Goal: Task Accomplishment & Management: Complete application form

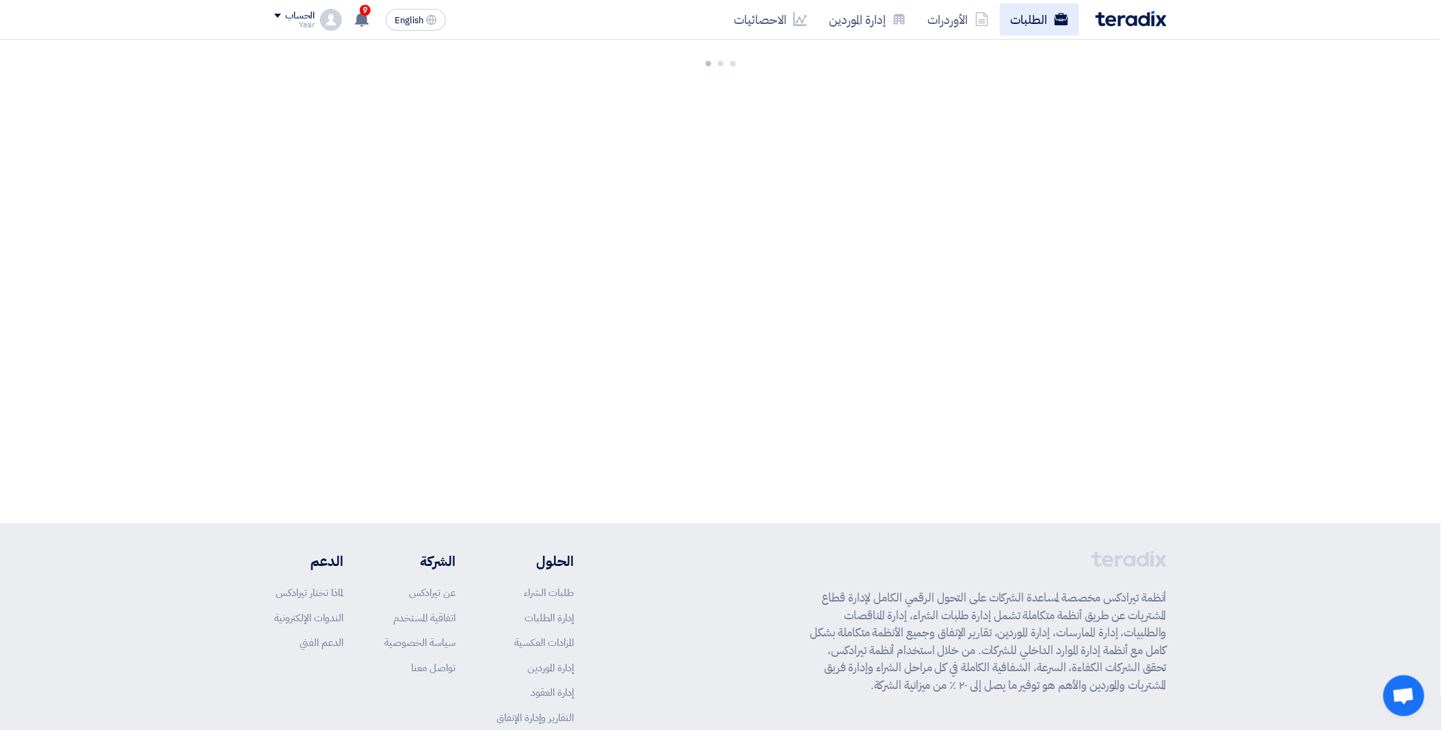
click at [1030, 26] on link "الطلبات" at bounding box center [1039, 19] width 79 height 32
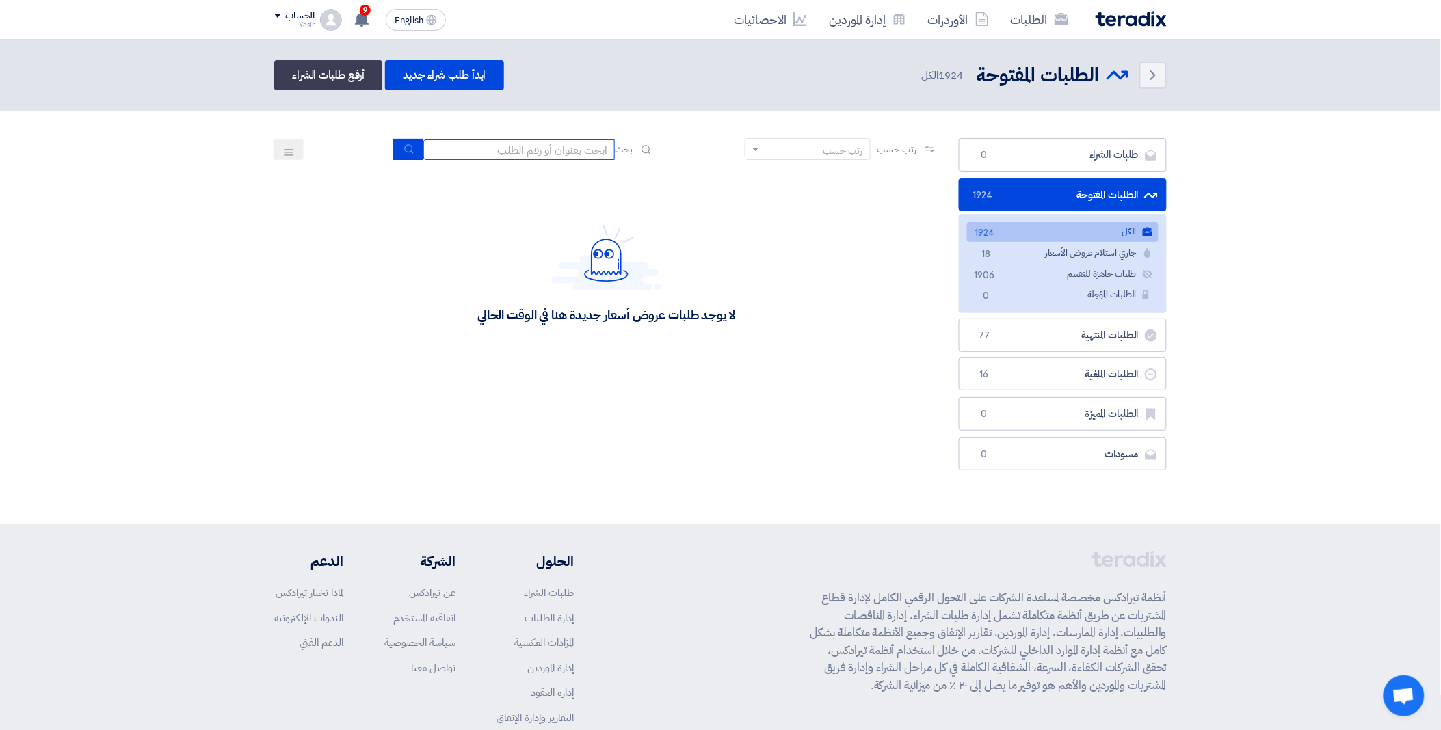
click at [515, 151] on input at bounding box center [518, 149] width 191 height 21
paste input "8100013908"
type input "8100013908"
click at [403, 151] on icon "submit" at bounding box center [408, 149] width 11 height 11
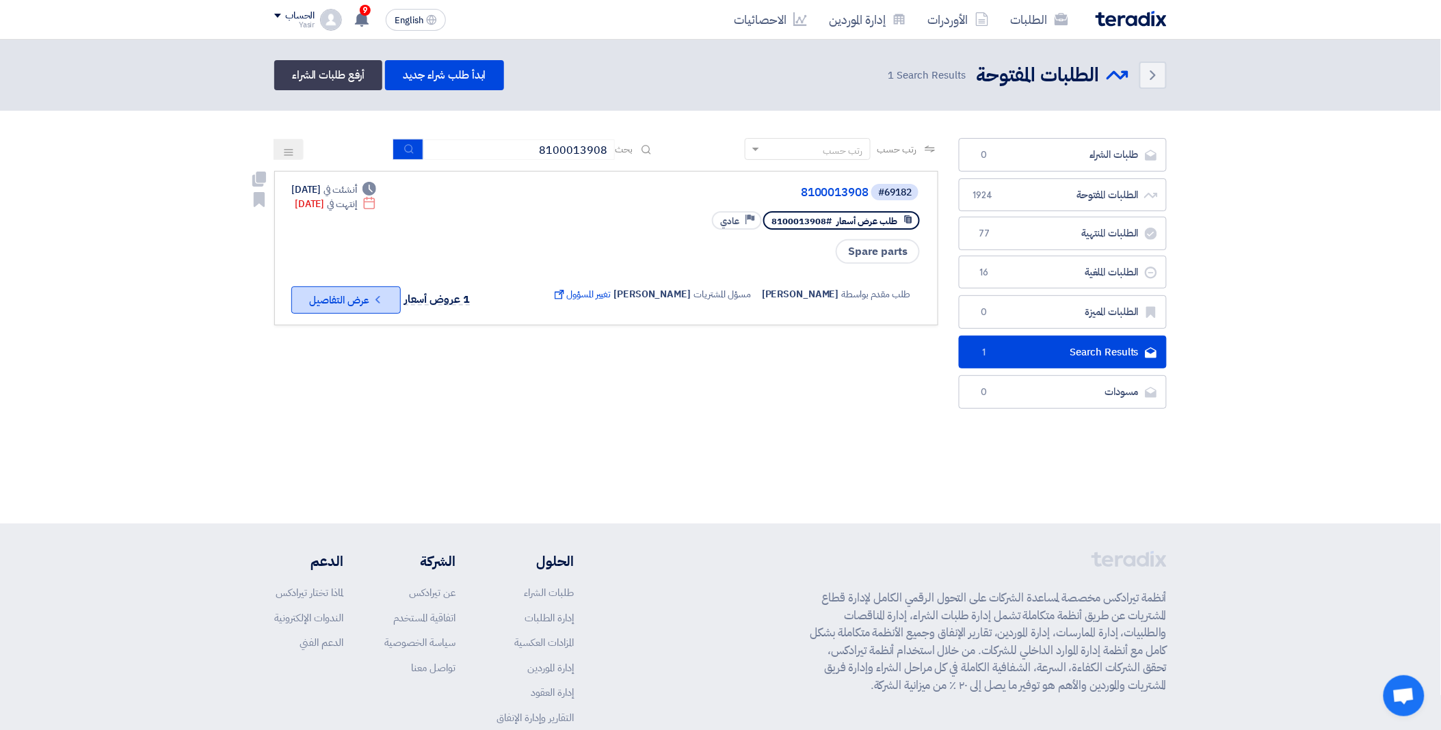
click at [368, 302] on button "Check details عرض التفاصيل" at bounding box center [345, 300] width 109 height 27
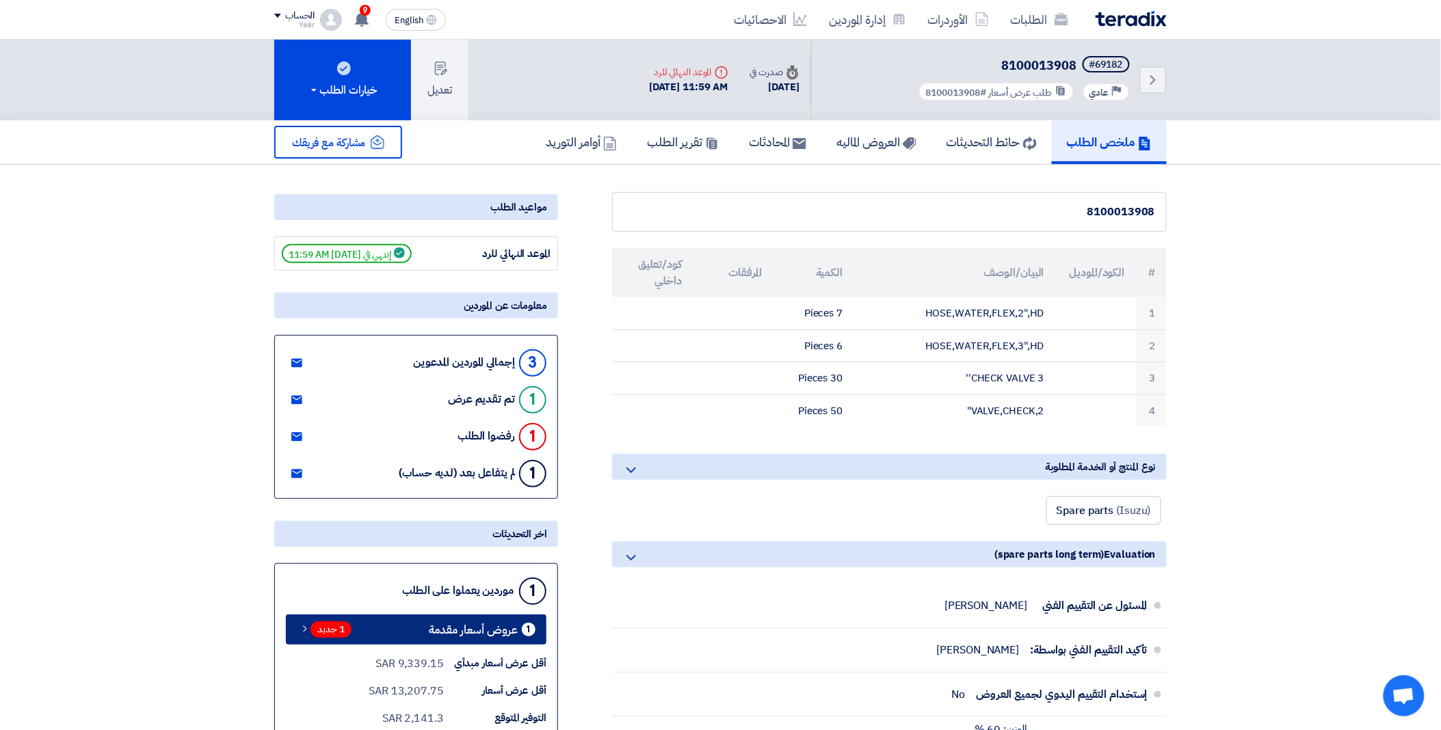
click at [349, 625] on span "1 جديد" at bounding box center [330, 630] width 41 height 16
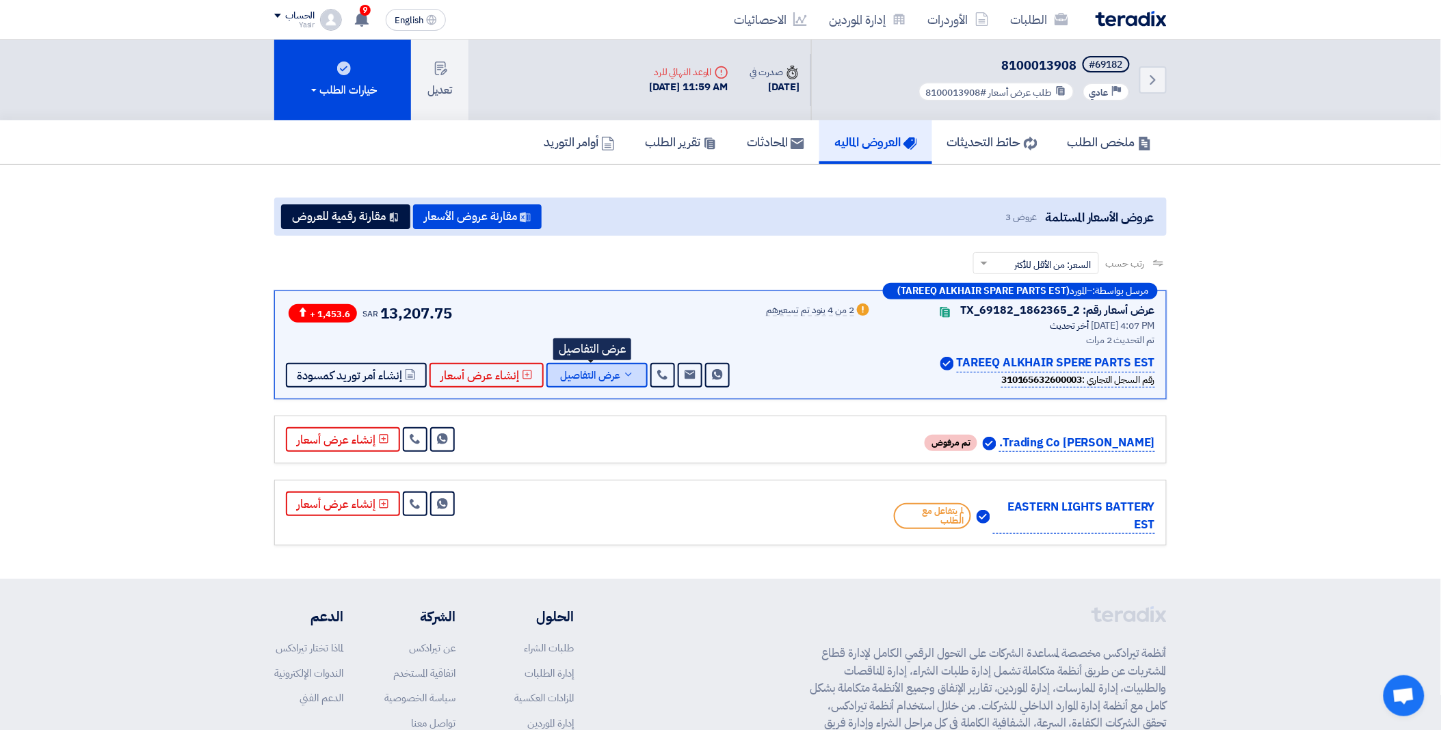
click at [570, 372] on span "عرض التفاصيل" at bounding box center [590, 376] width 60 height 10
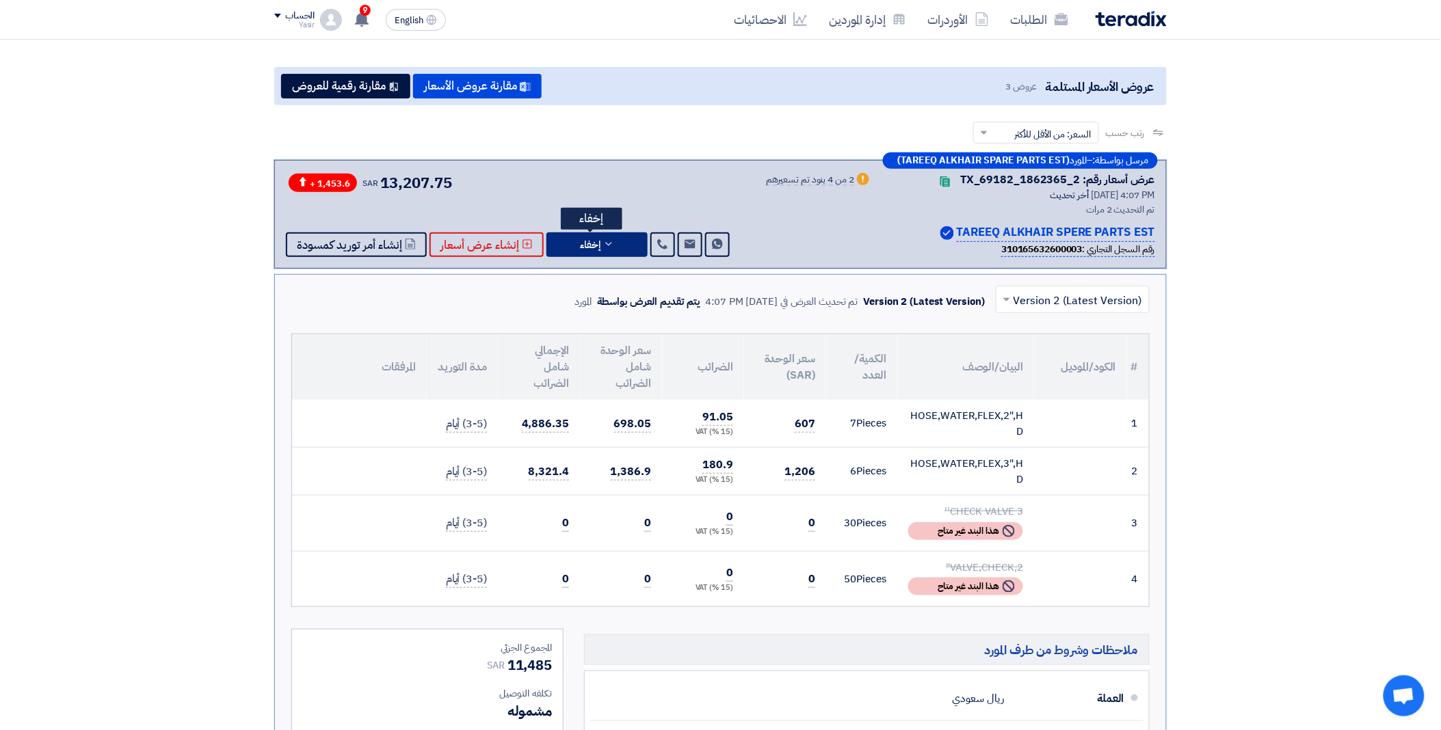
scroll to position [380, 0]
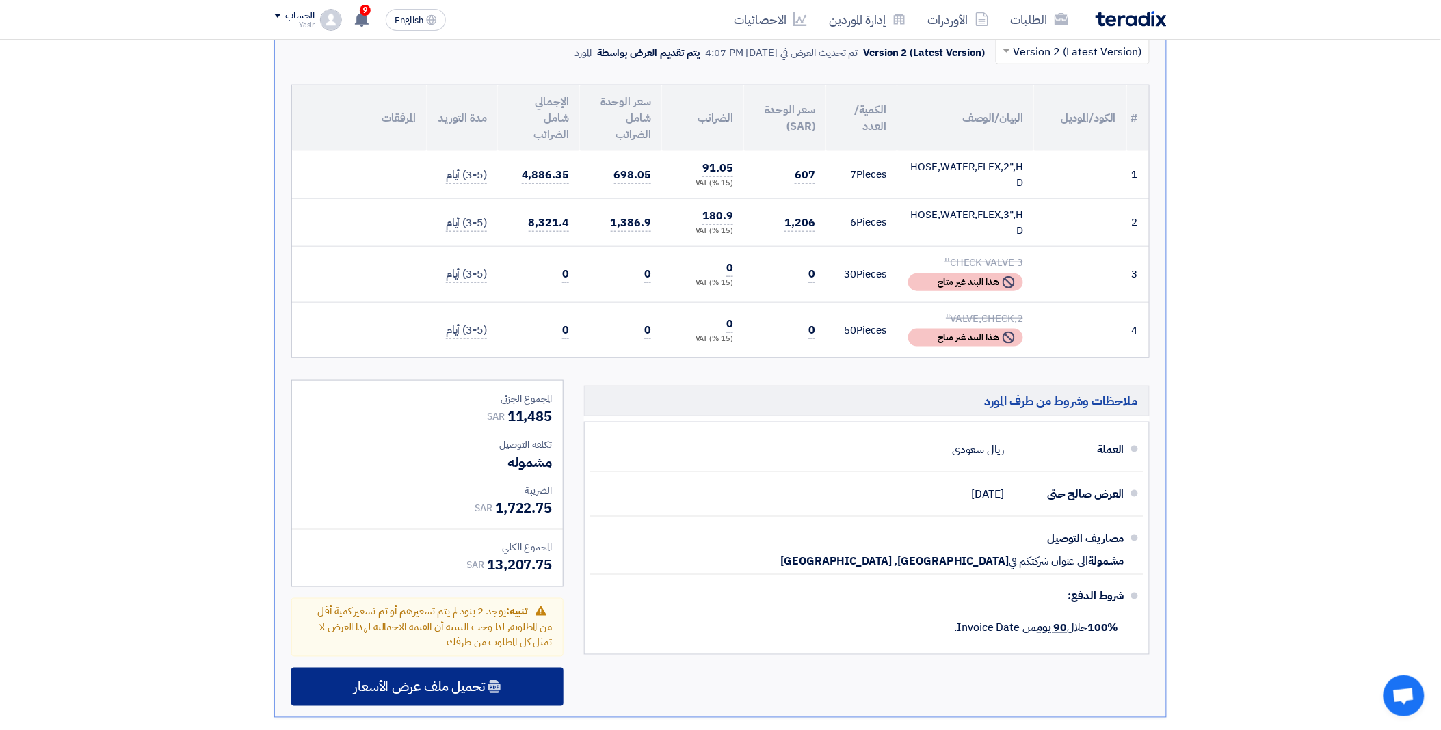
click at [442, 693] on span "تحميل ملف عرض الأسعار" at bounding box center [419, 687] width 131 height 12
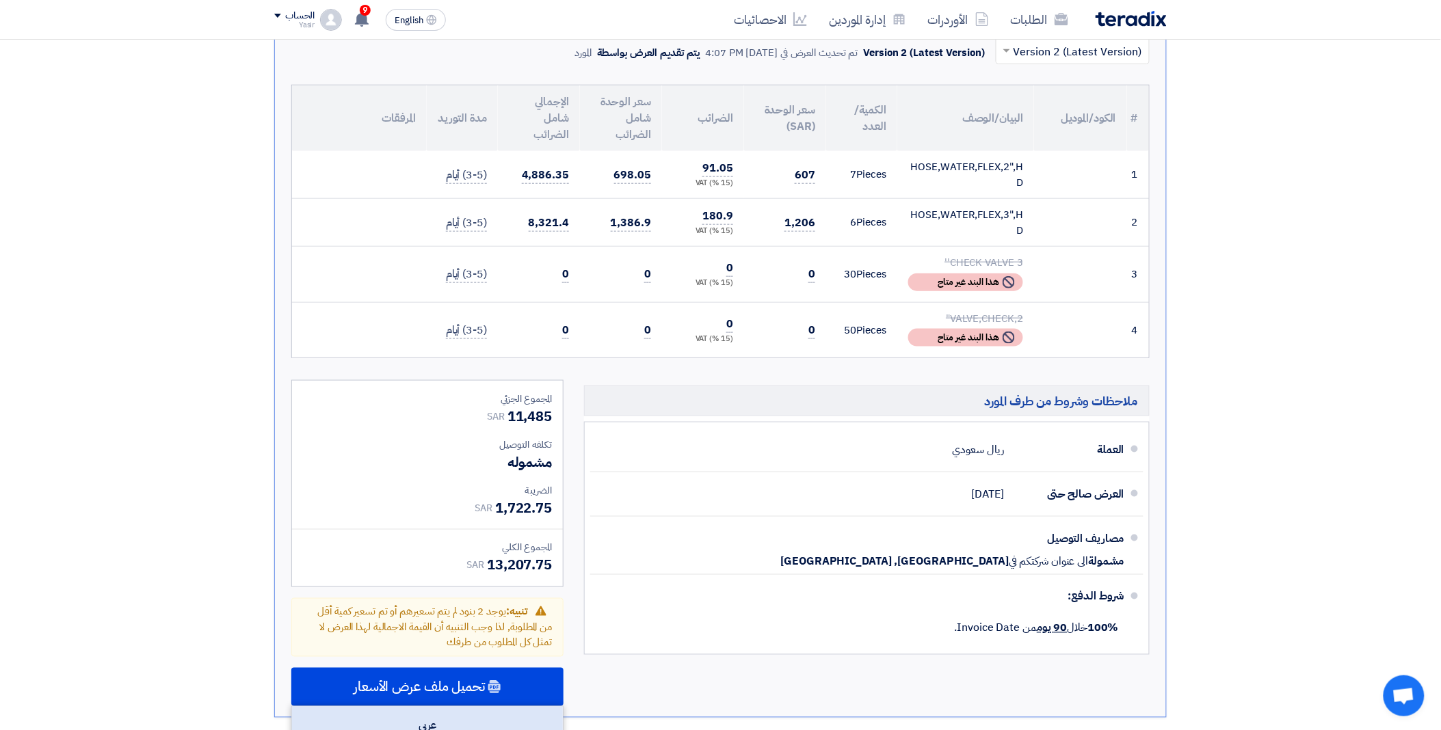
click at [447, 710] on div "عربي" at bounding box center [427, 726] width 271 height 39
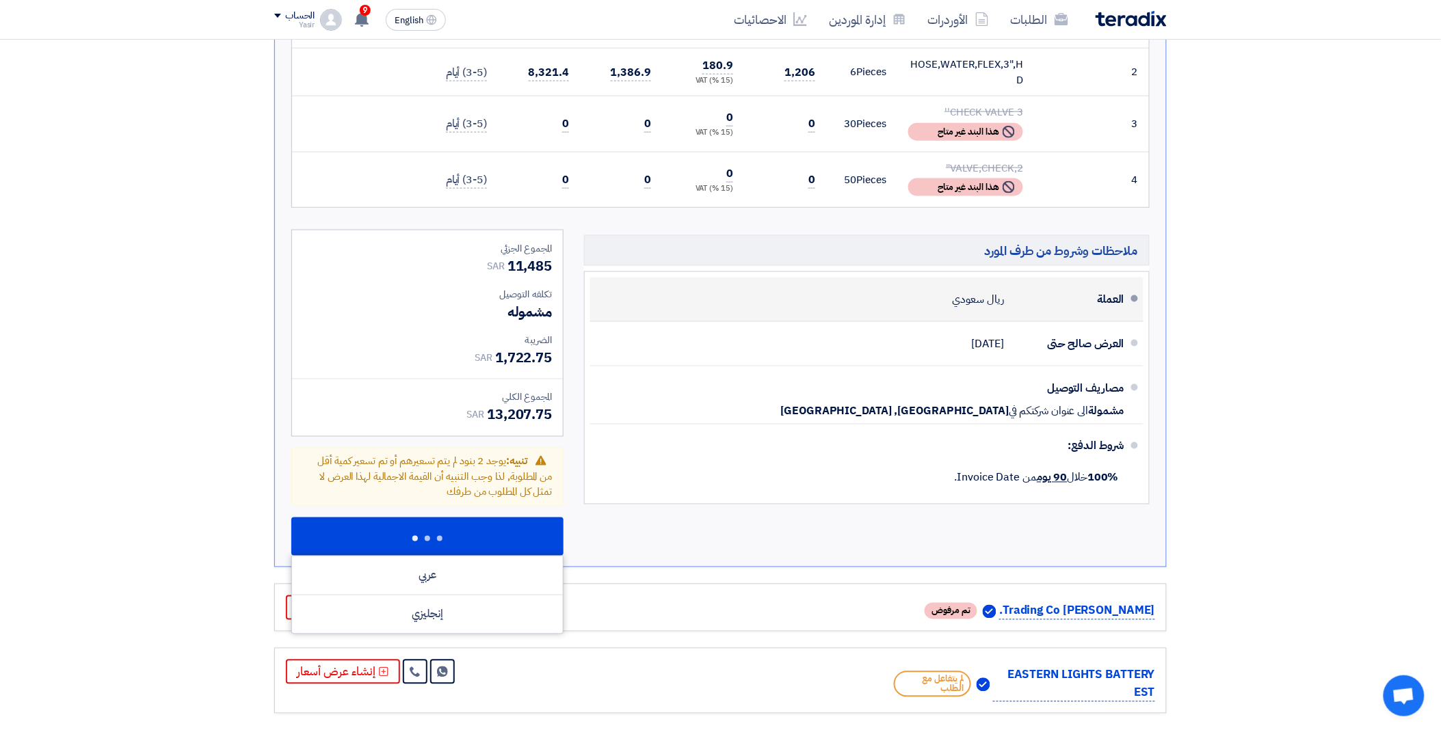
scroll to position [531, 0]
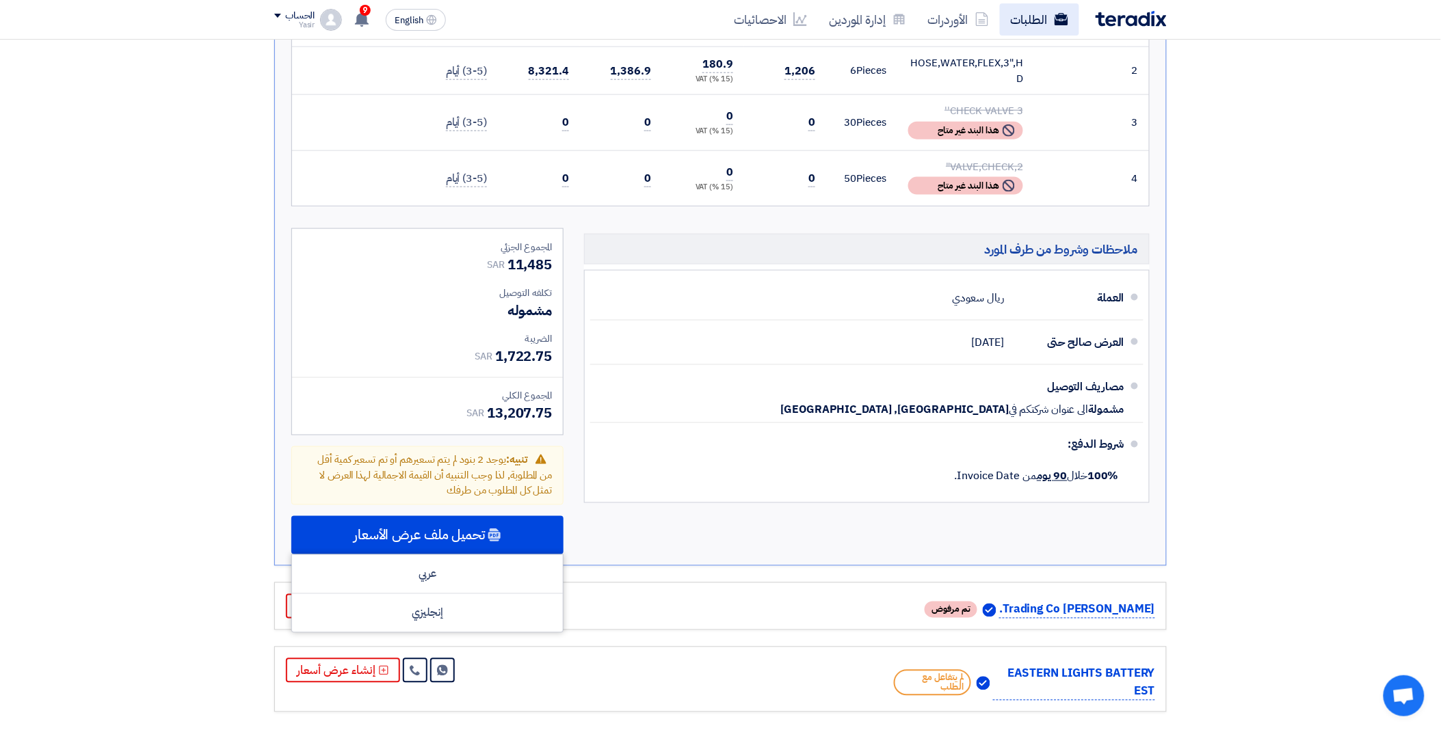
click at [1028, 24] on link "الطلبات" at bounding box center [1039, 19] width 79 height 32
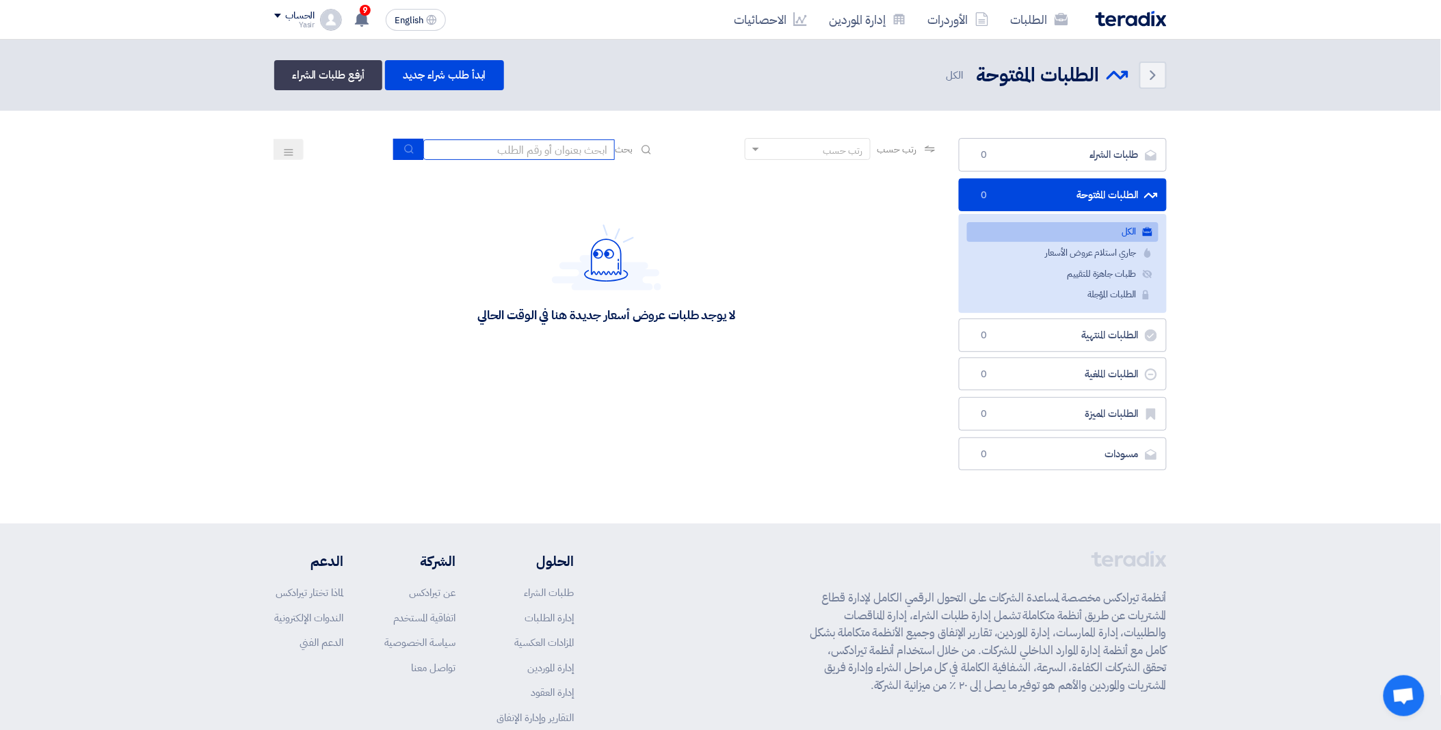
click at [505, 147] on input at bounding box center [518, 149] width 191 height 21
paste input "8100016148"
type input "8100016148"
click at [412, 148] on button "submit" at bounding box center [408, 149] width 30 height 21
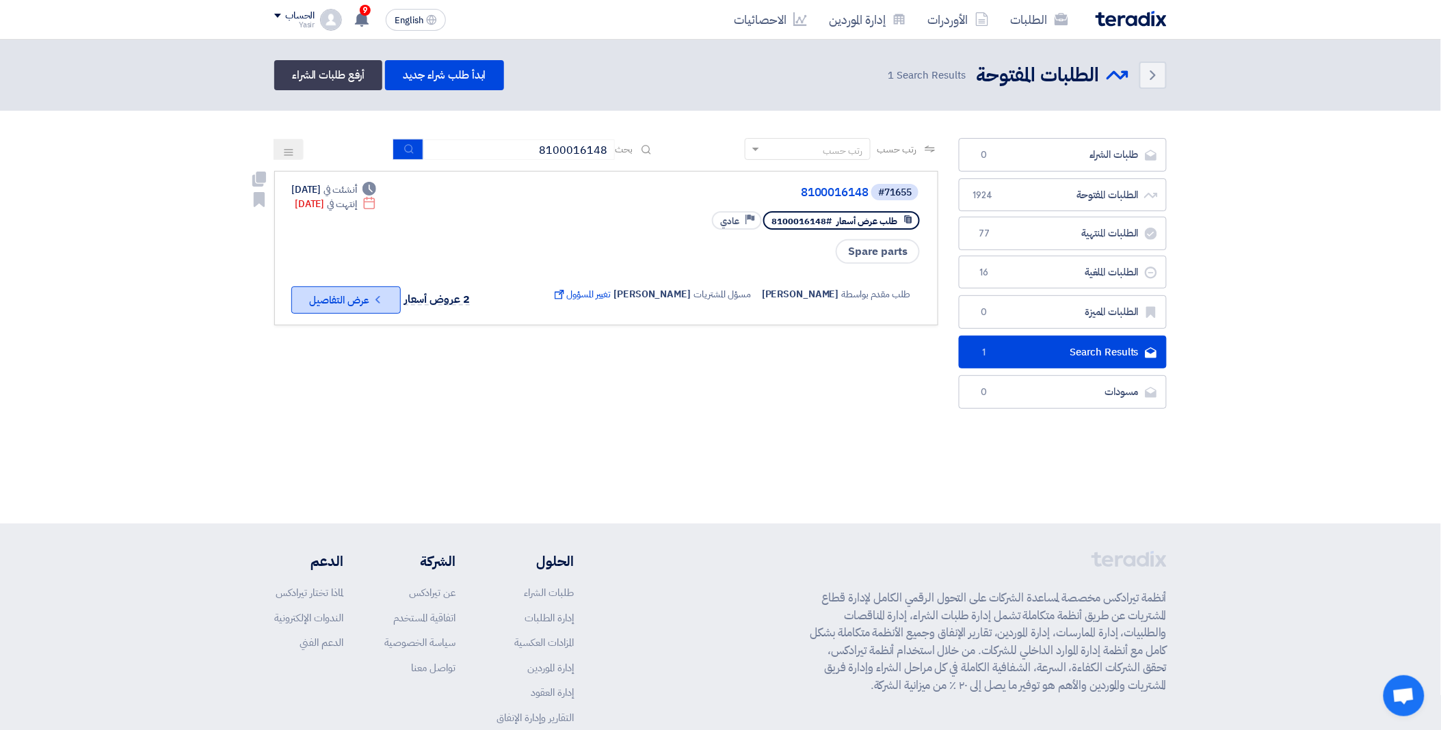
click at [368, 297] on button "Check details عرض التفاصيل" at bounding box center [345, 300] width 109 height 27
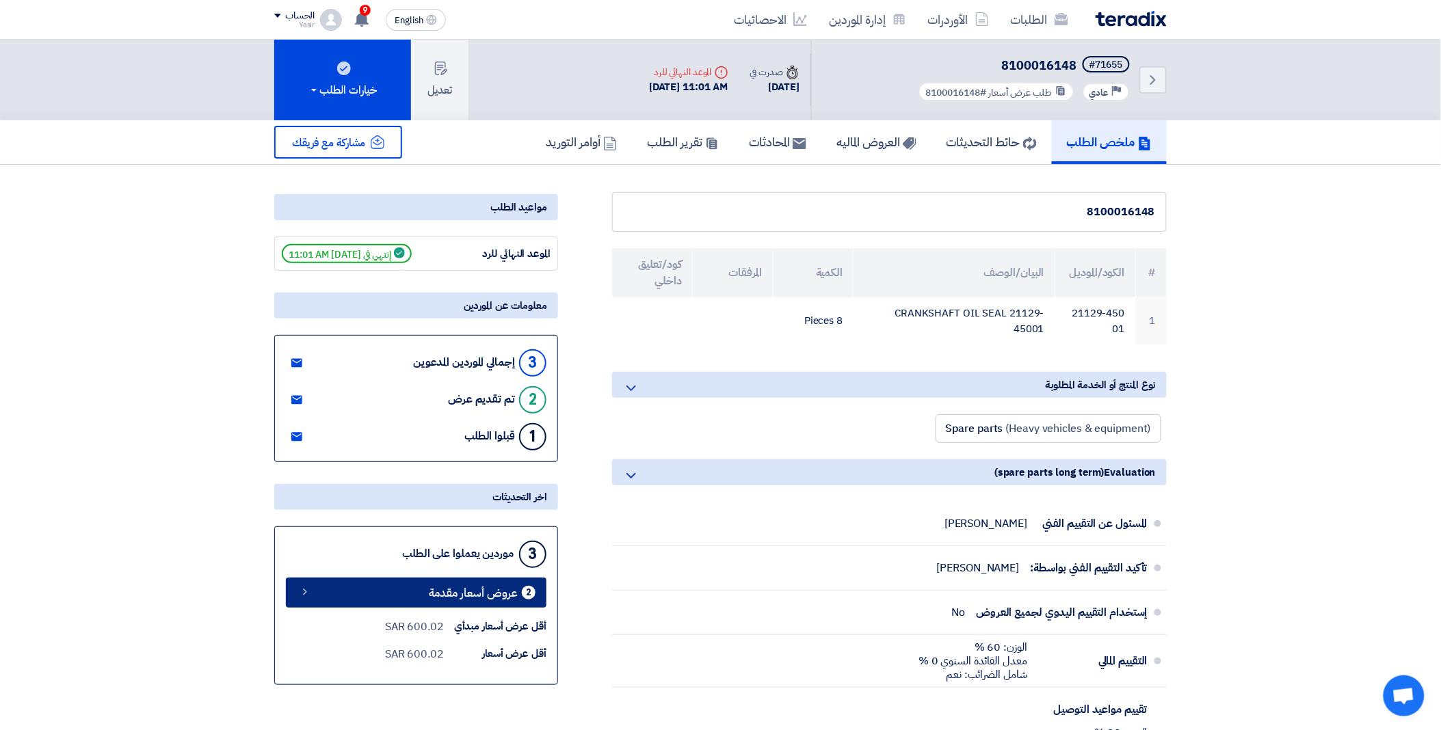
click at [470, 597] on span "عروض أسعار مقدمة" at bounding box center [473, 593] width 89 height 10
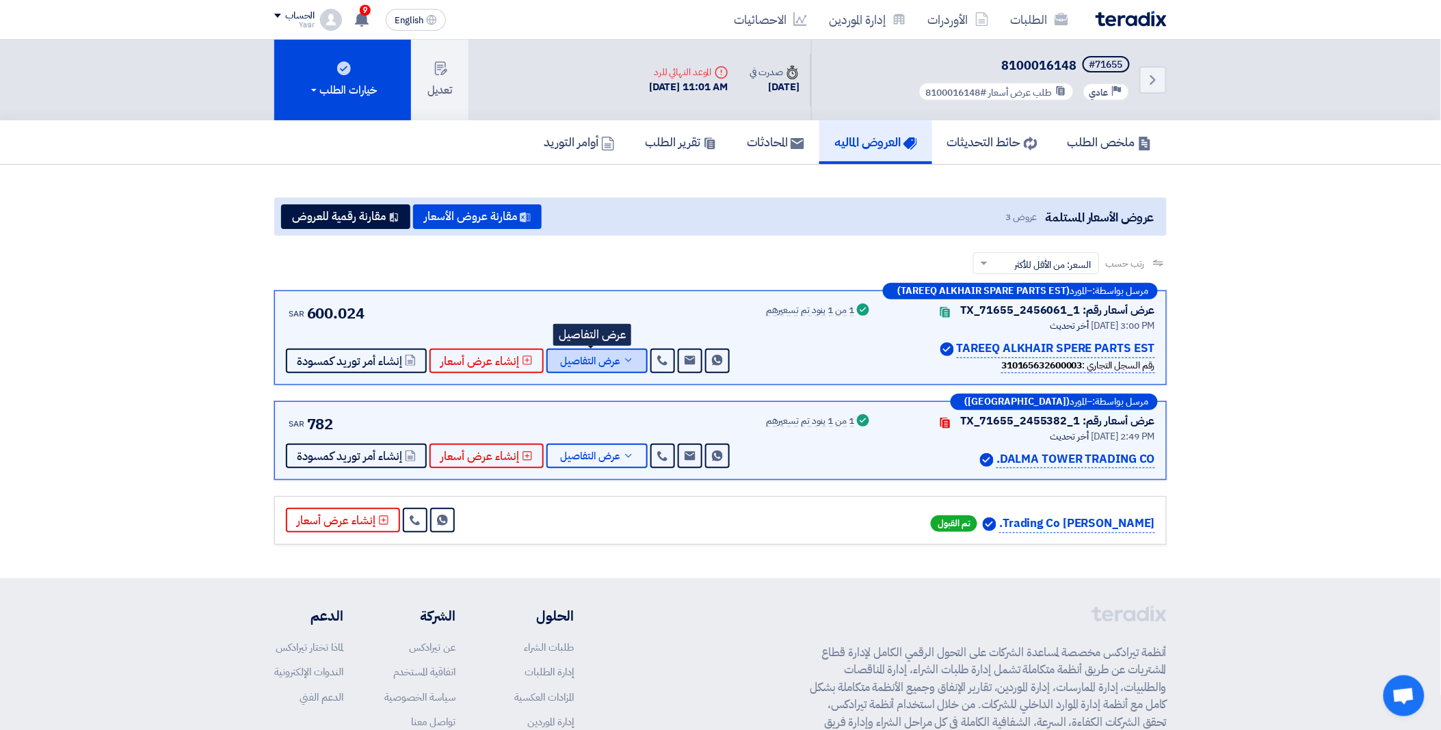
click at [602, 360] on span "عرض التفاصيل" at bounding box center [590, 361] width 60 height 10
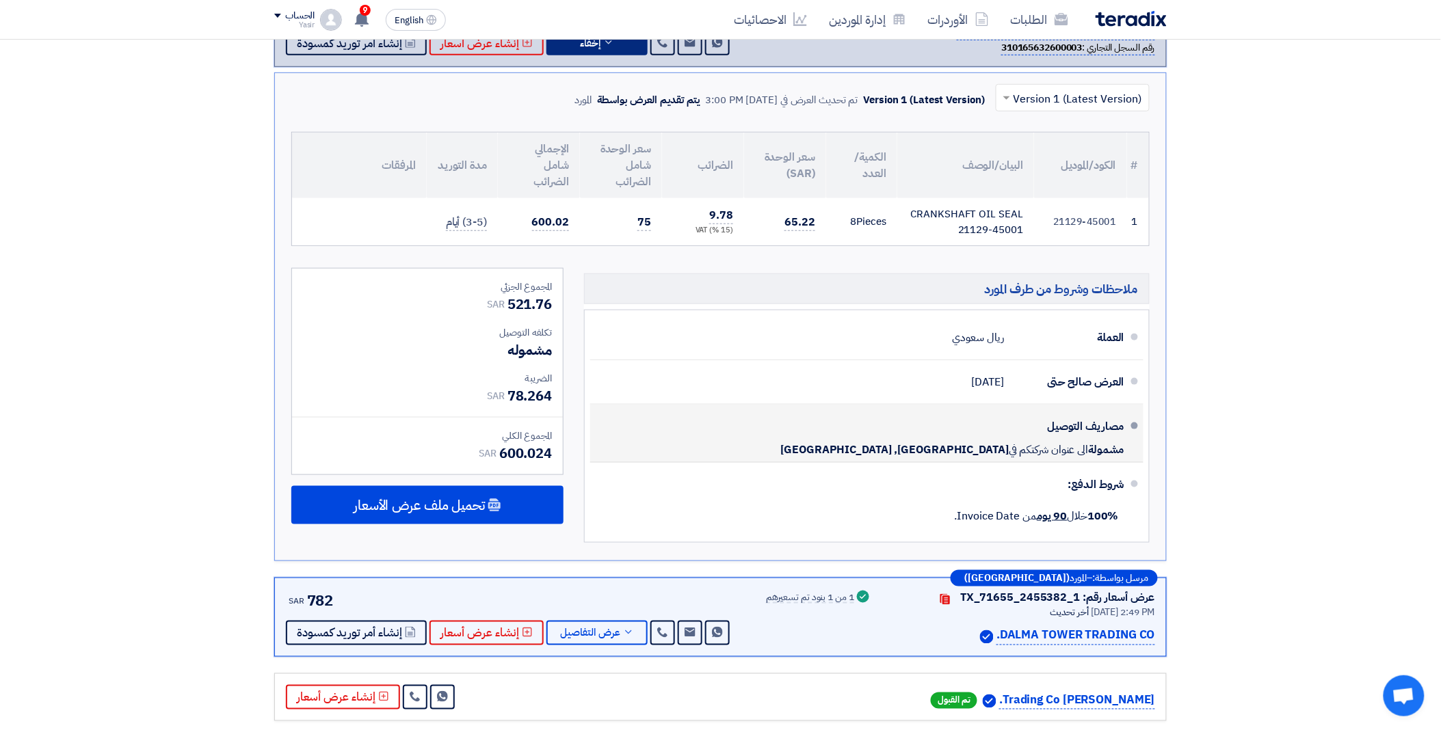
scroll to position [455, 0]
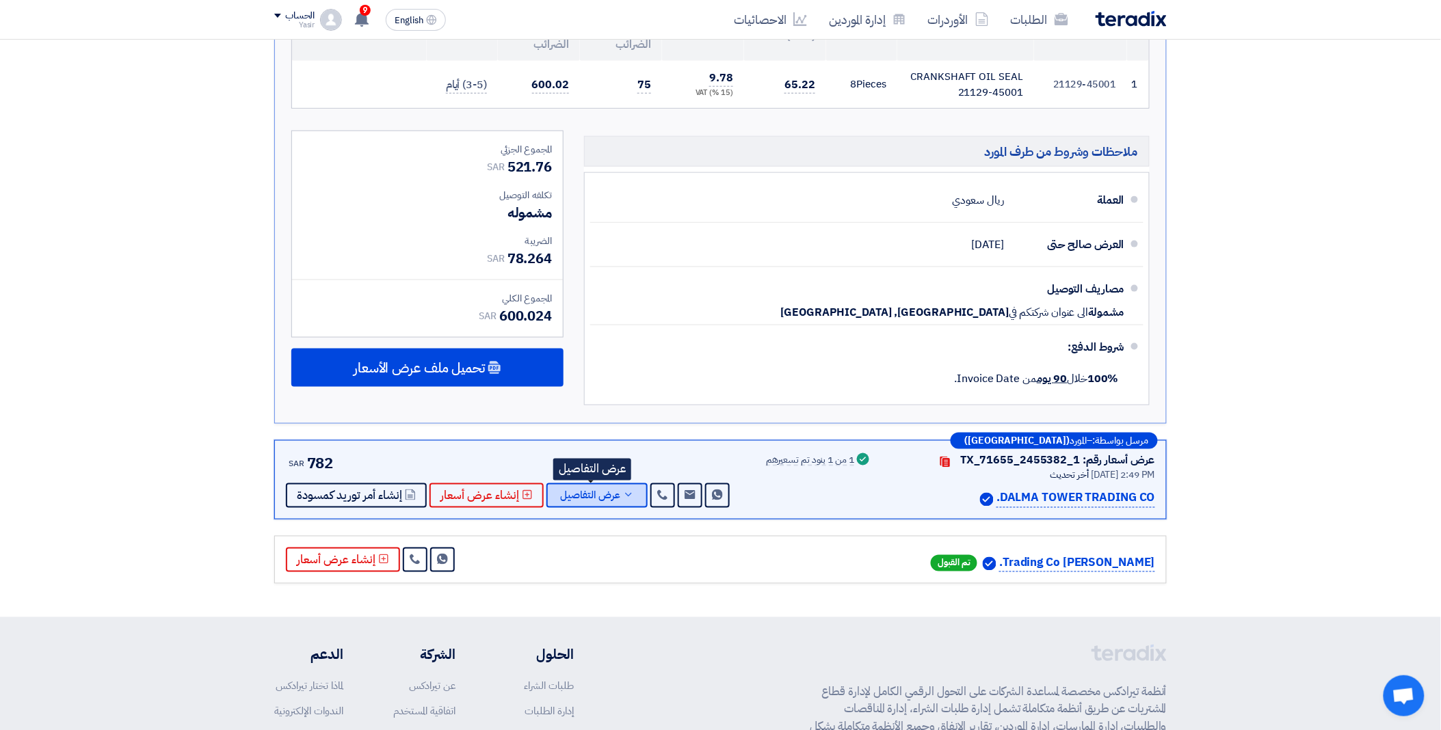
click at [624, 495] on icon at bounding box center [628, 495] width 11 height 11
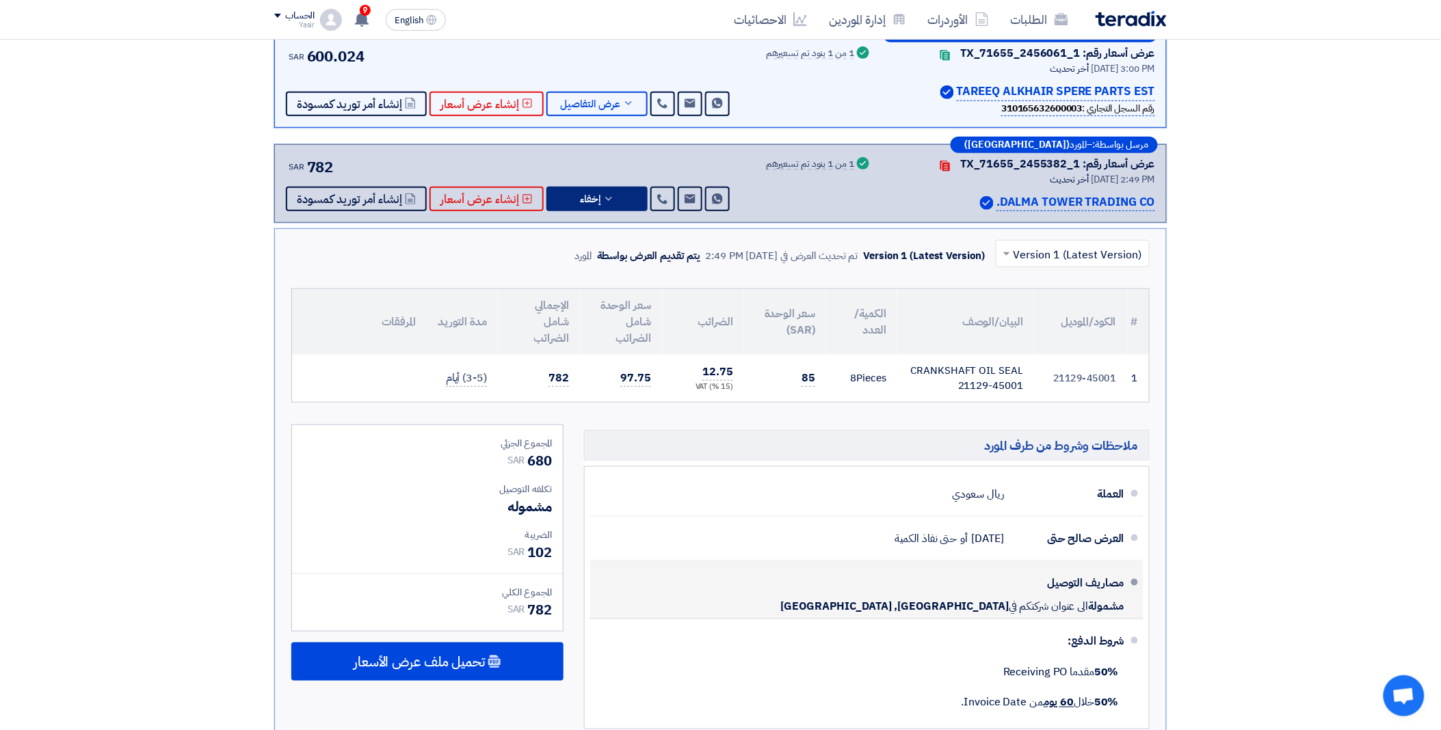
scroll to position [0, 0]
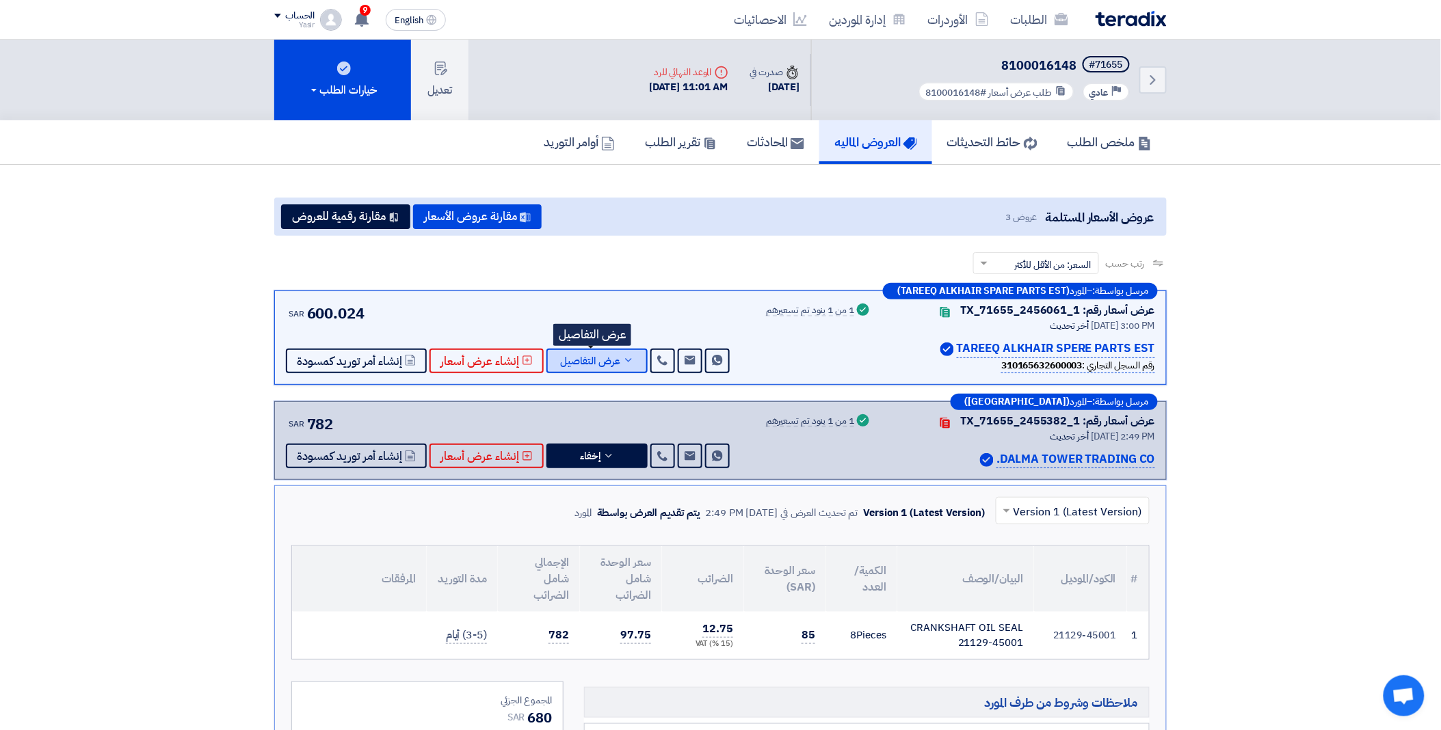
click at [598, 361] on span "عرض التفاصيل" at bounding box center [590, 361] width 60 height 10
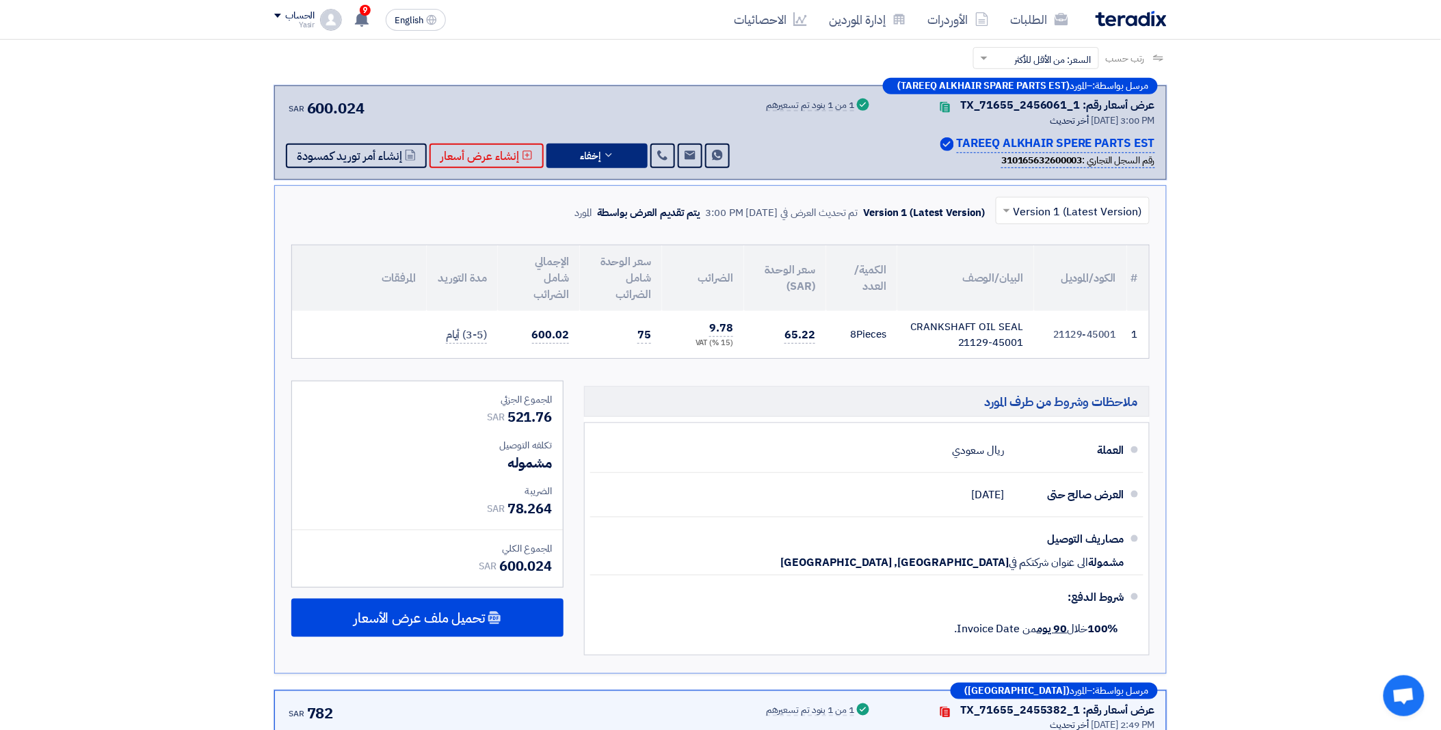
scroll to position [228, 0]
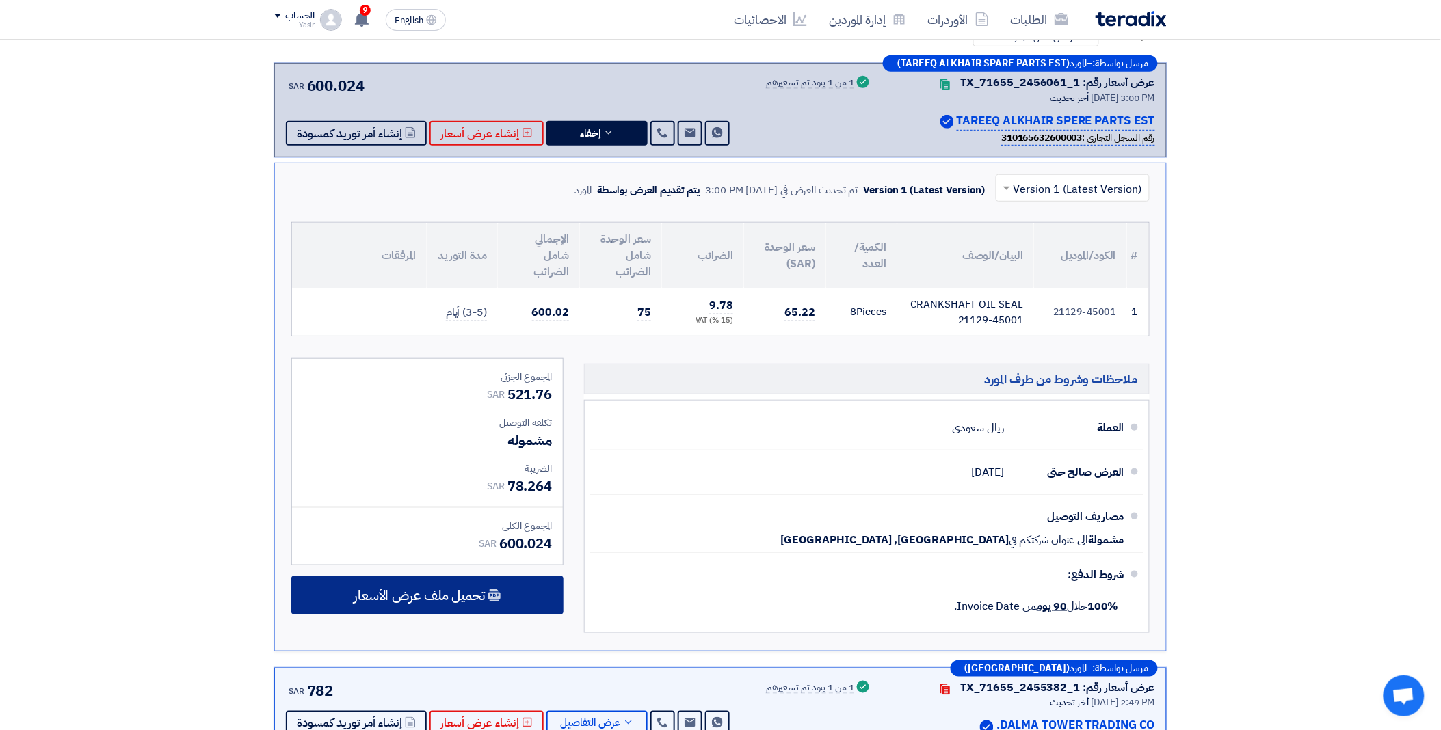
click at [444, 602] on span "تحميل ملف عرض الأسعار" at bounding box center [419, 595] width 131 height 12
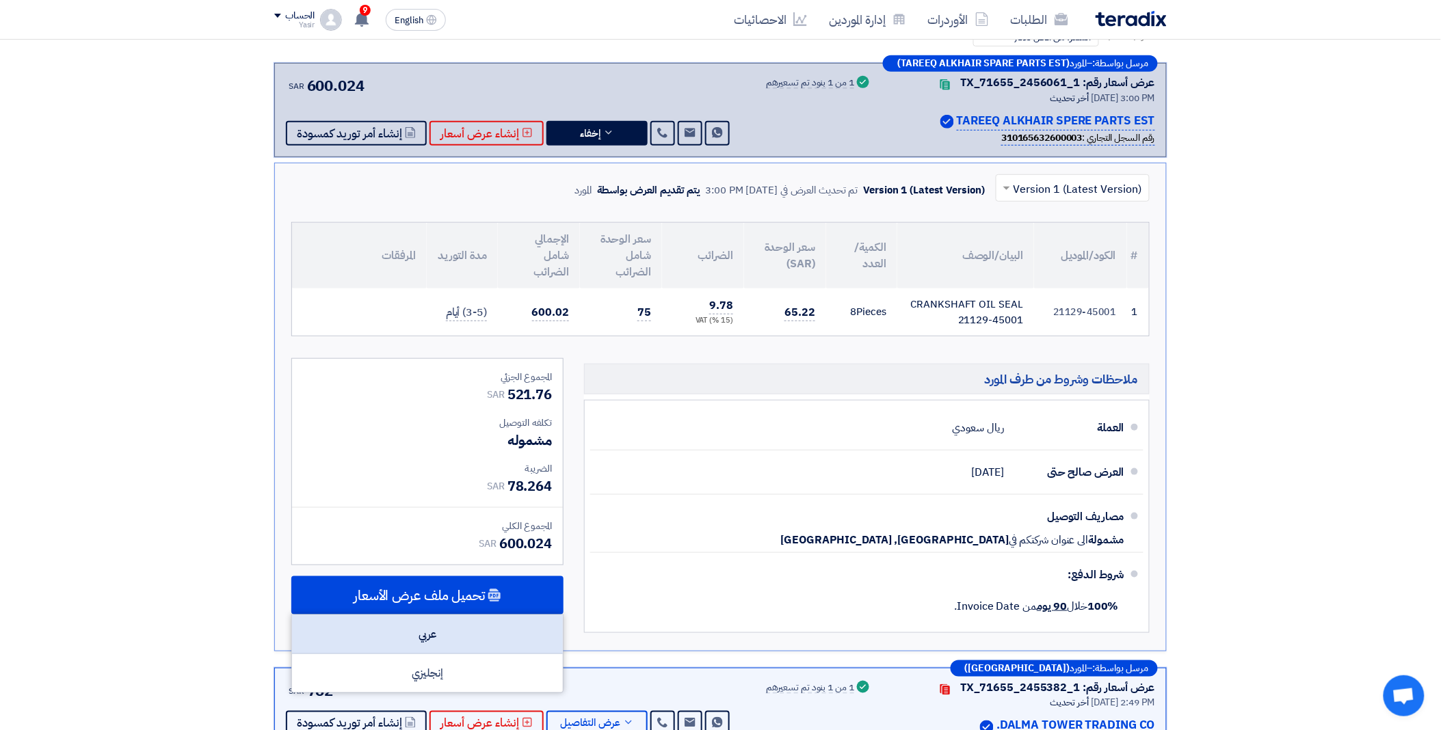
click at [444, 630] on div "عربي" at bounding box center [427, 634] width 271 height 39
click at [444, 624] on div "عربي" at bounding box center [427, 634] width 271 height 39
click at [425, 636] on div "عربي" at bounding box center [427, 634] width 271 height 39
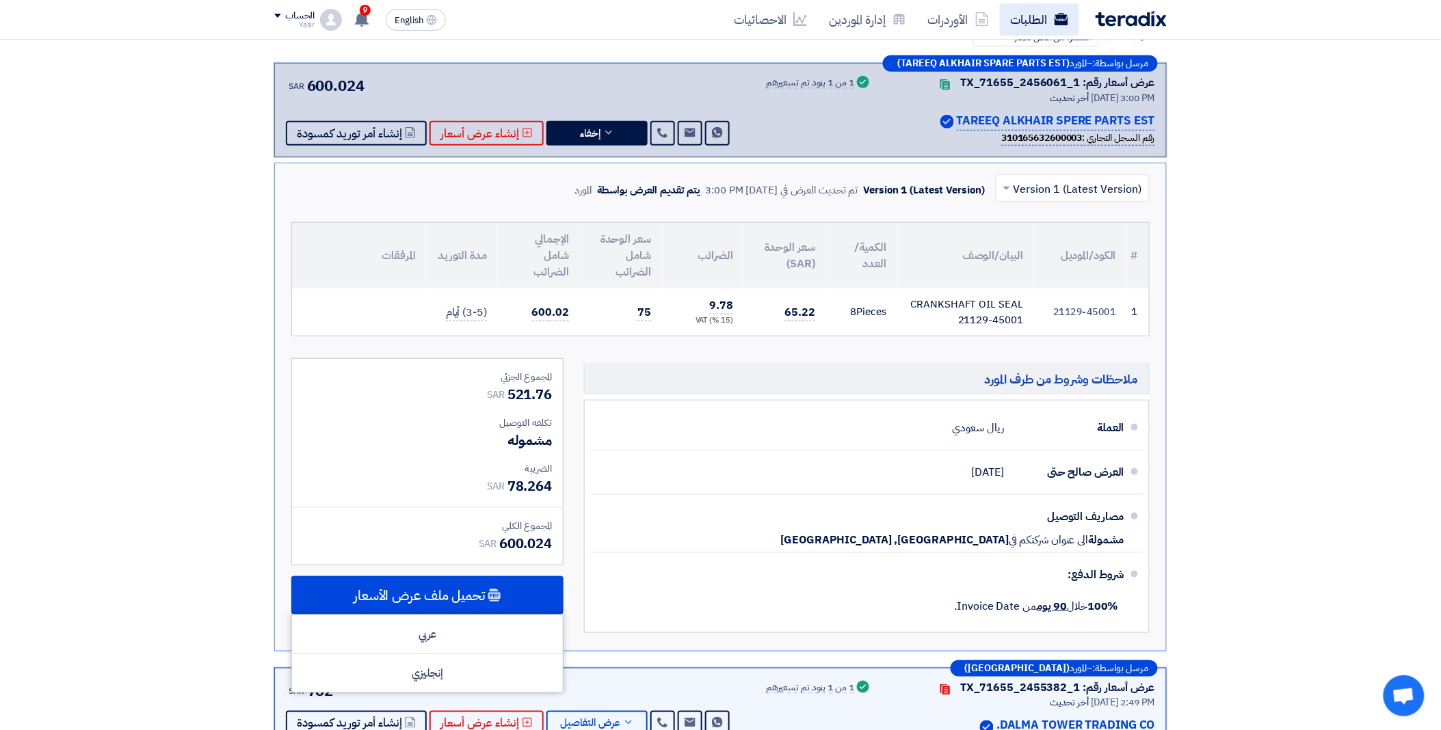
click at [1035, 12] on link "الطلبات" at bounding box center [1039, 19] width 79 height 32
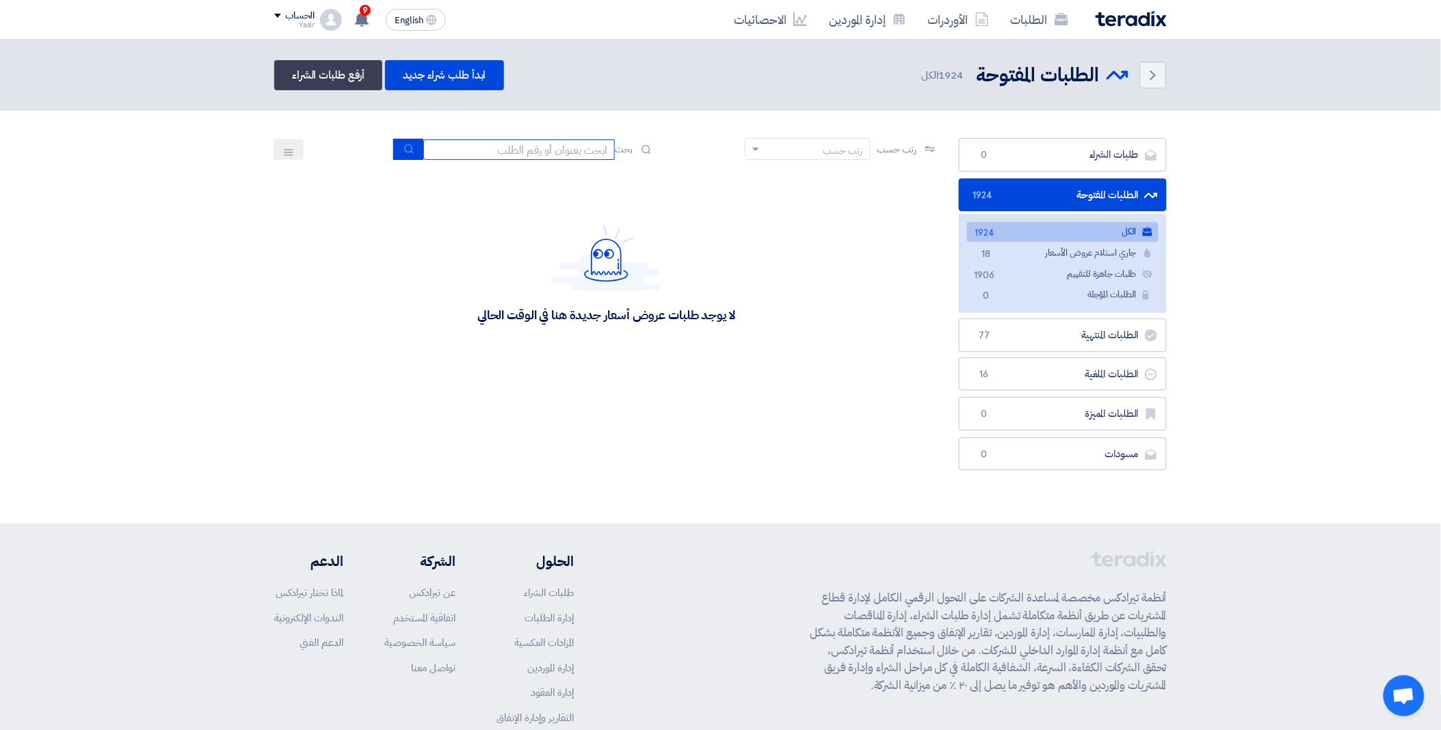
click at [545, 146] on input at bounding box center [518, 149] width 191 height 21
paste input "8100016143"
type input "8100016143"
click at [399, 147] on button "submit" at bounding box center [408, 149] width 30 height 21
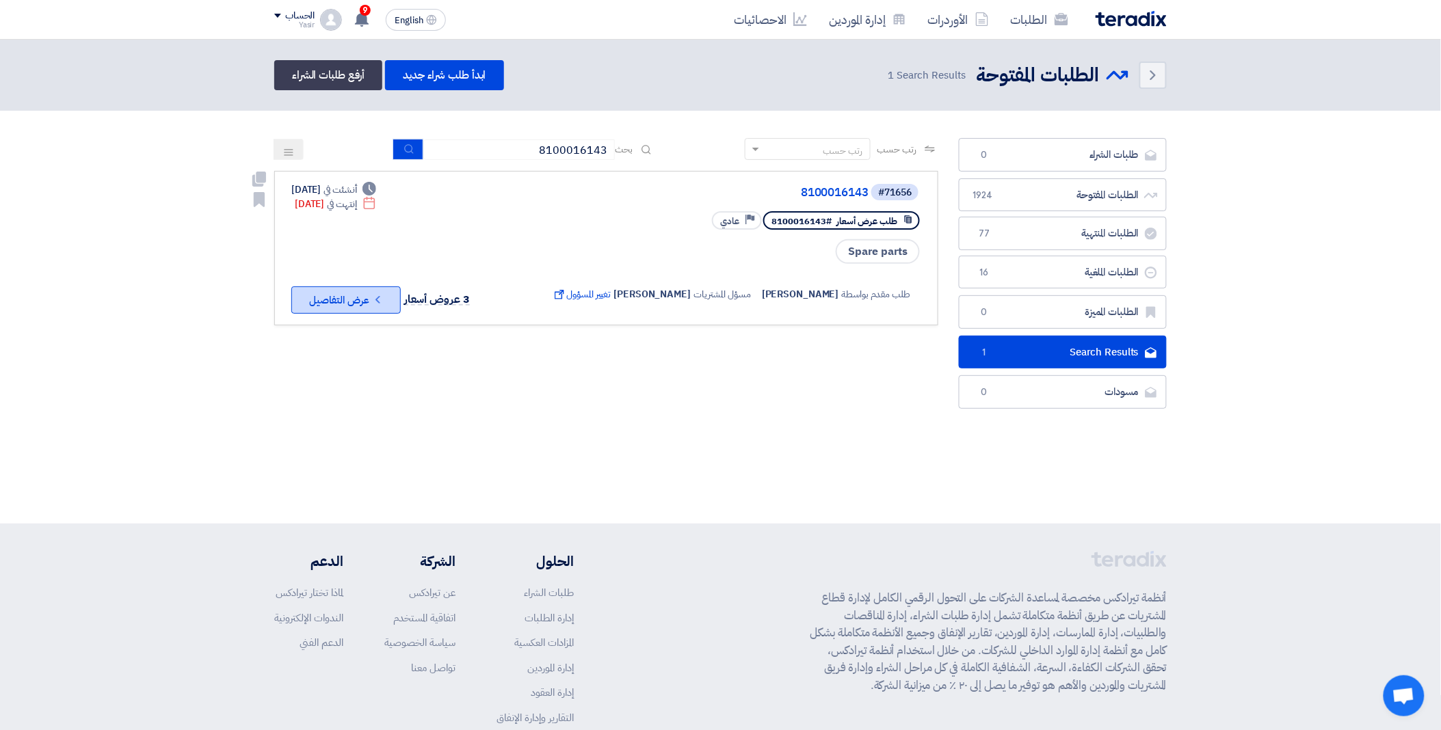
click at [366, 293] on button "Check details عرض التفاصيل" at bounding box center [345, 300] width 109 height 27
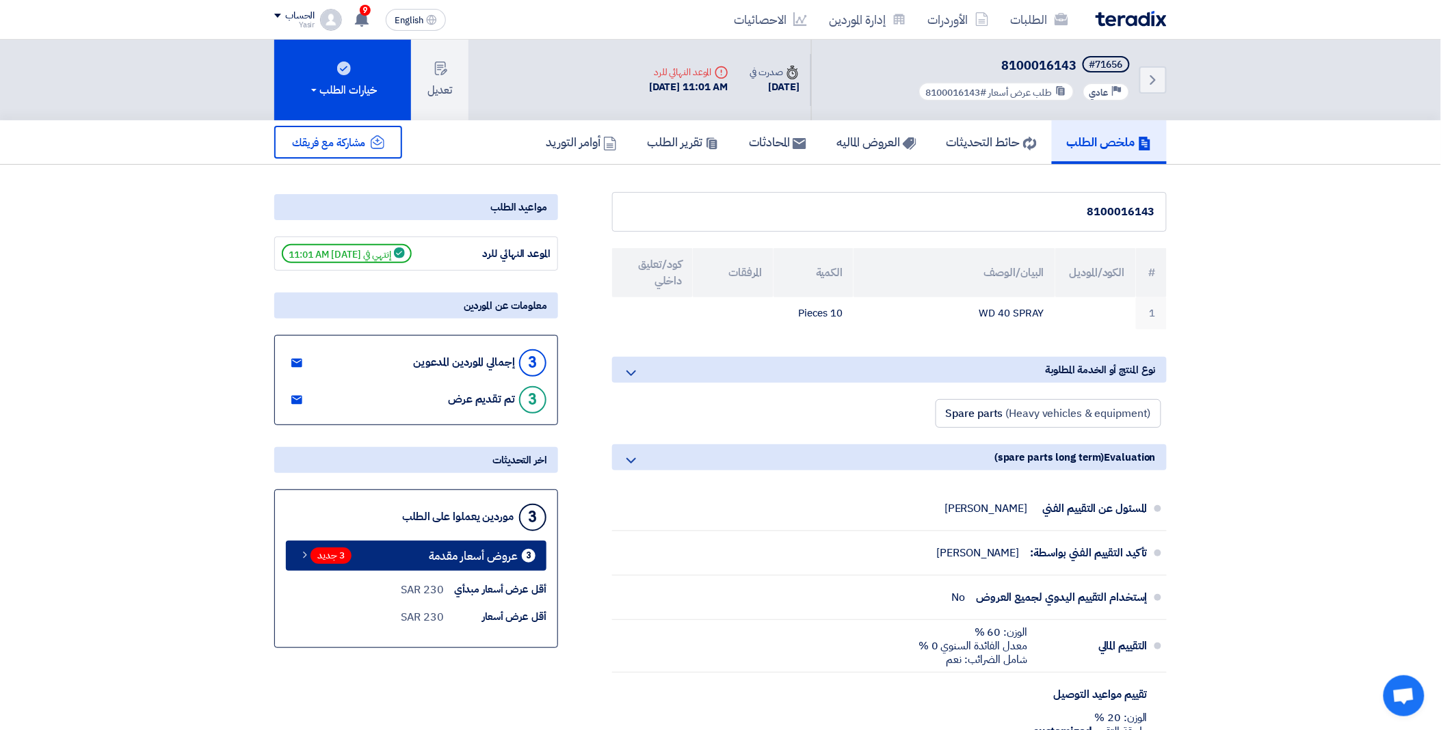
click at [341, 556] on span "3 جديد" at bounding box center [330, 556] width 41 height 16
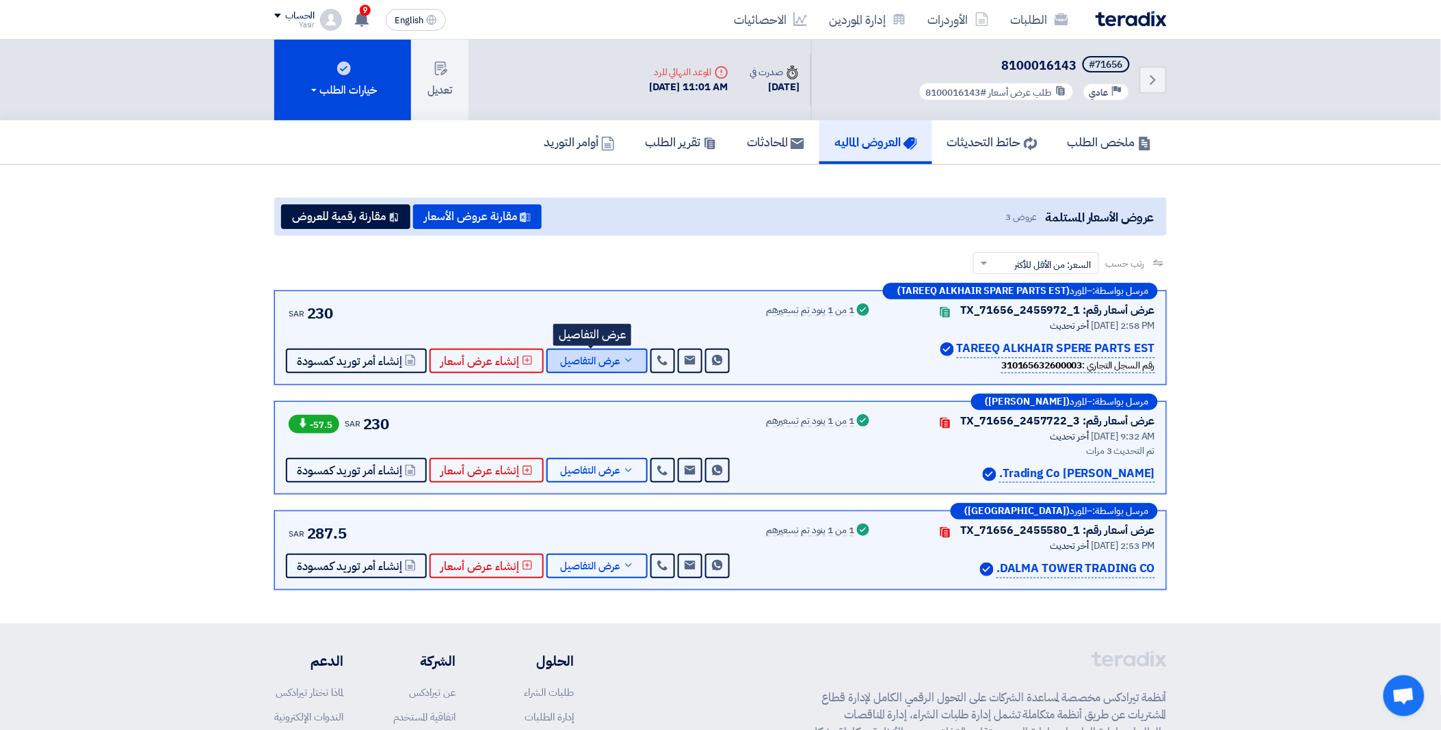
click at [600, 356] on span "عرض التفاصيل" at bounding box center [590, 361] width 60 height 10
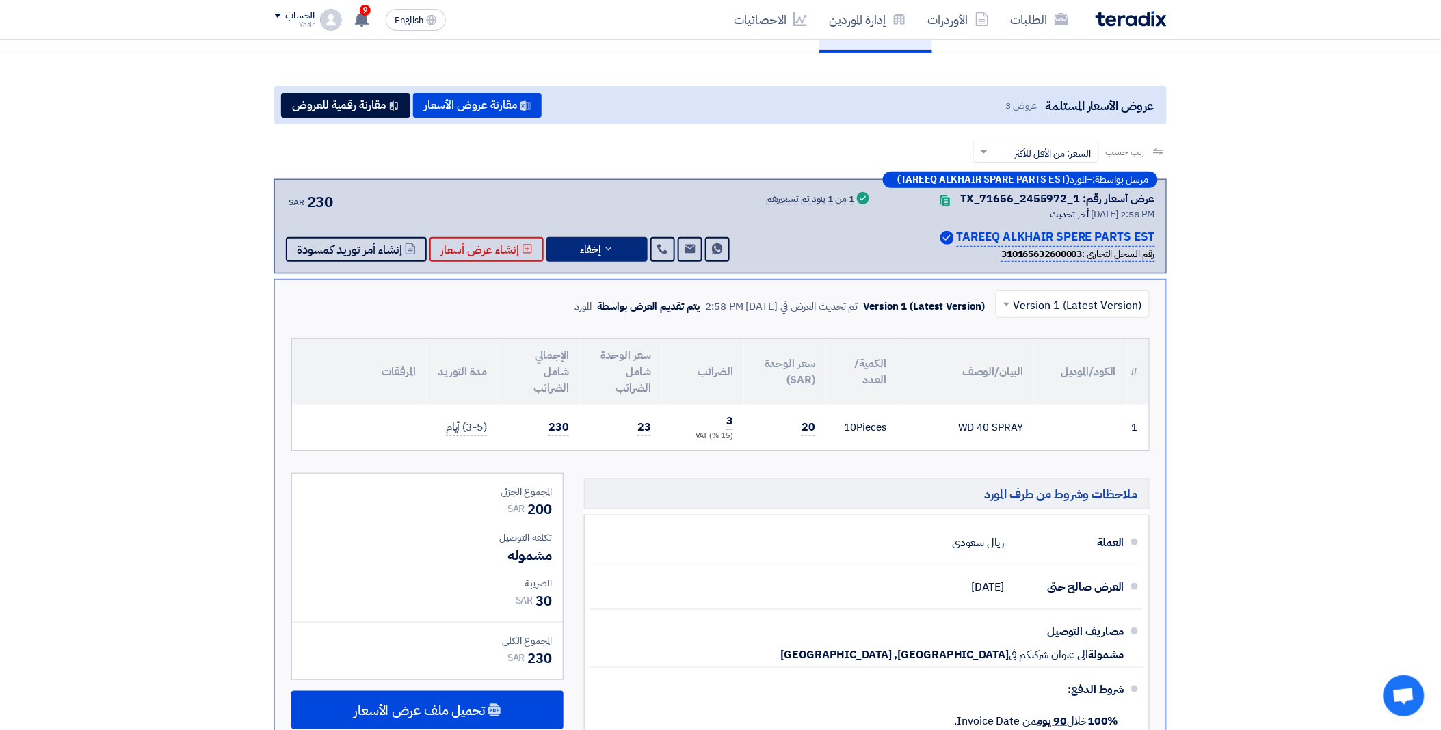
scroll to position [304, 0]
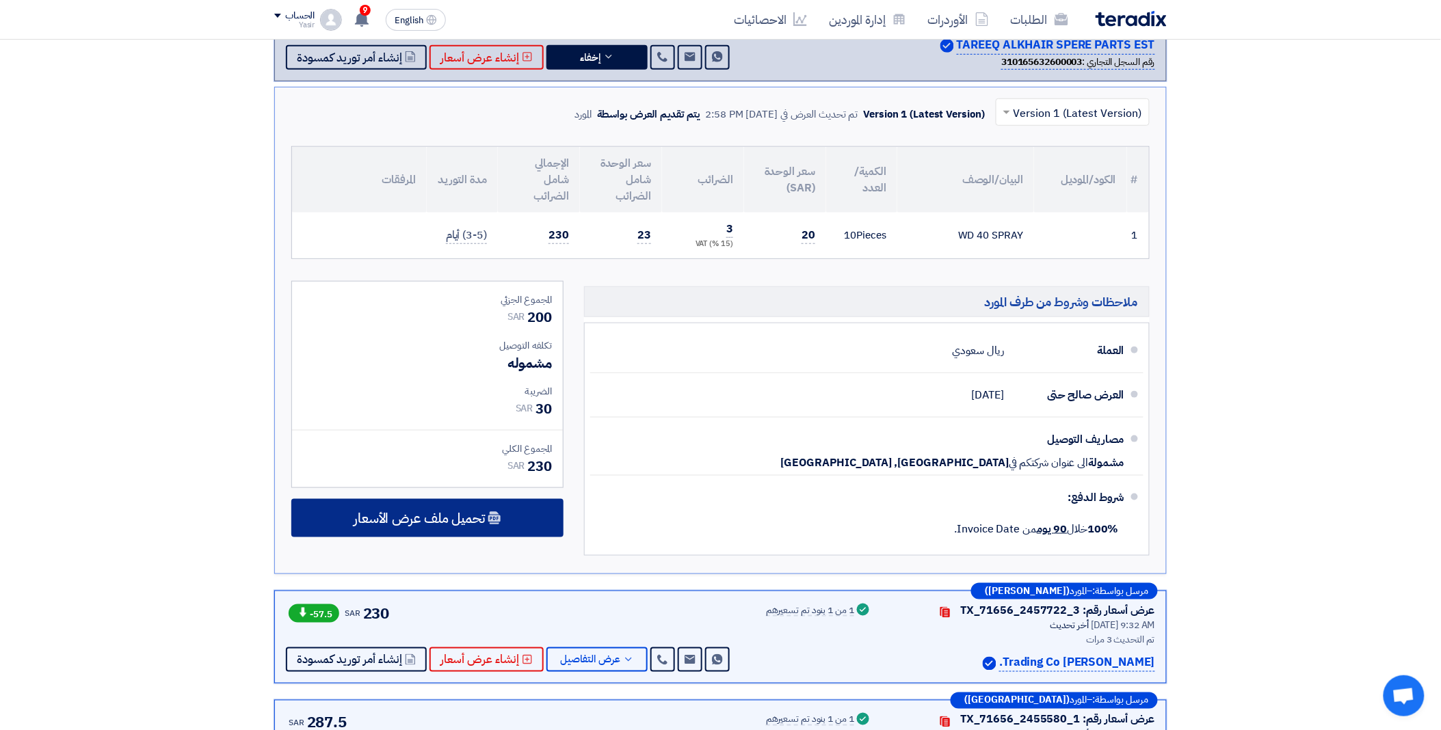
click at [447, 512] on span "تحميل ملف عرض الأسعار" at bounding box center [419, 518] width 131 height 12
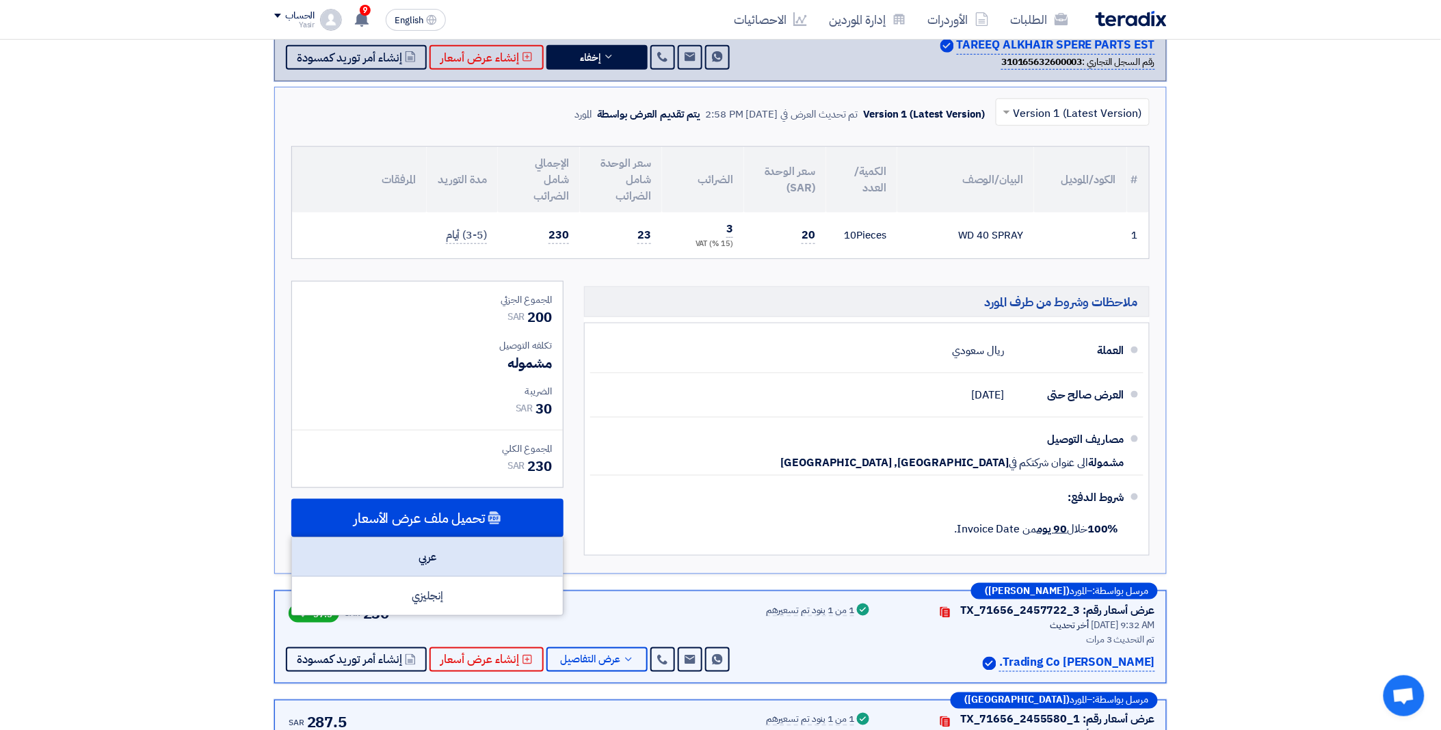
click at [448, 546] on div "عربي" at bounding box center [427, 557] width 271 height 39
click at [447, 550] on div "عربي" at bounding box center [427, 557] width 271 height 39
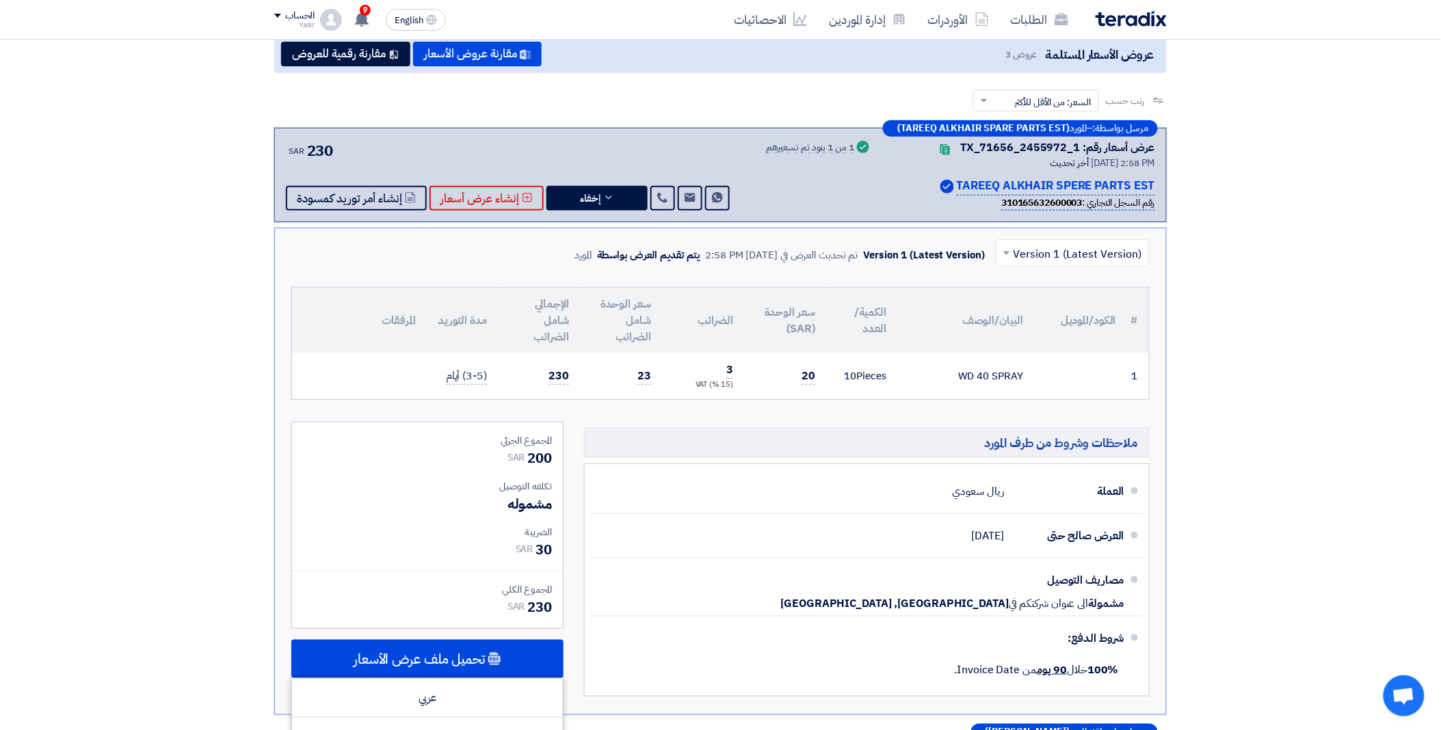
scroll to position [0, 0]
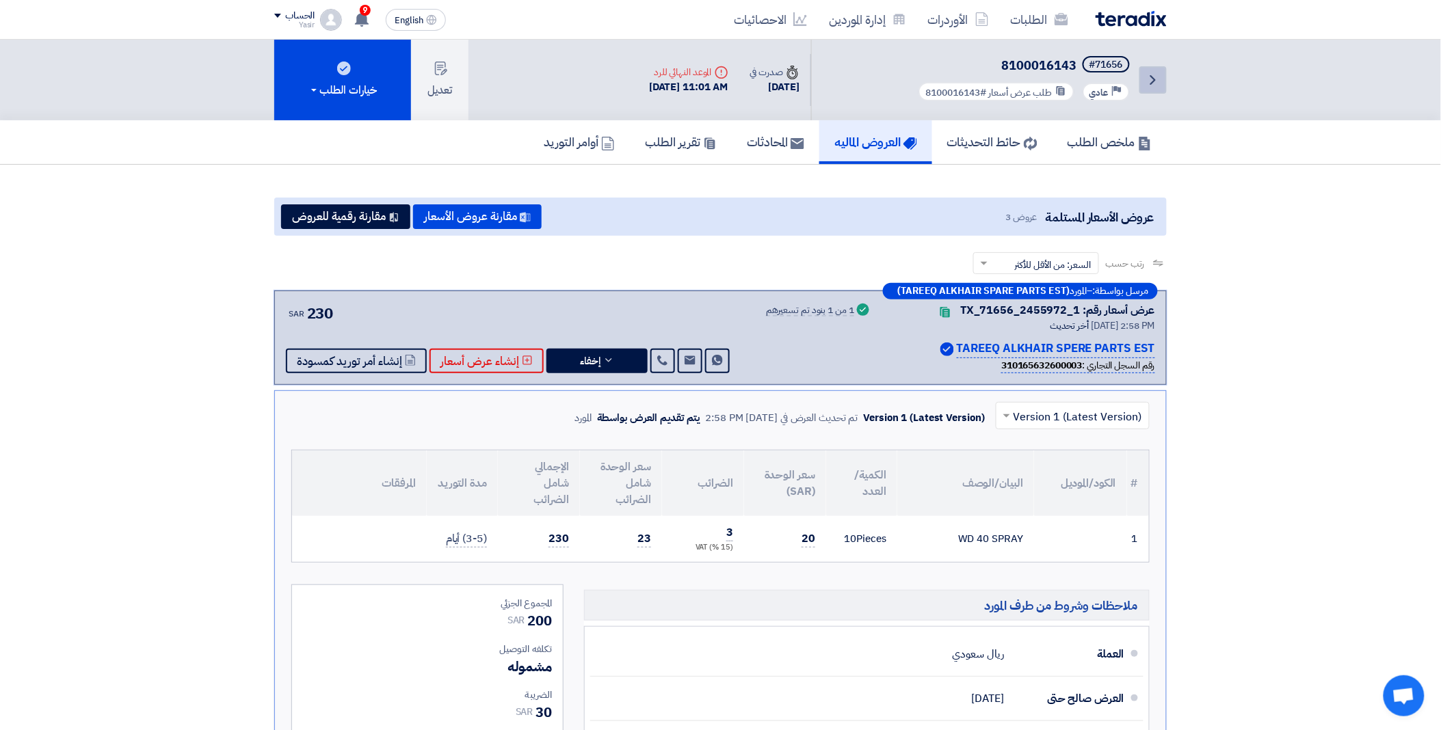
click at [1150, 72] on icon "Back" at bounding box center [1153, 80] width 16 height 16
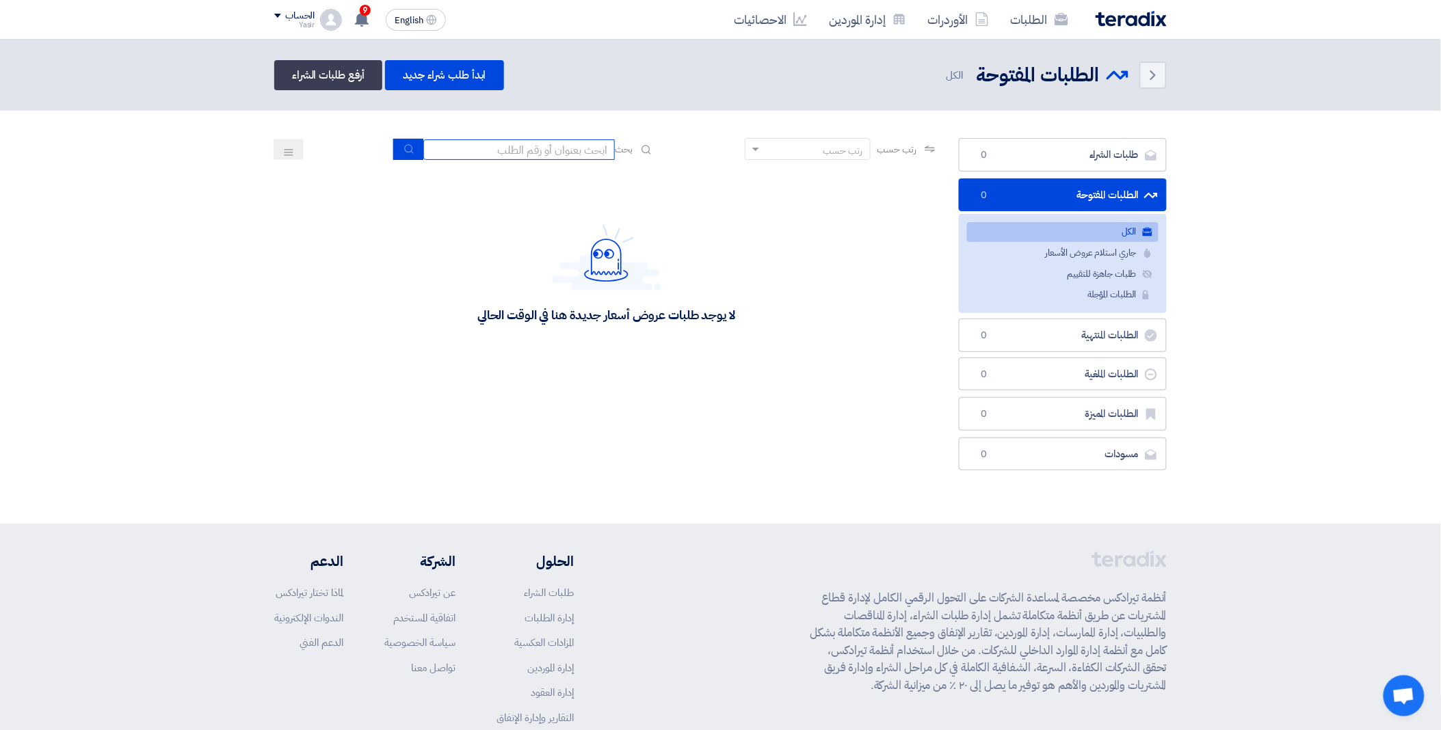
click at [523, 148] on input at bounding box center [518, 149] width 191 height 21
paste input "8100016171"
type input "8100016171"
click at [409, 152] on icon "submit" at bounding box center [408, 149] width 11 height 11
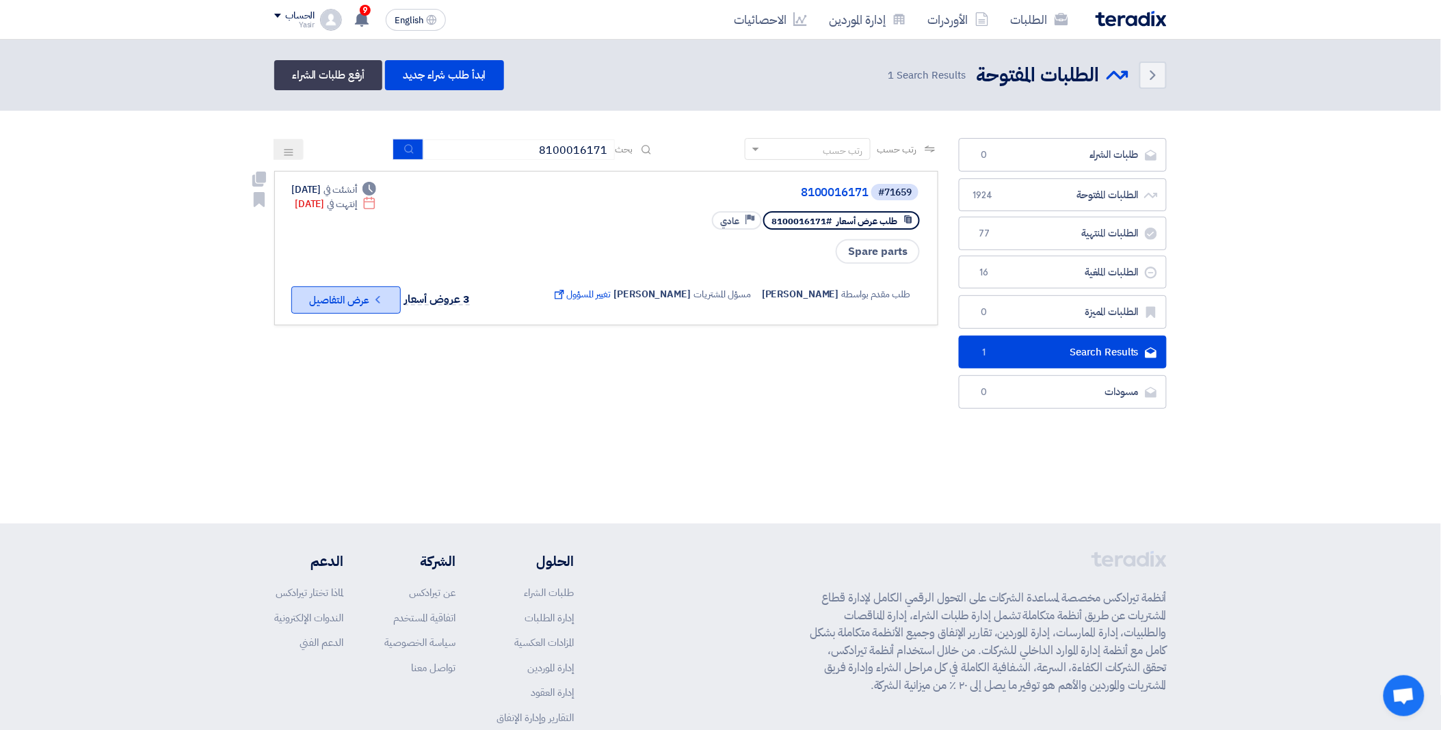
click at [339, 290] on button "Check details عرض التفاصيل" at bounding box center [345, 300] width 109 height 27
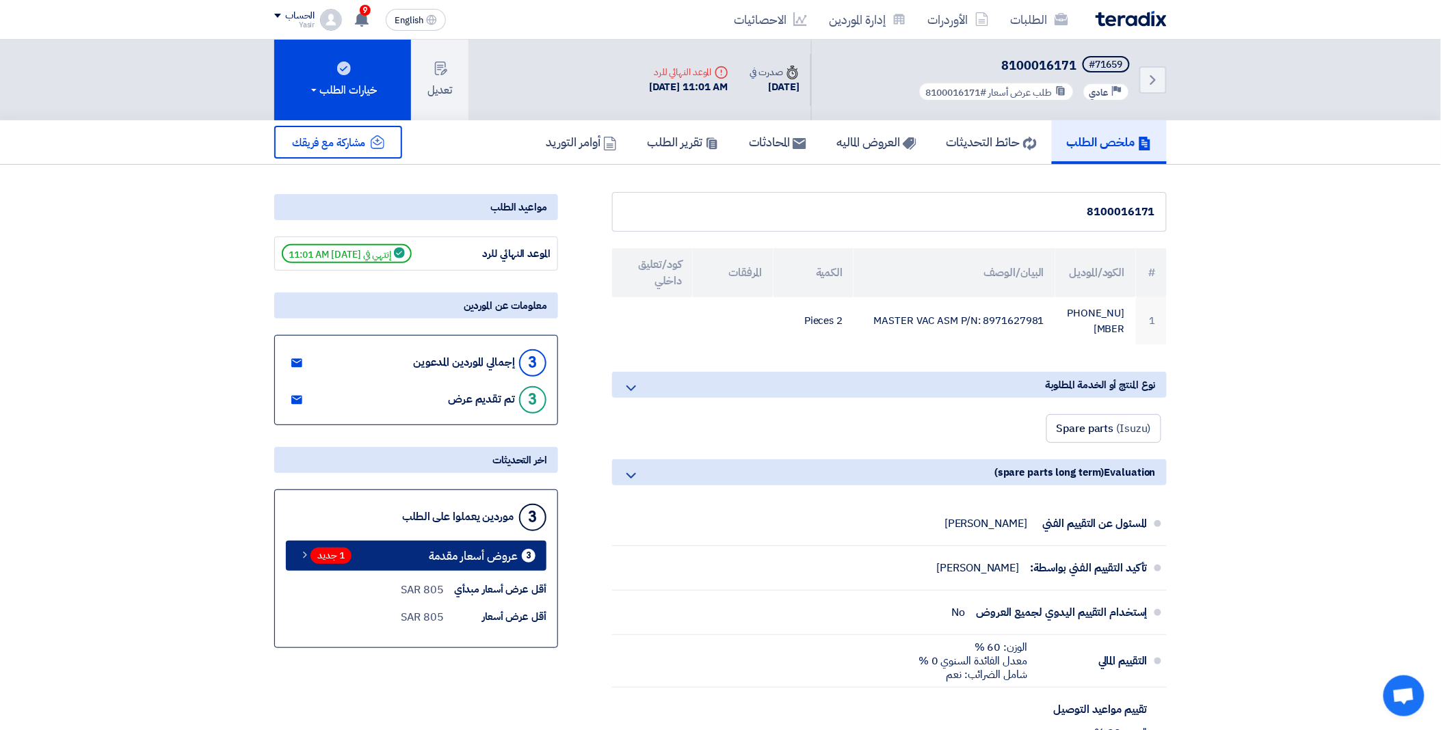
click at [331, 553] on span "1 جديد" at bounding box center [330, 556] width 41 height 16
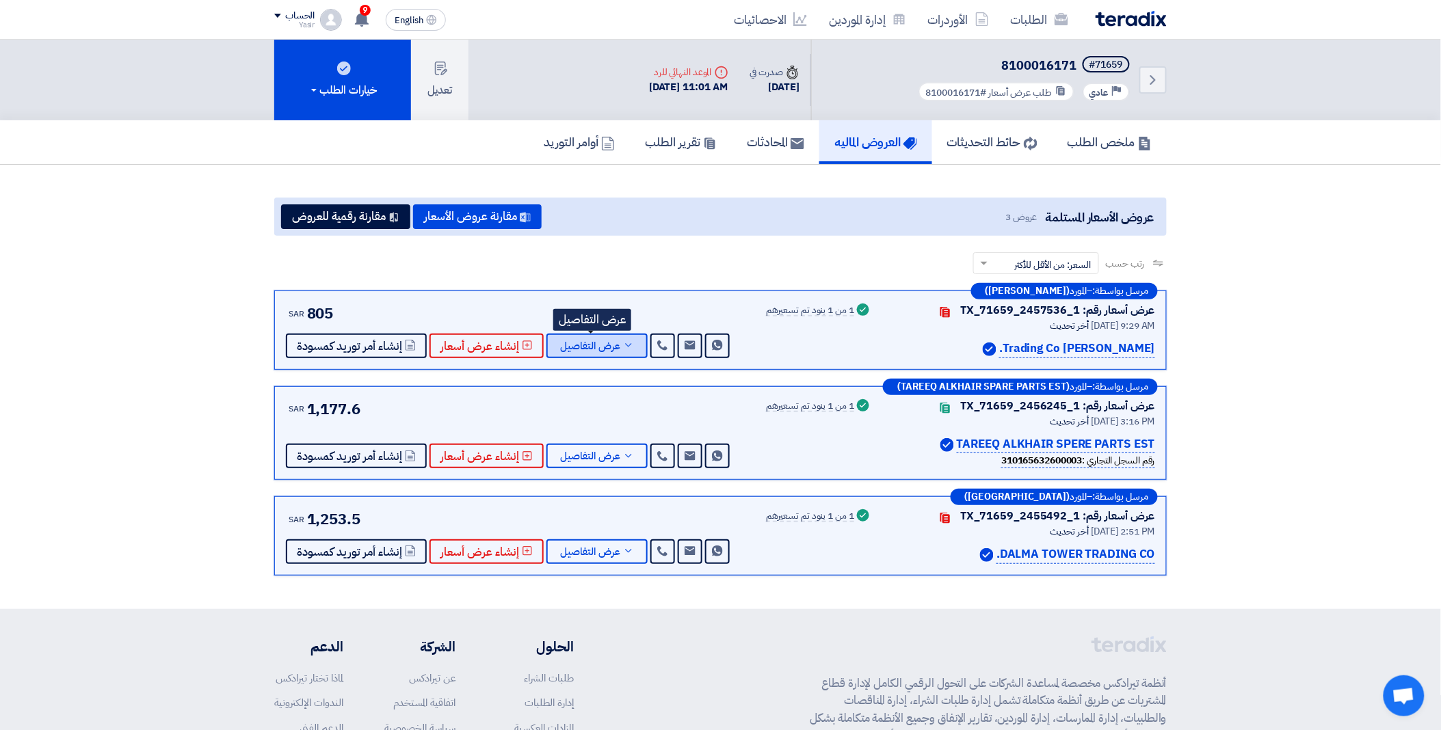
click at [598, 341] on span "عرض التفاصيل" at bounding box center [590, 346] width 60 height 10
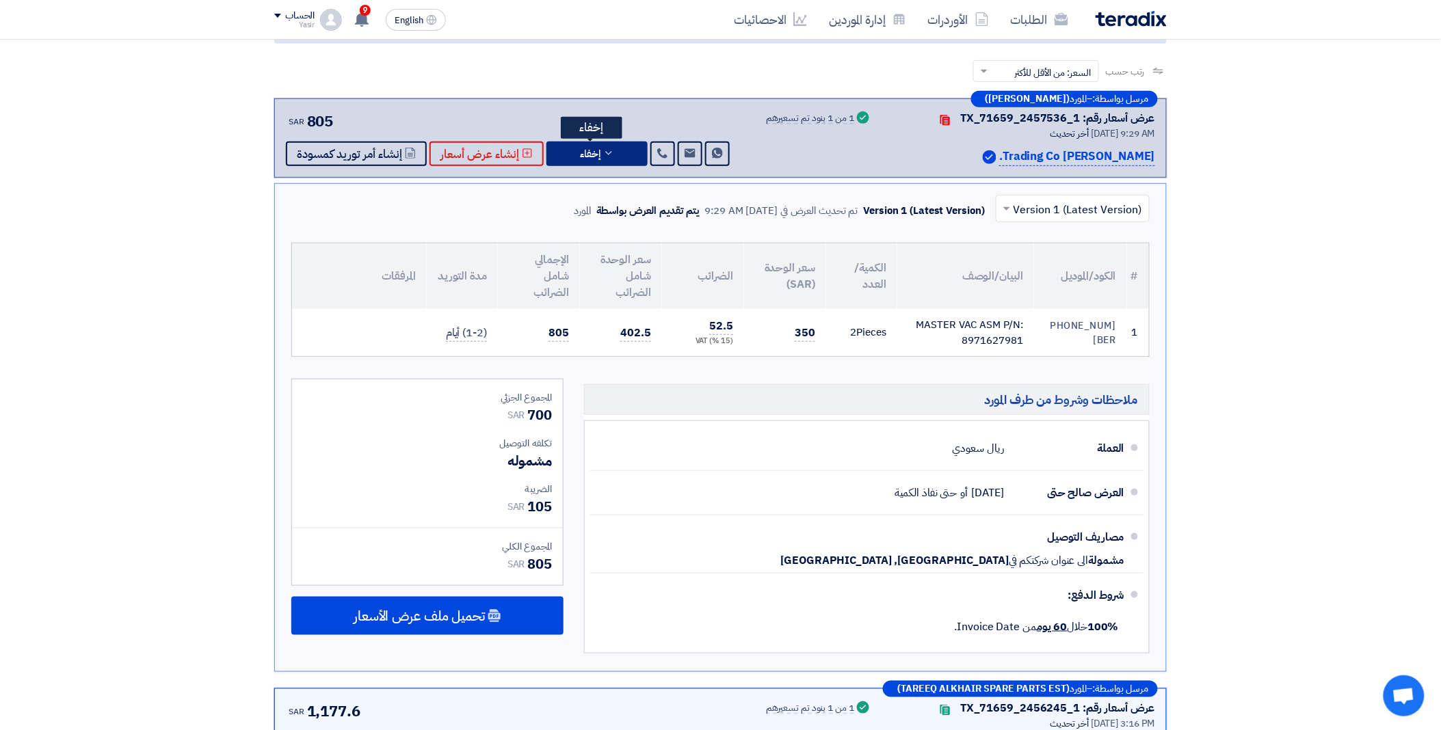
scroll to position [228, 0]
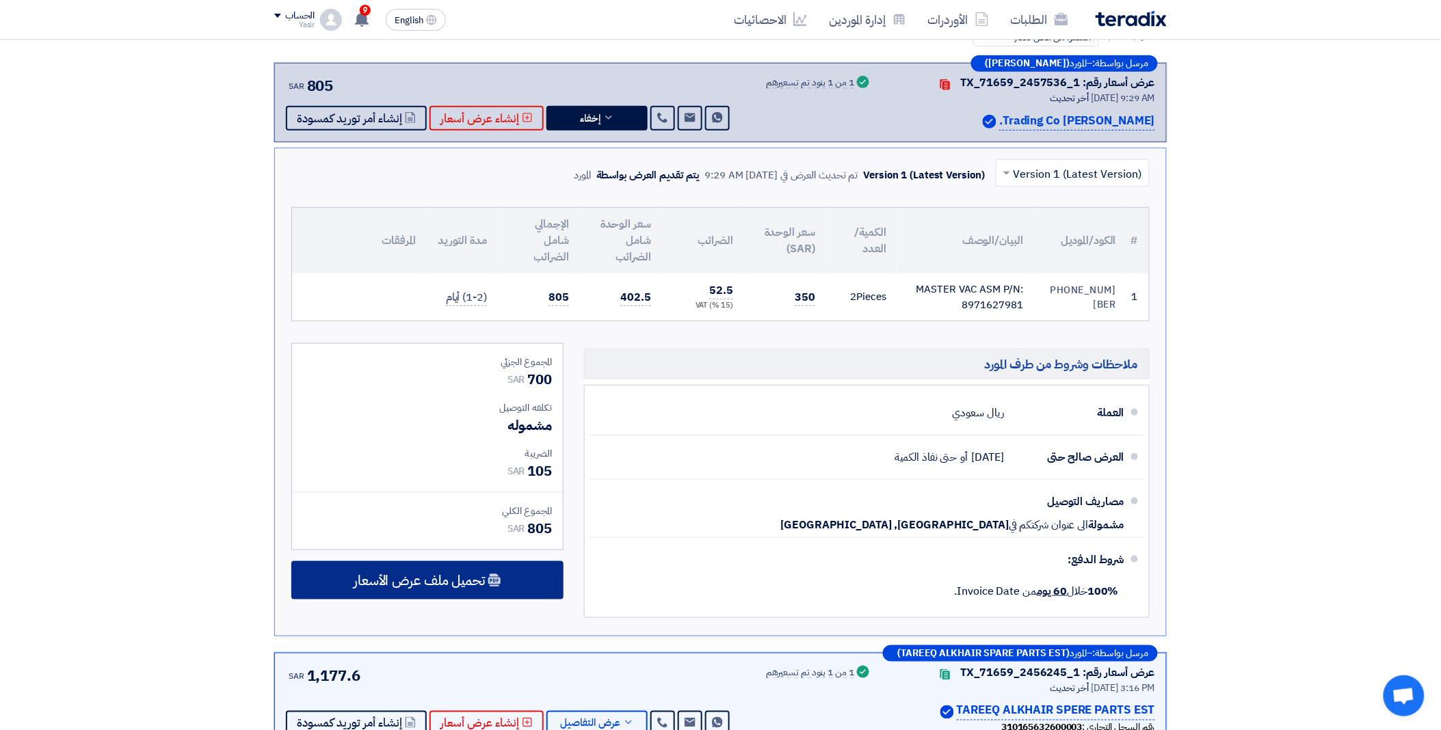
click at [431, 579] on span "تحميل ملف عرض الأسعار" at bounding box center [419, 580] width 131 height 12
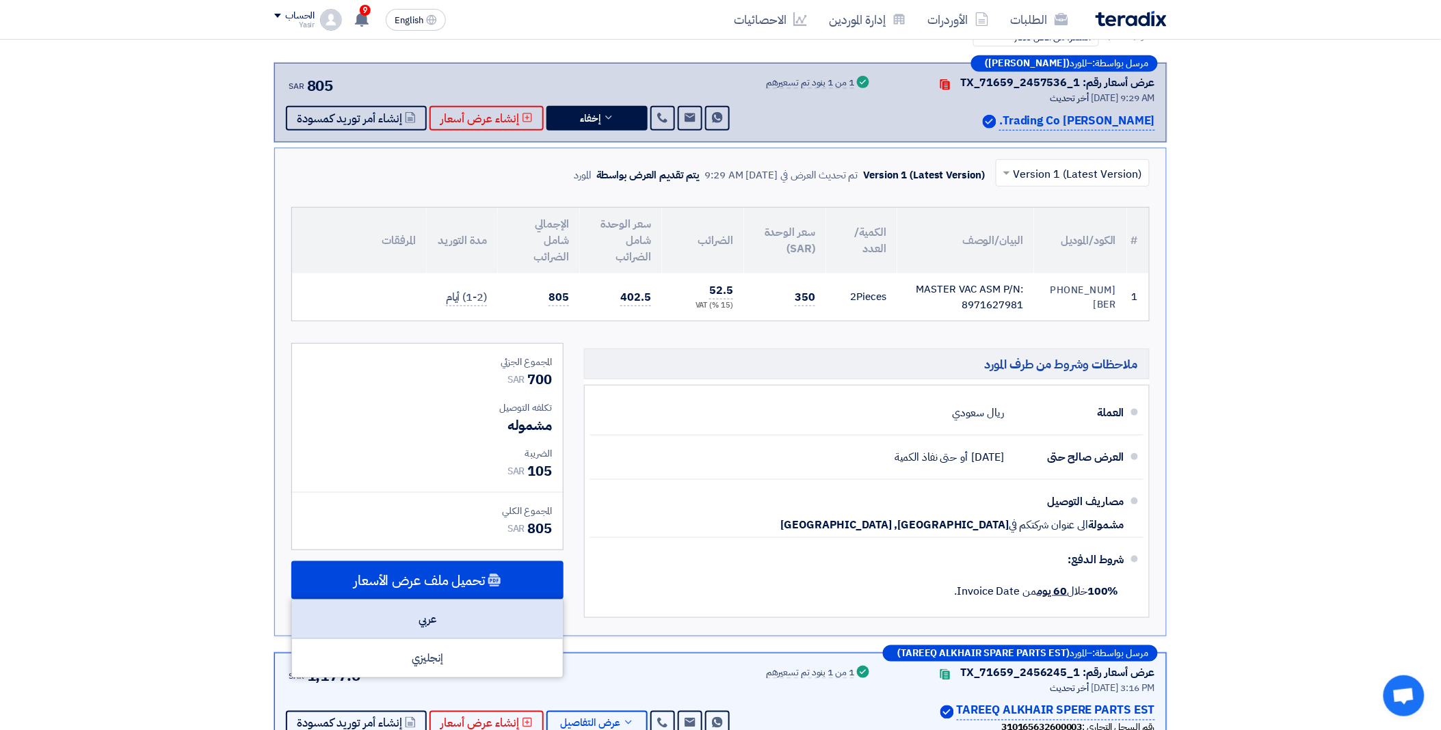
click at [427, 610] on div "عربي" at bounding box center [427, 619] width 271 height 39
click at [428, 614] on div "عربي" at bounding box center [427, 619] width 271 height 39
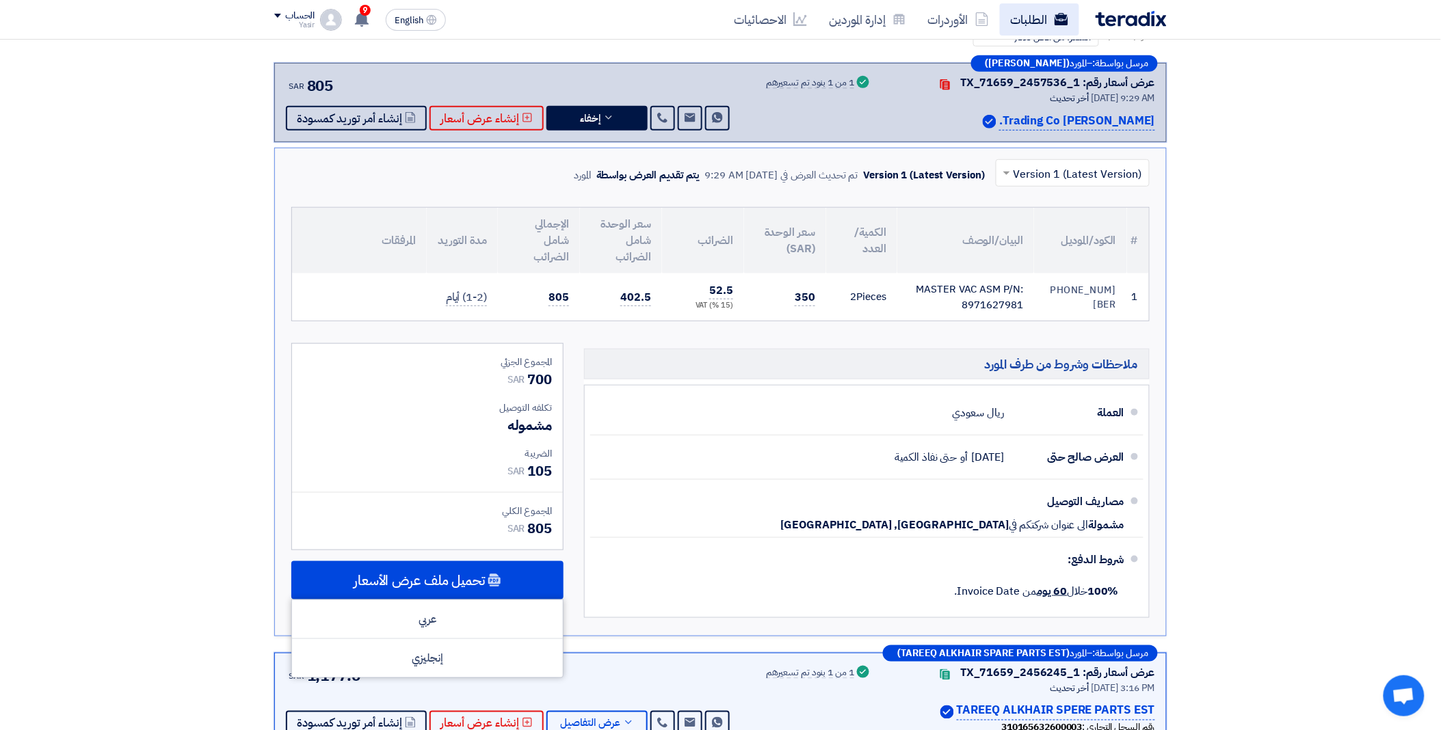
click at [1023, 23] on link "الطلبات" at bounding box center [1039, 19] width 79 height 32
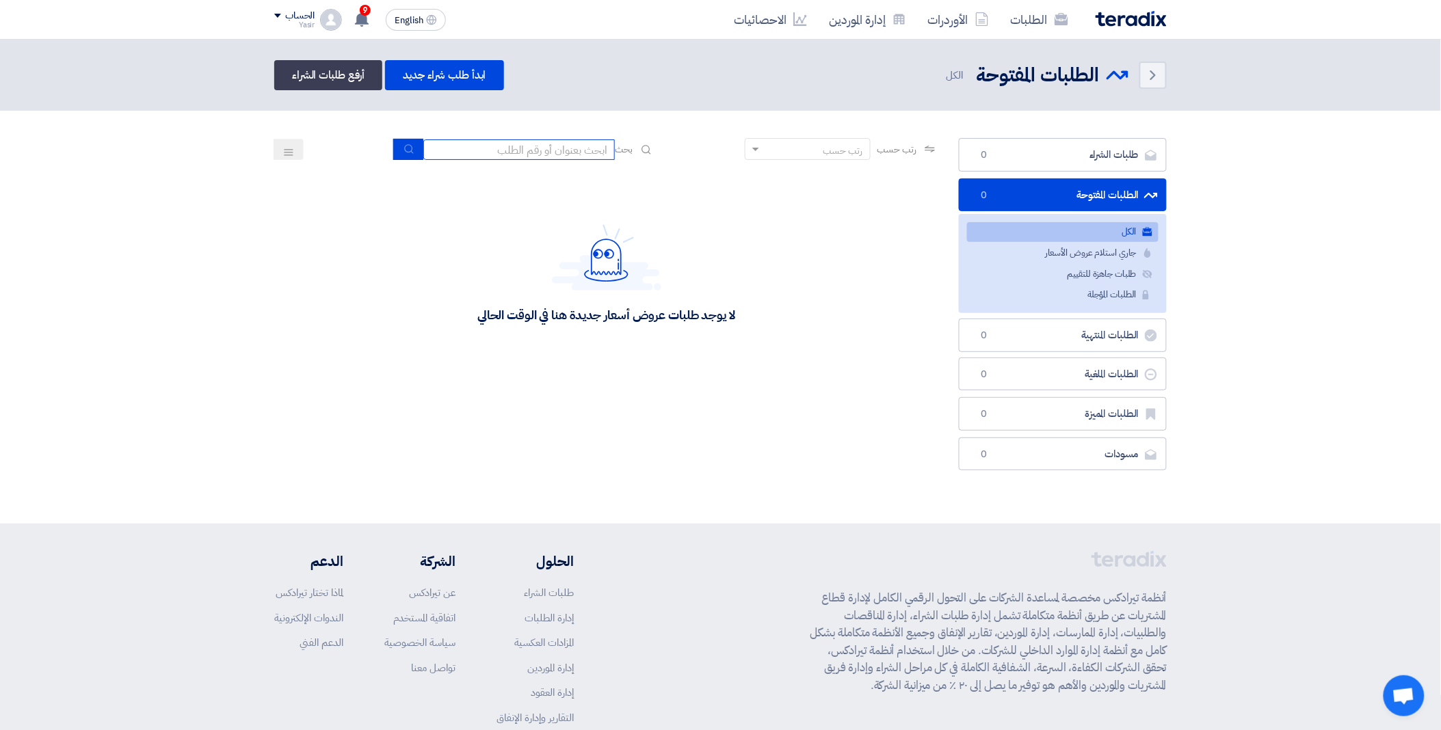
click at [517, 155] on input at bounding box center [518, 149] width 191 height 21
paste input "8100016197"
type input "8100016197"
click at [404, 146] on use "submit" at bounding box center [408, 148] width 9 height 9
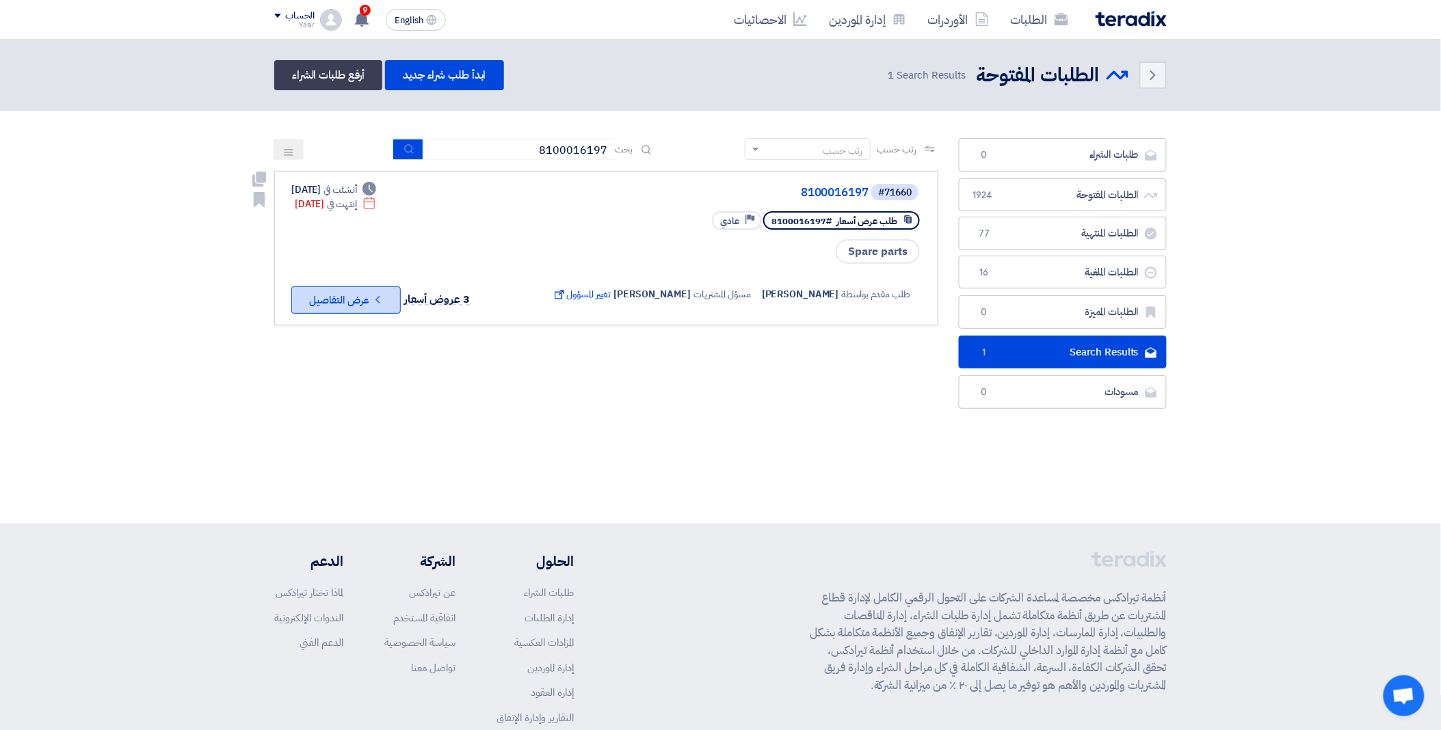
click at [358, 291] on button "Check details عرض التفاصيل" at bounding box center [345, 300] width 109 height 27
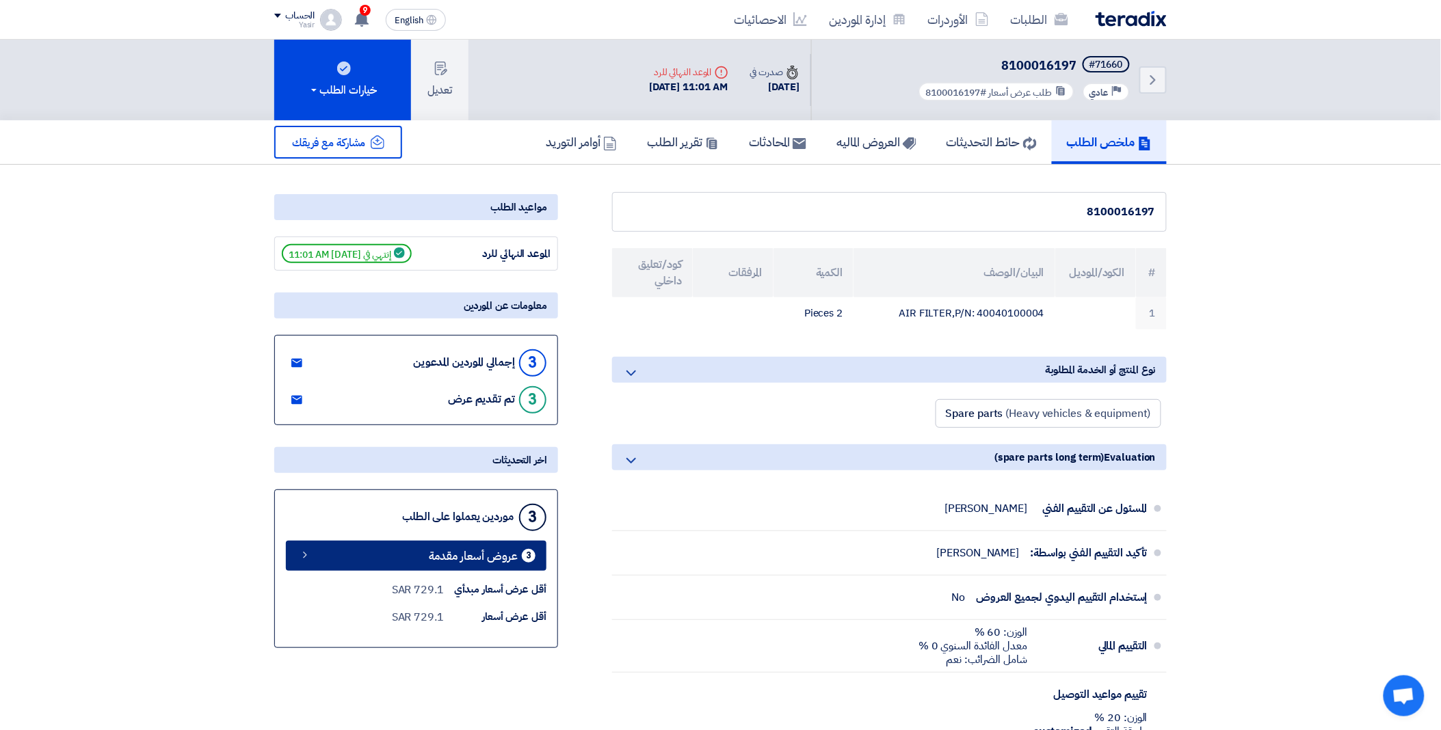
click at [449, 551] on span "عروض أسعار مقدمة" at bounding box center [473, 556] width 89 height 10
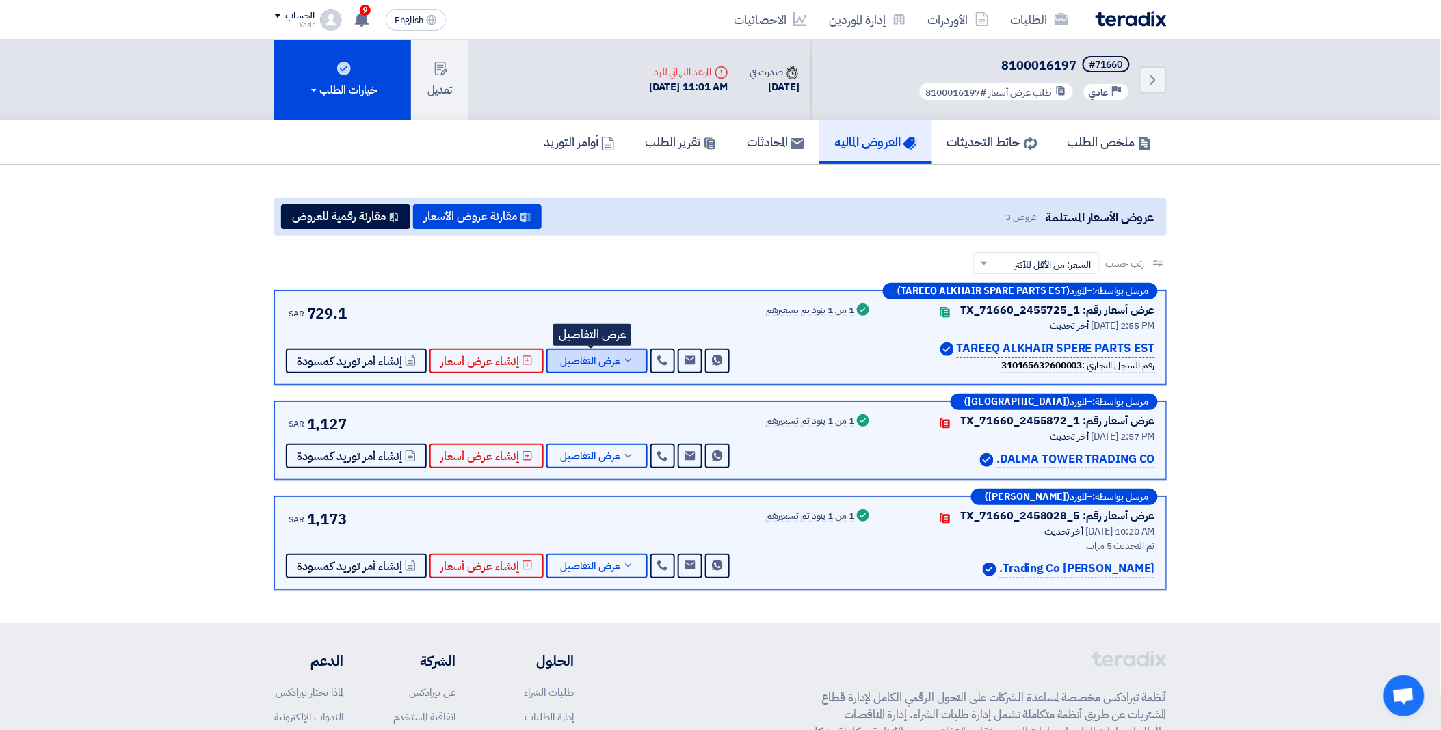
click at [584, 364] on span "عرض التفاصيل" at bounding box center [590, 361] width 60 height 10
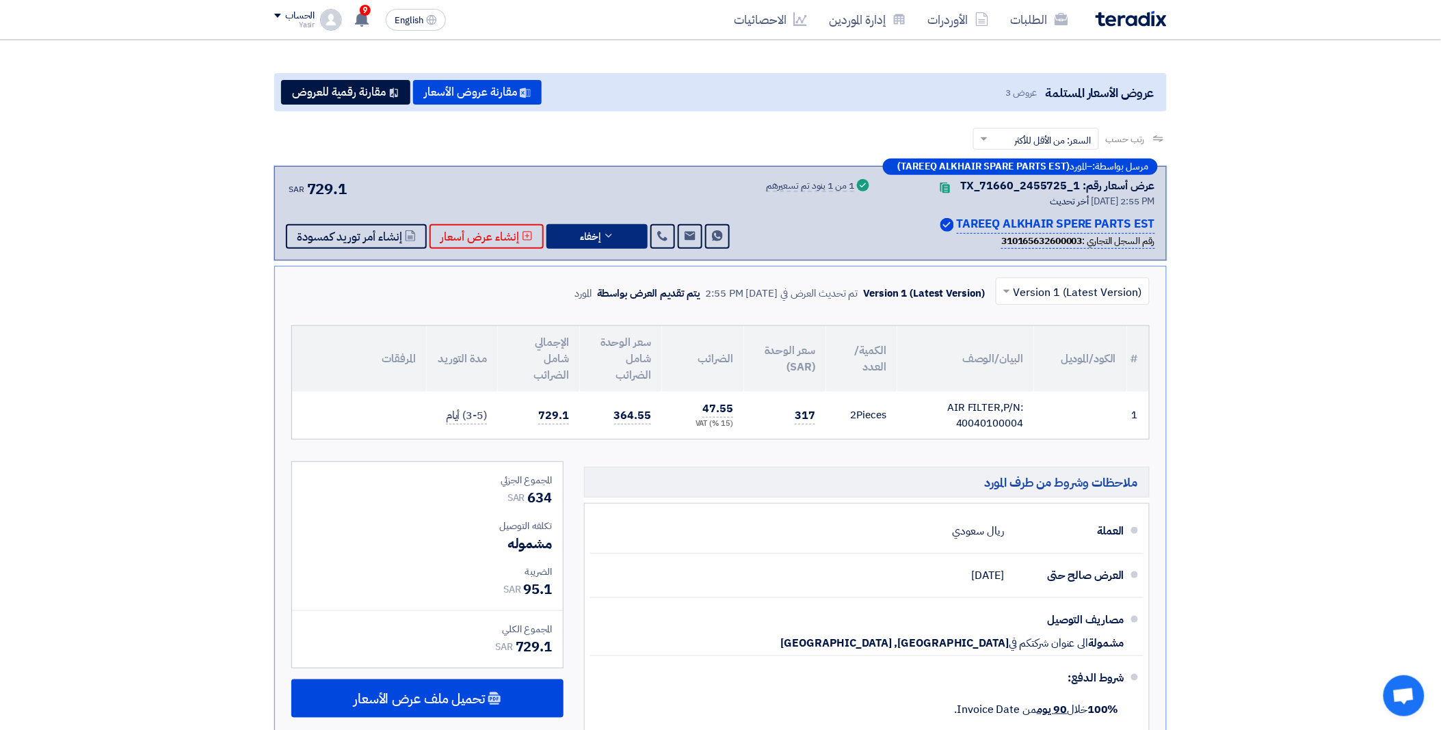
scroll to position [152, 0]
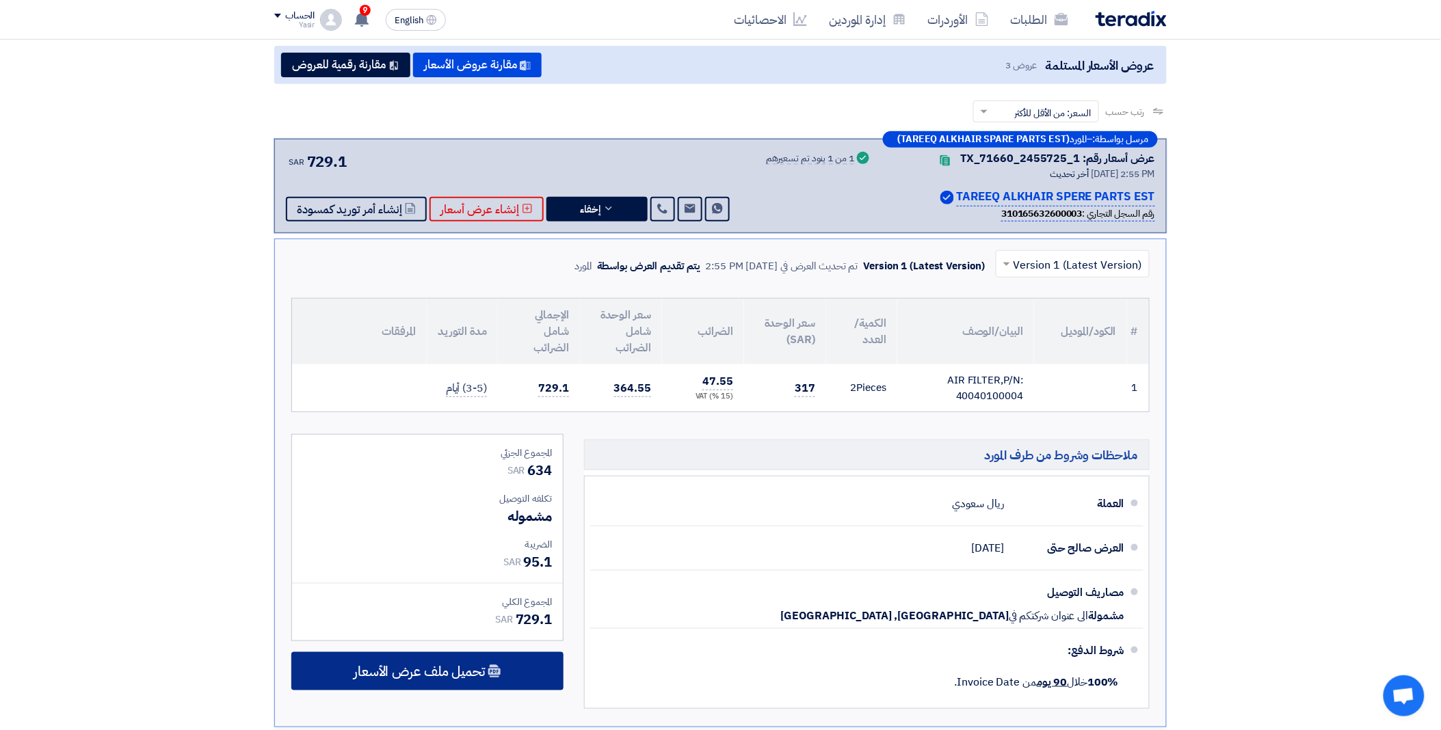
click at [438, 674] on span "تحميل ملف عرض الأسعار" at bounding box center [419, 671] width 131 height 12
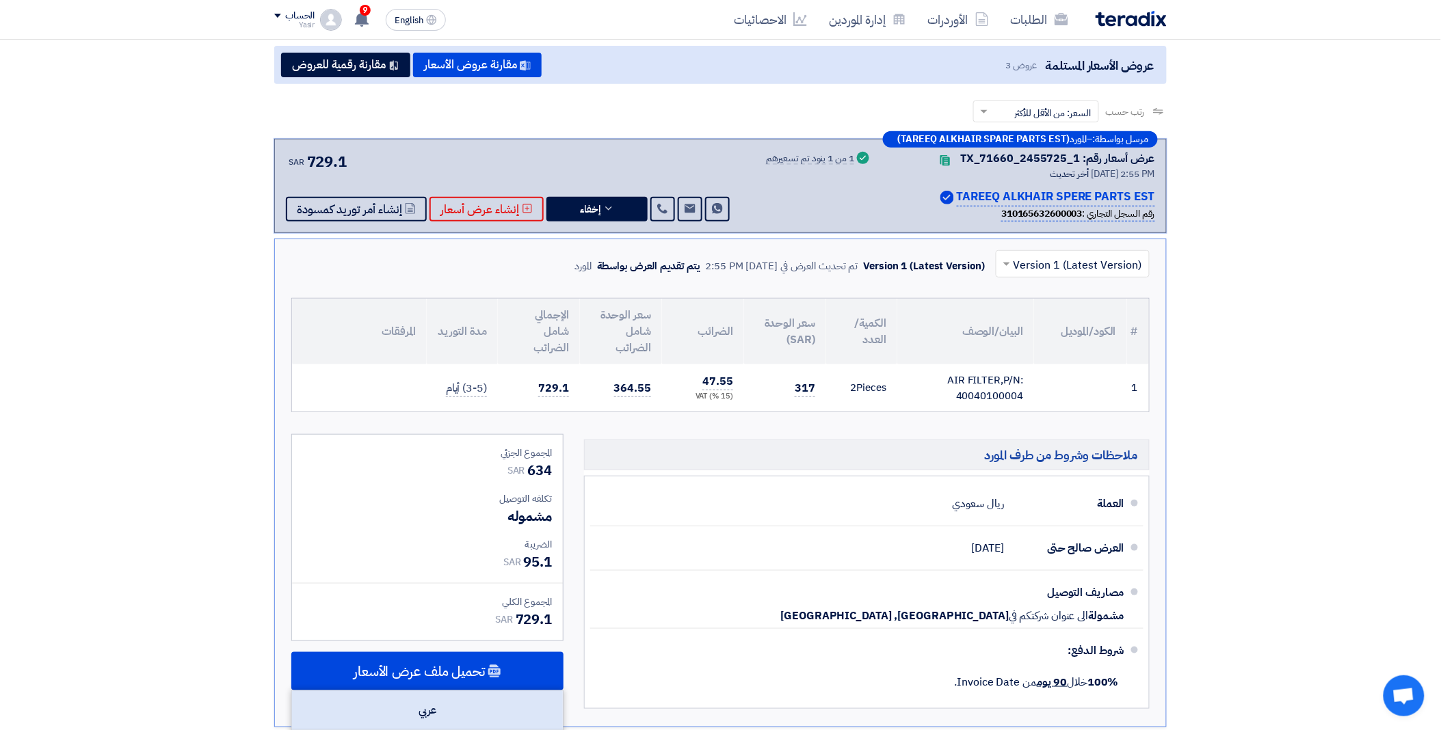
click at [427, 700] on div "عربي" at bounding box center [427, 710] width 271 height 39
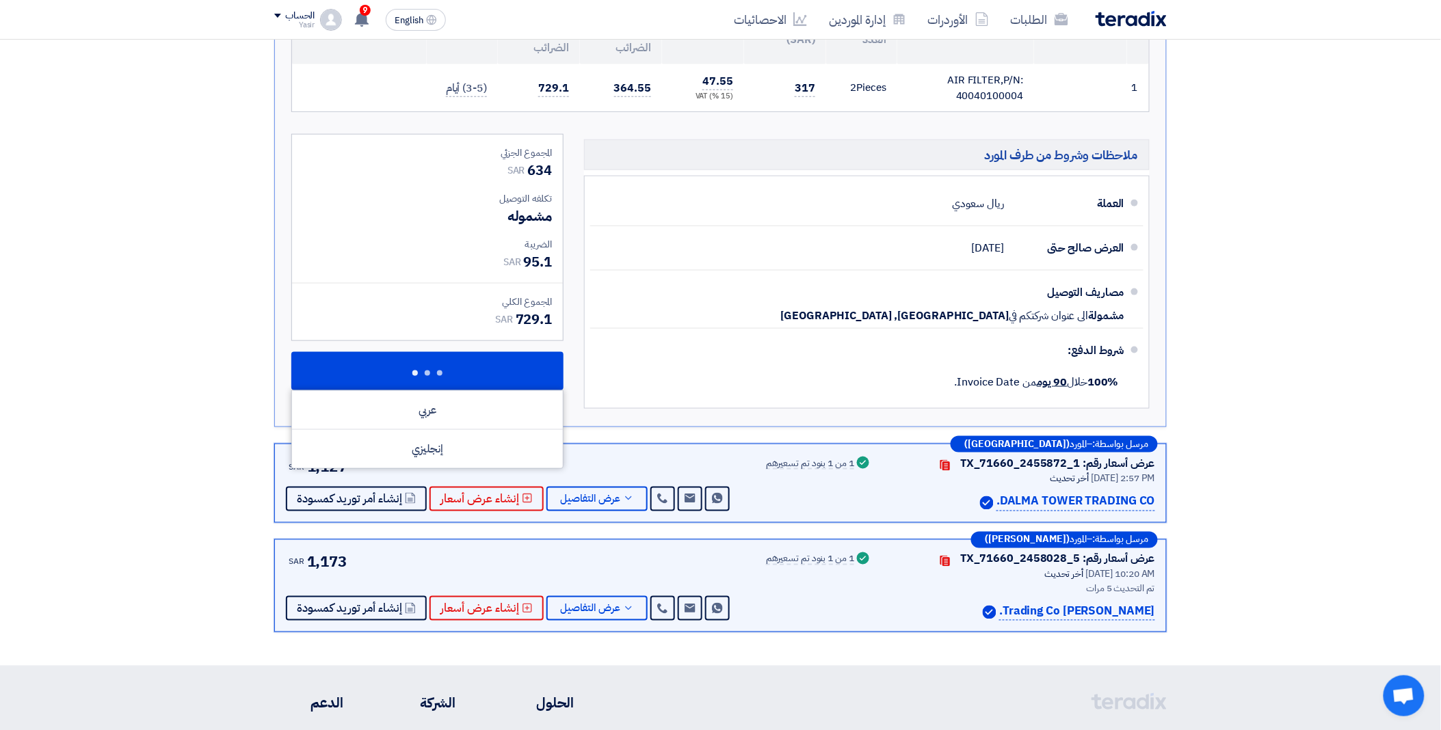
scroll to position [455, 0]
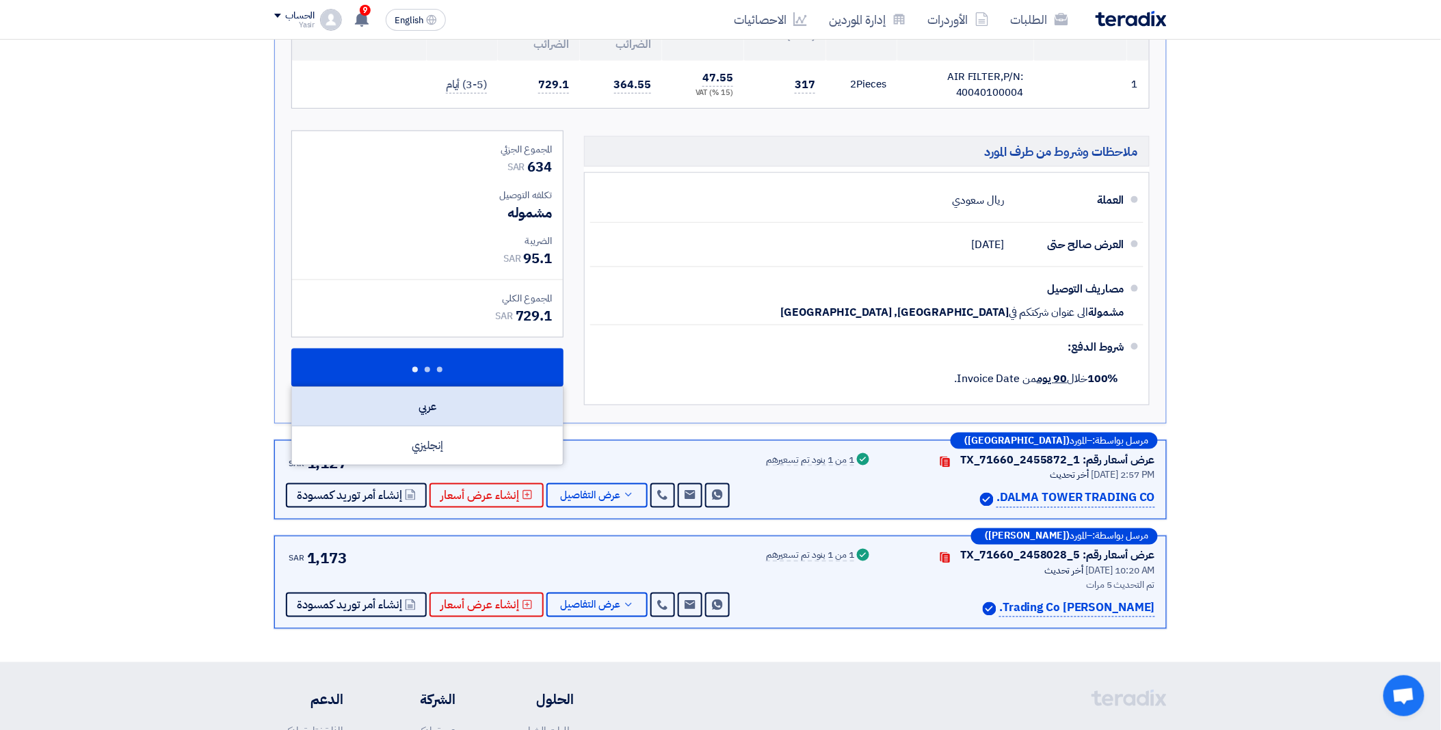
click at [489, 412] on div "عربي" at bounding box center [427, 407] width 271 height 39
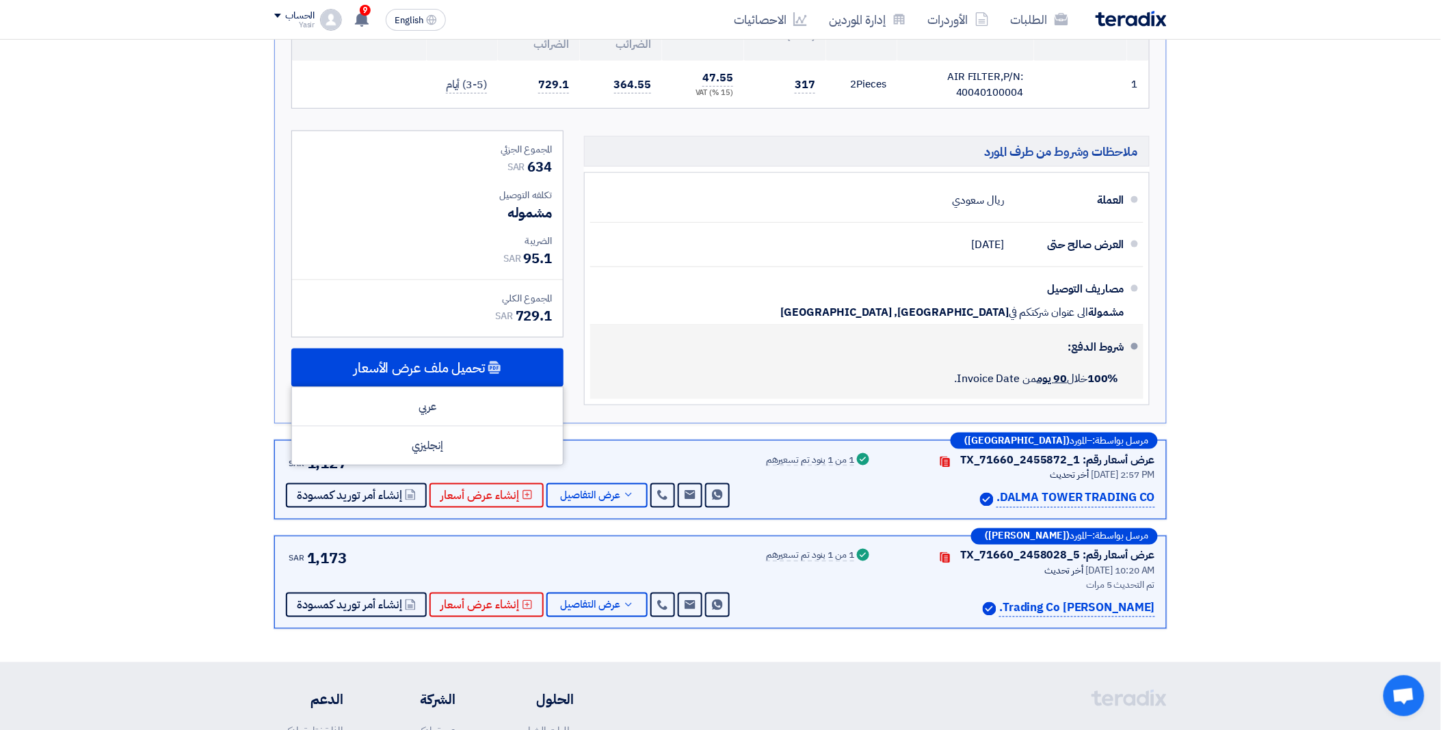
click at [734, 385] on div "100% خلال 90 يوم من Invoice Date." at bounding box center [862, 379] width 523 height 30
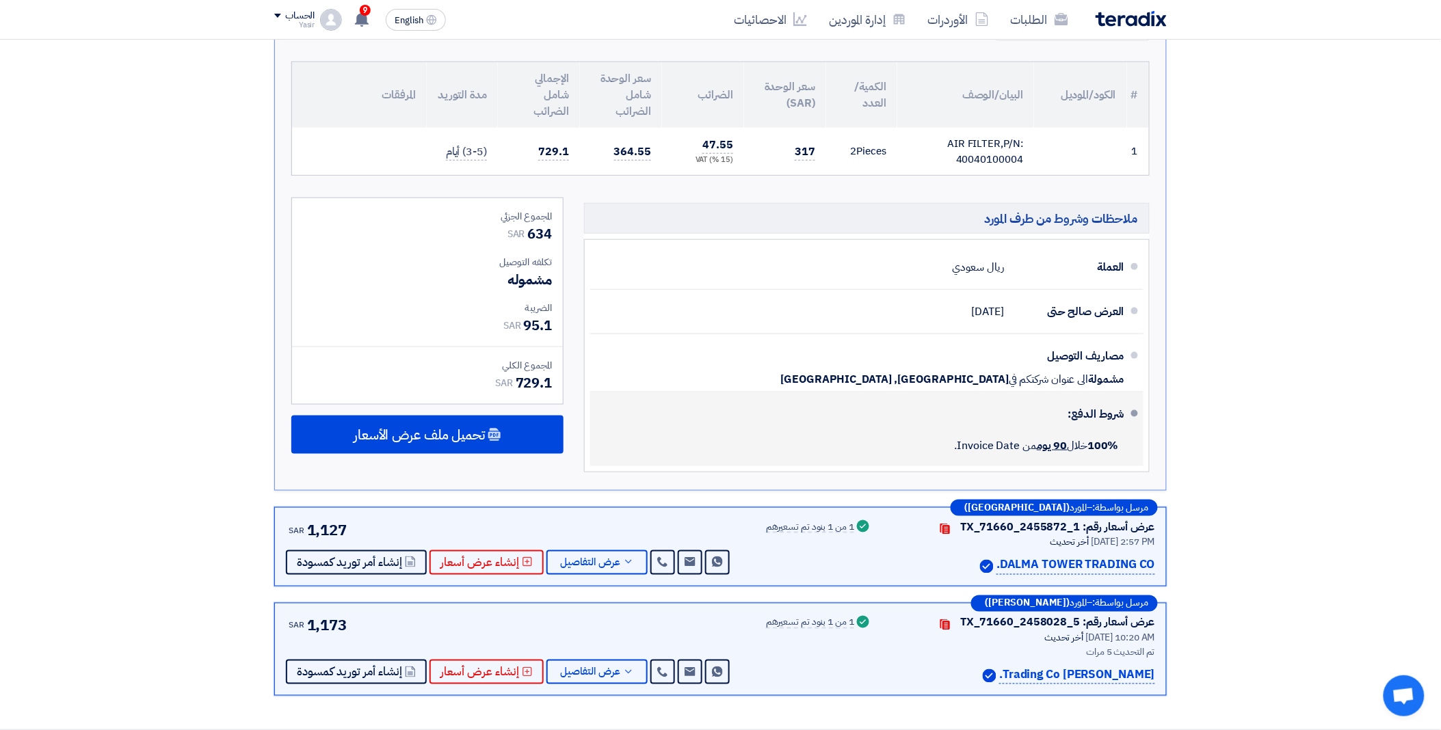
scroll to position [228, 0]
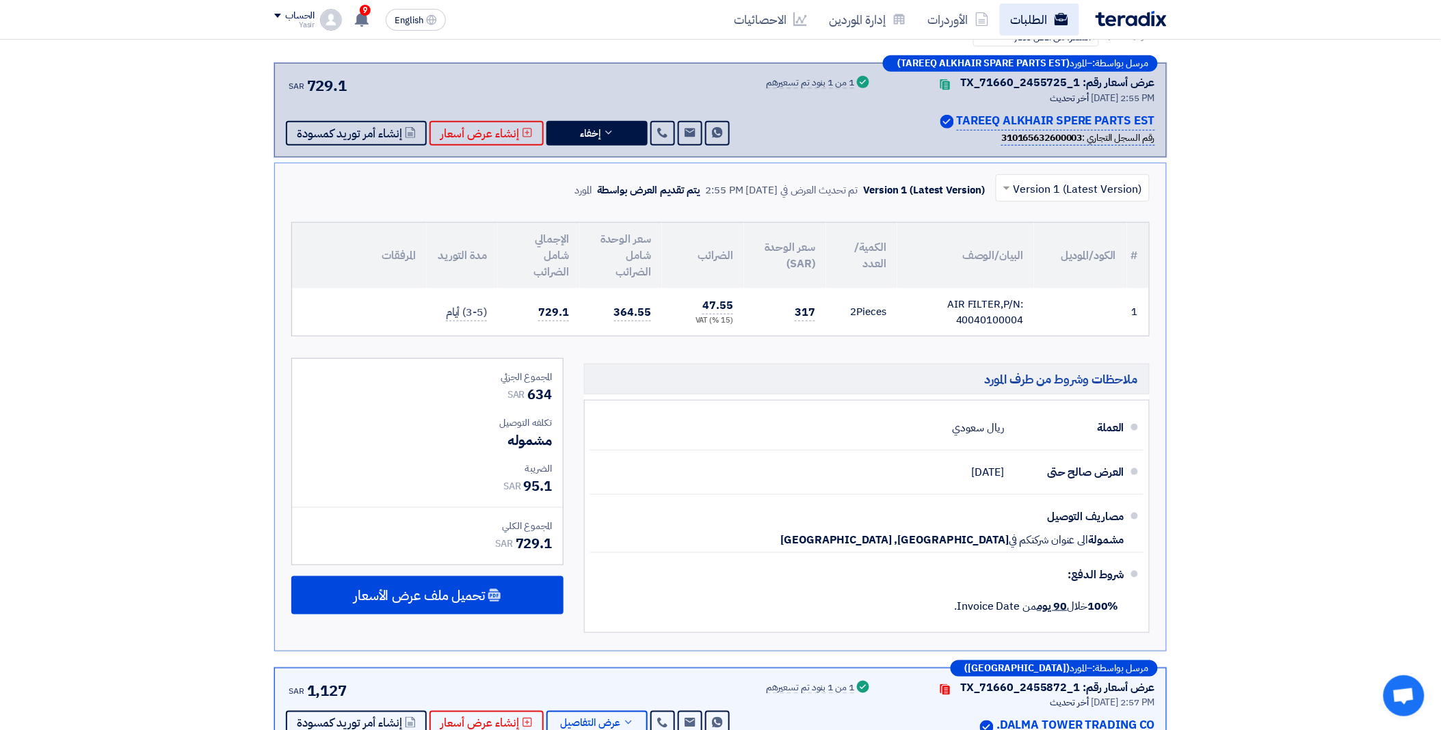
click at [1024, 22] on link "الطلبات" at bounding box center [1039, 19] width 79 height 32
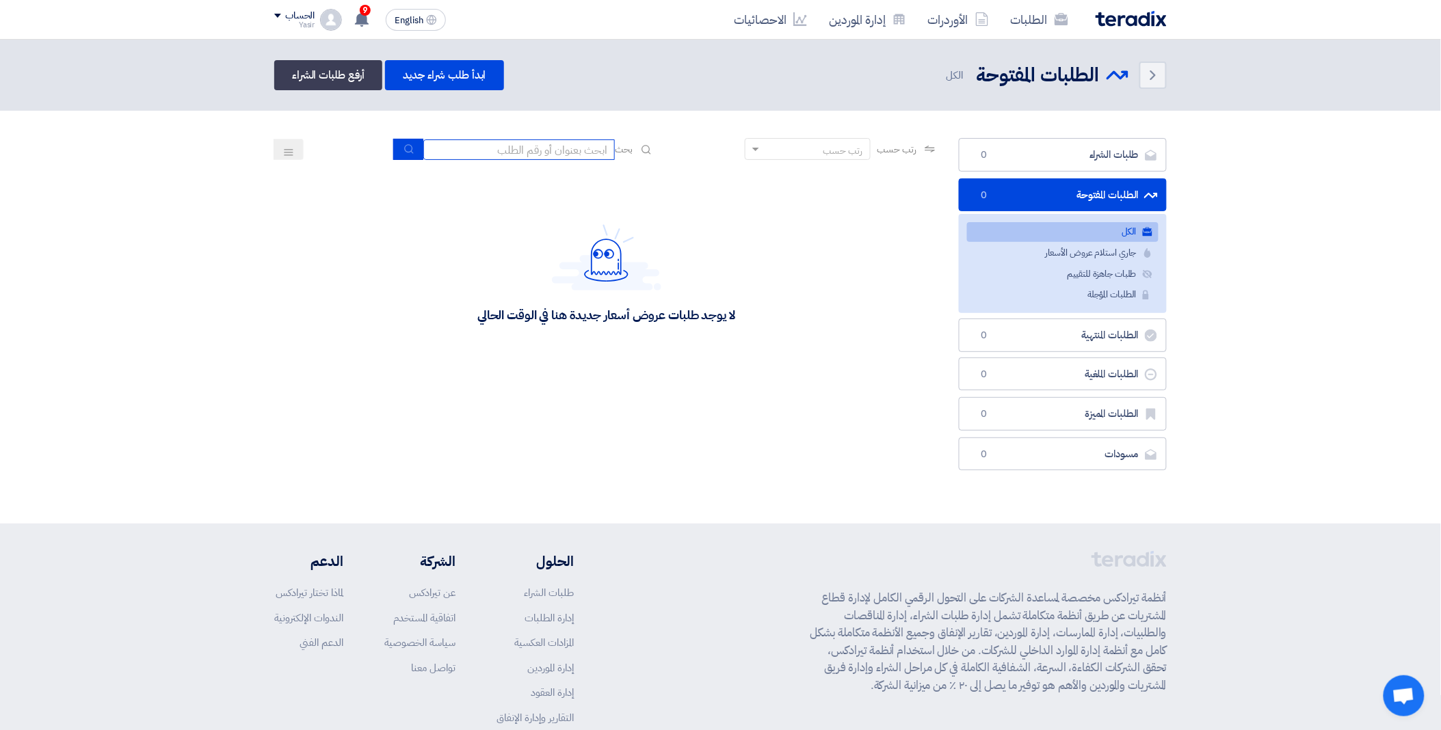
click at [527, 149] on input at bounding box center [518, 149] width 191 height 21
paste input "8100016190"
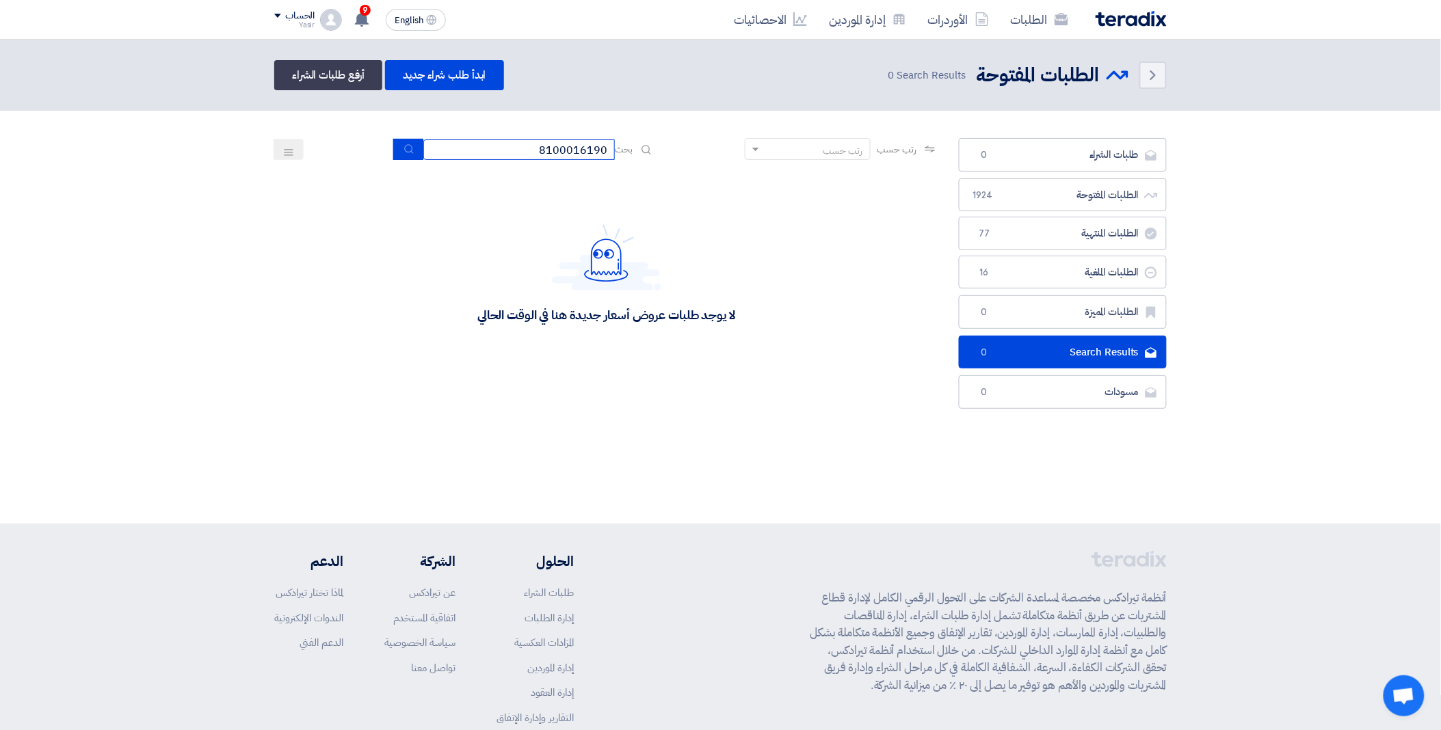
click at [623, 150] on div "بحث 8100016190" at bounding box center [524, 149] width 261 height 21
paste input "204"
type input "8100016204"
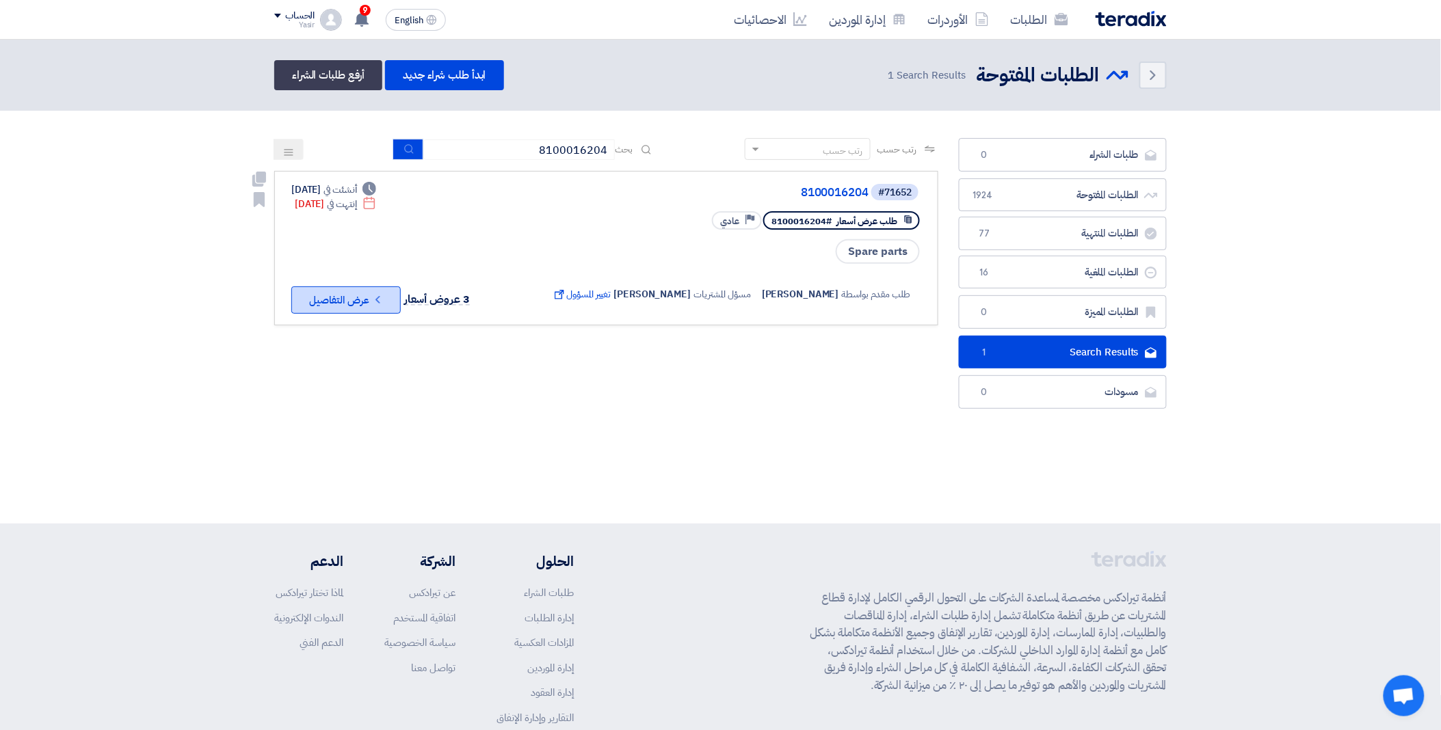
click at [324, 304] on button "Check details عرض التفاصيل" at bounding box center [345, 300] width 109 height 27
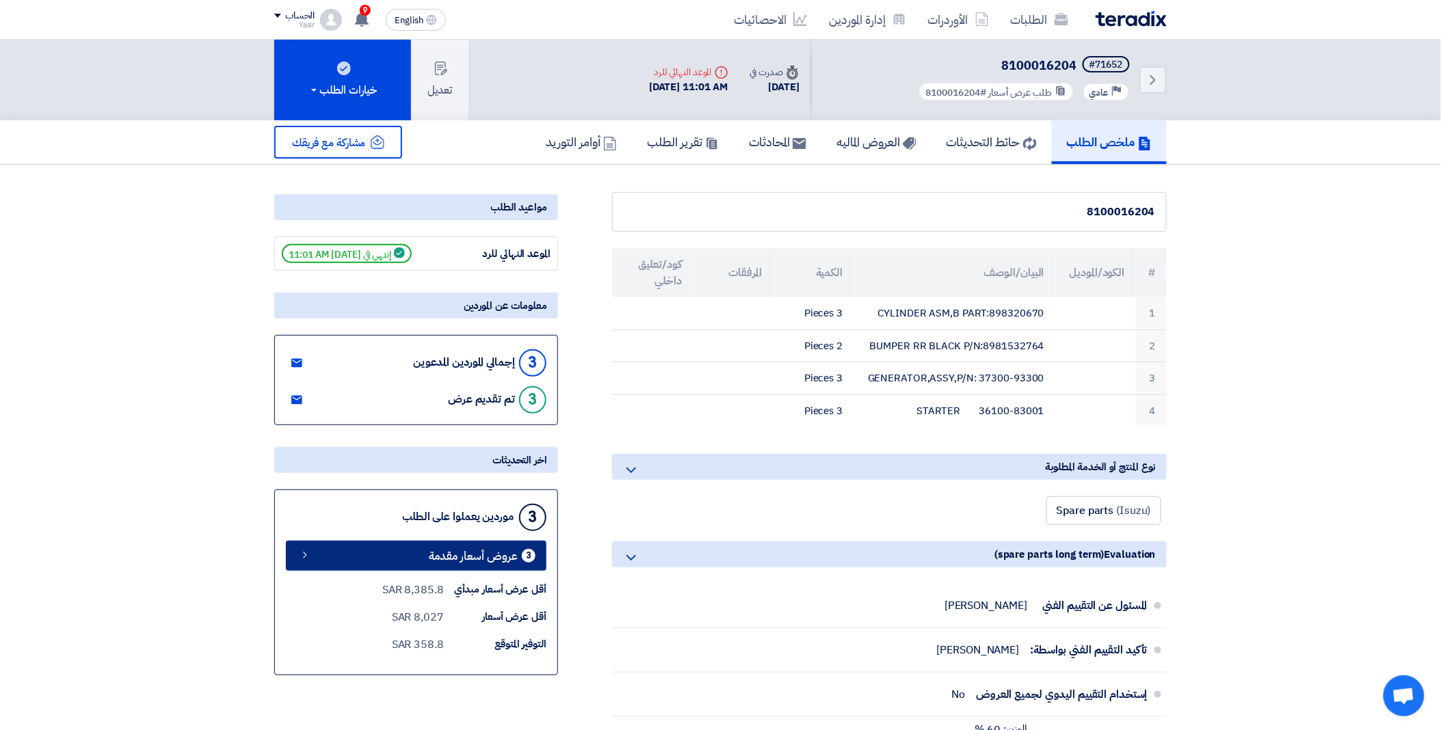
click at [432, 554] on span "عروض أسعار مقدمة" at bounding box center [473, 556] width 89 height 10
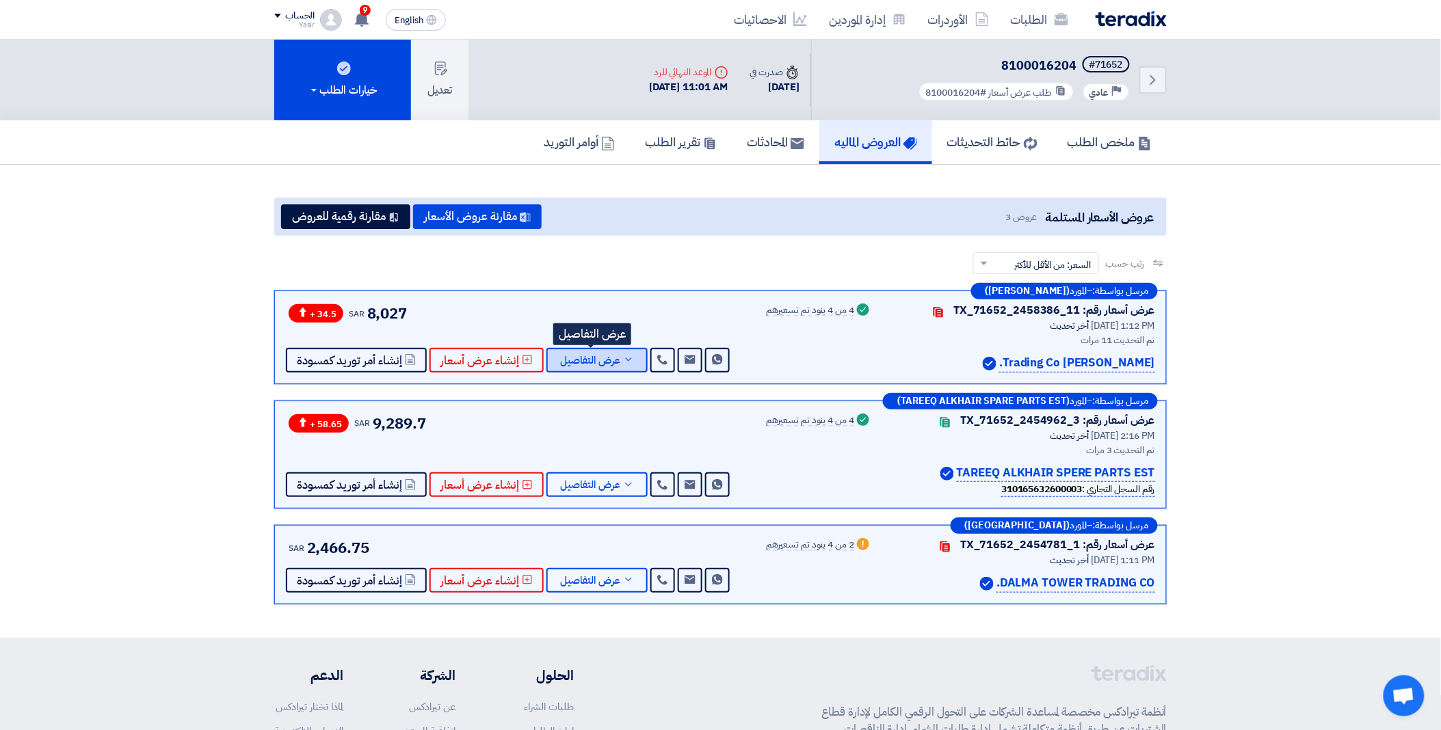
click at [603, 356] on span "عرض التفاصيل" at bounding box center [590, 361] width 60 height 10
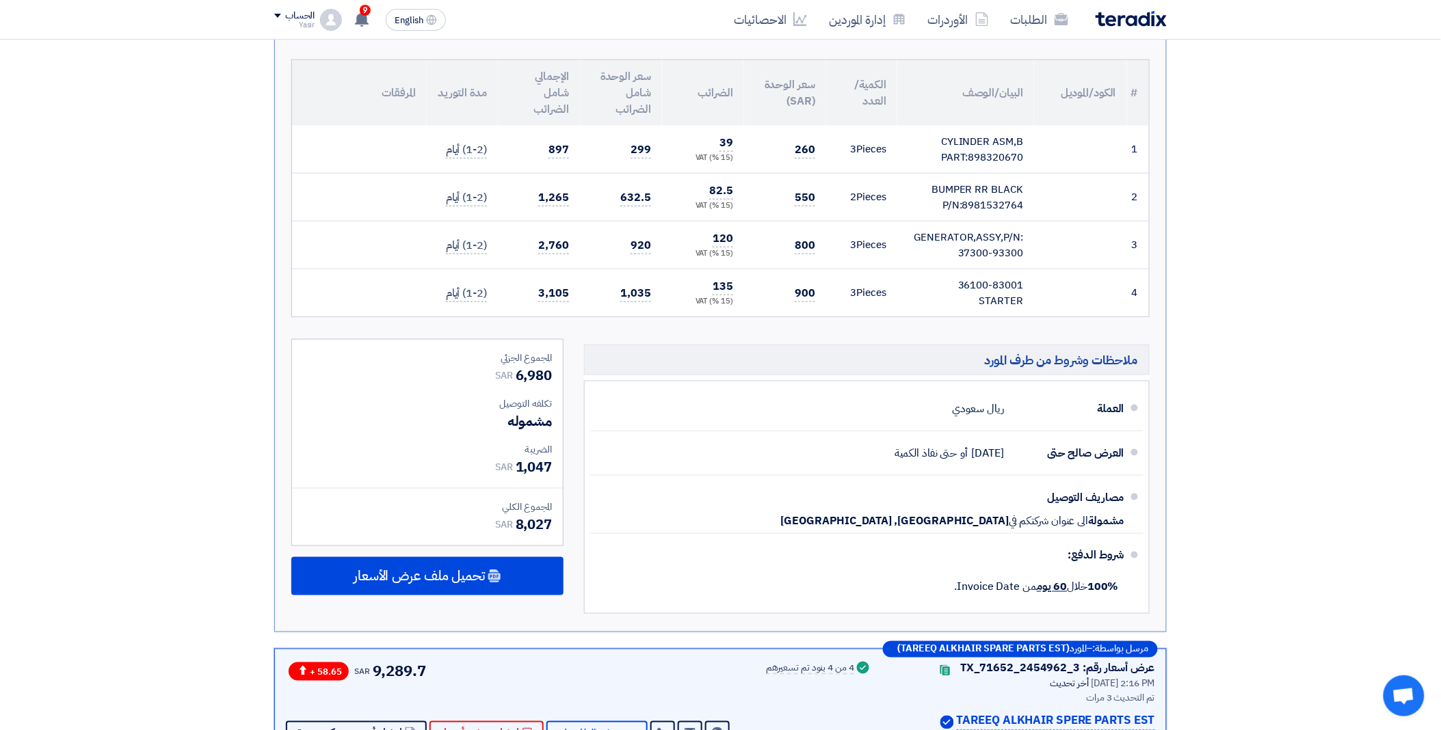
scroll to position [455, 0]
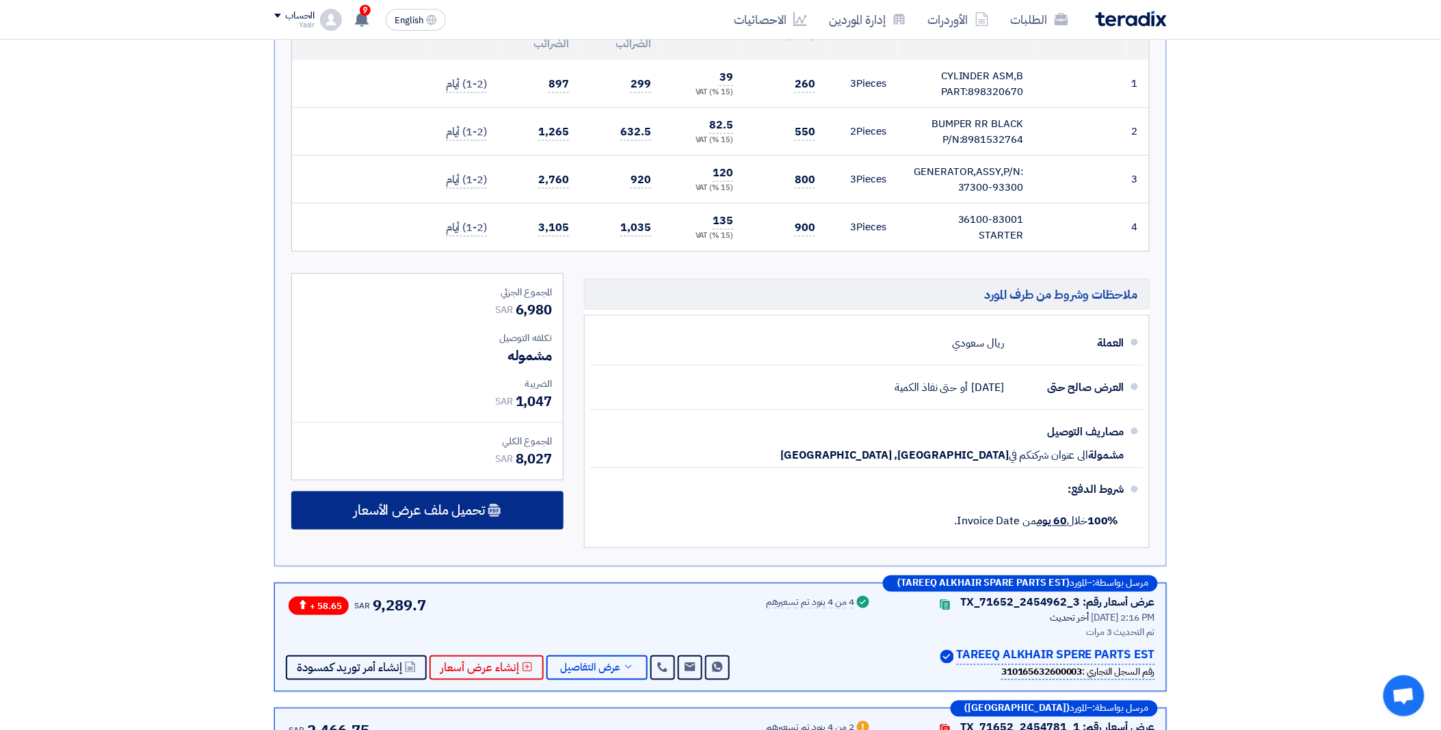
click at [433, 511] on span "تحميل ملف عرض الأسعار" at bounding box center [419, 511] width 131 height 12
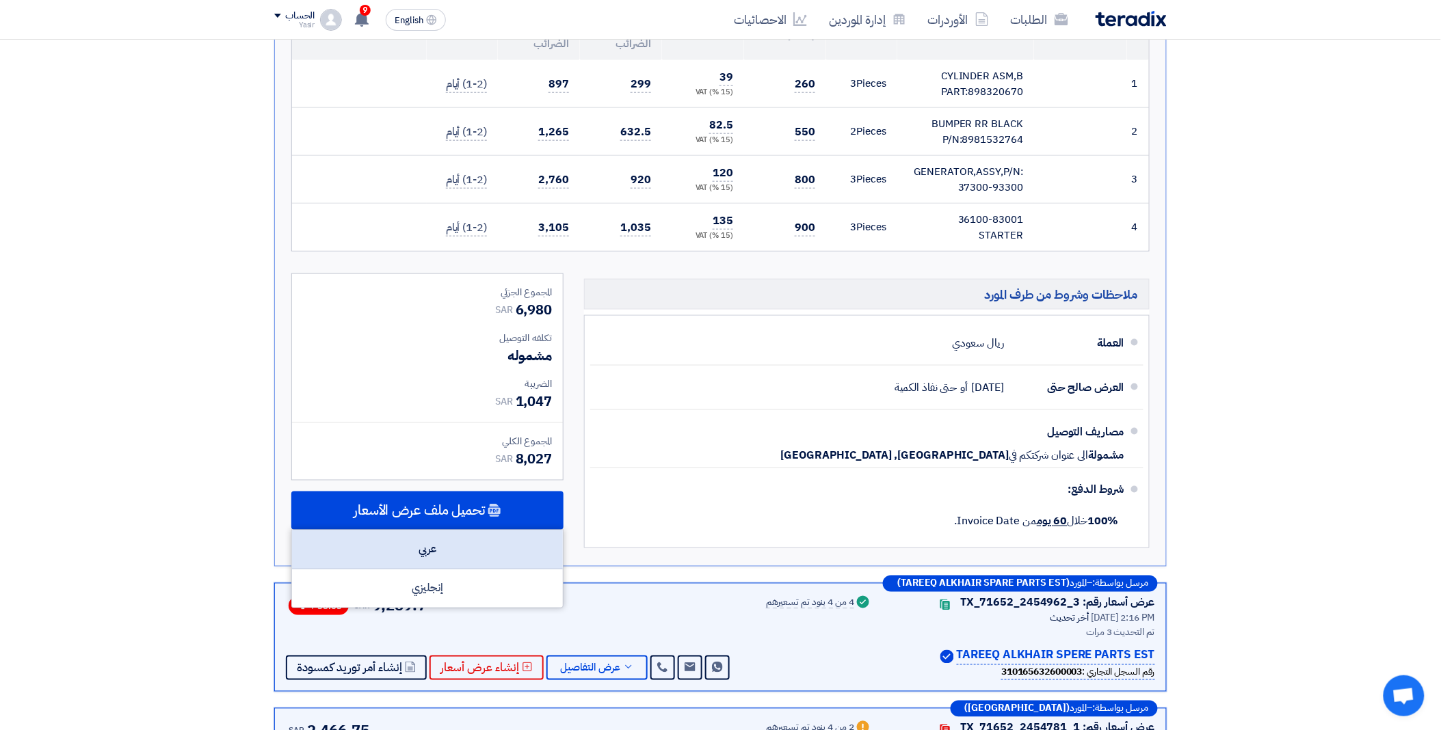
click at [440, 544] on div "عربي" at bounding box center [427, 550] width 271 height 39
click at [439, 544] on div "عربي" at bounding box center [427, 550] width 271 height 39
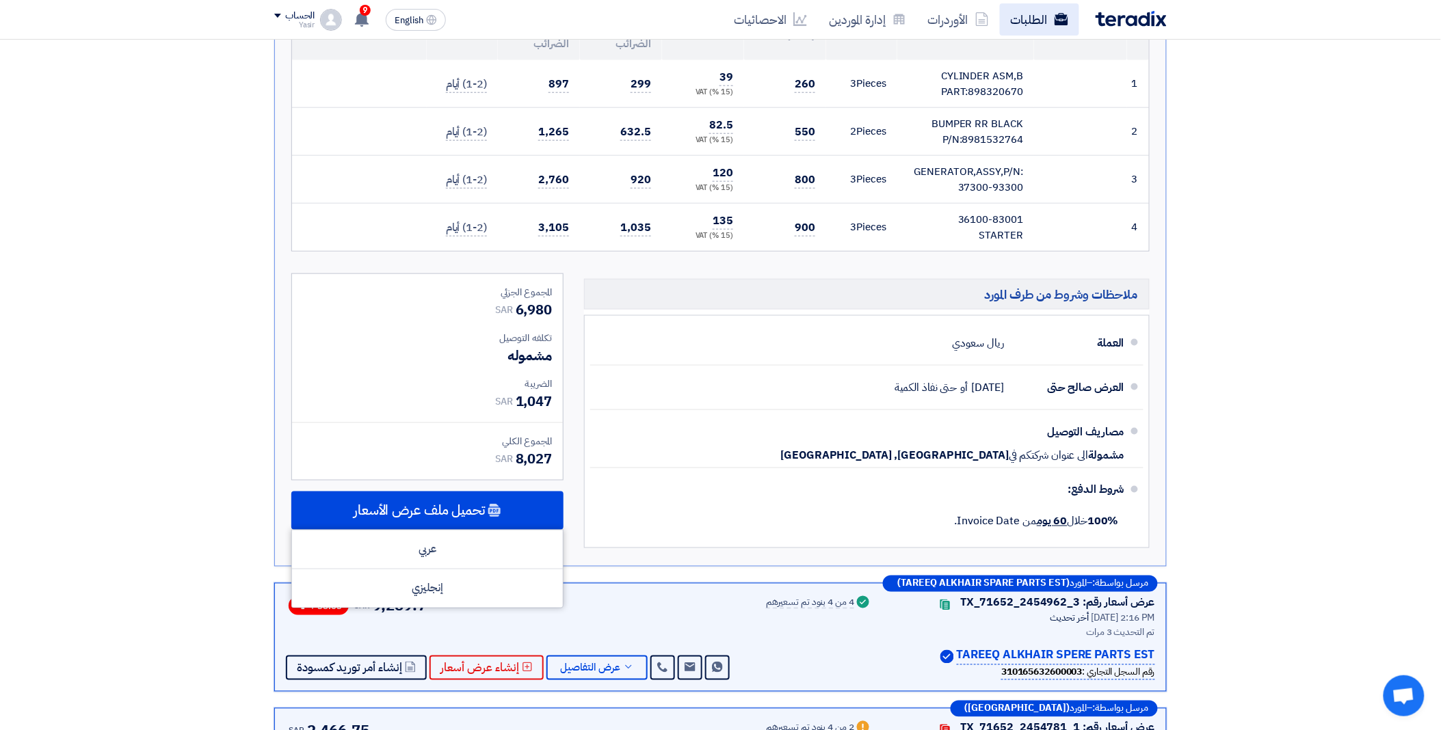
click at [1020, 18] on link "الطلبات" at bounding box center [1039, 19] width 79 height 32
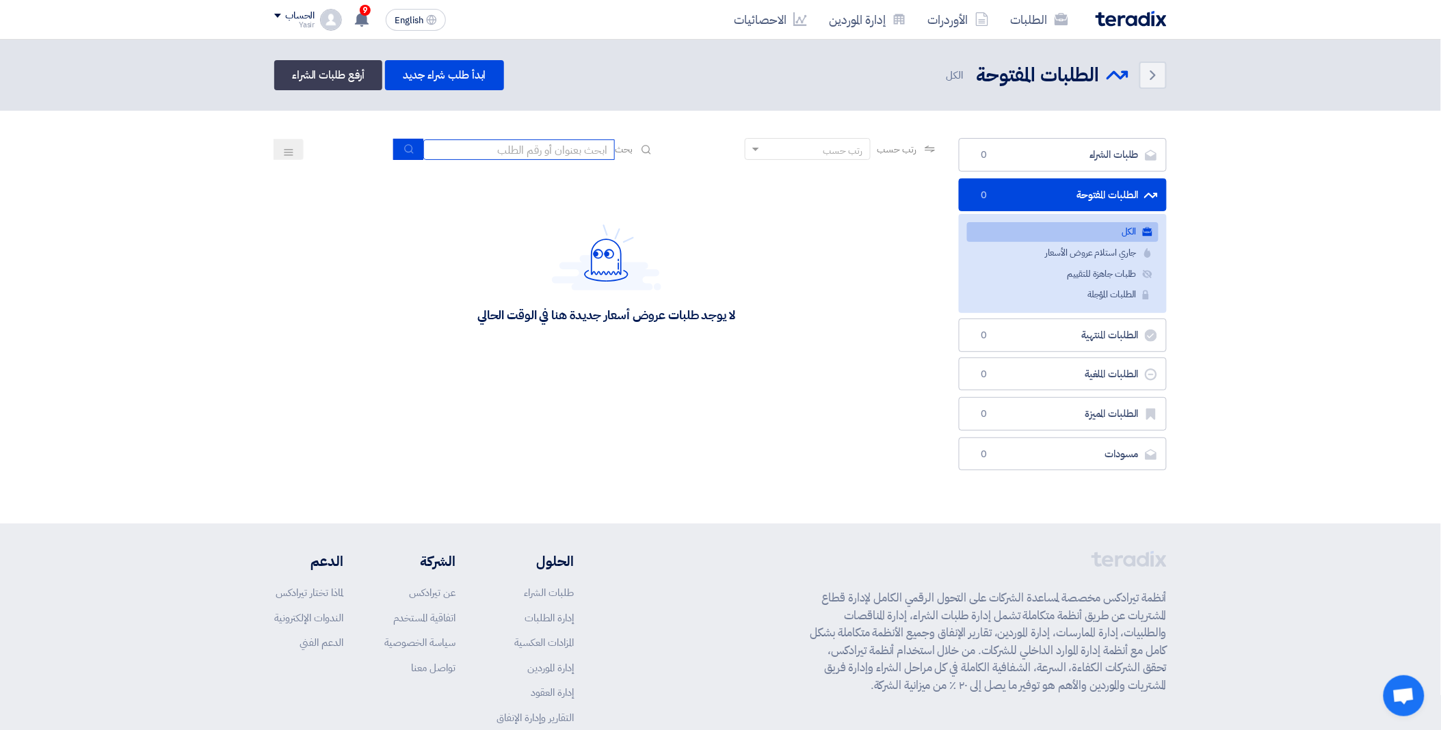
click at [547, 152] on input at bounding box center [518, 149] width 191 height 21
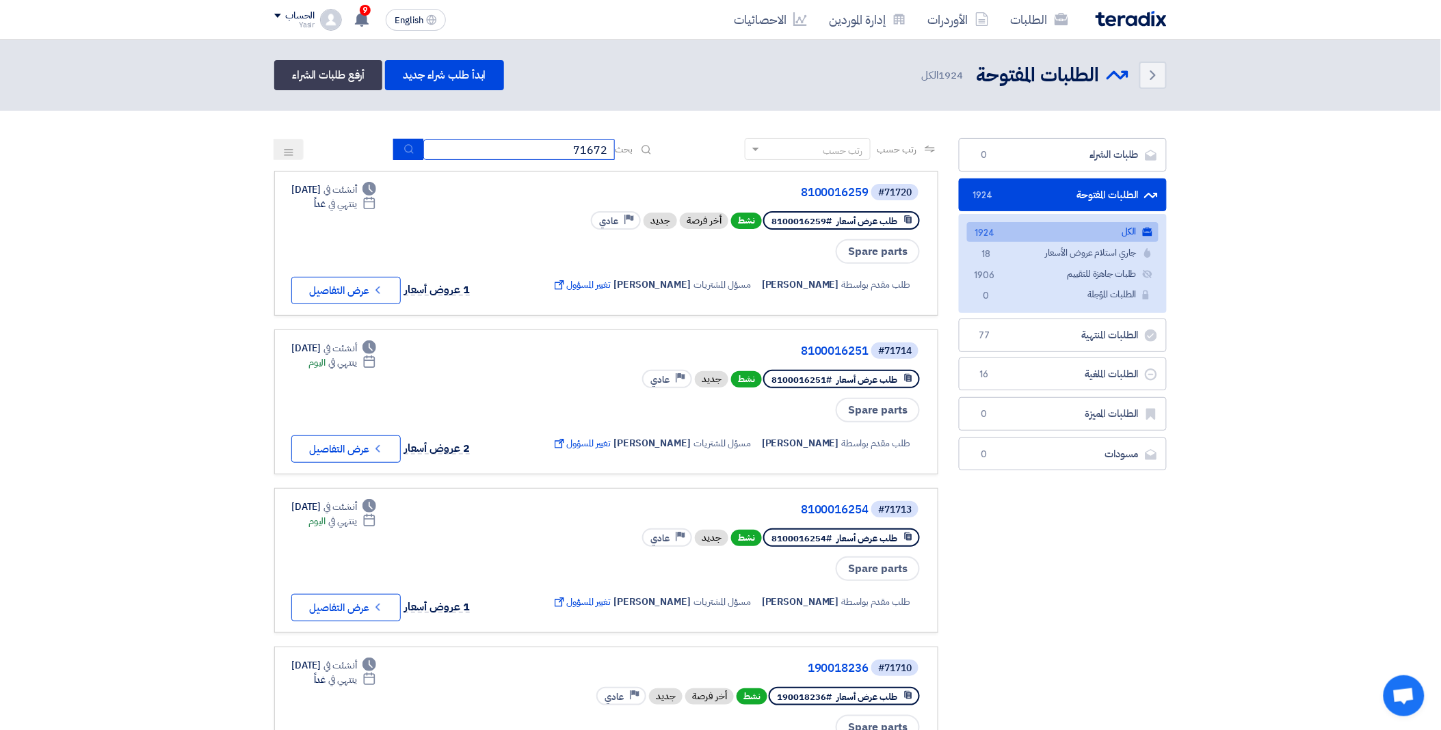
type input "71672"
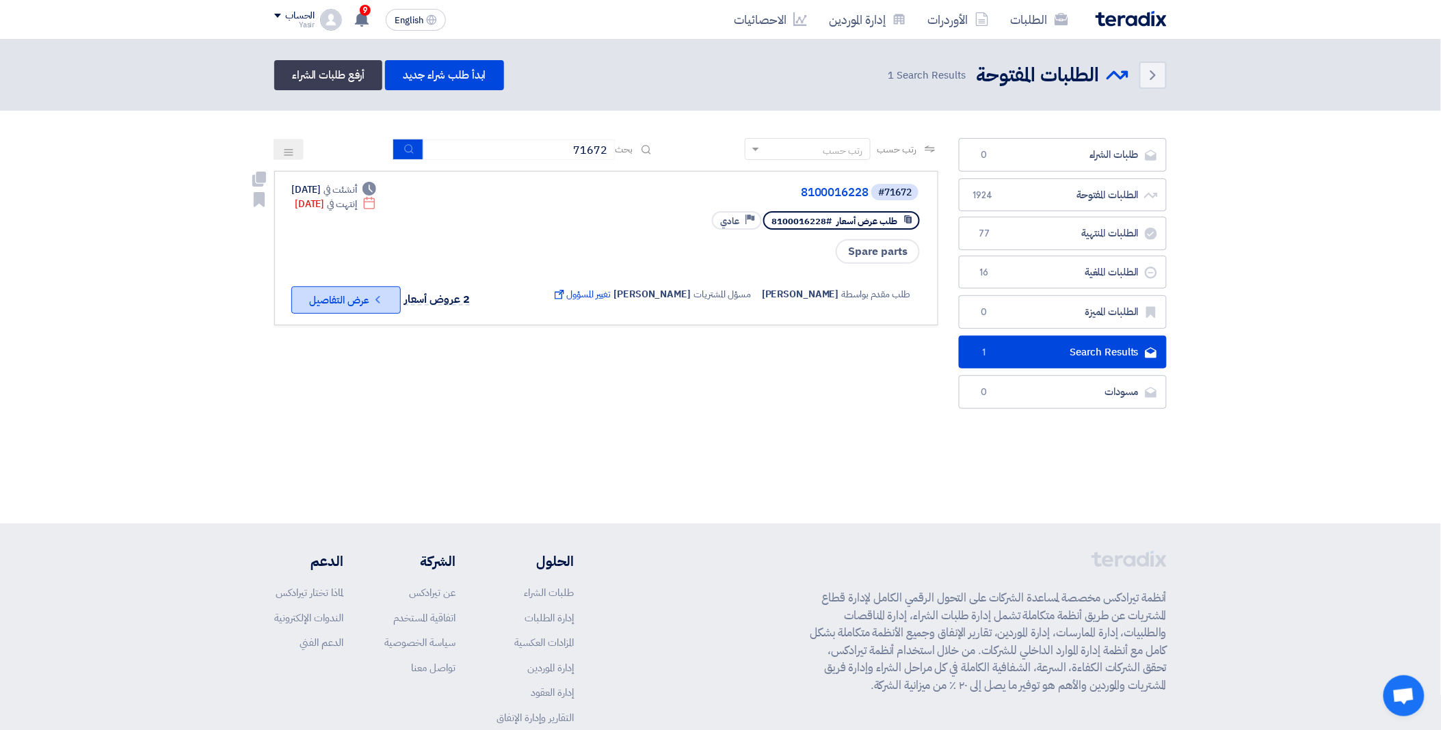
click at [332, 294] on button "Check details عرض التفاصيل" at bounding box center [345, 300] width 109 height 27
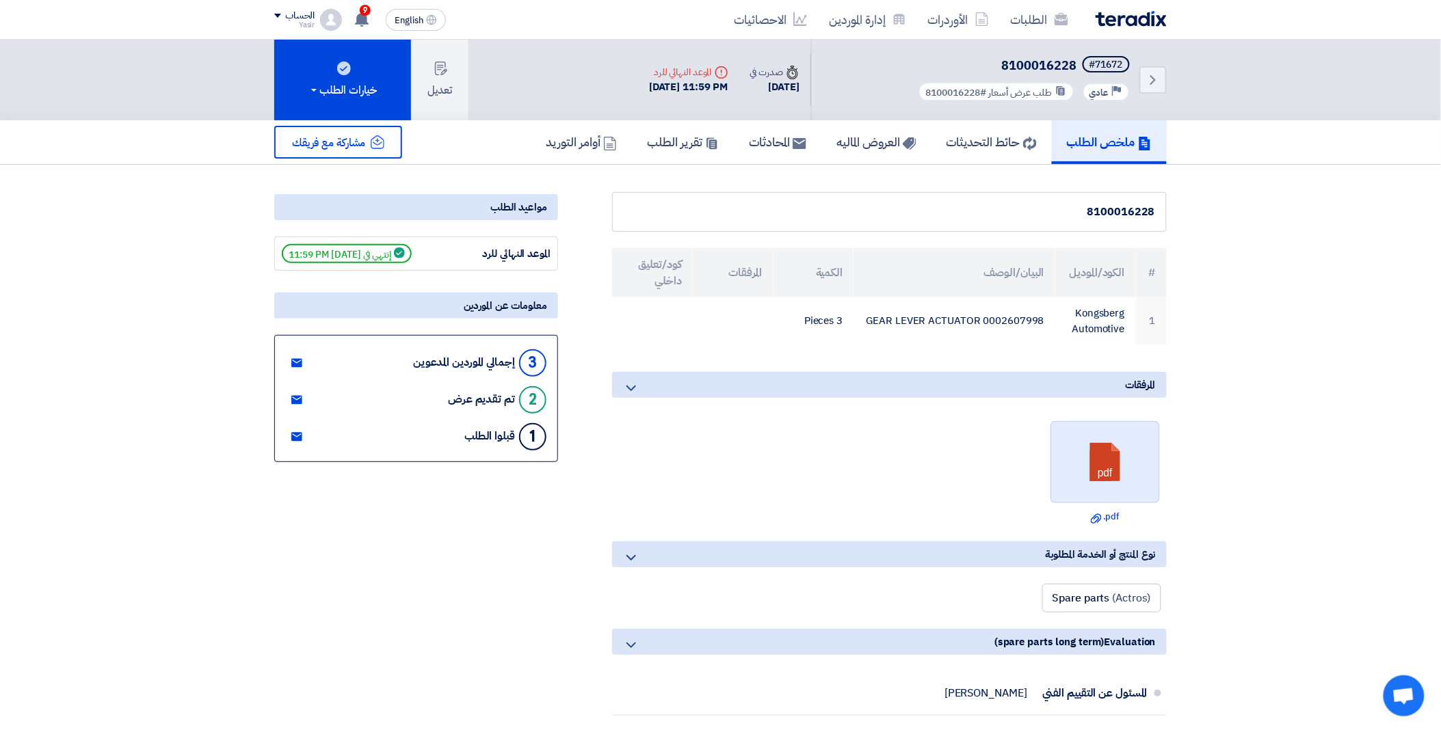
click at [1111, 462] on link at bounding box center [1105, 463] width 109 height 82
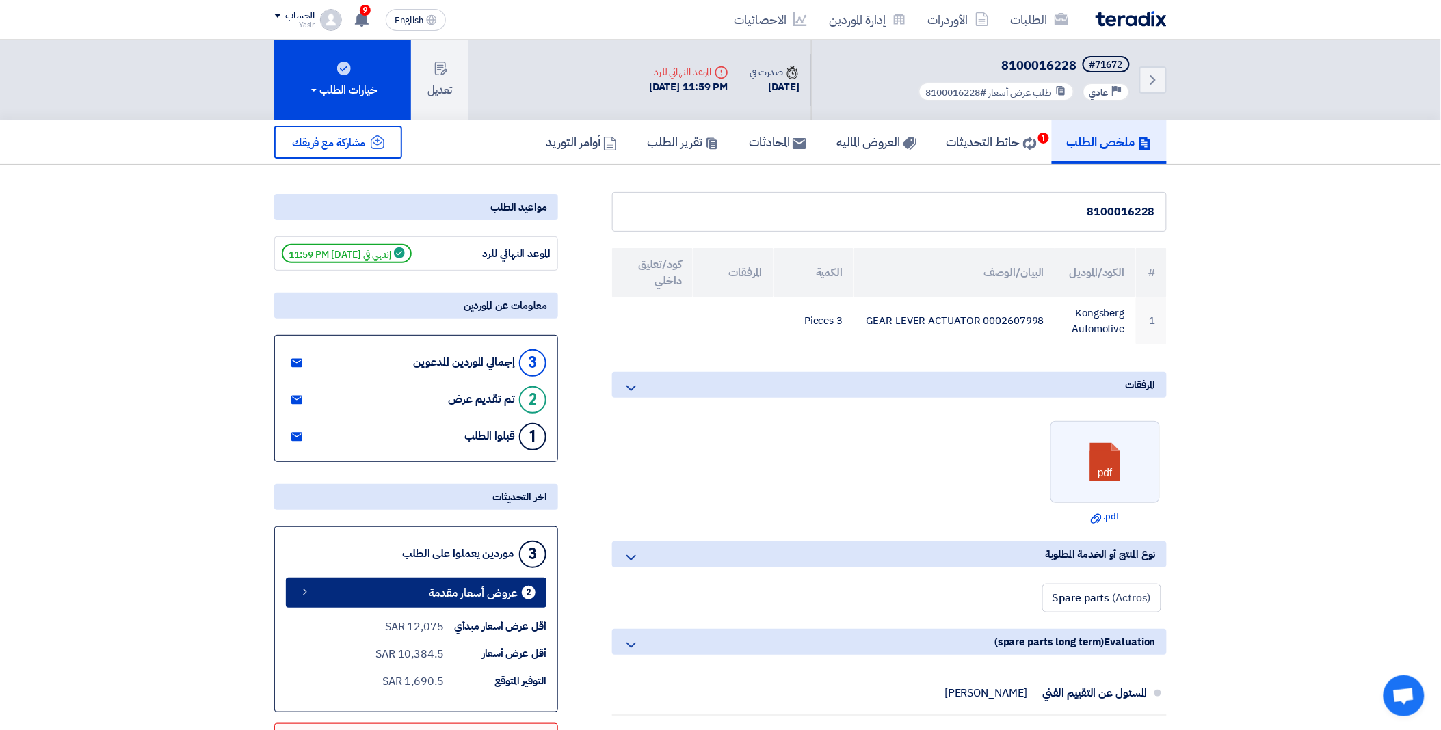
click at [446, 590] on span "عروض أسعار مقدمة" at bounding box center [473, 593] width 89 height 10
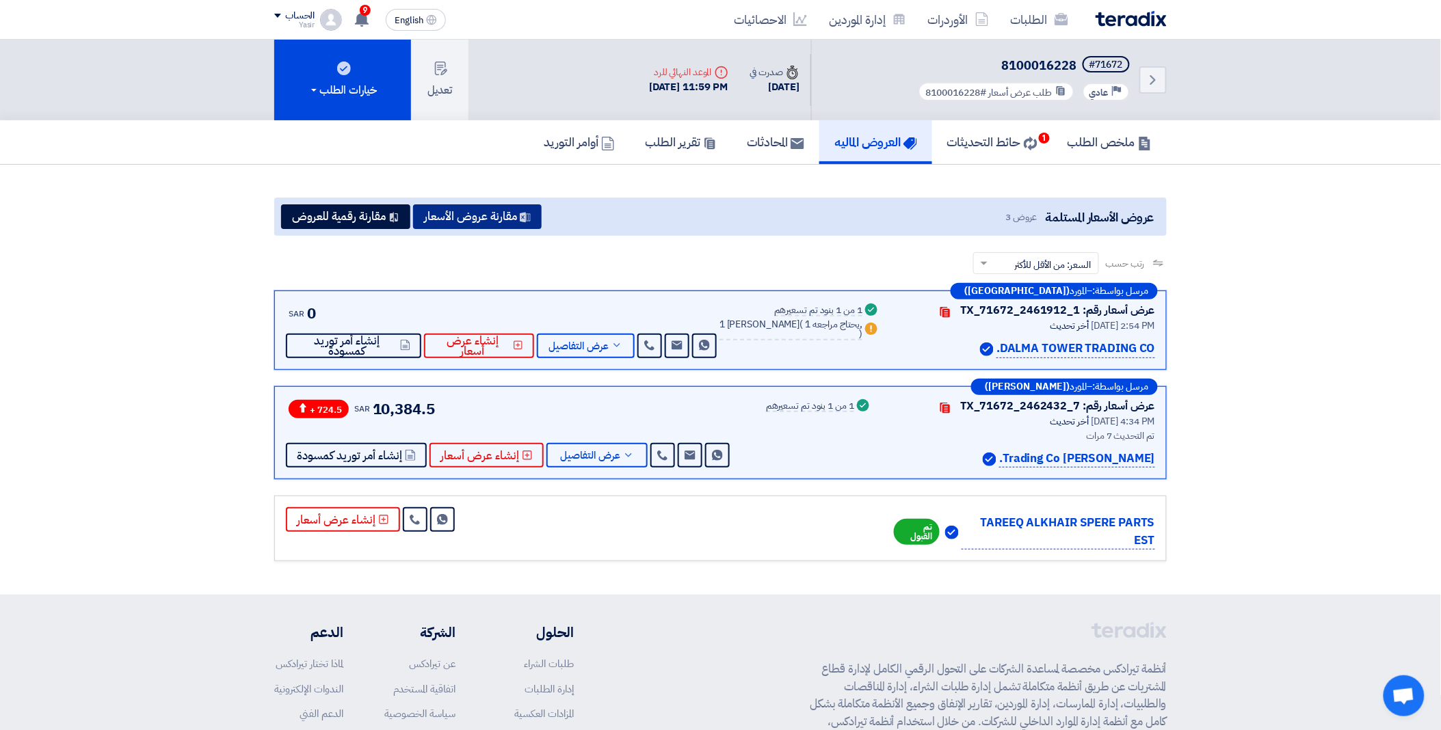
click at [456, 220] on button "مقارنة عروض الأسعار" at bounding box center [477, 216] width 129 height 25
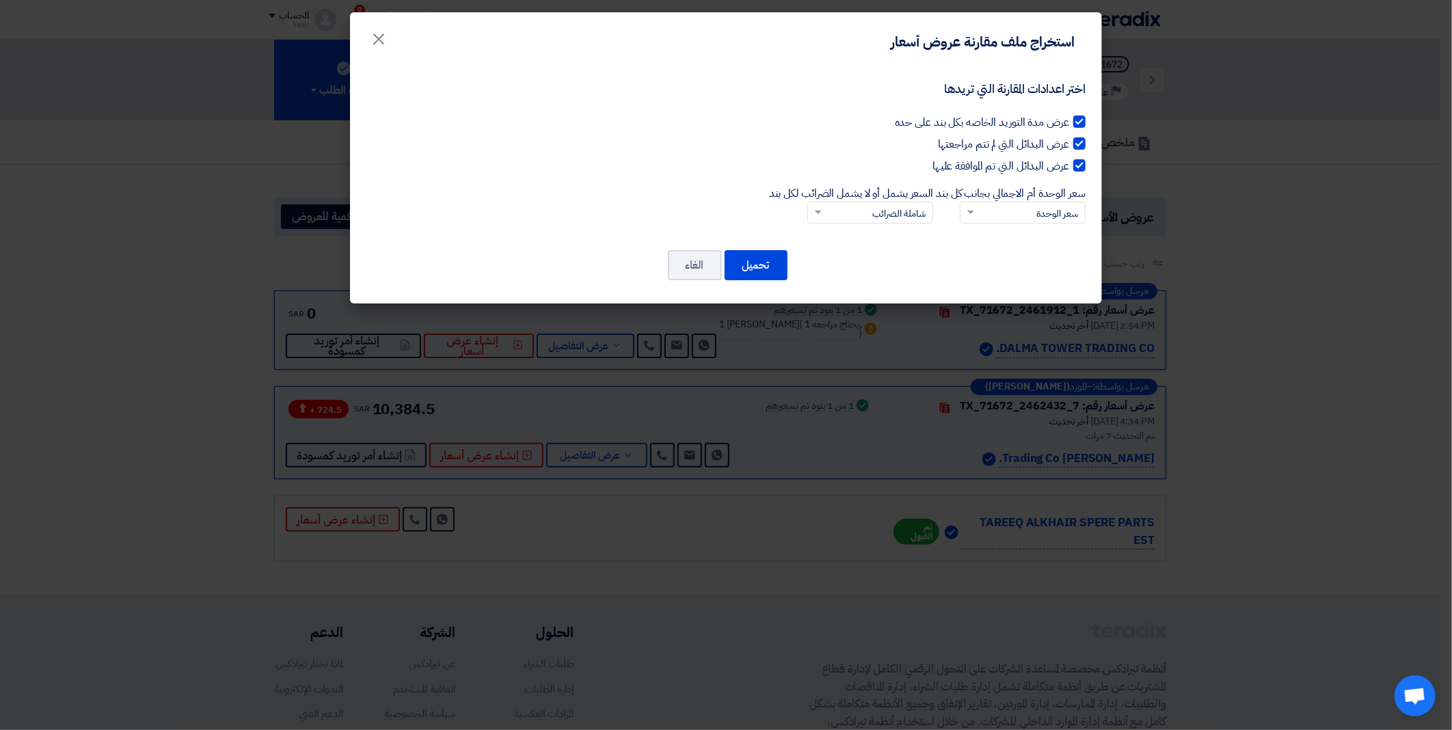
click at [962, 209] on span at bounding box center [969, 212] width 17 height 14
click at [981, 209] on input "سعر الوحدة أم الاجمالي بجانب كل بند × سعر الوحدة" at bounding box center [1030, 213] width 98 height 23
click at [997, 237] on div "سعر الوحدة" at bounding box center [1023, 237] width 124 height 26
click at [997, 225] on input "سعر الوحدة أم الاجمالي بجانب كل بند × سعر الوحدة سعر الوحدة السعر الإجمالي" at bounding box center [1030, 213] width 98 height 23
click at [849, 213] on input "السعر يشمل أو لا يشمل الضرائب لكل بند × شاملة الضرائب" at bounding box center [878, 213] width 98 height 23
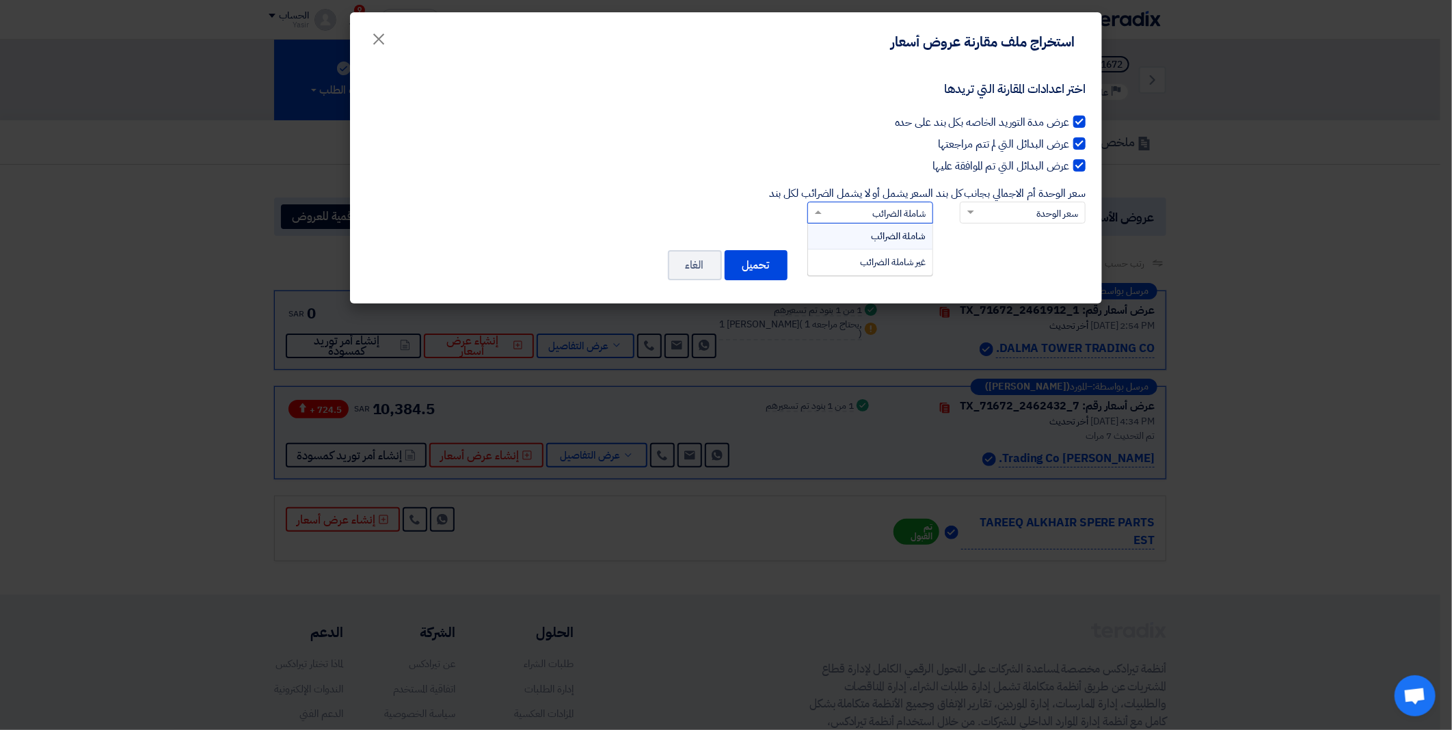
click at [864, 256] on span "غير شاملة الضرائب" at bounding box center [893, 262] width 66 height 14
click at [864, 225] on input "السعر يشمل أو لا يشمل الضرائب لكل بند × شاملة الضرائب شاملة الضرائب غير شاملة ا…" at bounding box center [878, 213] width 98 height 23
click at [765, 263] on button "تحميل" at bounding box center [756, 265] width 63 height 30
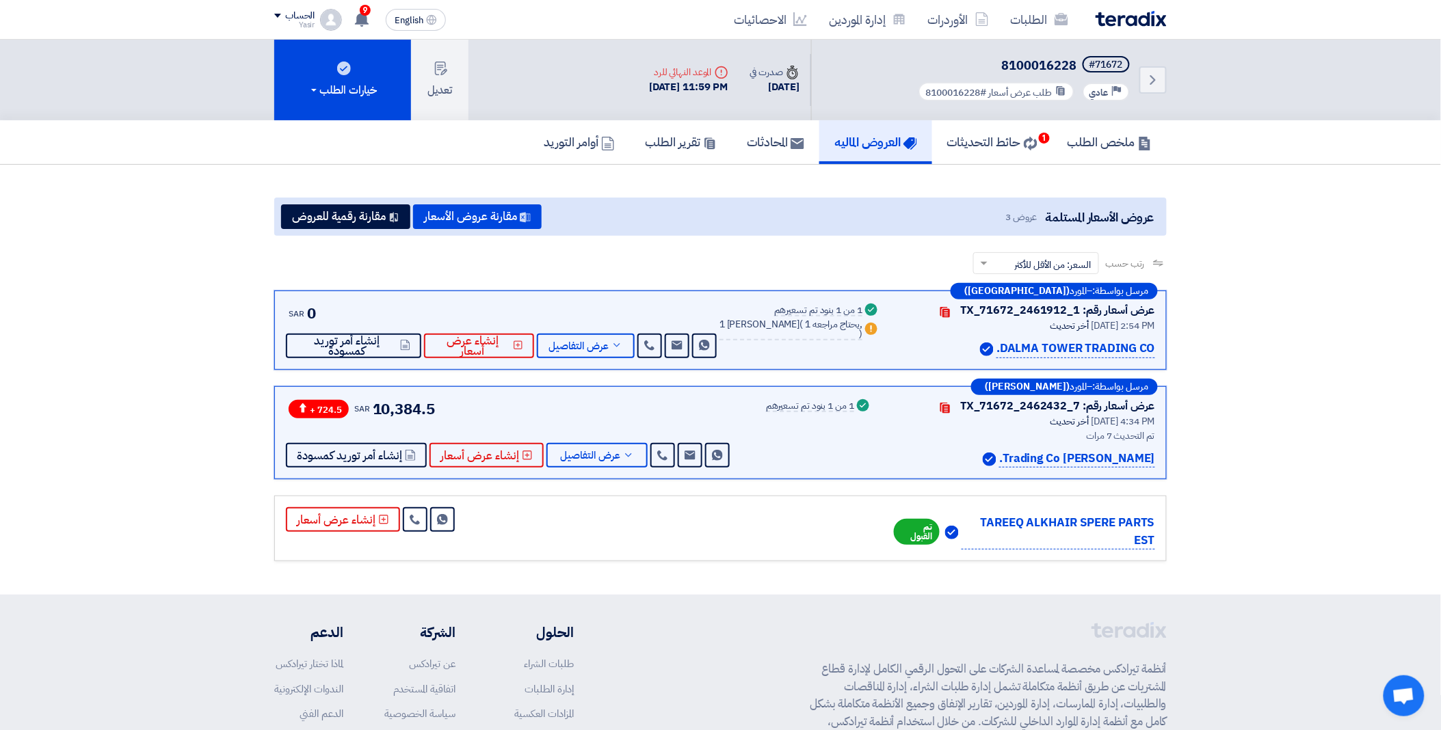
click at [972, 192] on div "عروض الأسعار المستلمة عروض 3 مقارنة عروض الأسعار مقارنة رقمية للعروض رتب حسب رت…" at bounding box center [720, 379] width 913 height 375
click at [598, 346] on span "عرض التفاصيل" at bounding box center [578, 346] width 60 height 10
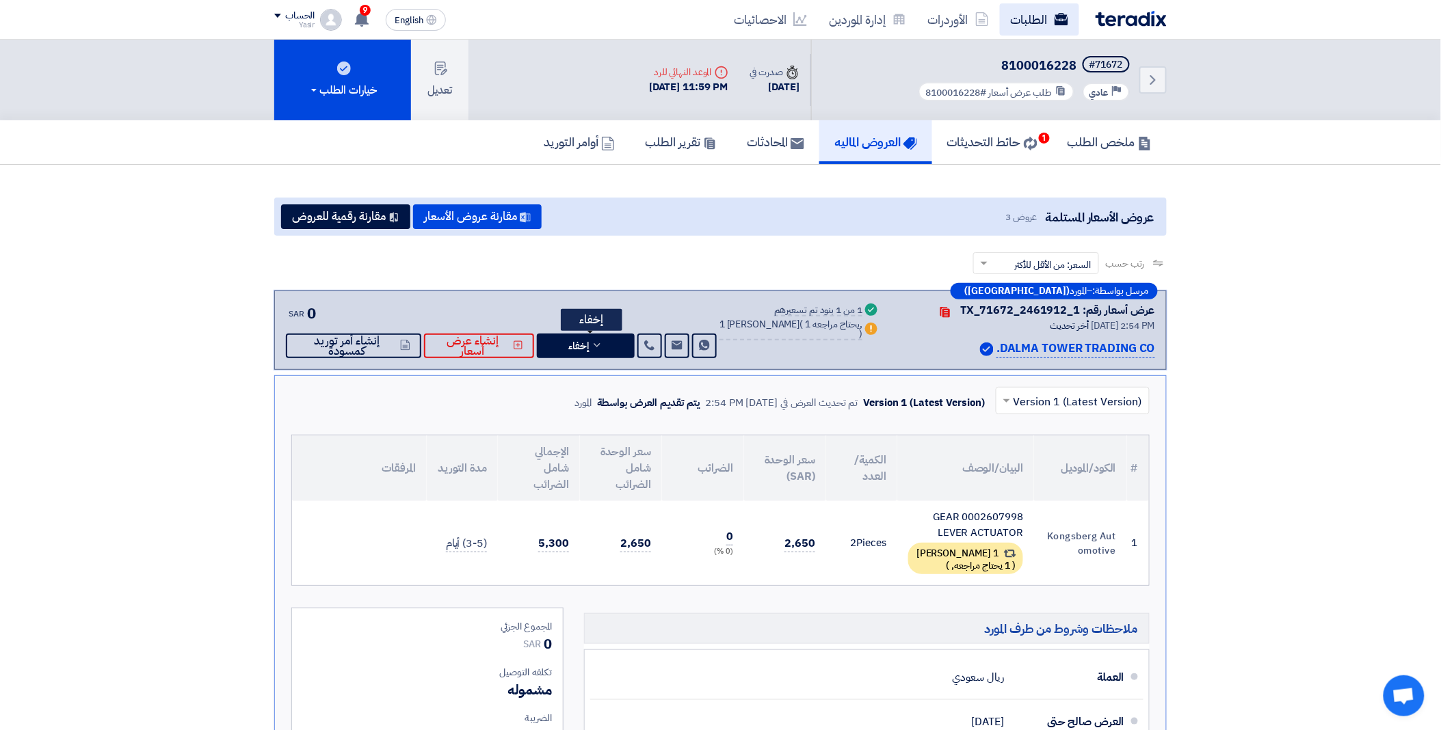
click at [1046, 21] on link "الطلبات" at bounding box center [1039, 19] width 79 height 32
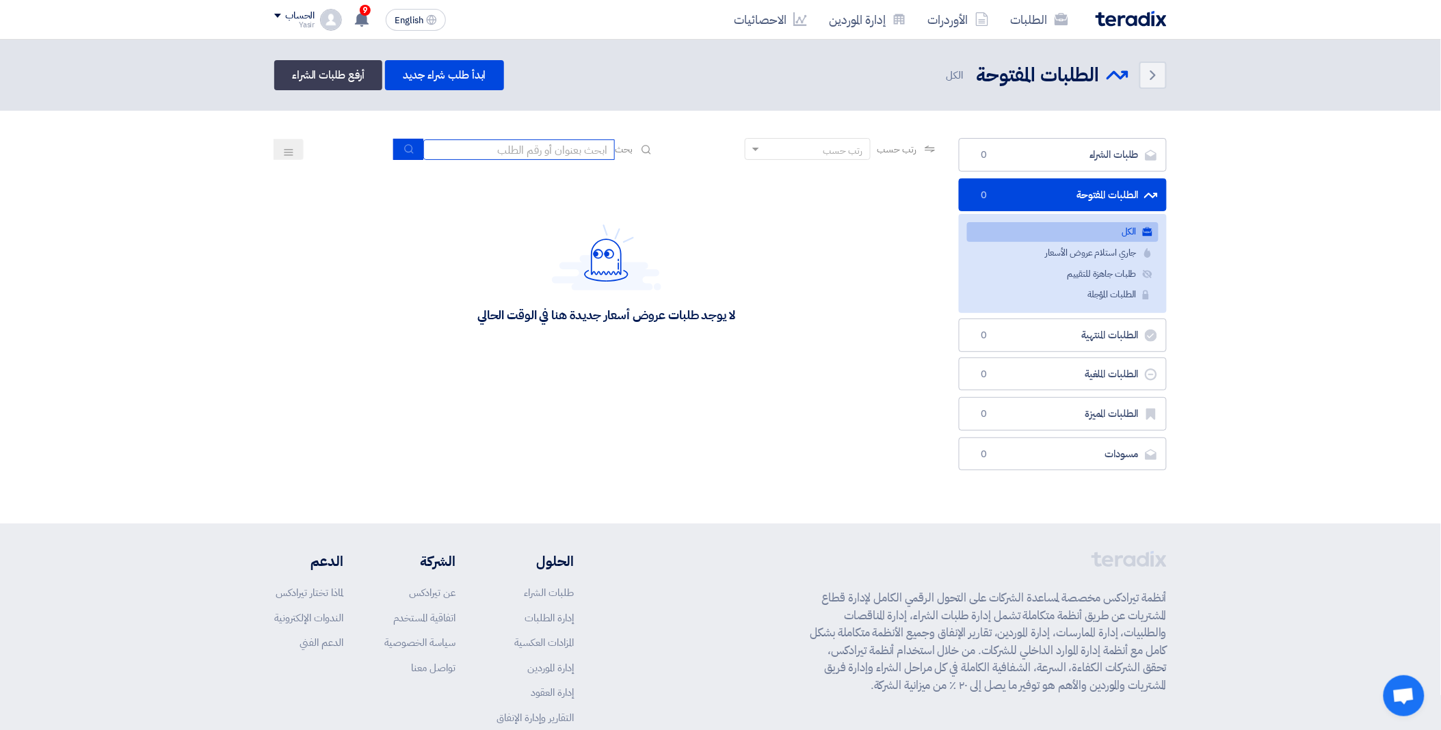
click at [509, 153] on input at bounding box center [518, 149] width 191 height 21
paste input "8100012549"
click at [403, 152] on icon "submit" at bounding box center [408, 149] width 11 height 11
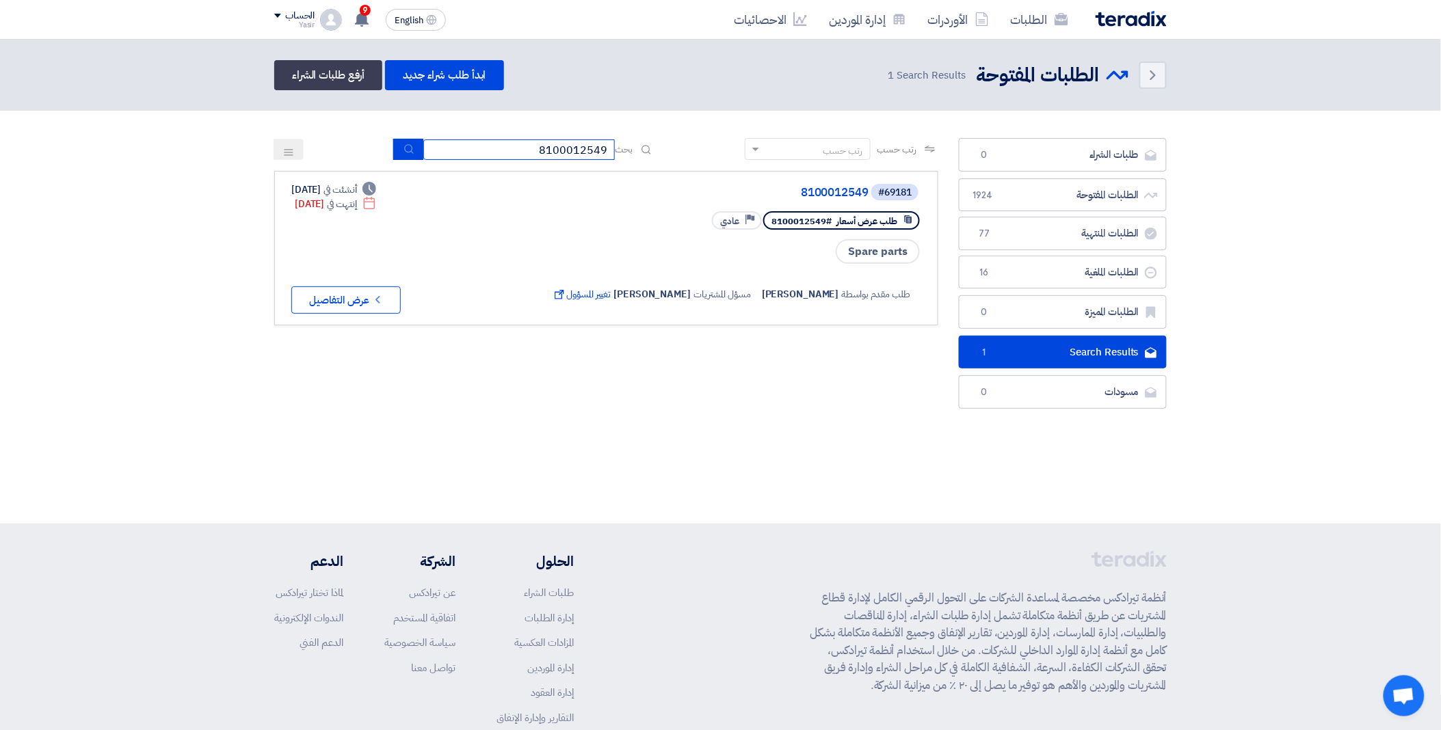
drag, startPoint x: 524, startPoint y: 144, endPoint x: 633, endPoint y: 148, distance: 108.8
click at [633, 148] on div "بحث 8100012549" at bounding box center [524, 149] width 261 height 21
paste input "6213"
type input "8100016213"
click at [351, 291] on button "Check details عرض التفاصيل" at bounding box center [345, 300] width 109 height 27
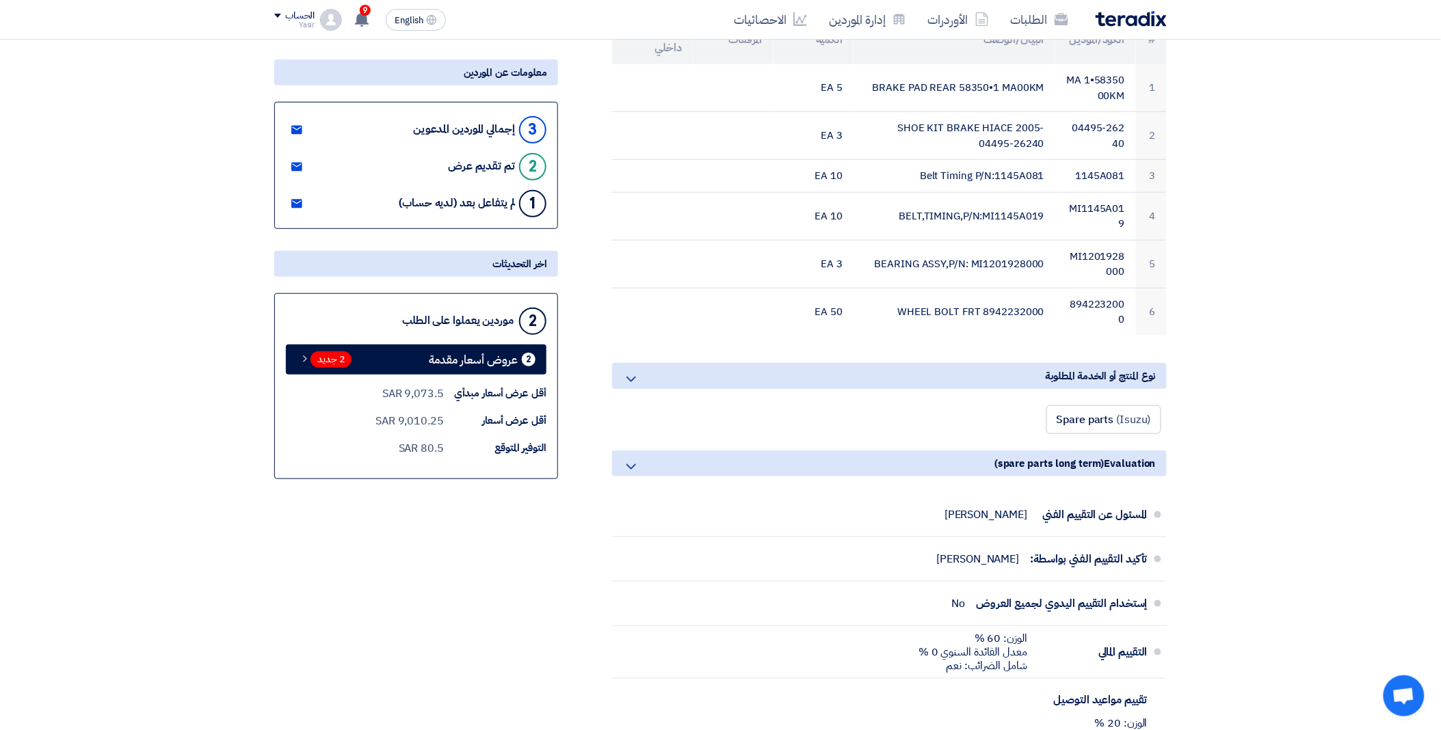
scroll to position [228, 0]
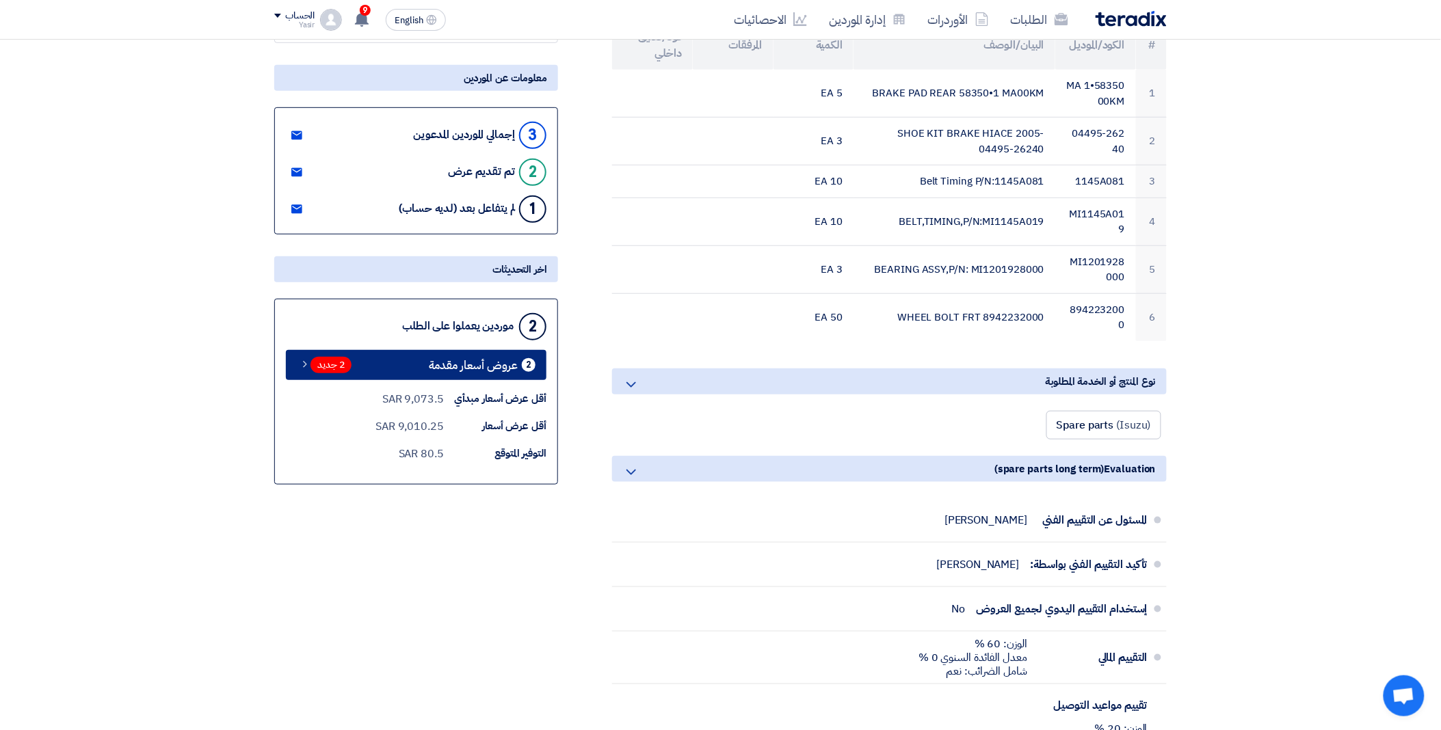
click at [333, 360] on span "2 جديد" at bounding box center [330, 365] width 41 height 16
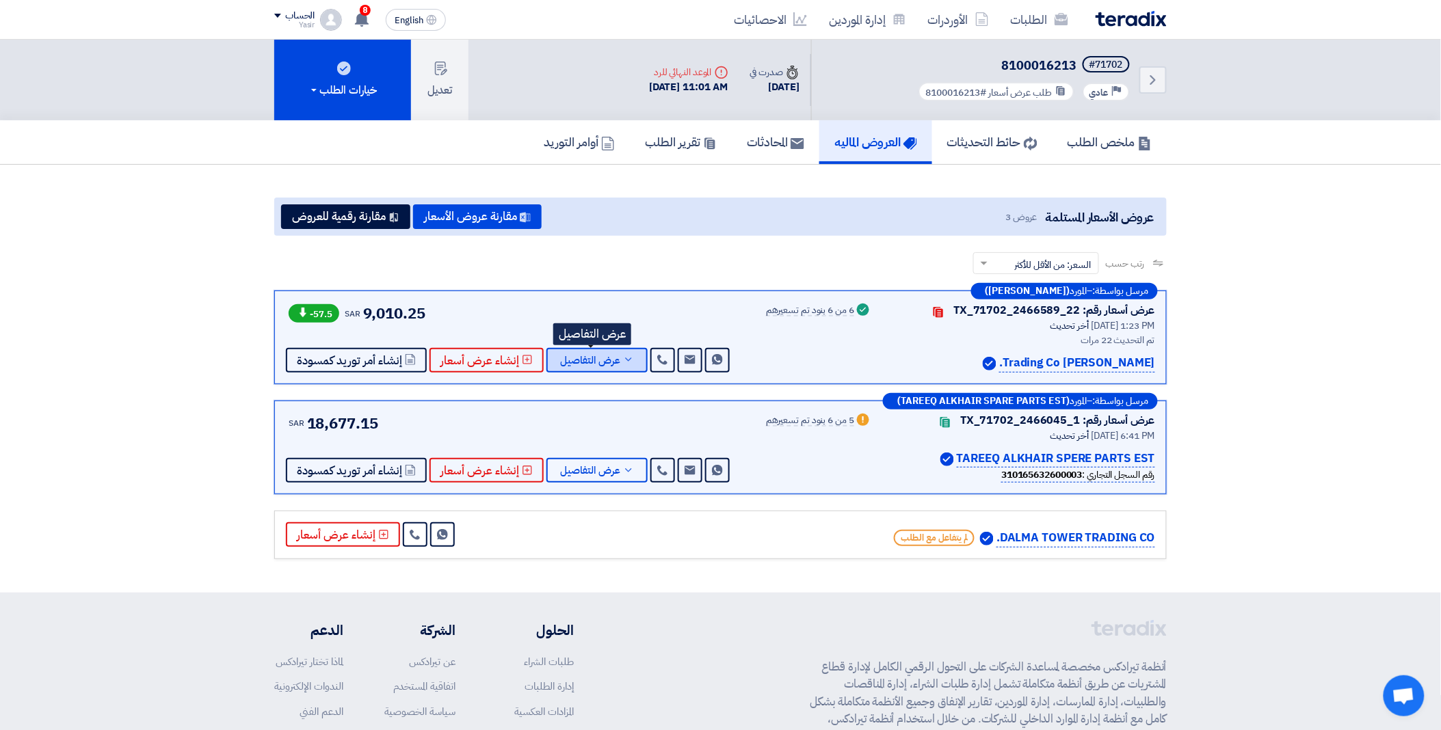
click at [610, 356] on span "عرض التفاصيل" at bounding box center [590, 361] width 60 height 10
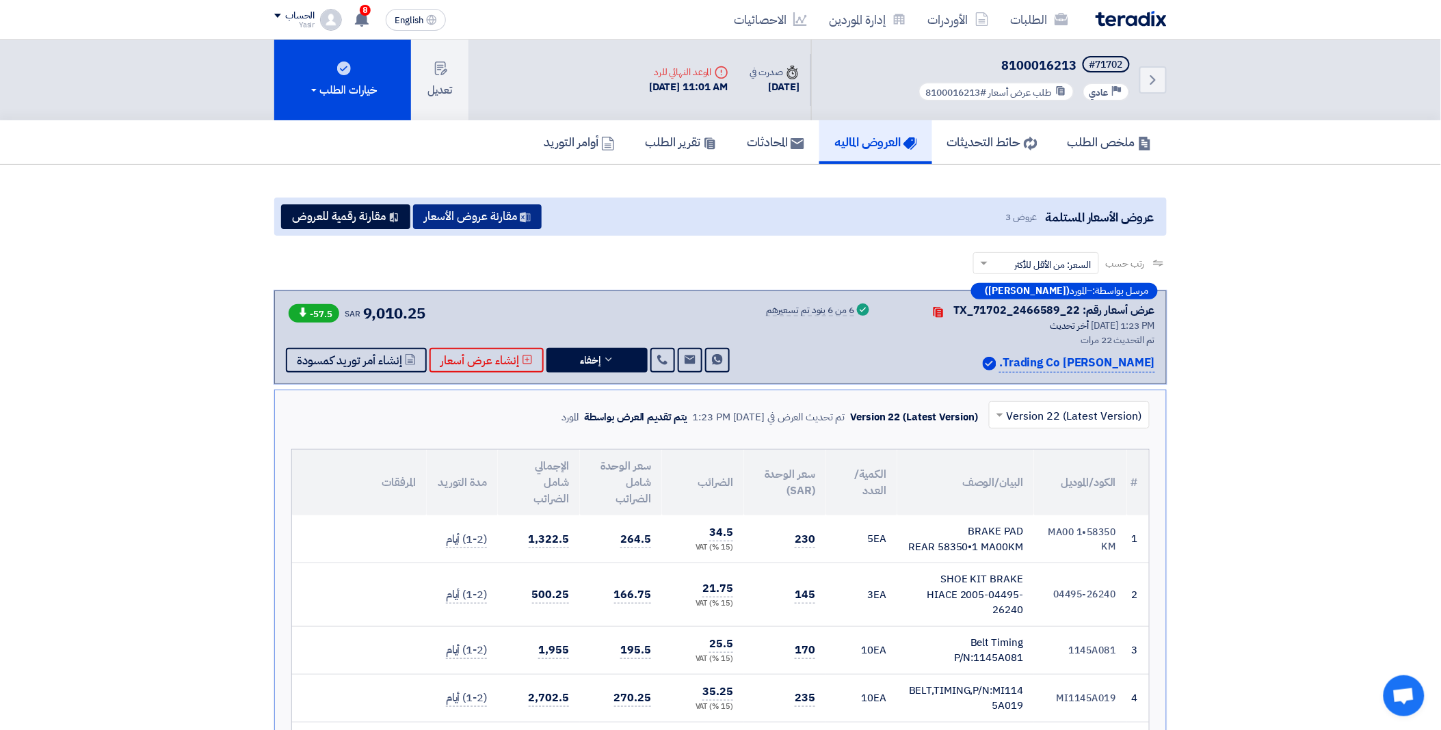
click at [483, 214] on button "مقارنة عروض الأسعار" at bounding box center [477, 216] width 129 height 25
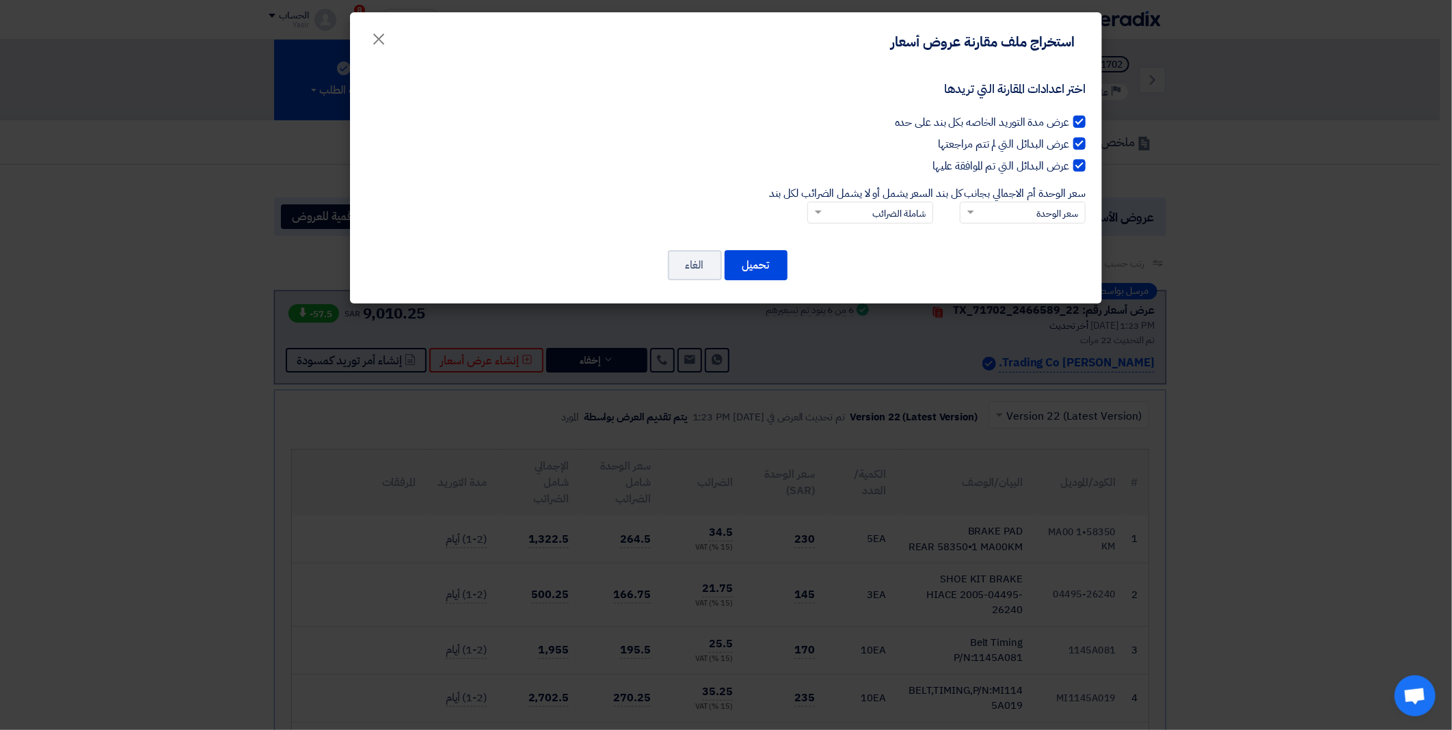
click at [965, 207] on span at bounding box center [969, 212] width 17 height 14
click at [981, 207] on input "سعر الوحدة أم الاجمالي بجانب كل بند × سعر الوحدة" at bounding box center [1030, 213] width 98 height 23
click at [987, 240] on div "سعر الوحدة" at bounding box center [1023, 237] width 124 height 26
click at [987, 225] on input "سعر الوحدة أم الاجمالي بجانب كل بند × سعر الوحدة سعر الوحدة السعر الإجمالي" at bounding box center [1030, 213] width 98 height 23
click at [829, 213] on input "السعر يشمل أو لا يشمل الضرائب لكل بند × شاملة الضرائب" at bounding box center [878, 213] width 98 height 23
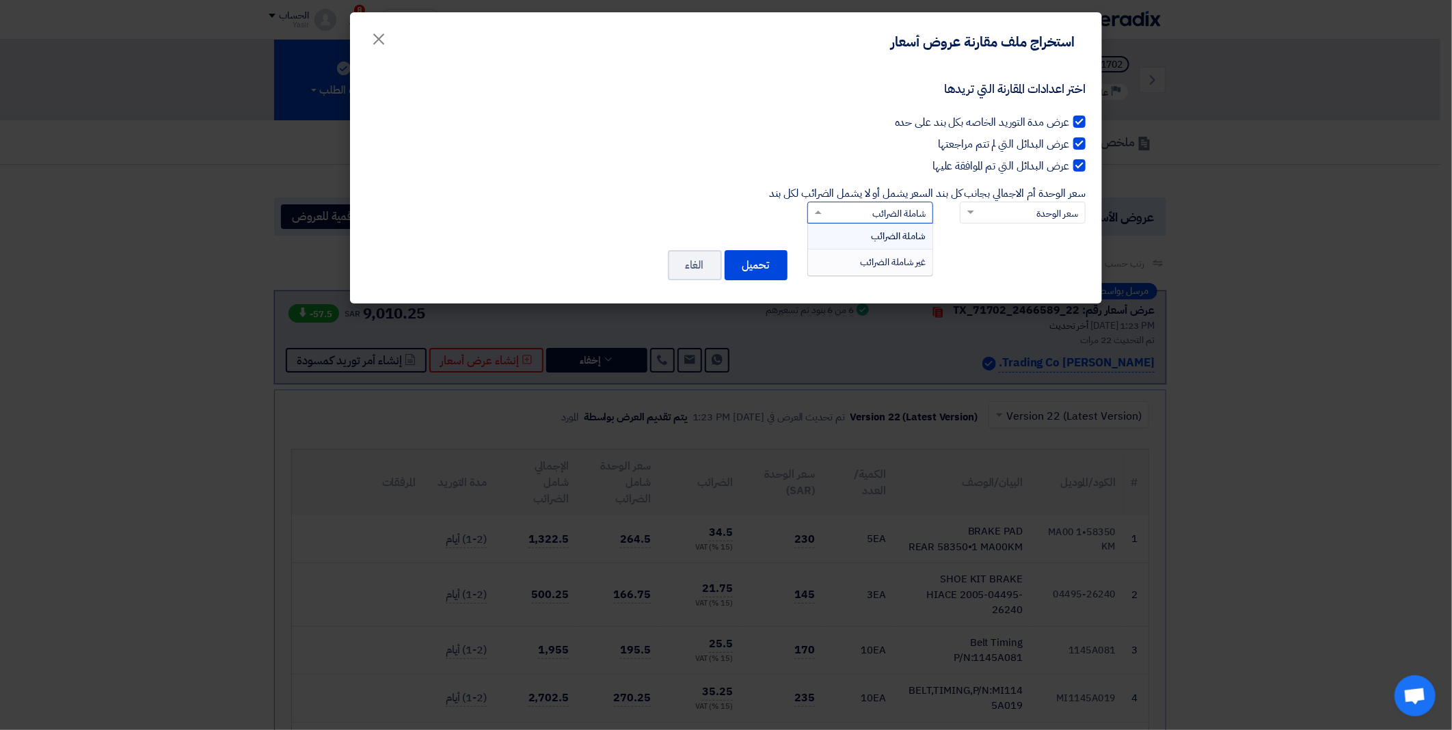
click at [852, 255] on div "غير شاملة الضرائب" at bounding box center [870, 262] width 124 height 25
click at [852, 225] on input "السعر يشمل أو لا يشمل الضرائب لكل بند × شاملة الضرائب شاملة الضرائب غير شاملة ا…" at bounding box center [878, 213] width 98 height 23
click at [750, 263] on button "تحميل" at bounding box center [756, 265] width 63 height 30
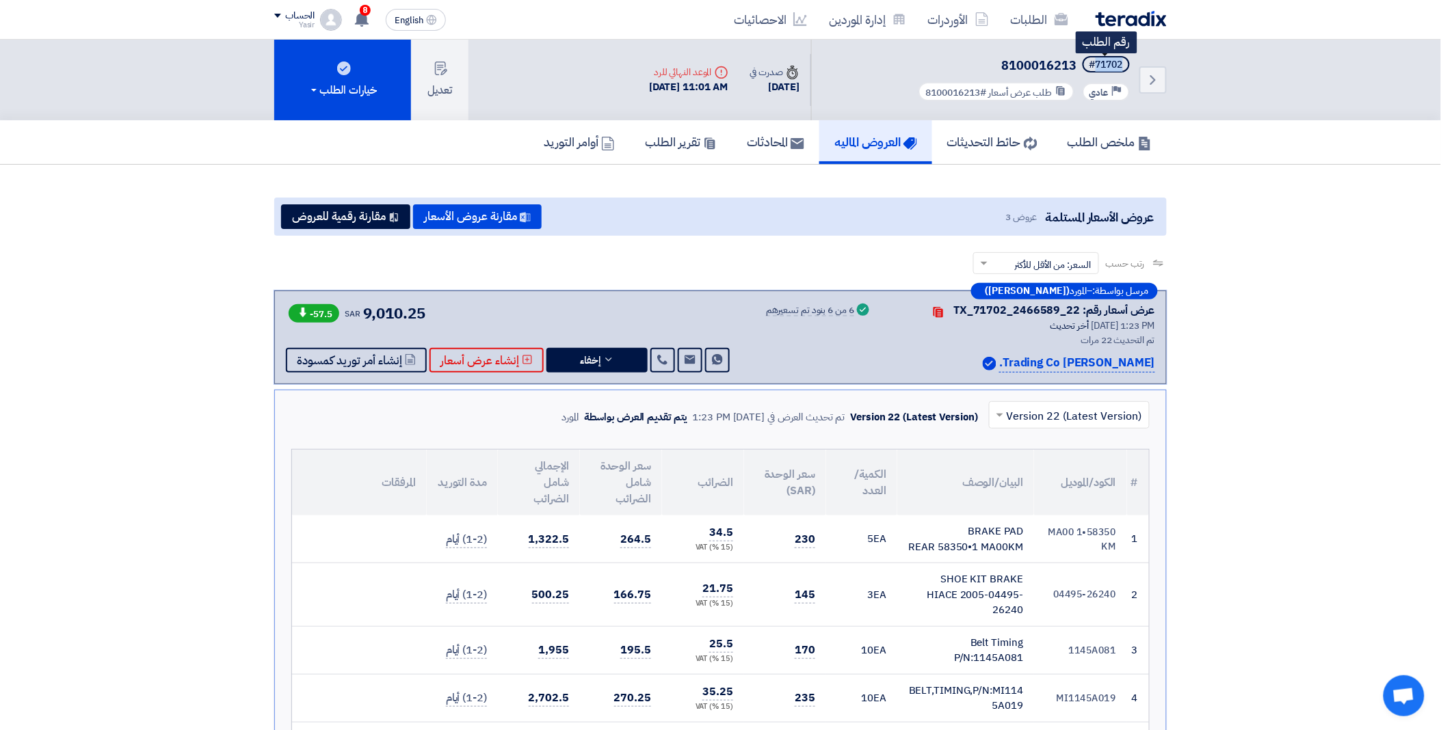
drag, startPoint x: 1094, startPoint y: 64, endPoint x: 1128, endPoint y: 58, distance: 34.6
click at [1128, 58] on span "#71702" at bounding box center [1105, 64] width 47 height 16
copy div "71702"
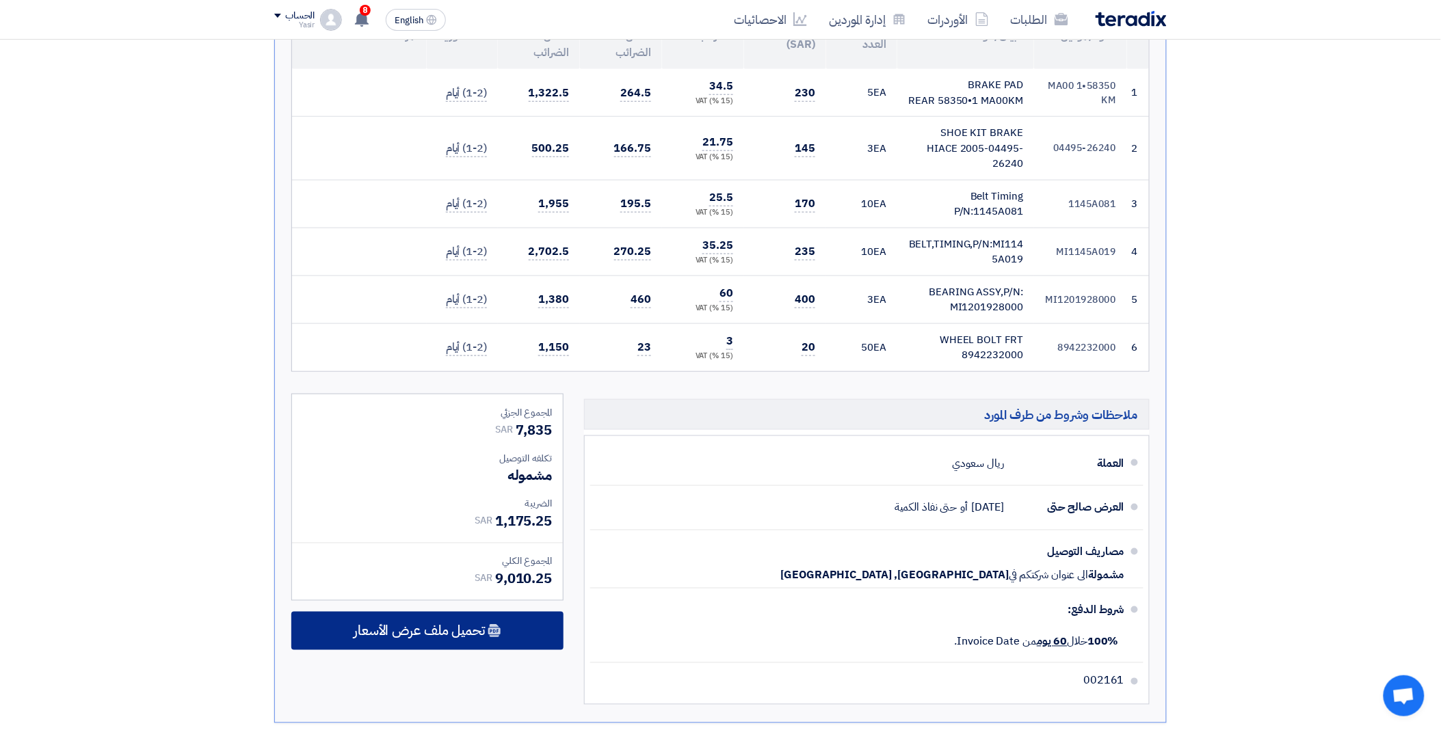
scroll to position [455, 0]
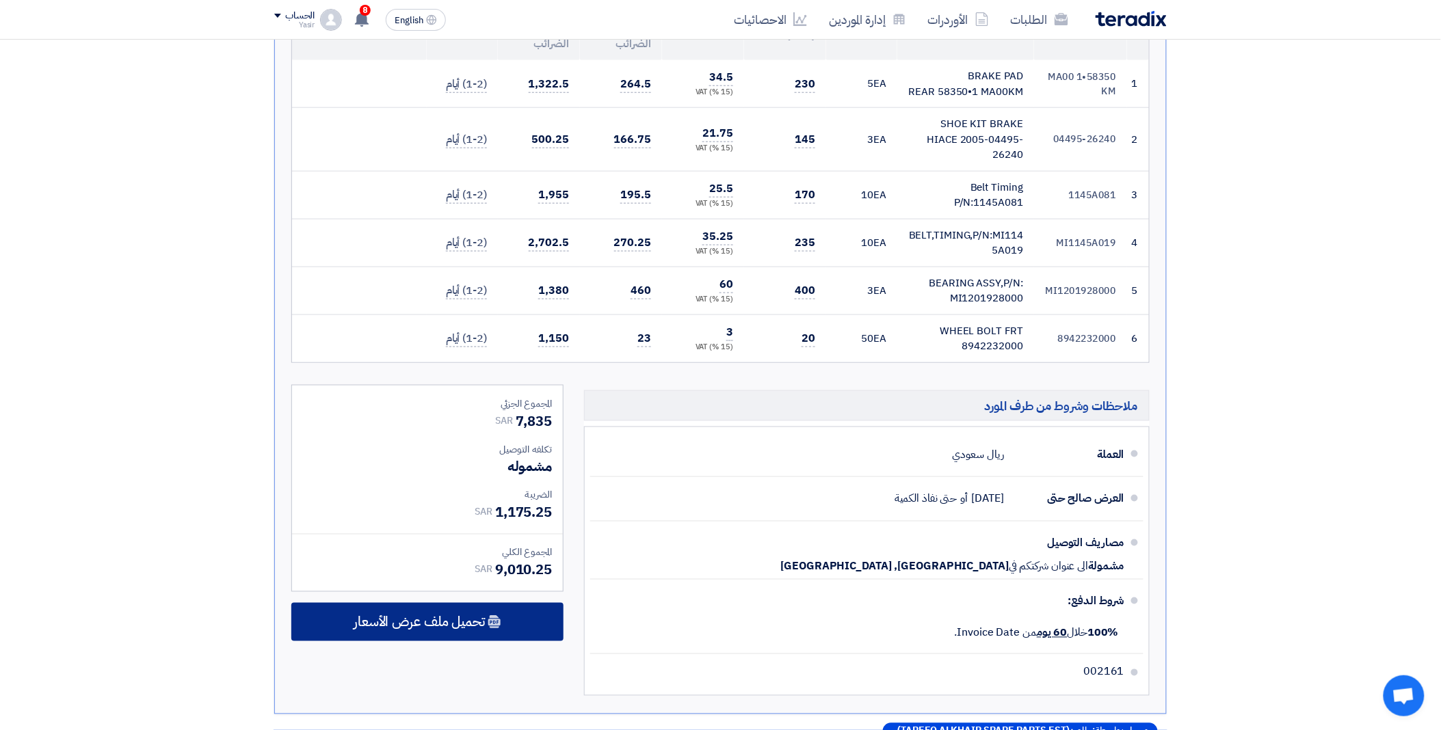
click at [473, 616] on span "تحميل ملف عرض الأسعار" at bounding box center [419, 622] width 131 height 12
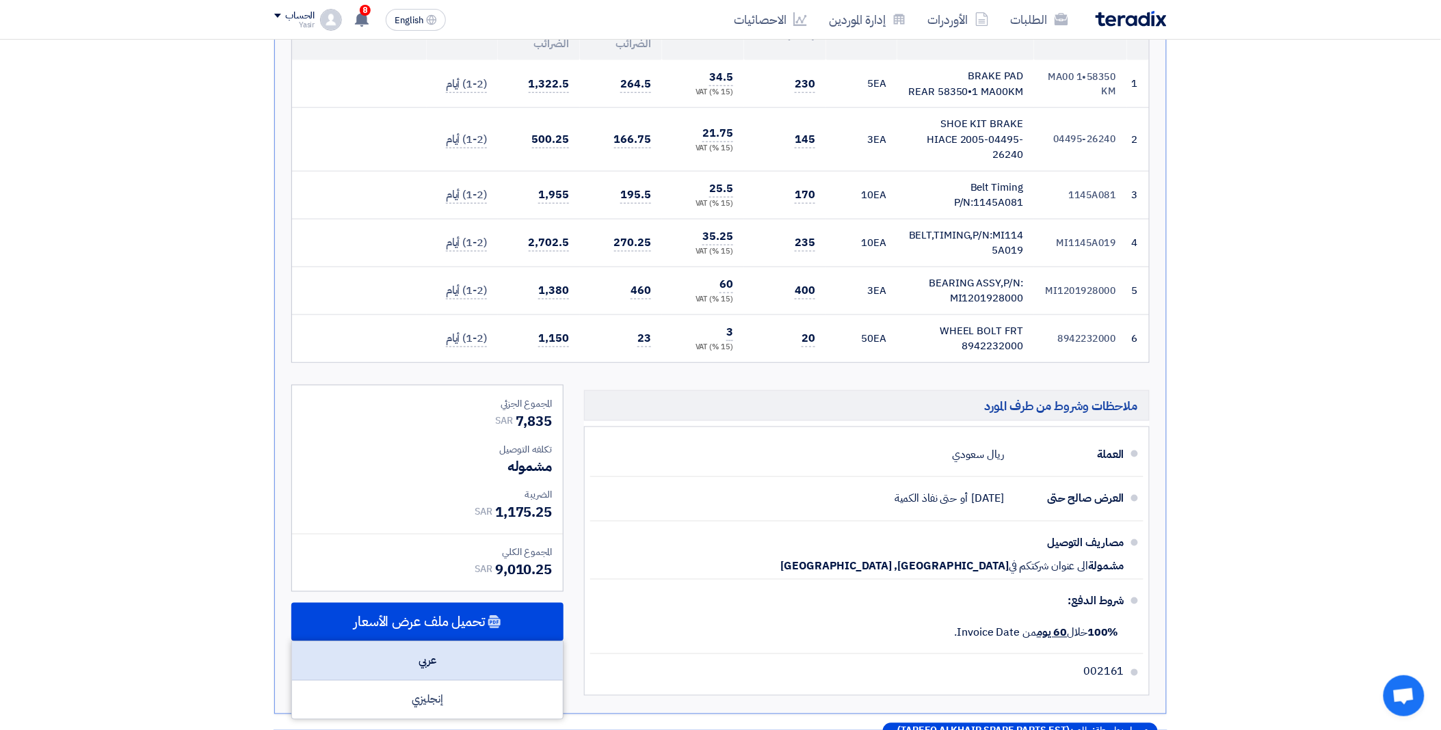
click at [452, 643] on div "عربي" at bounding box center [427, 661] width 271 height 39
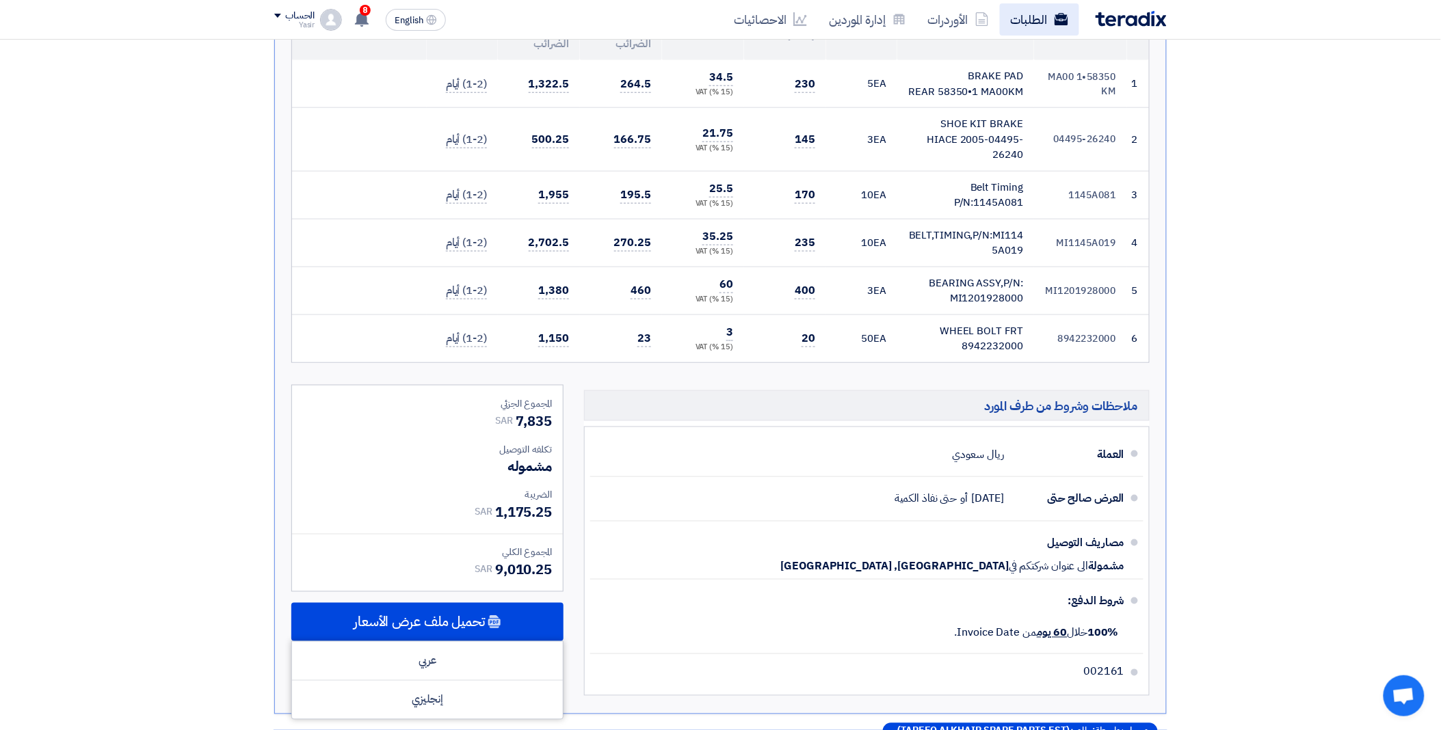
click at [1049, 16] on link "الطلبات" at bounding box center [1039, 19] width 79 height 32
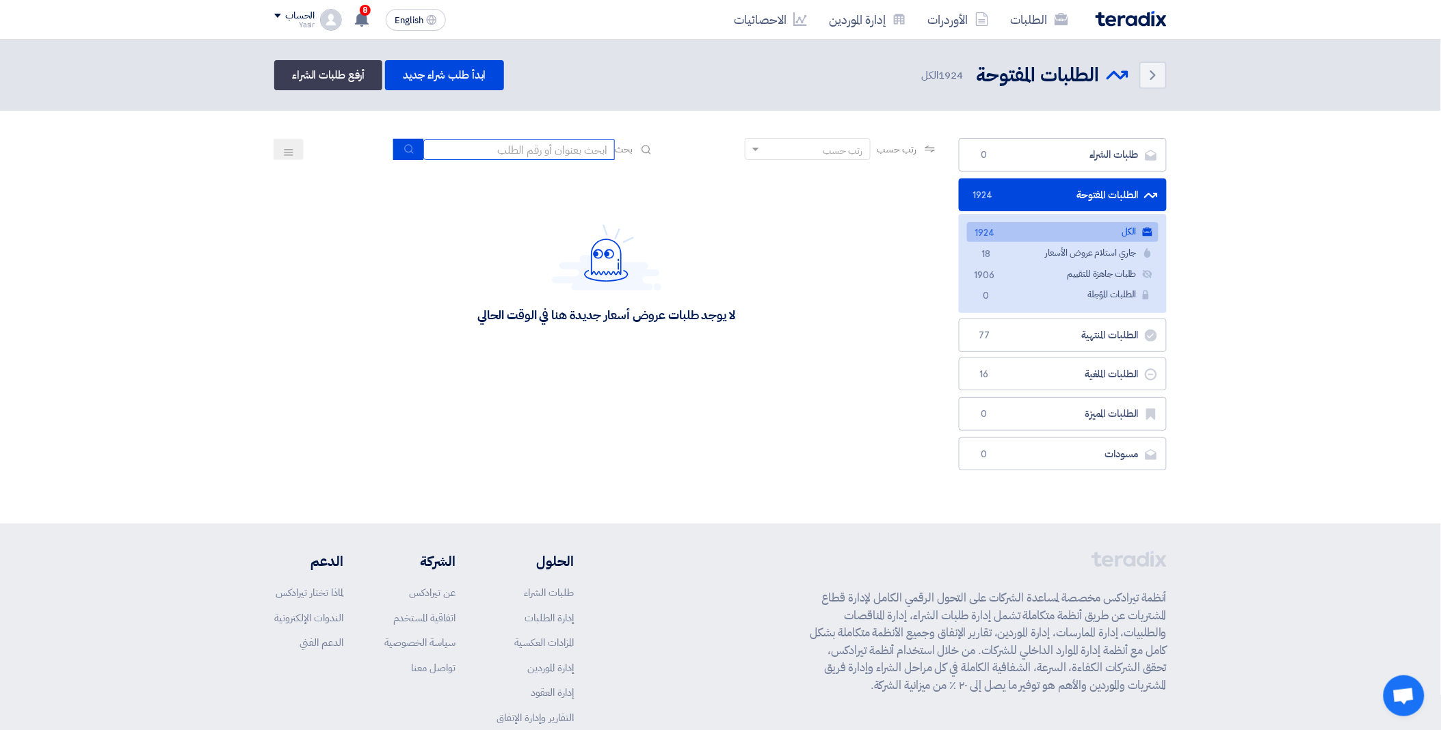
click at [496, 147] on input at bounding box center [518, 149] width 191 height 21
paste input "8100016201"
type input "8100016201"
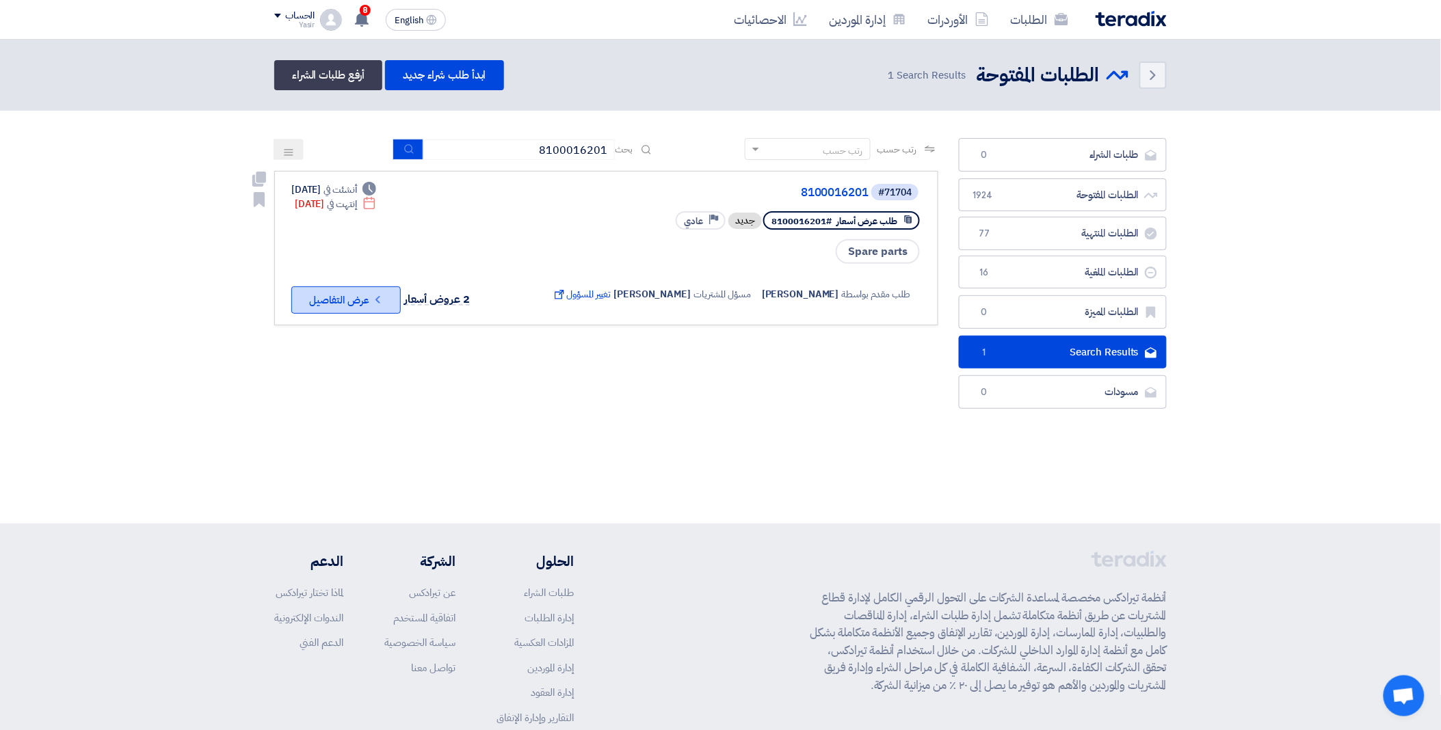
click at [340, 291] on button "Check details عرض التفاصيل" at bounding box center [345, 300] width 109 height 27
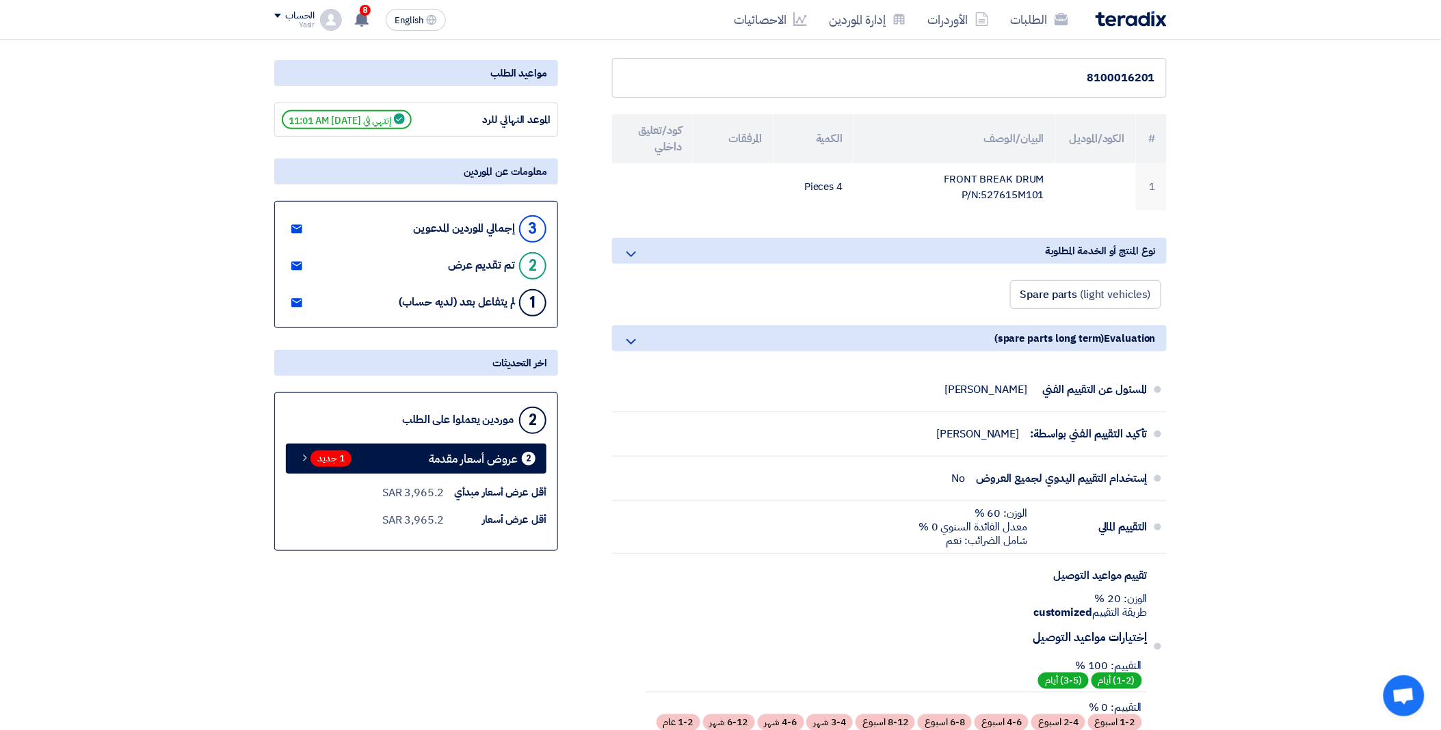
scroll to position [152, 0]
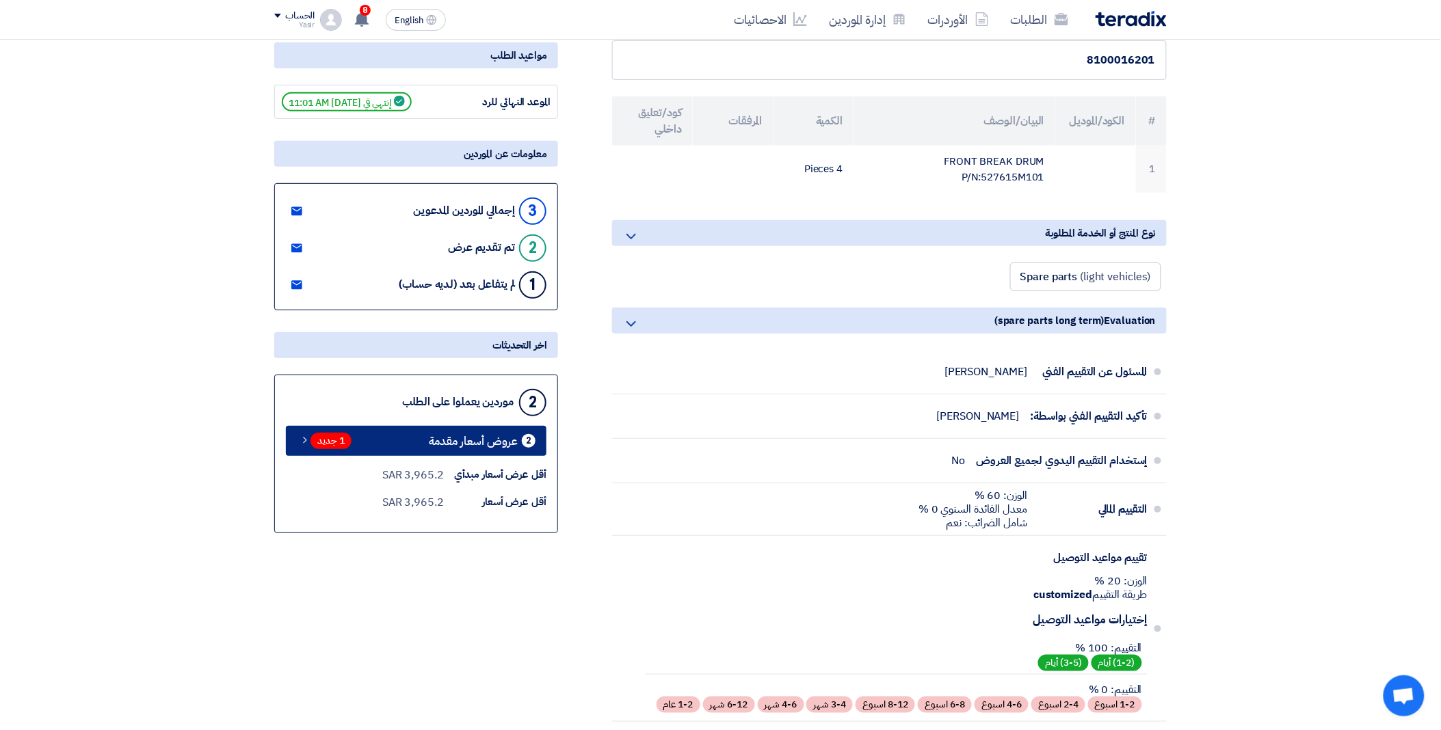
click at [332, 439] on span "1 جديد" at bounding box center [330, 441] width 41 height 16
click at [332, 439] on div "Back #71704 8100016201 Priority عادي طلب عرض أسعار #8100016201 Time صدرت في [DA…" at bounding box center [720, 595] width 1441 height 1415
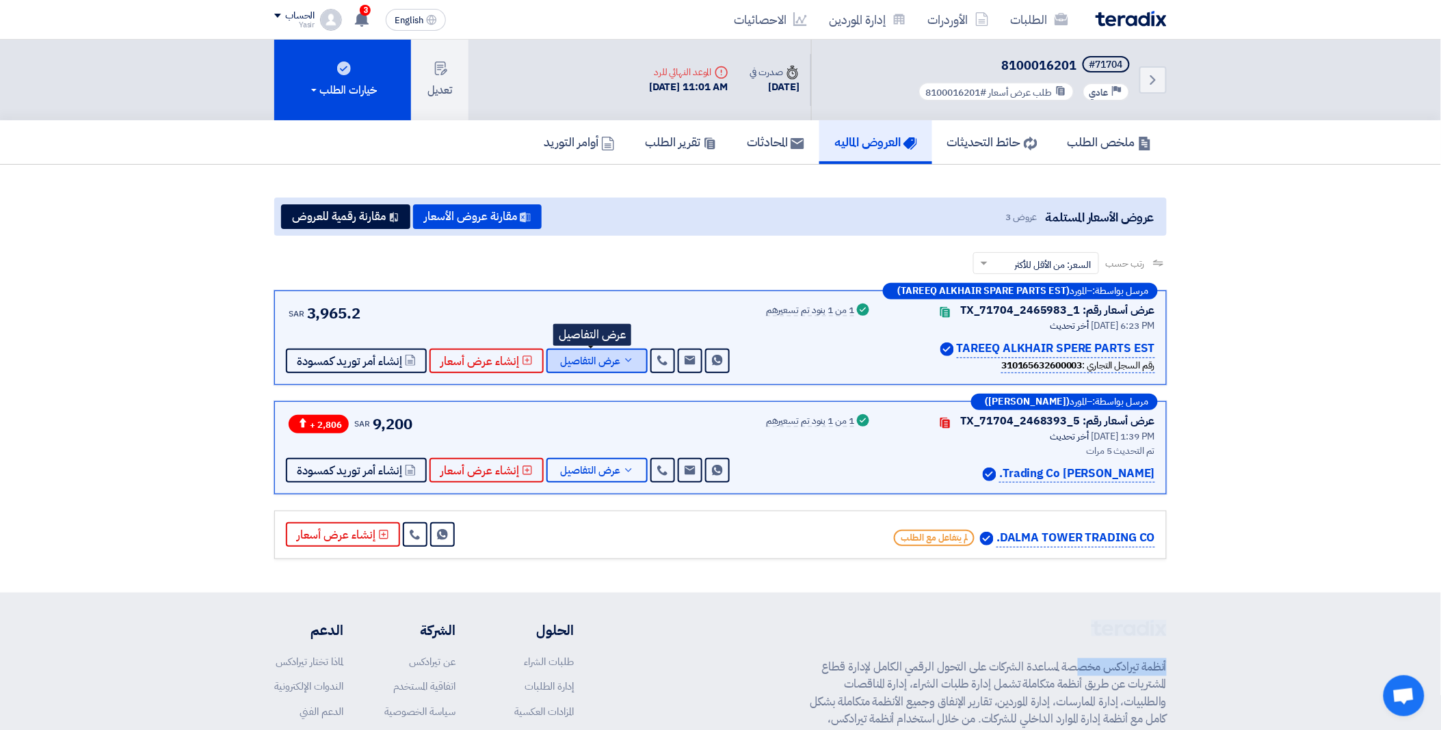
click at [609, 357] on span "عرض التفاصيل" at bounding box center [590, 361] width 60 height 10
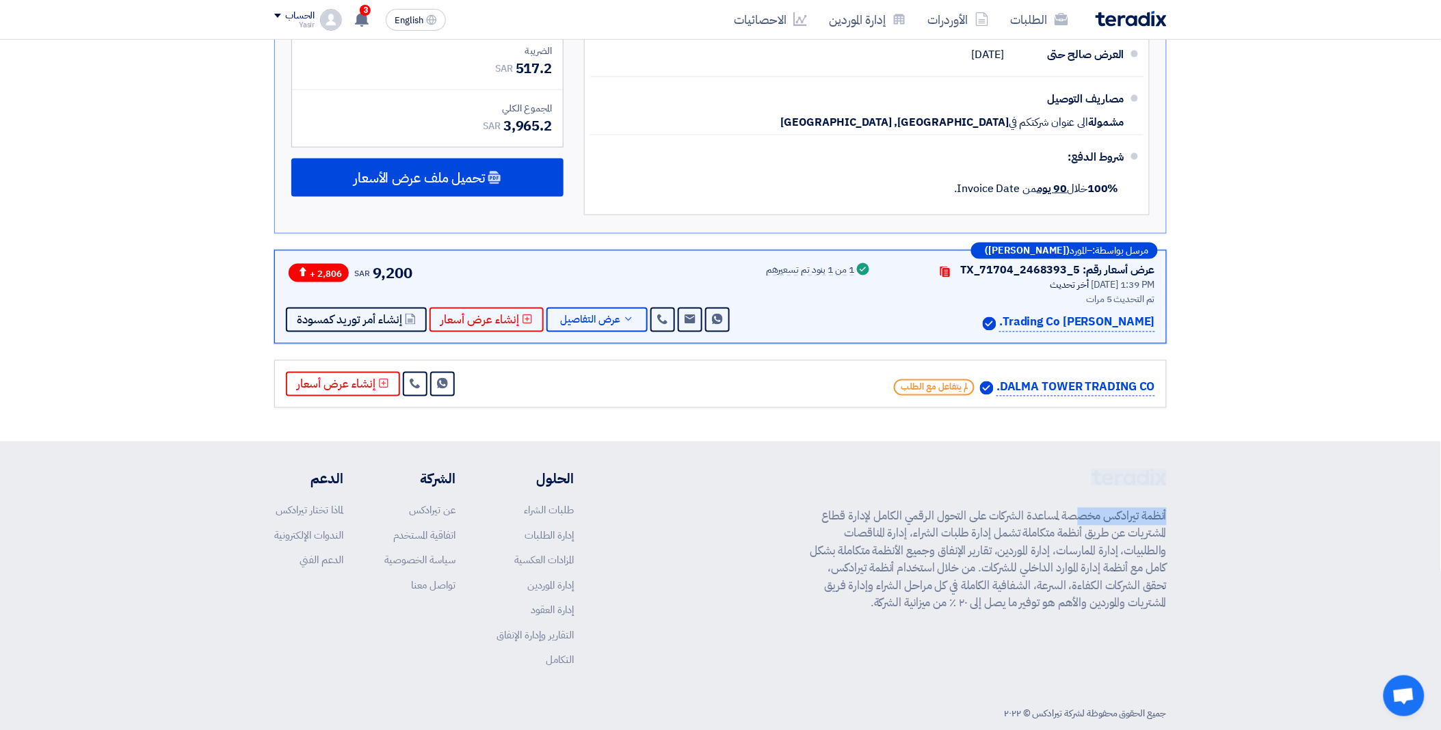
scroll to position [669, 0]
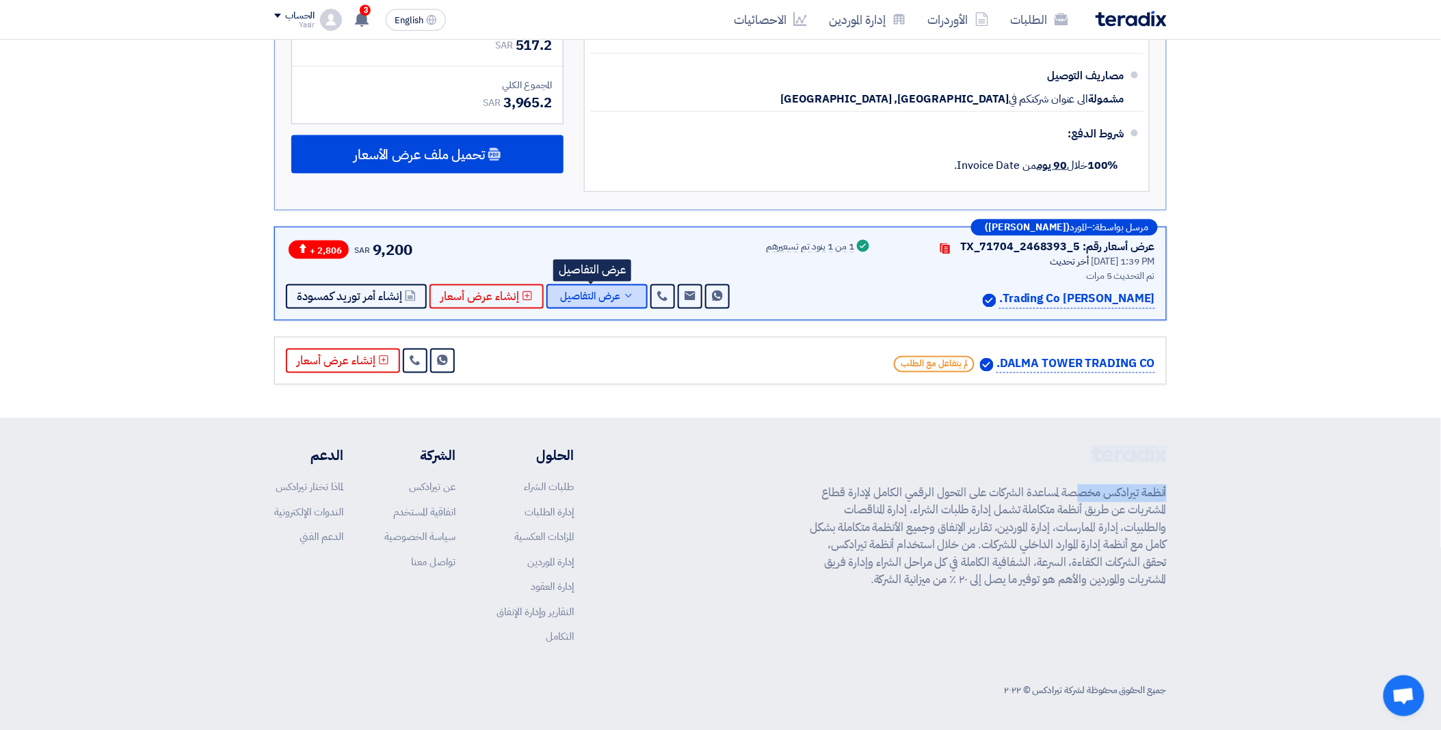
click at [599, 293] on span "عرض التفاصيل" at bounding box center [590, 297] width 60 height 10
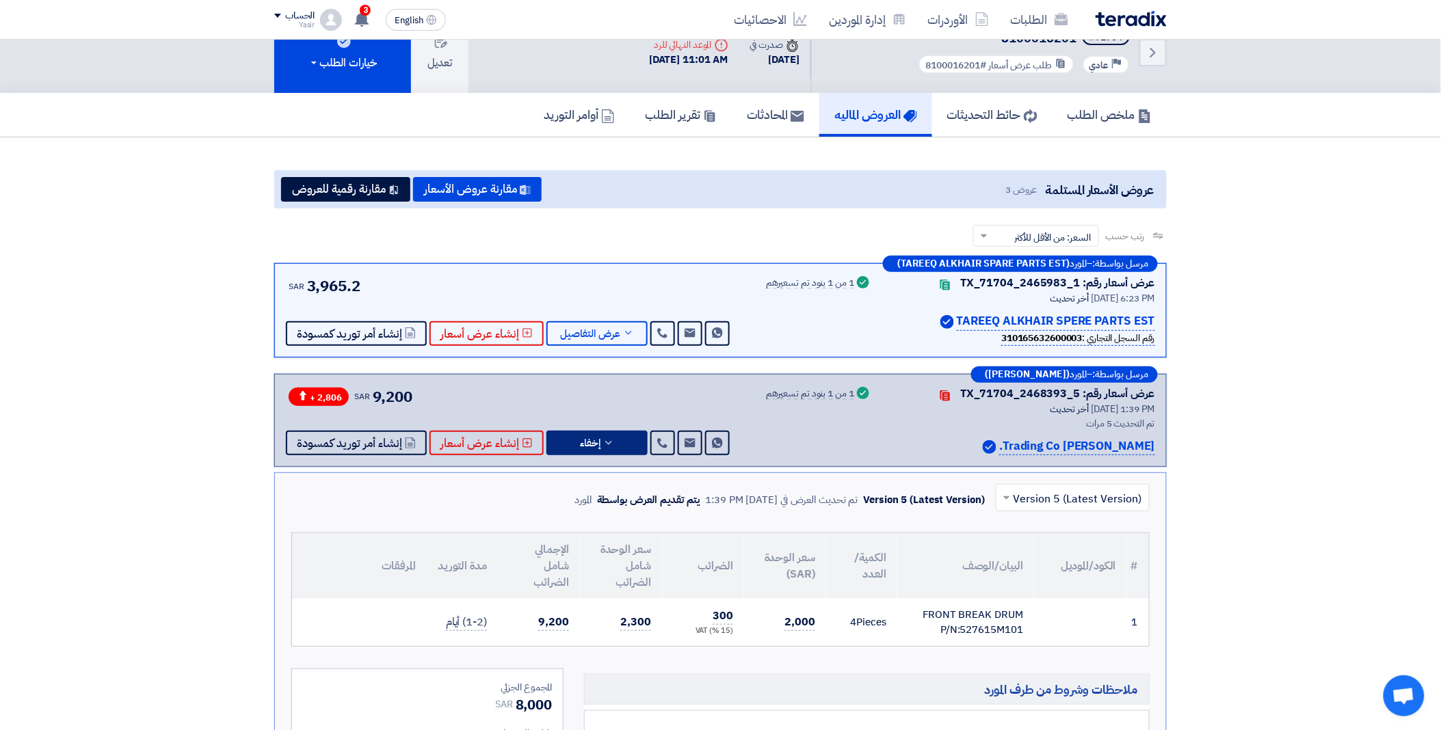
scroll to position [0, 0]
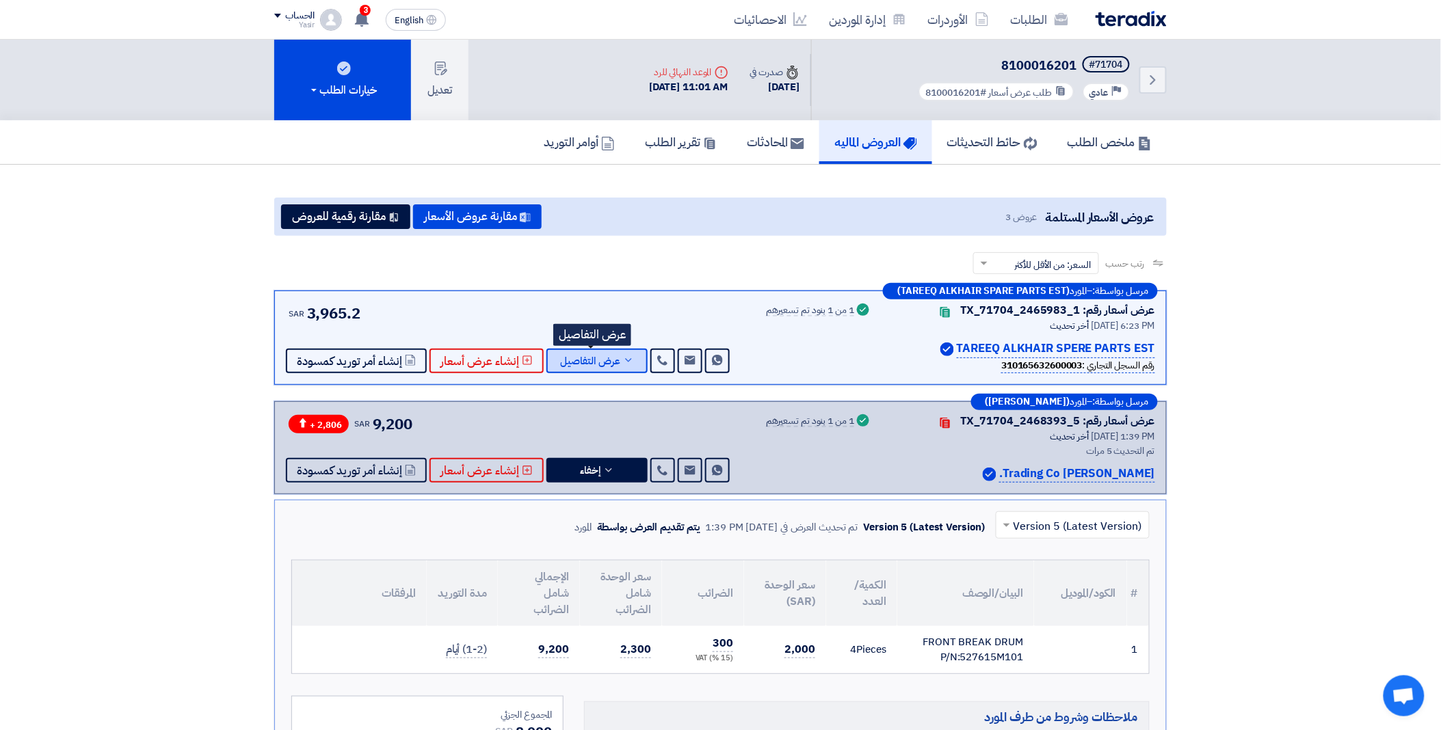
click at [611, 362] on span "عرض التفاصيل" at bounding box center [590, 361] width 60 height 10
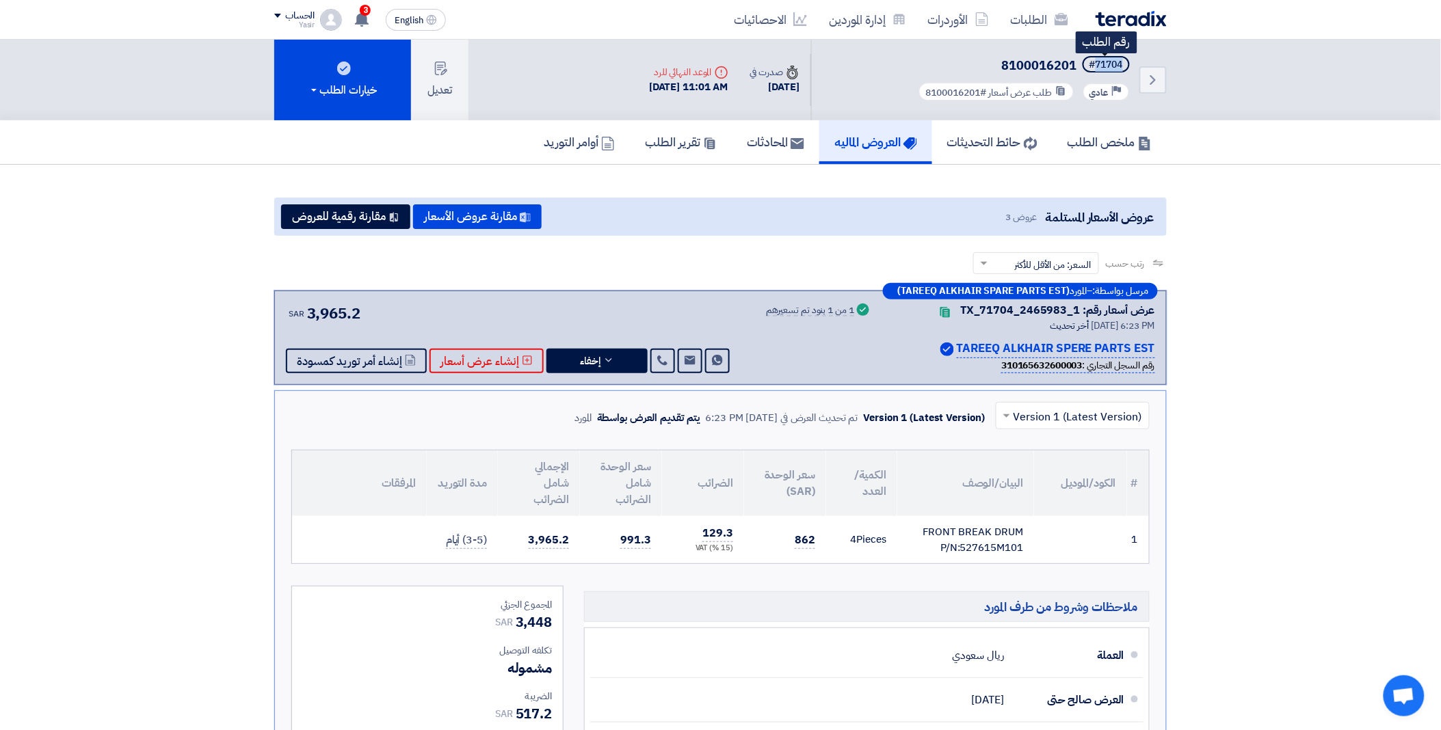
drag, startPoint x: 1094, startPoint y: 67, endPoint x: 1124, endPoint y: 64, distance: 29.6
click at [1124, 64] on span "#71704" at bounding box center [1105, 64] width 47 height 16
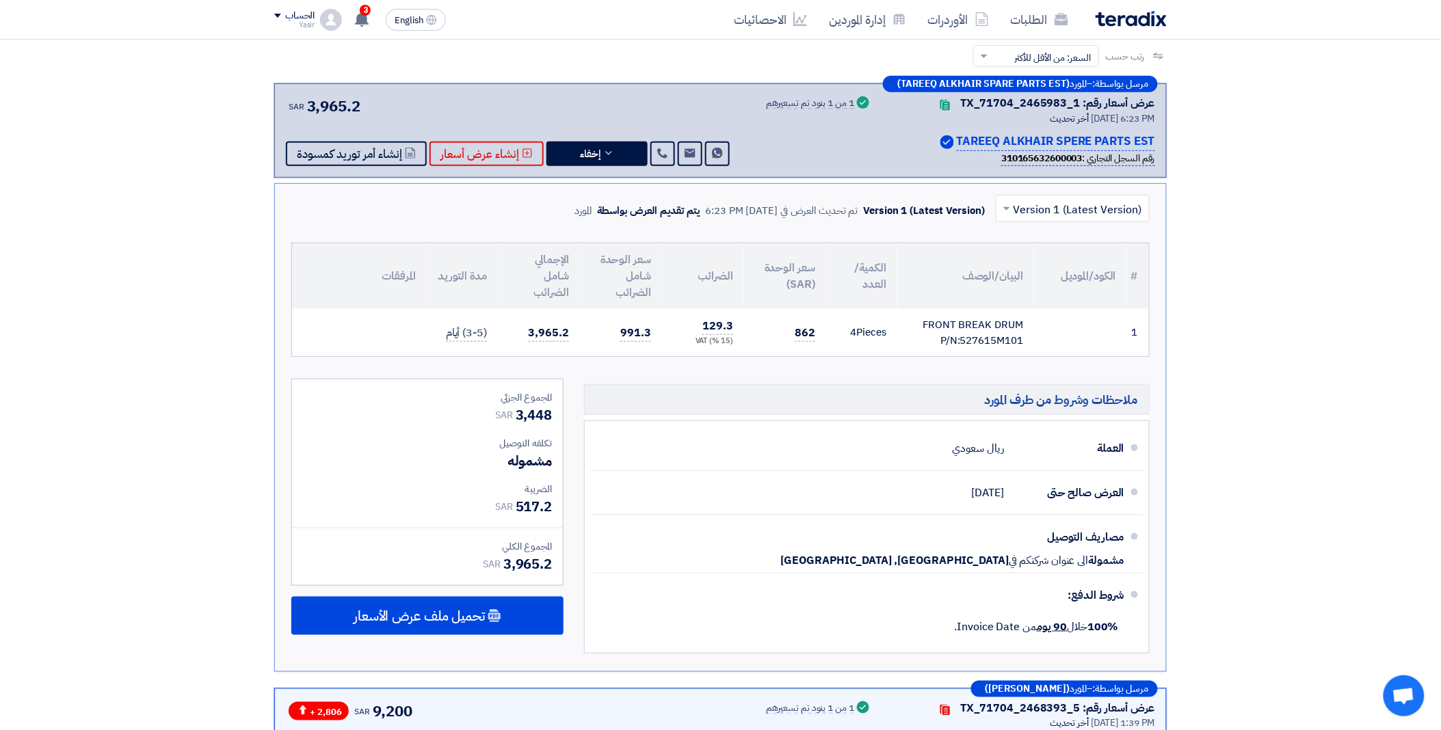
scroll to position [304, 0]
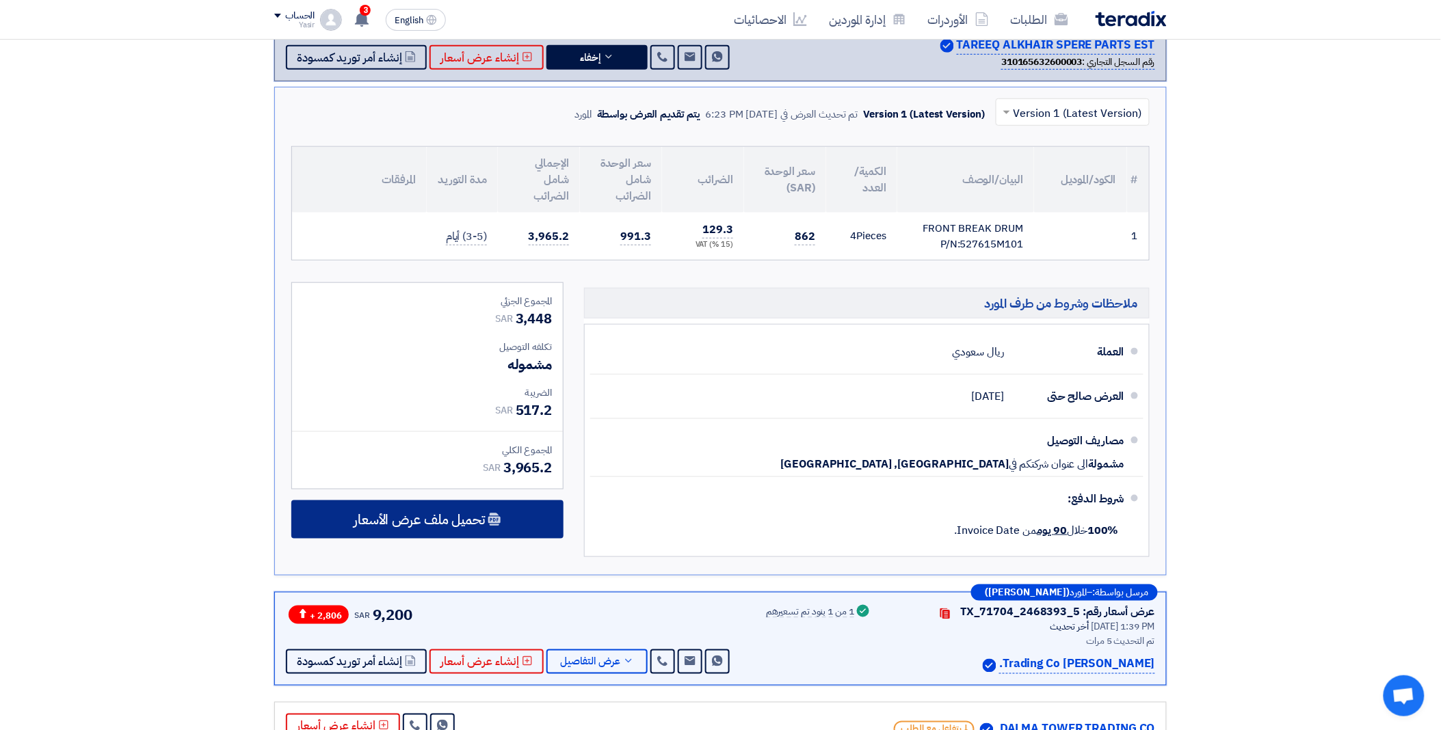
click at [489, 513] on icon at bounding box center [495, 520] width 14 height 14
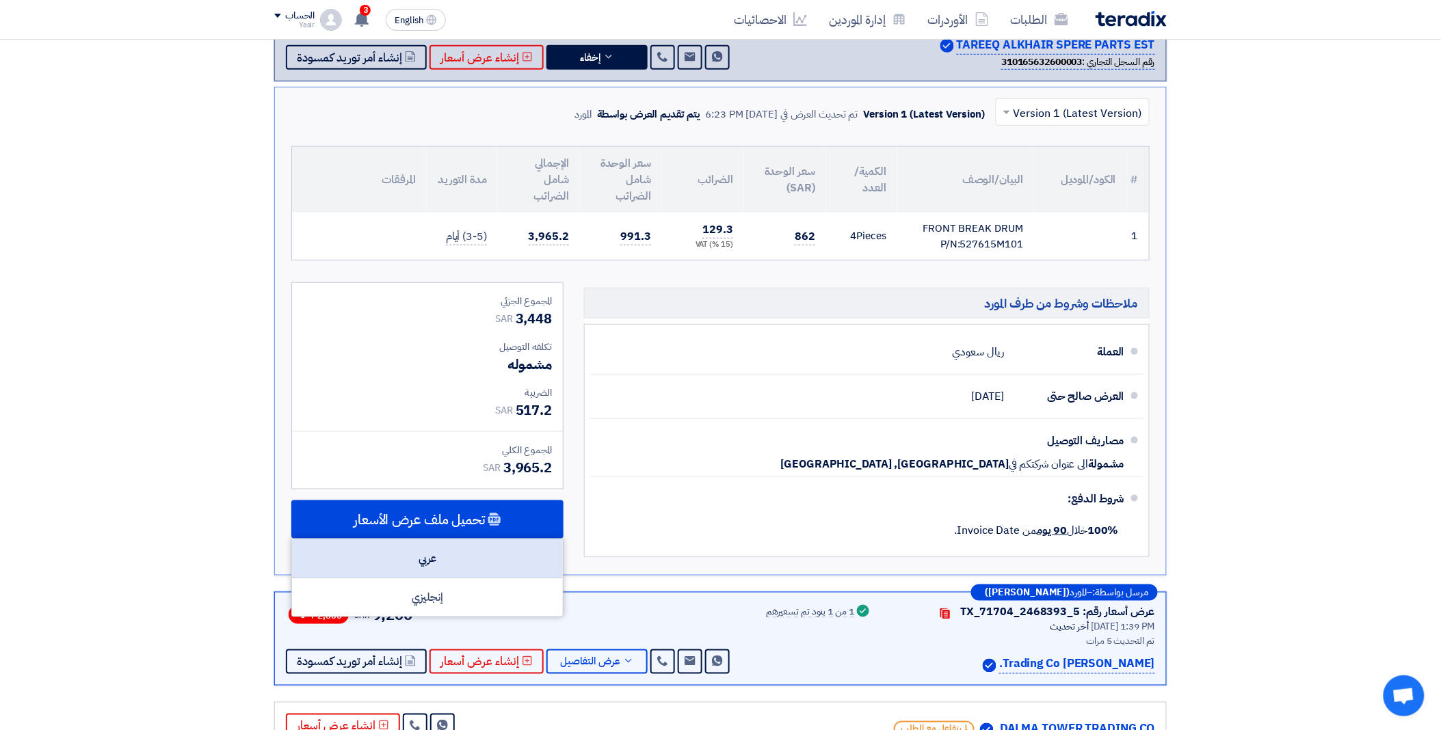
click at [452, 548] on div "عربي" at bounding box center [427, 559] width 271 height 39
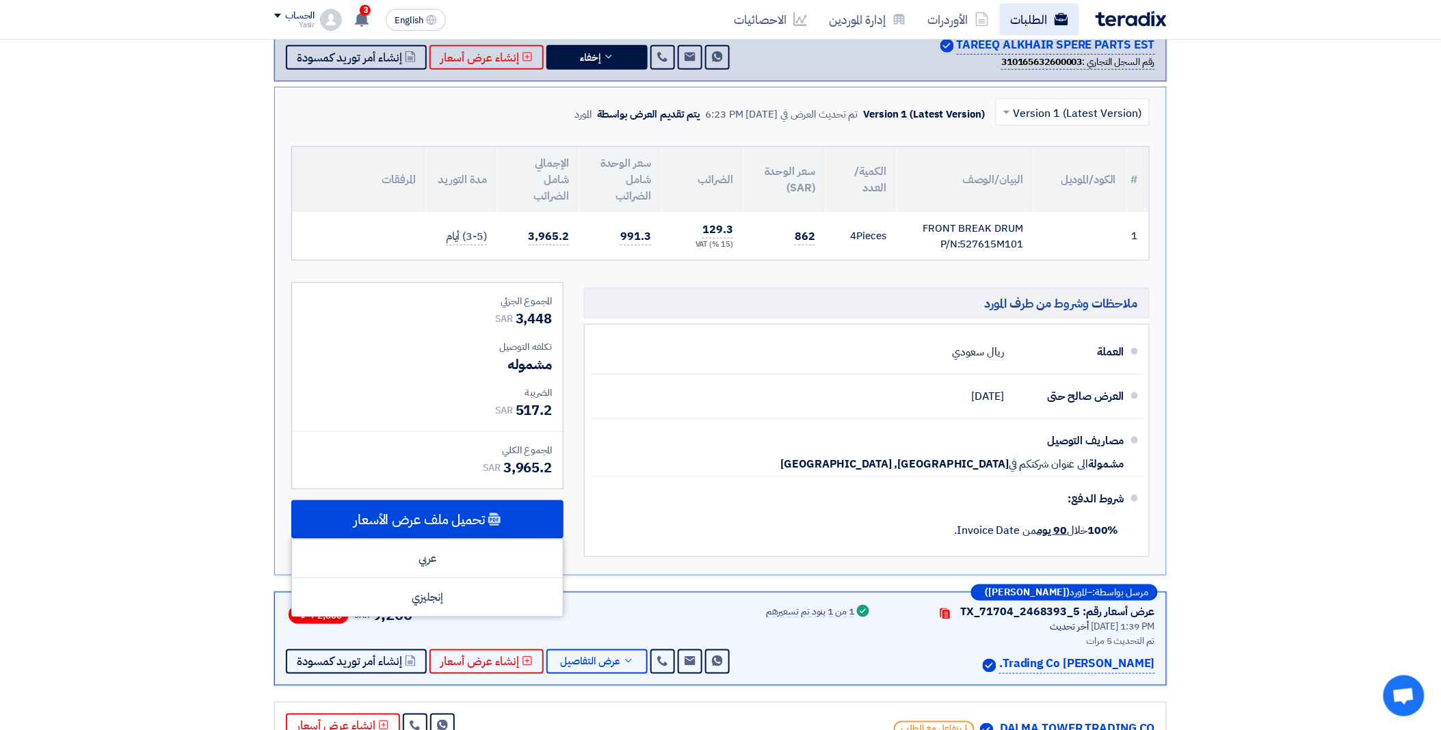
click at [1040, 21] on link "الطلبات" at bounding box center [1039, 19] width 79 height 32
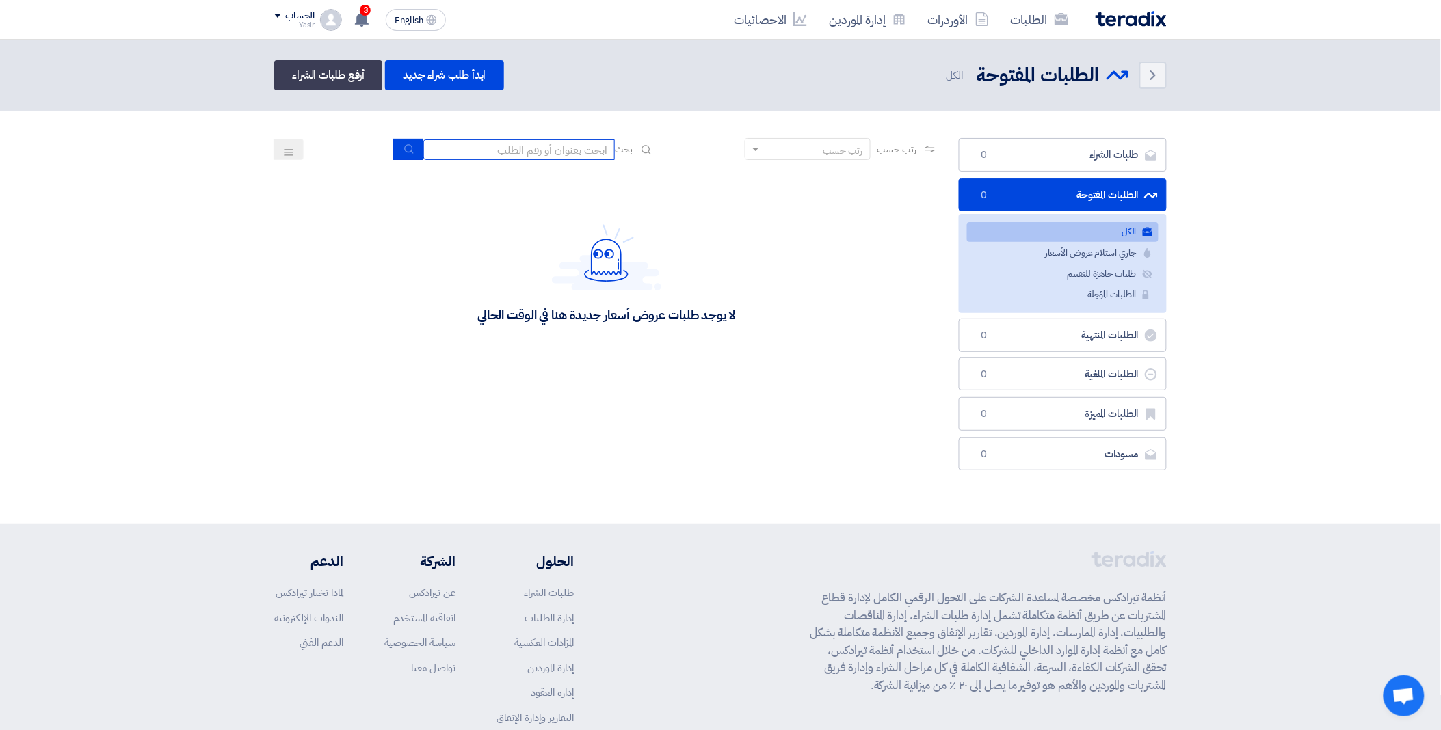
click at [497, 147] on input at bounding box center [518, 149] width 191 height 21
paste input "8100016212"
type input "8100016212"
click at [406, 145] on icon "submit" at bounding box center [408, 149] width 11 height 11
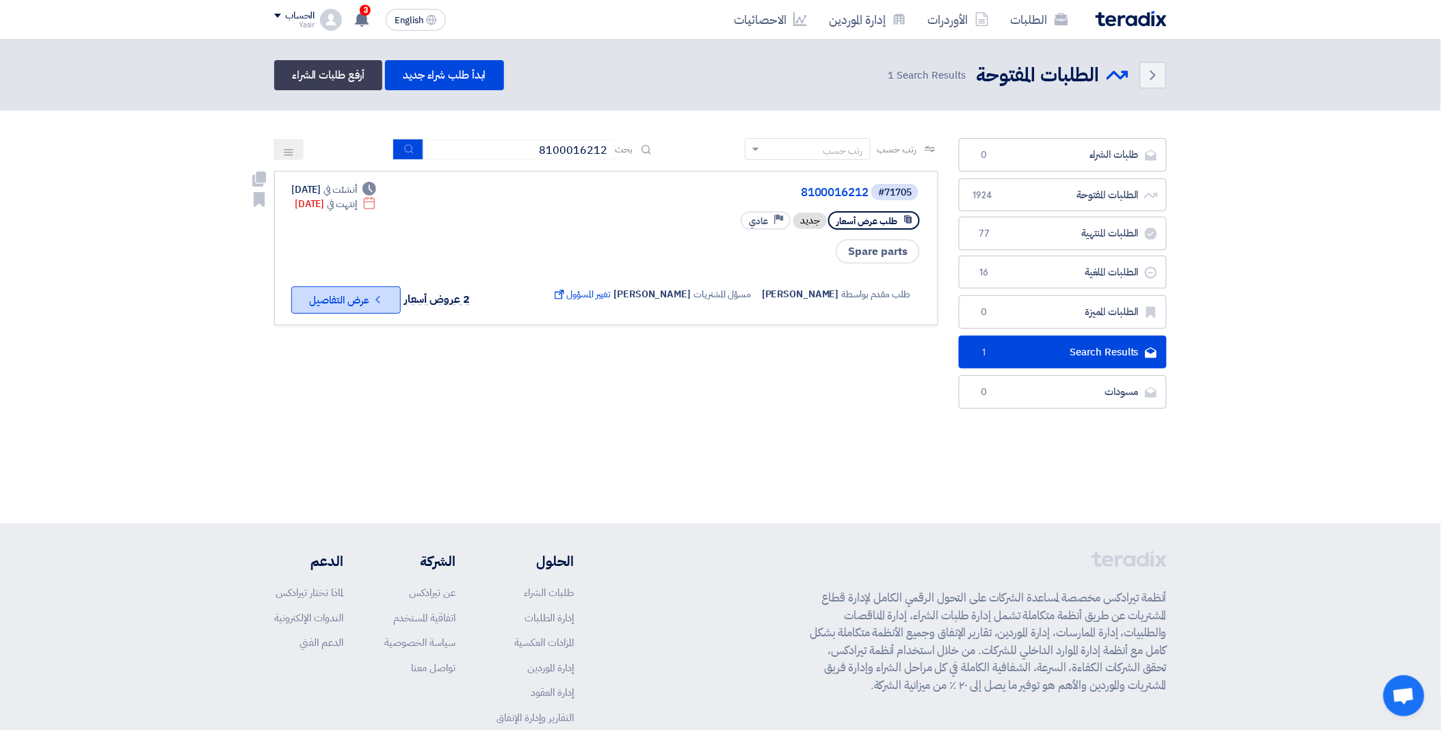
click at [352, 300] on button "Check details عرض التفاصيل" at bounding box center [345, 300] width 109 height 27
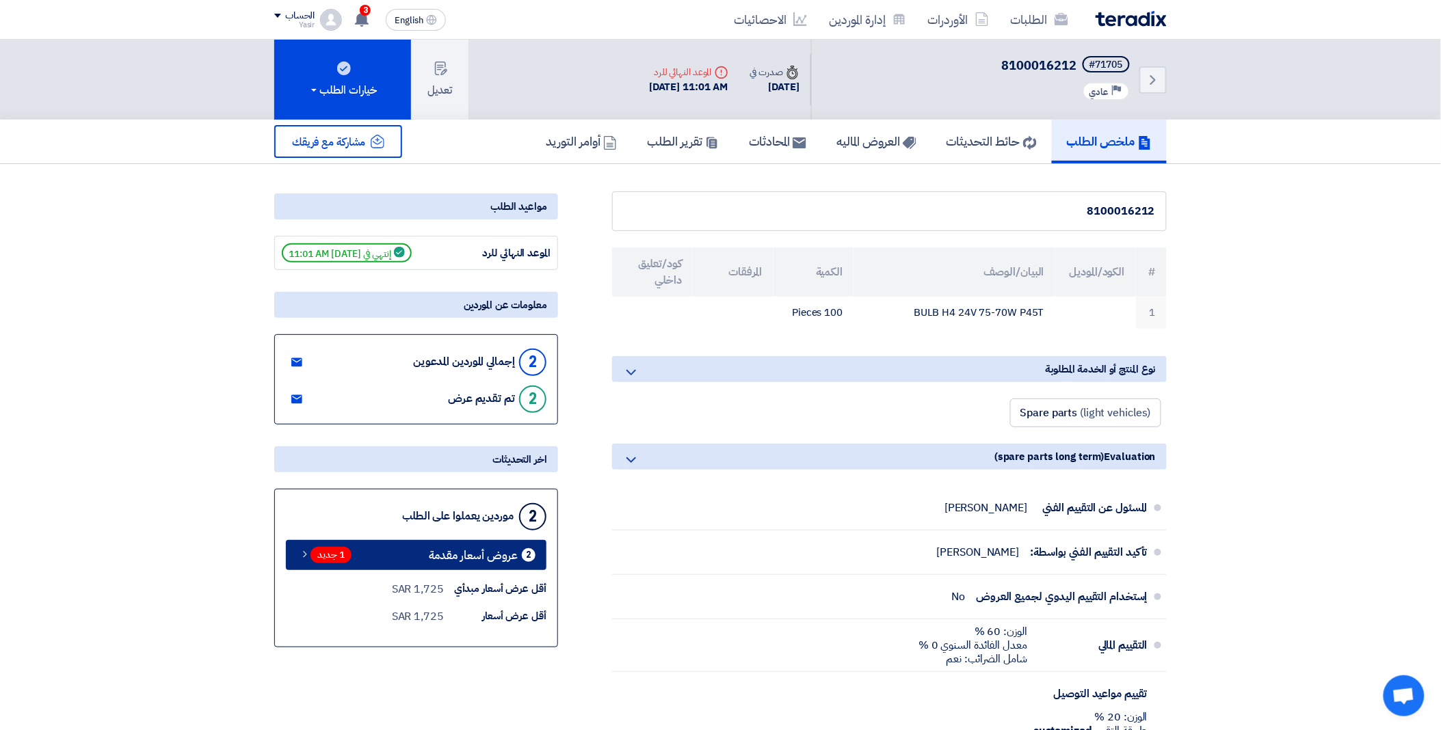
click at [360, 549] on link "2 عروض أسعار مقدمة 1 جديد" at bounding box center [416, 555] width 261 height 30
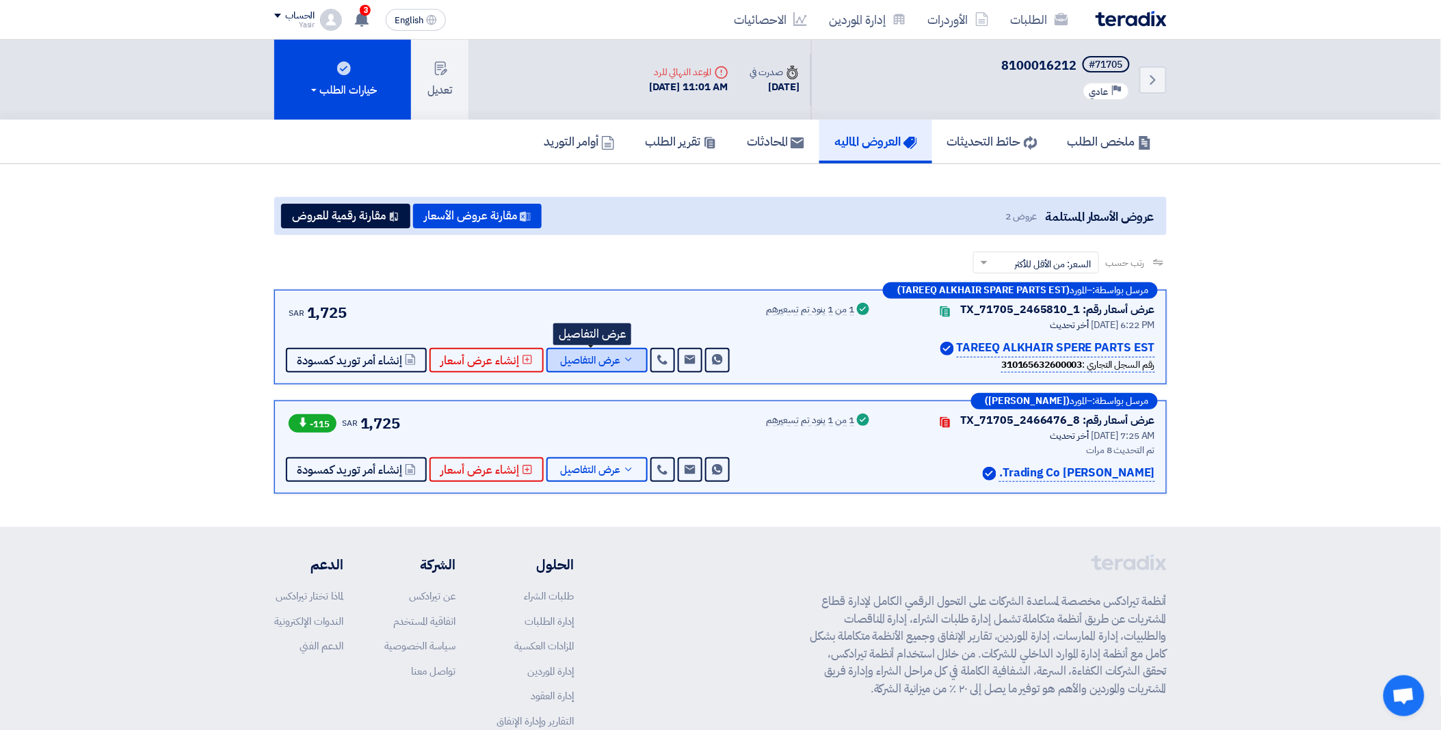
click at [623, 354] on icon at bounding box center [628, 359] width 11 height 11
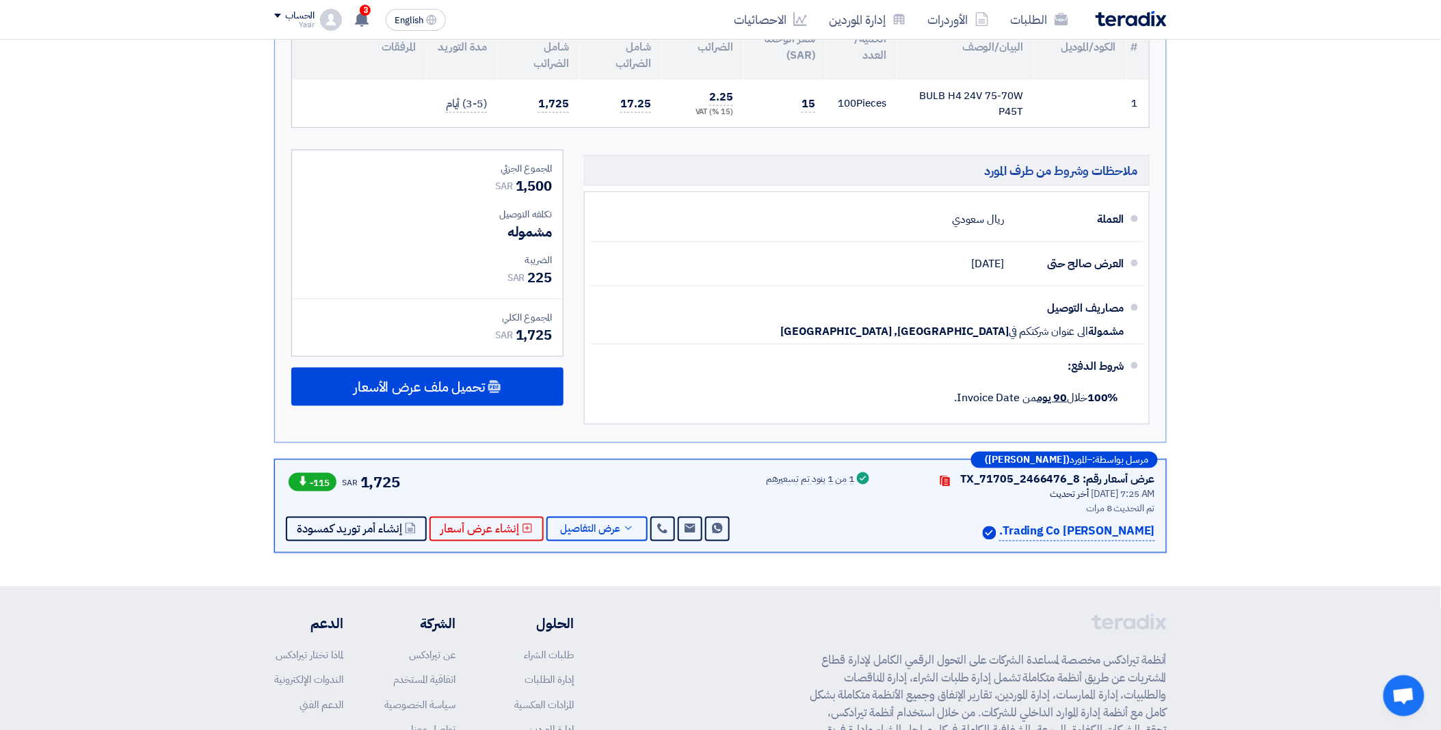
scroll to position [455, 0]
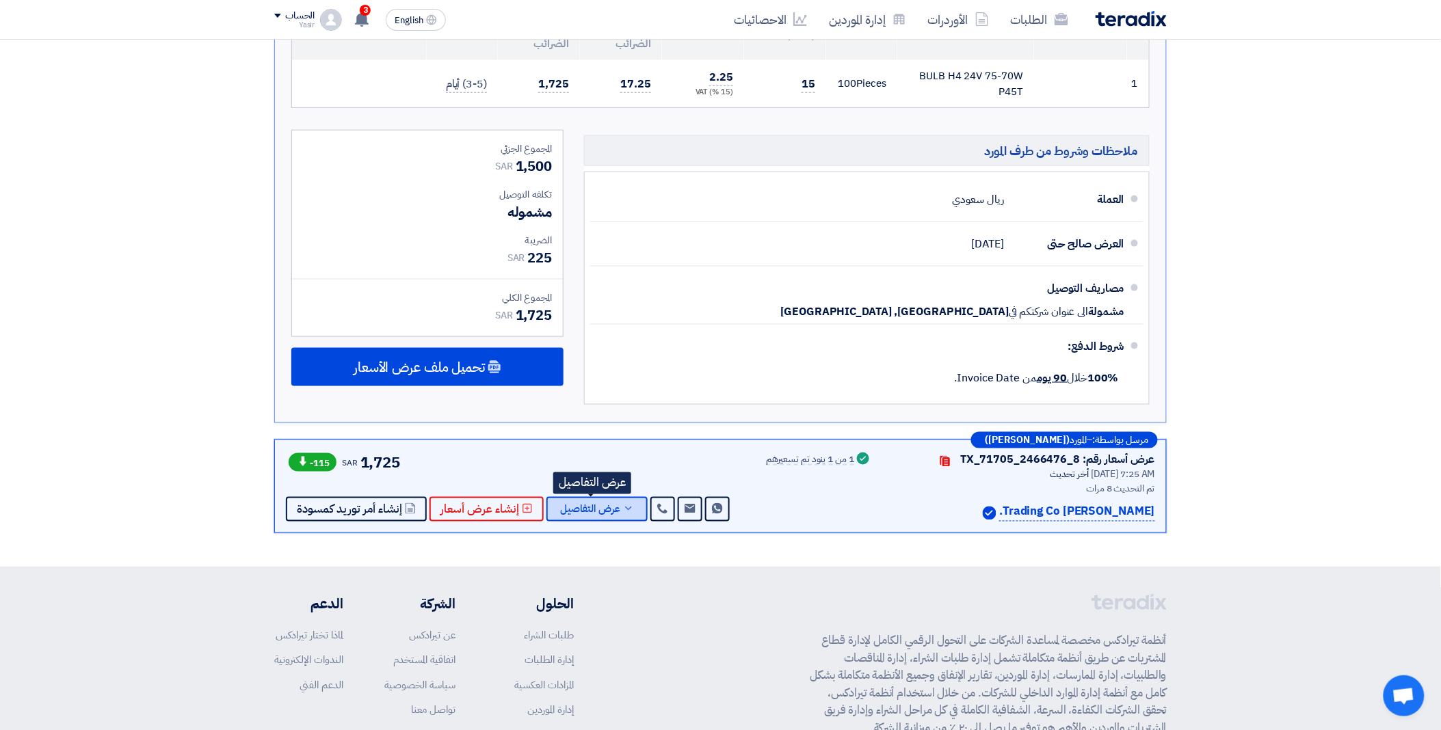
click at [605, 505] on span "عرض التفاصيل" at bounding box center [590, 510] width 60 height 10
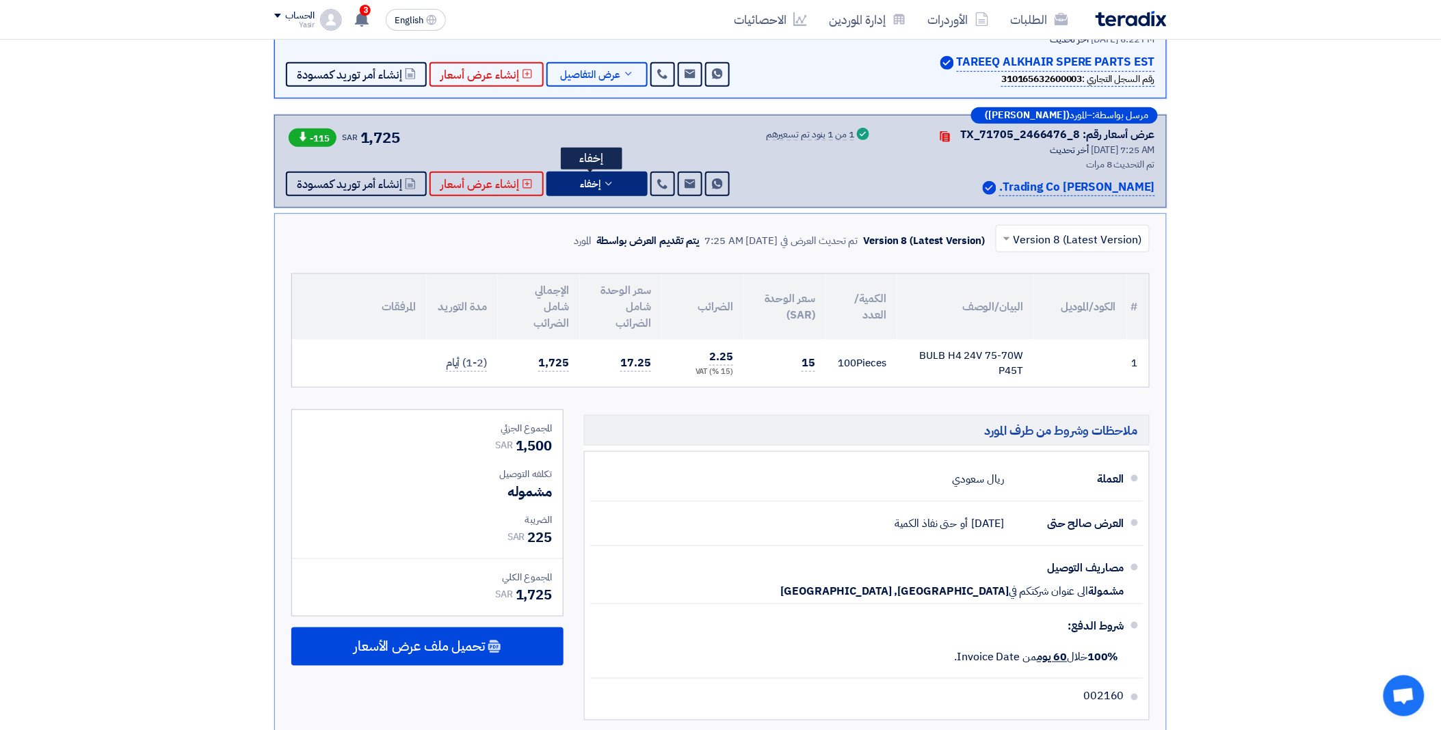
scroll to position [152, 0]
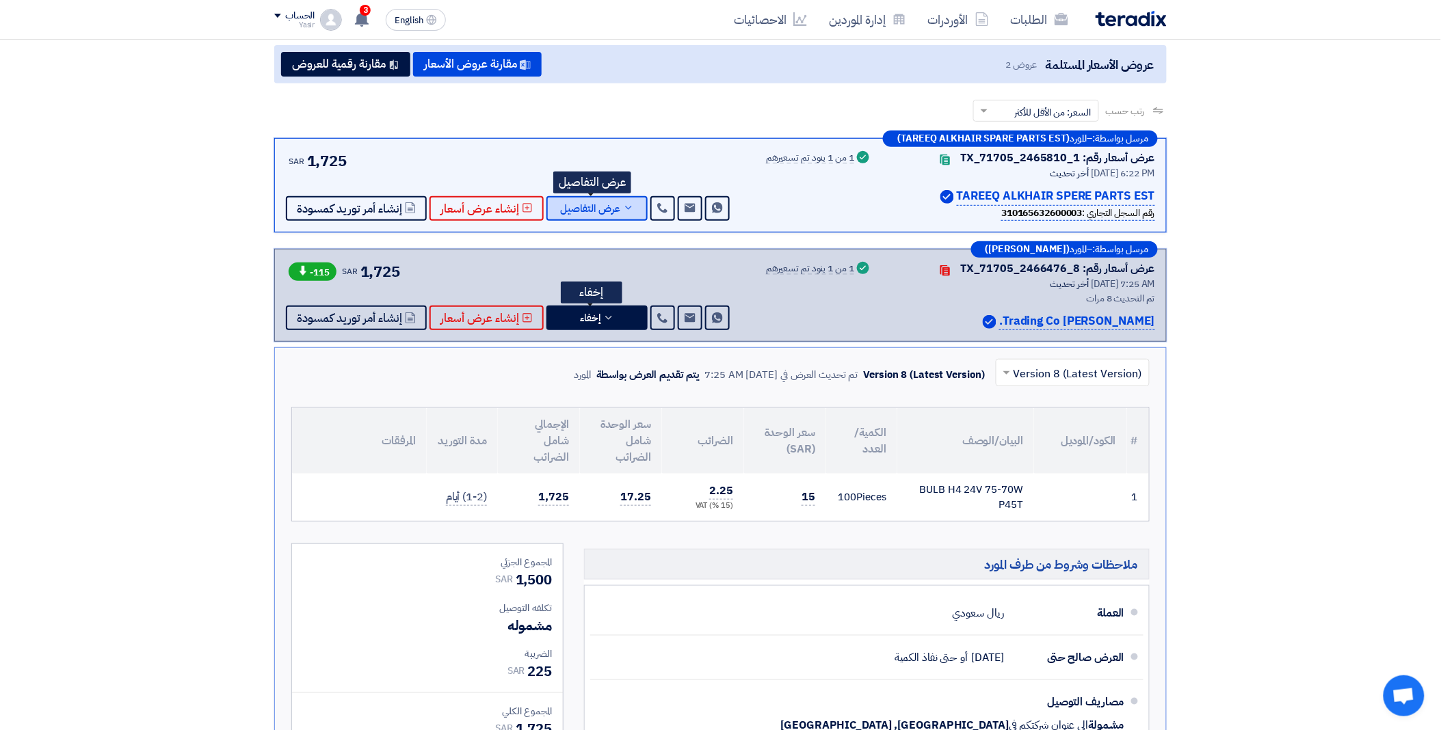
click at [623, 202] on icon at bounding box center [628, 207] width 11 height 11
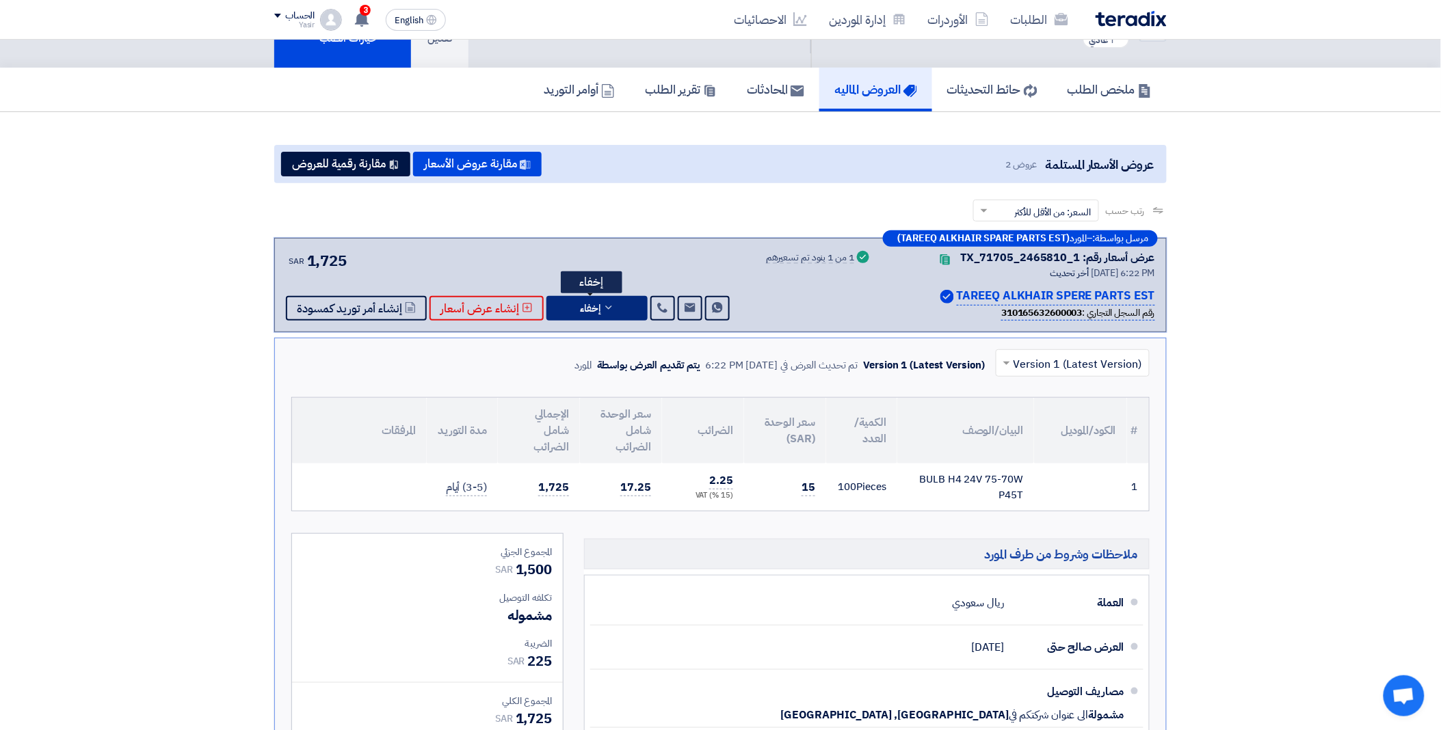
scroll to position [0, 0]
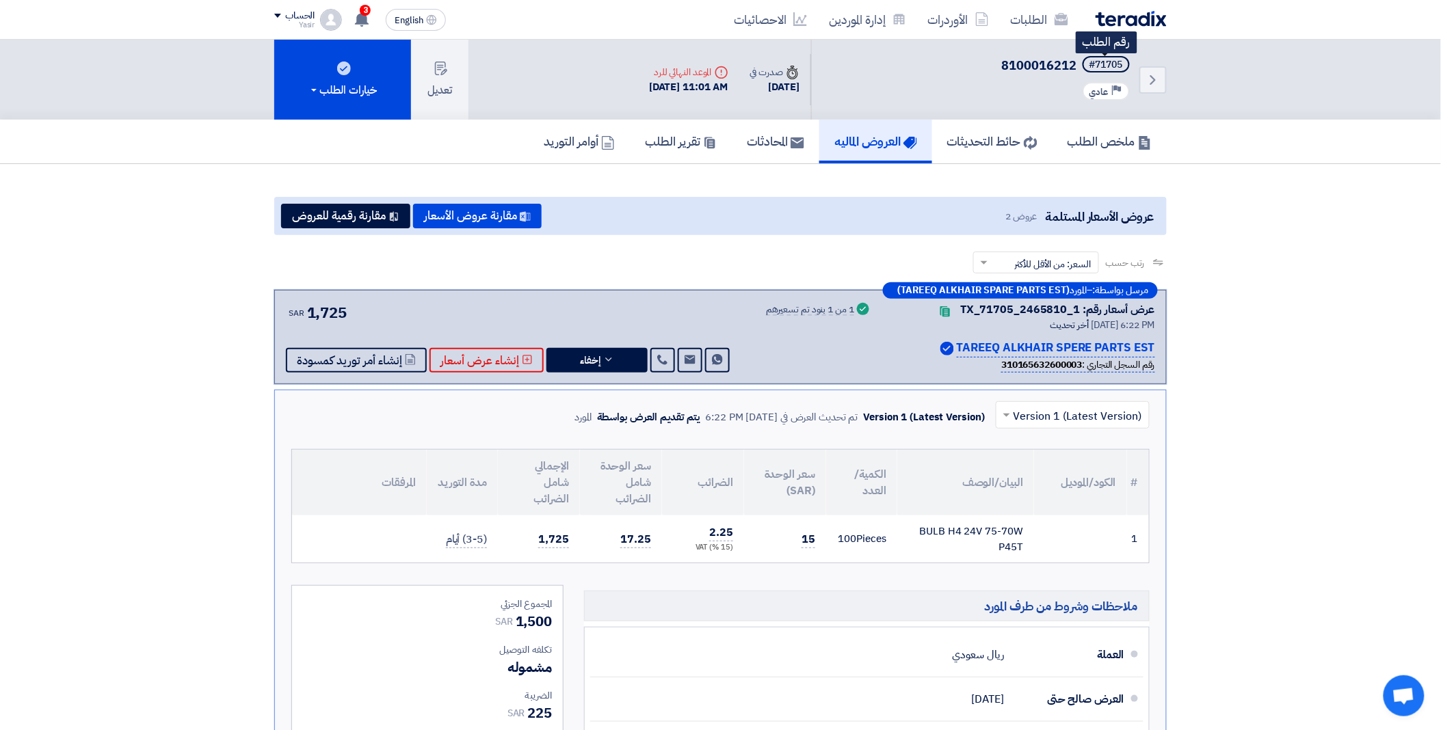
click at [1098, 62] on div "#71705" at bounding box center [1106, 65] width 34 height 10
drag, startPoint x: 1093, startPoint y: 62, endPoint x: 1124, endPoint y: 57, distance: 31.7
click at [1124, 57] on span "#71705" at bounding box center [1105, 64] width 47 height 16
copy div "71705"
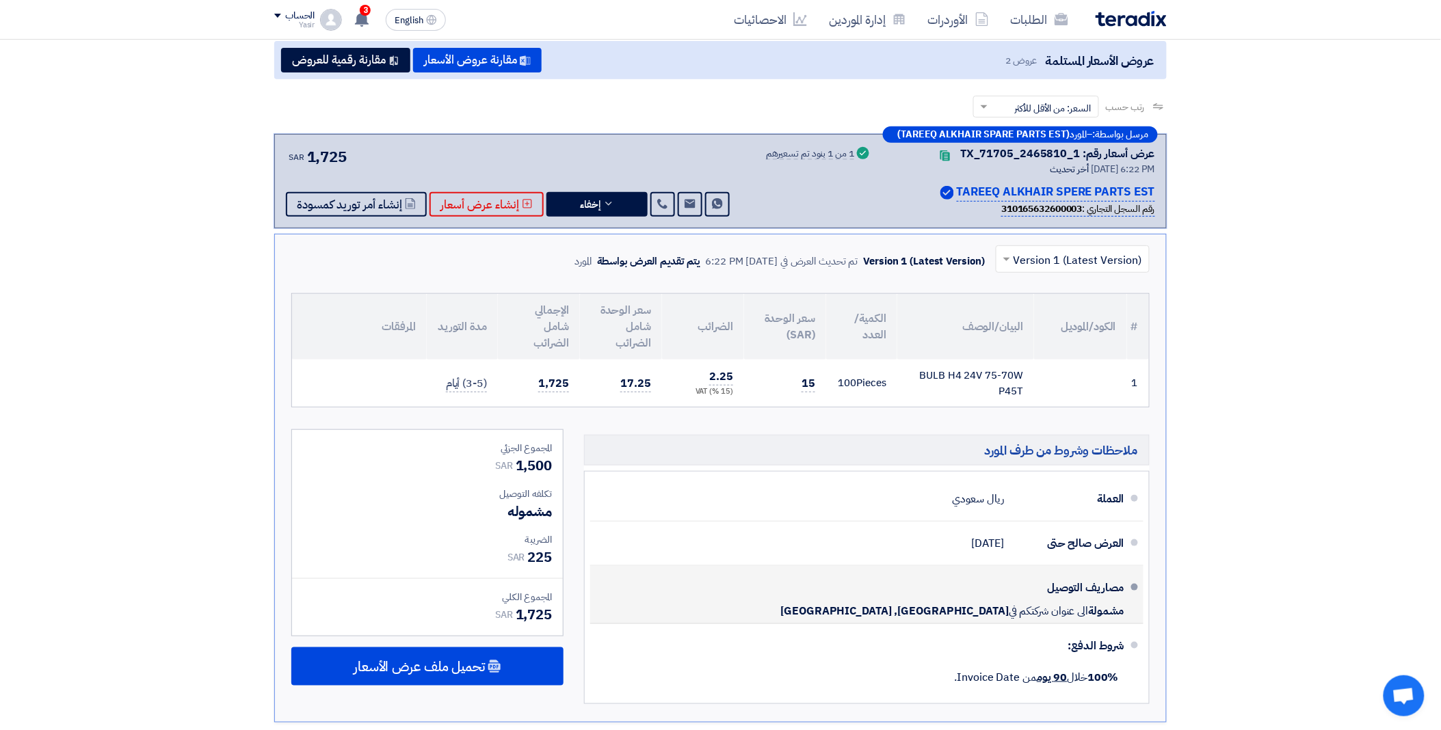
scroll to position [304, 0]
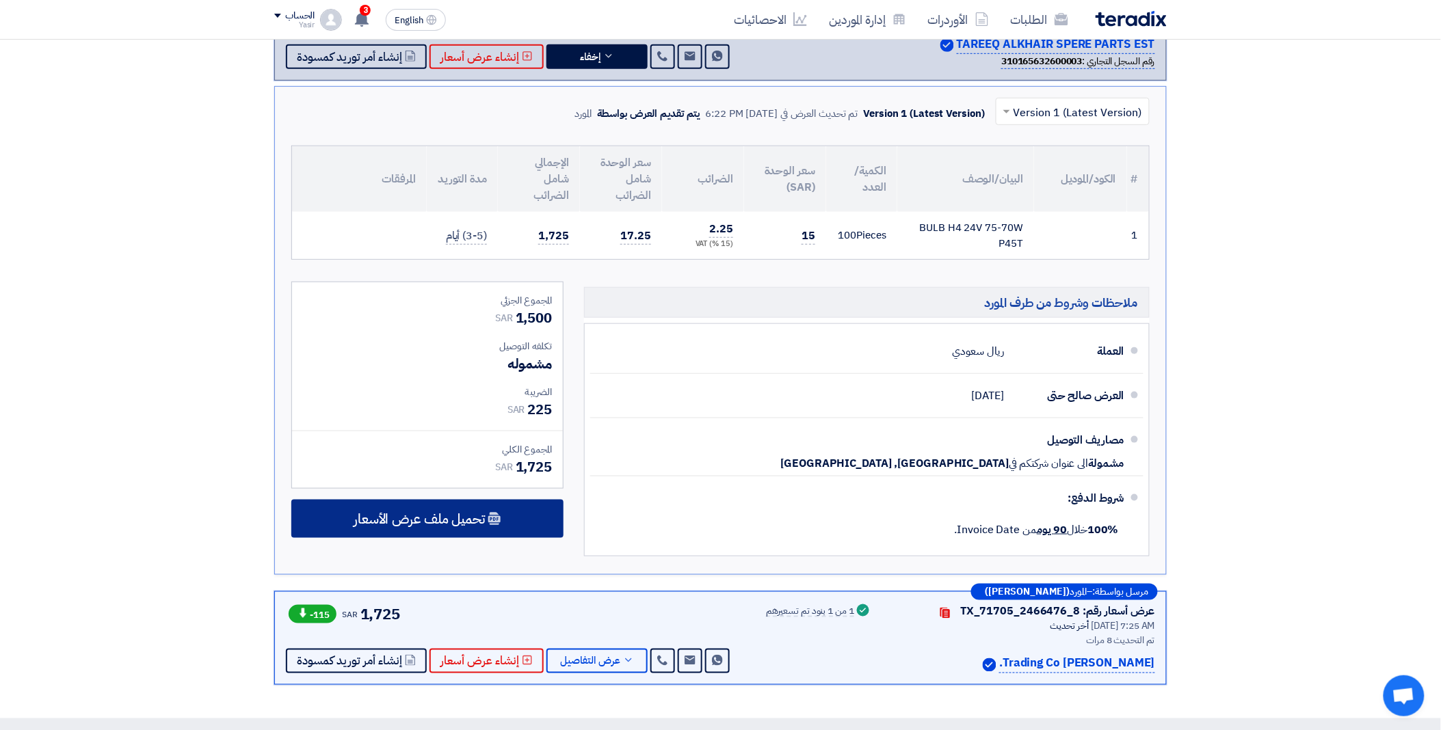
click at [434, 521] on span "تحميل ملف عرض الأسعار" at bounding box center [419, 519] width 131 height 12
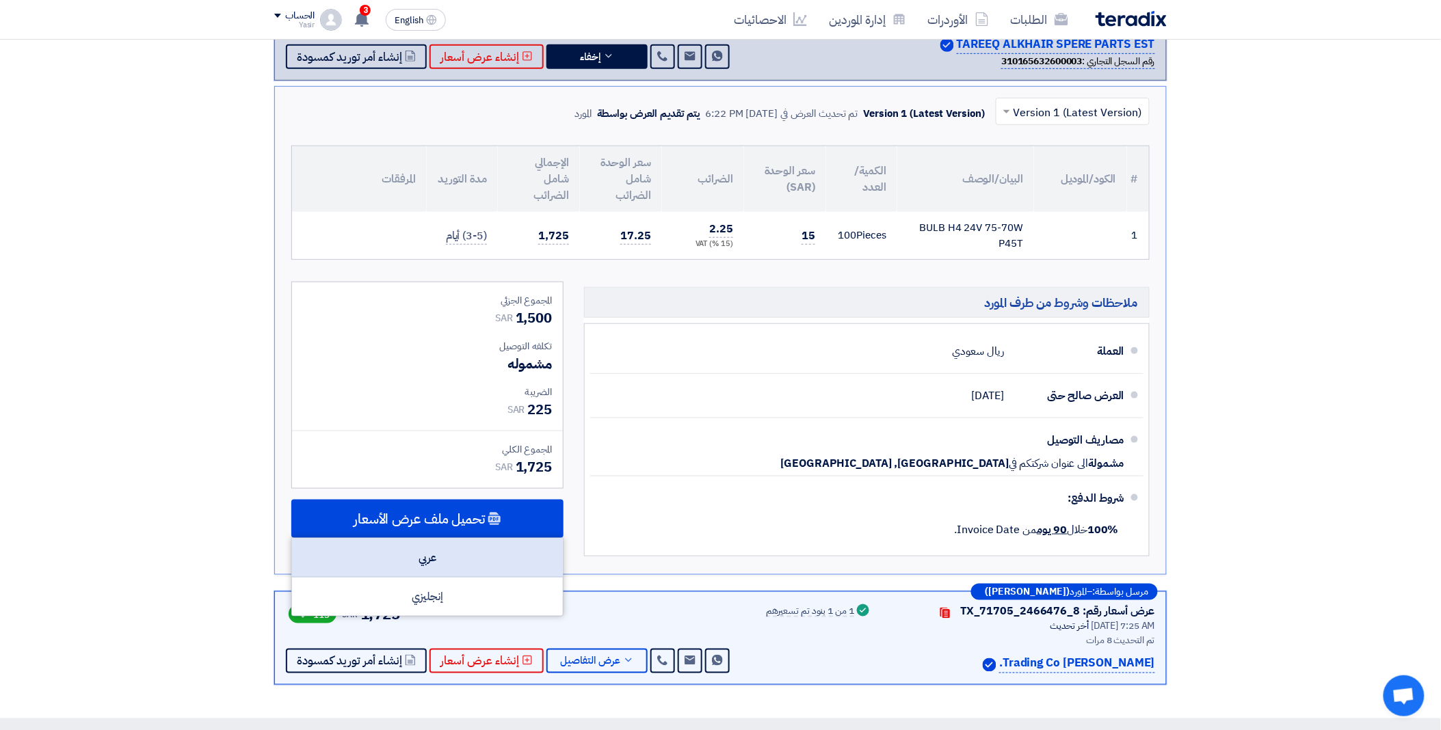
click at [444, 552] on div "عربي" at bounding box center [427, 558] width 271 height 39
click at [362, 8] on span "4" at bounding box center [365, 10] width 11 height 11
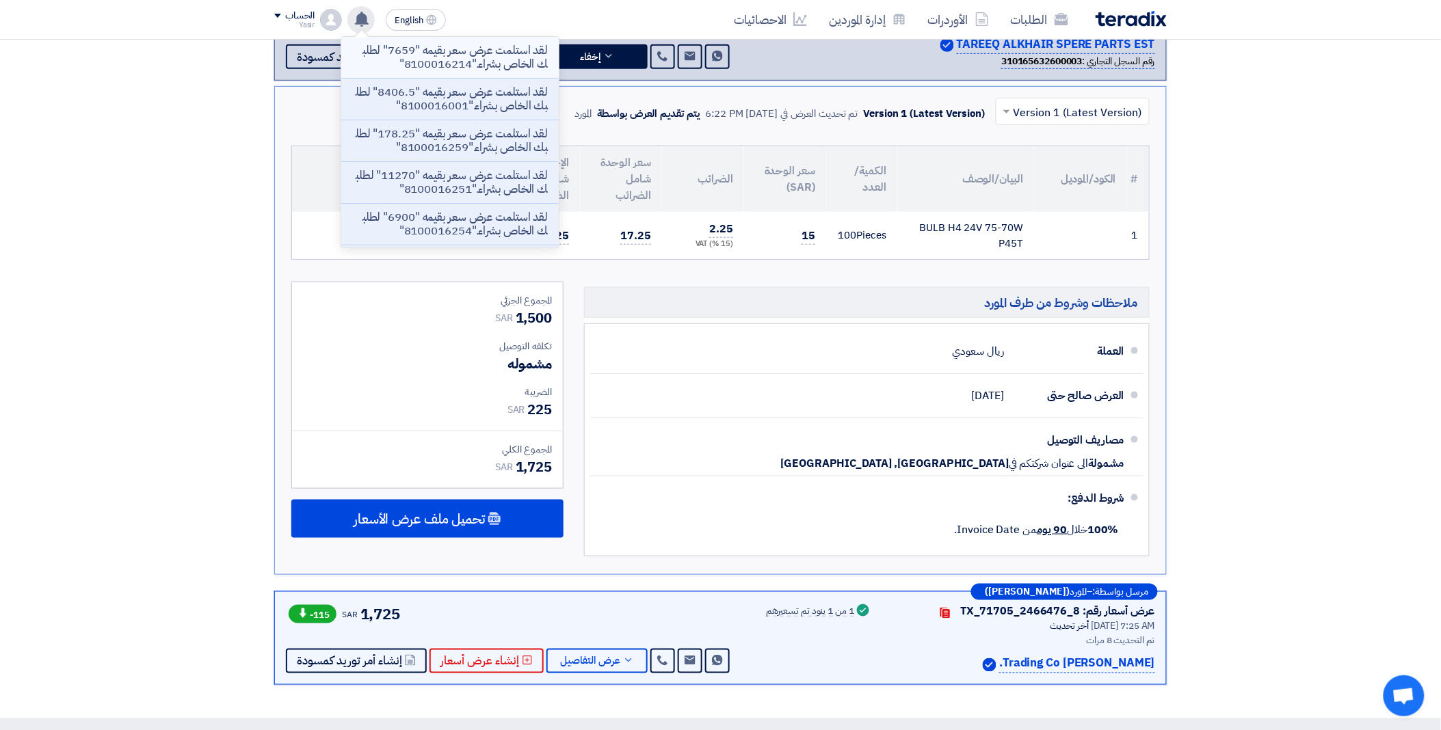
click at [420, 50] on p "لقد استلمت عرض سعر بقيمه "7659" لطلبك الخاص بشراء."8100016214"" at bounding box center [450, 57] width 196 height 27
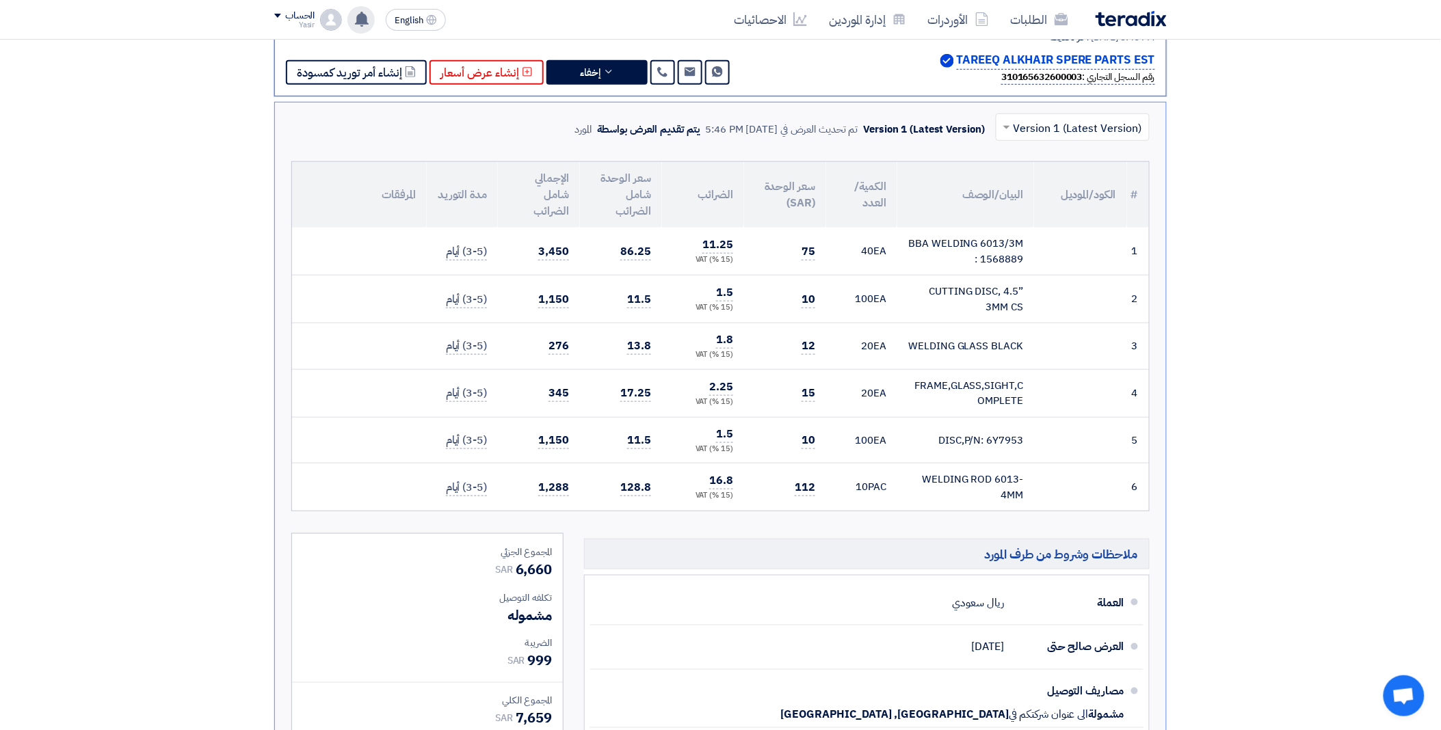
drag, startPoint x: 1095, startPoint y: 64, endPoint x: 1125, endPoint y: 64, distance: 29.4
click at [1125, 64] on div "Back #71680 8100016214 Priority عادي طلب عرض أسعار #8100016214 Time صدرت في [DA…" at bounding box center [720, 338] width 1441 height 1174
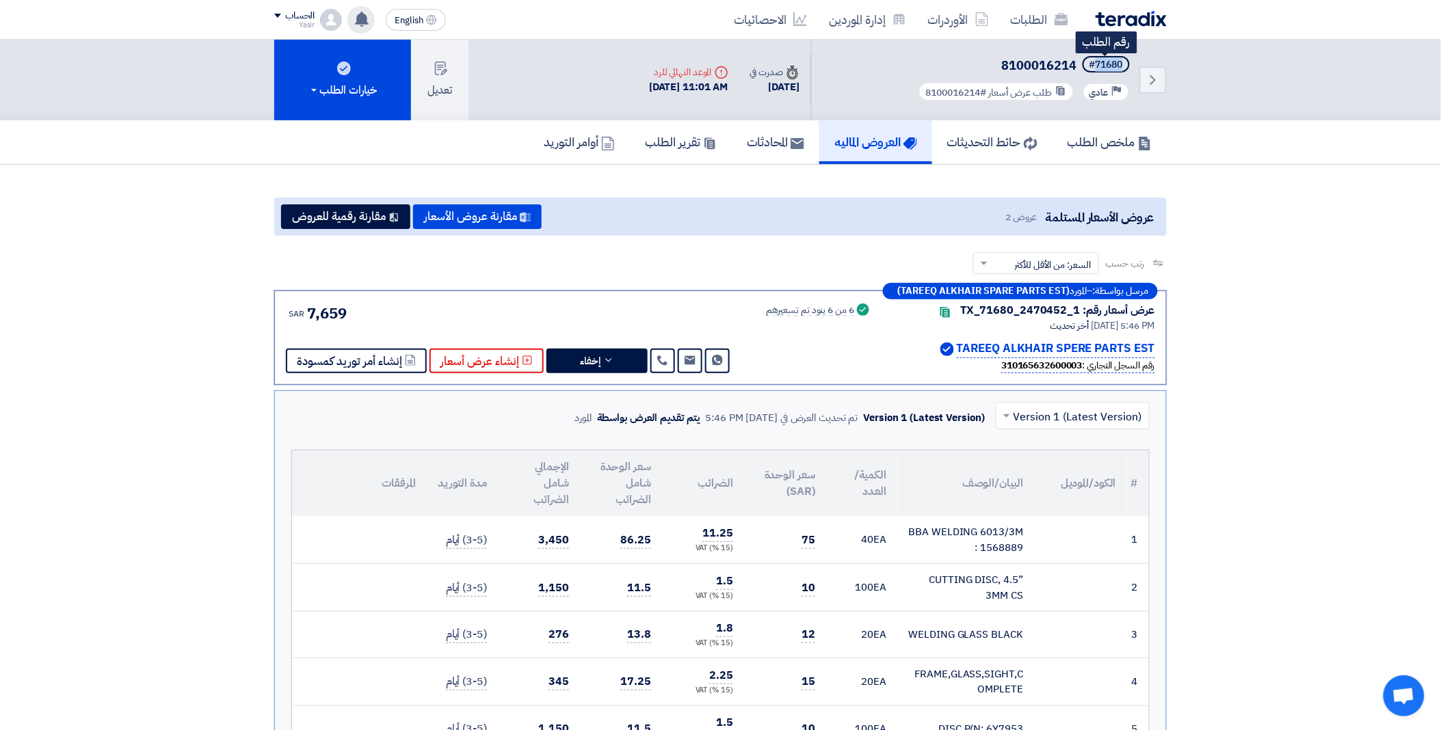
drag, startPoint x: 1096, startPoint y: 62, endPoint x: 1128, endPoint y: 59, distance: 32.3
click at [1128, 59] on span "#71680" at bounding box center [1105, 64] width 47 height 16
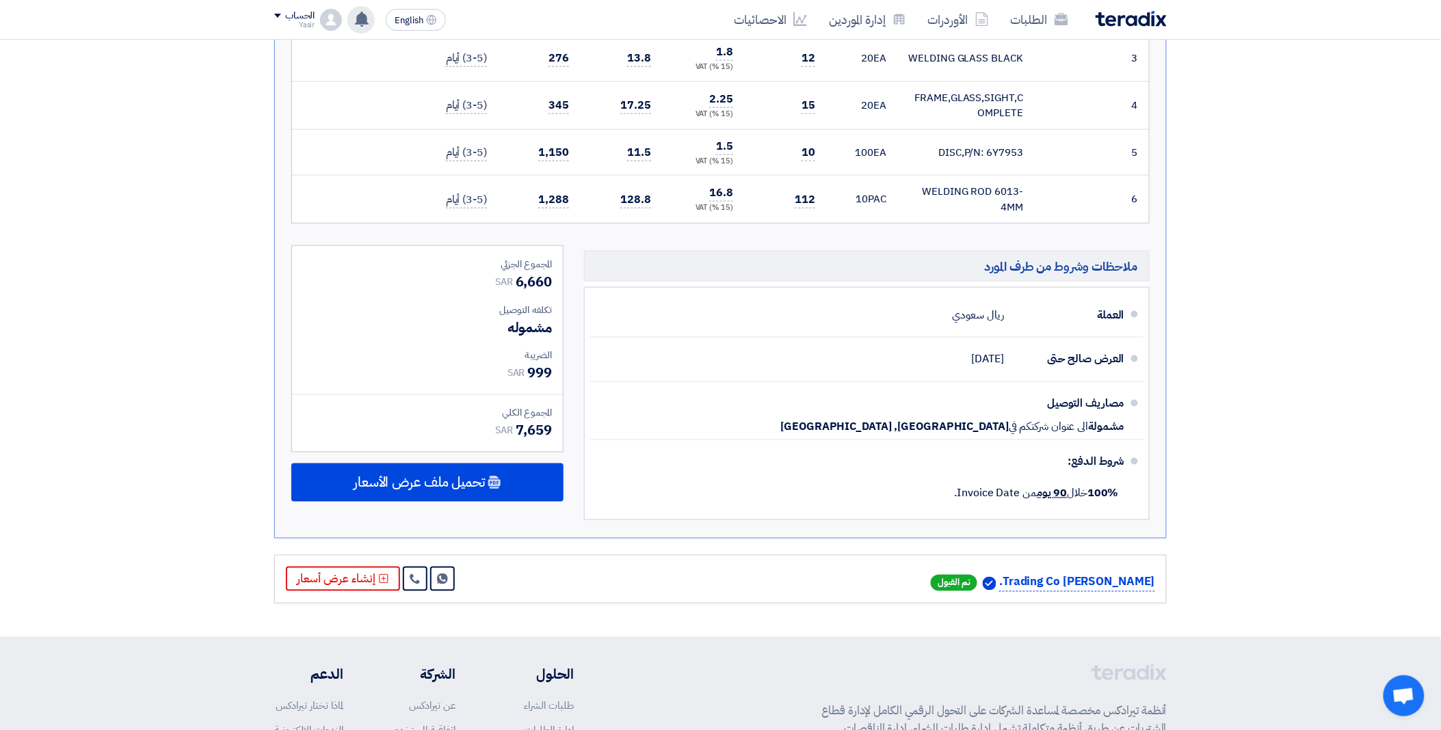
scroll to position [607, 0]
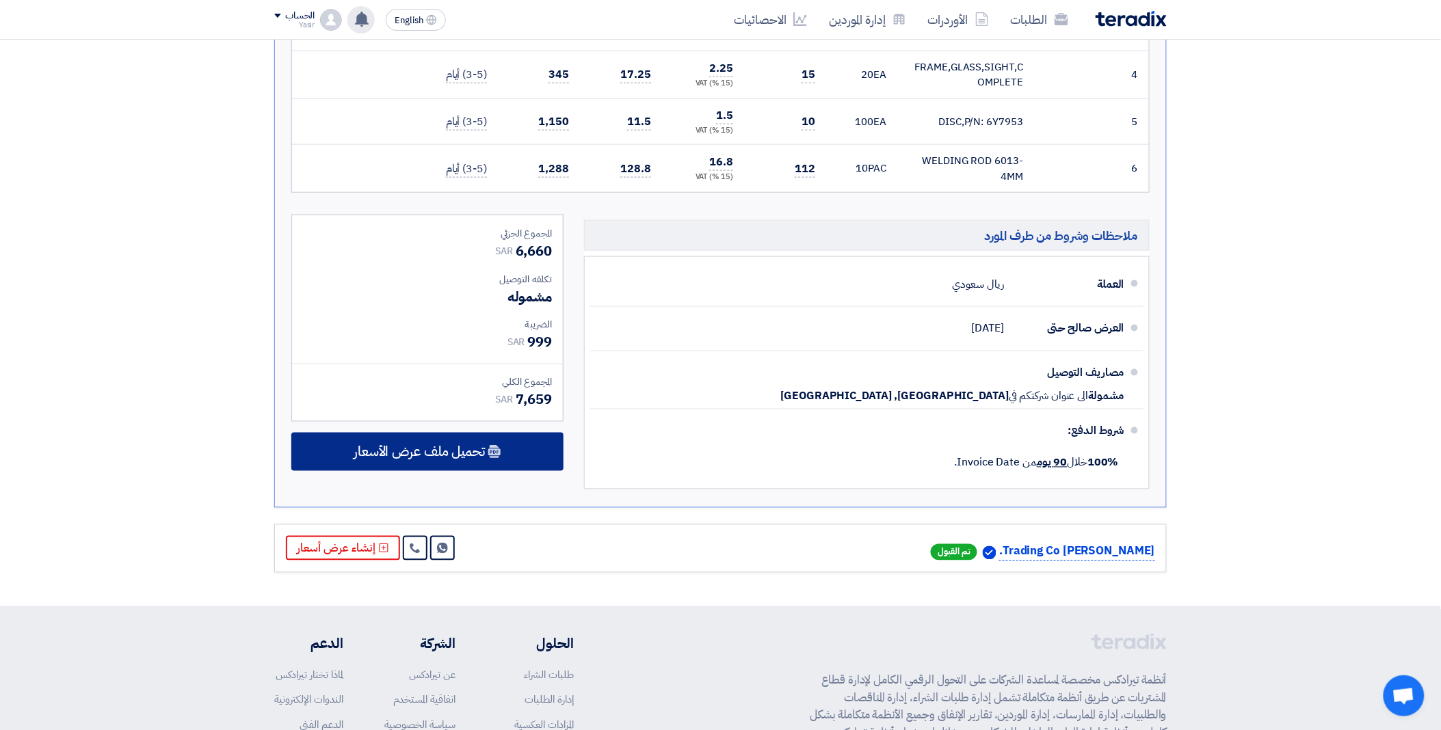
click at [455, 456] on span "تحميل ملف عرض الأسعار" at bounding box center [419, 452] width 131 height 12
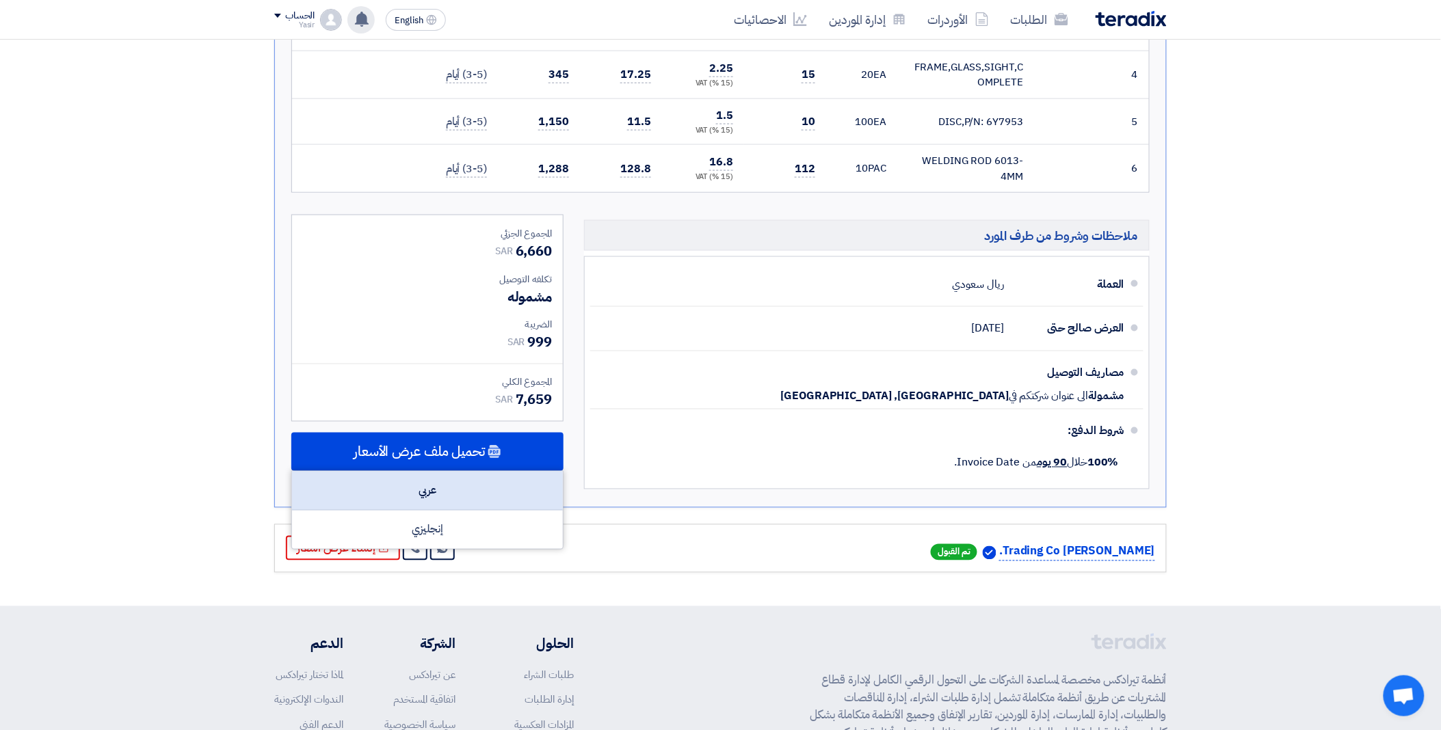
click at [442, 489] on div "عربي" at bounding box center [427, 491] width 271 height 39
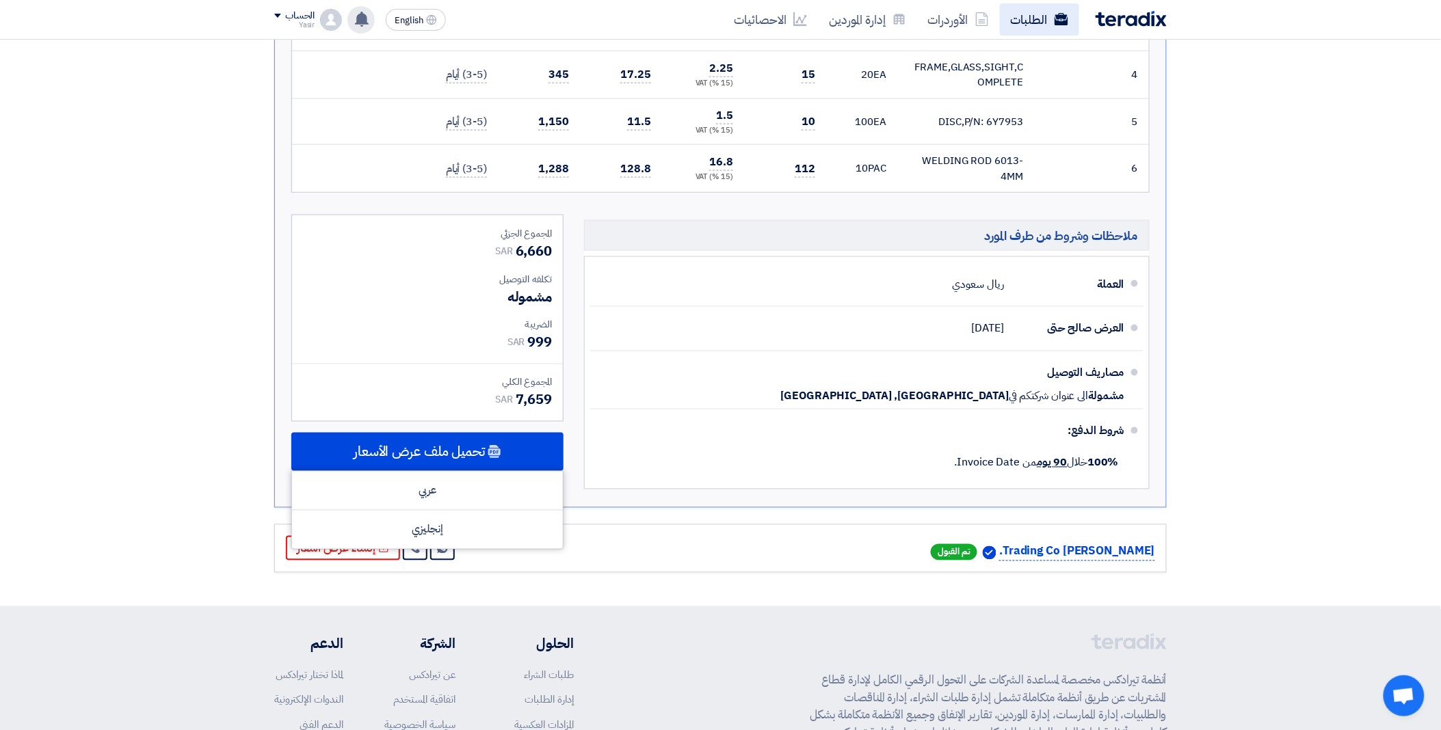
click at [1012, 24] on link "الطلبات" at bounding box center [1039, 19] width 79 height 32
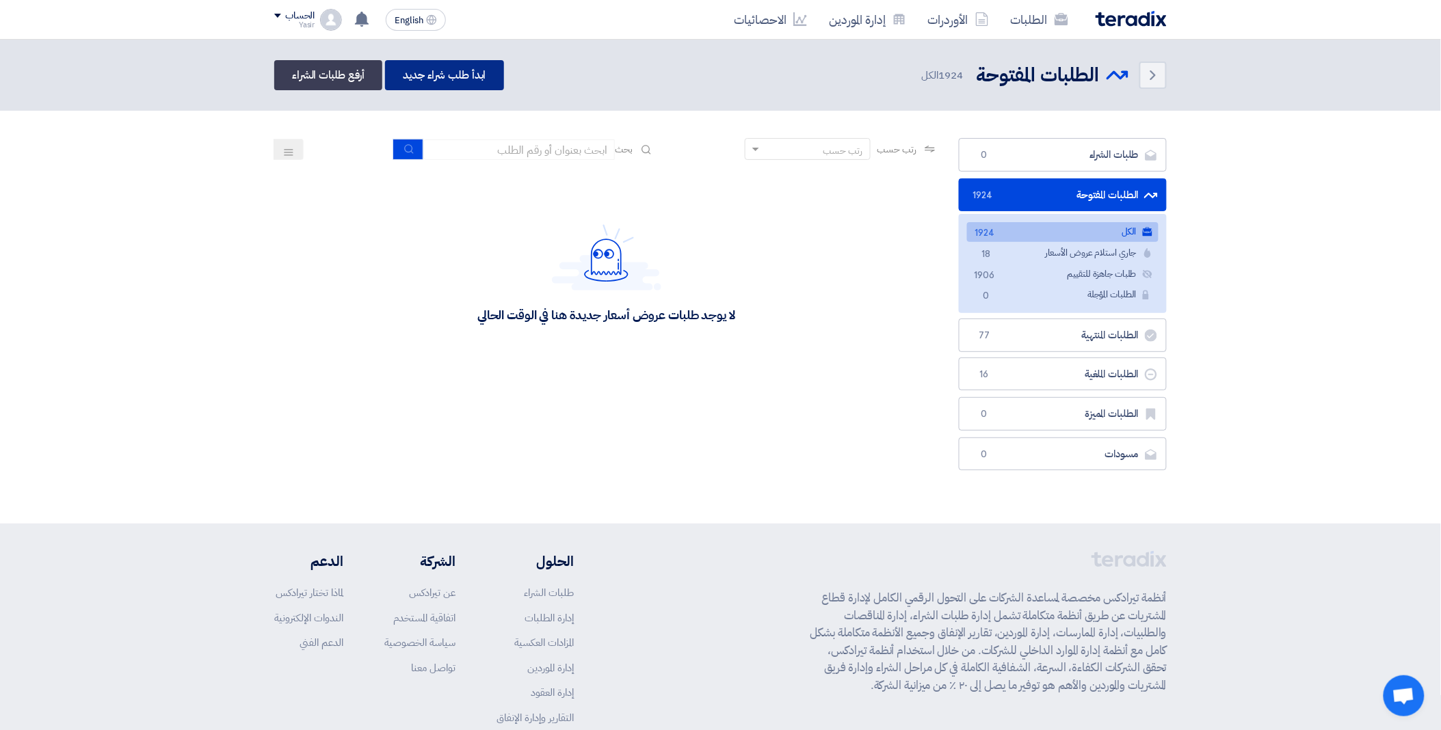
click at [464, 72] on link "ابدأ طلب شراء جديد" at bounding box center [444, 75] width 118 height 30
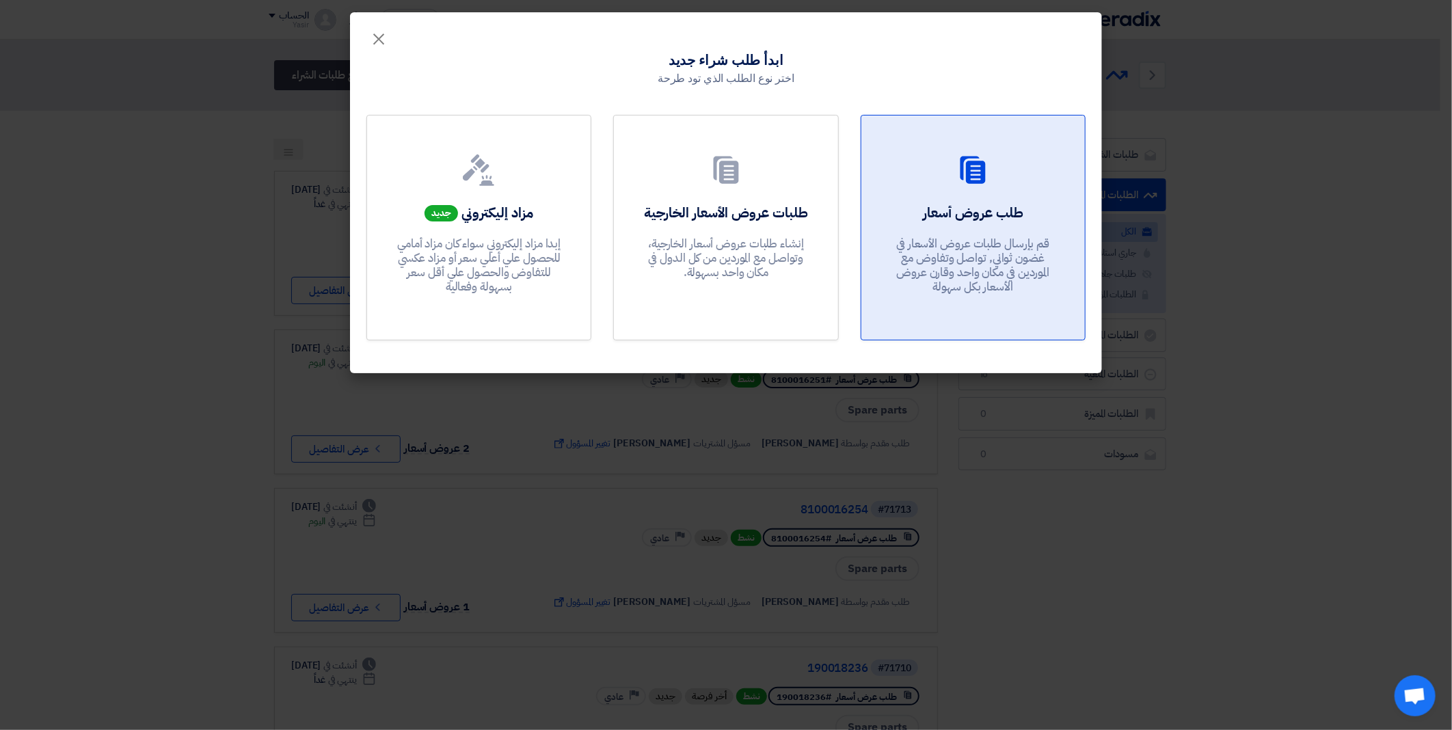
click at [958, 201] on link "طلب عروض أسعار قم بإرسال طلبات عروض الأسعار في غضون ثواني, تواصل وتفاوض مع المو…" at bounding box center [973, 228] width 225 height 226
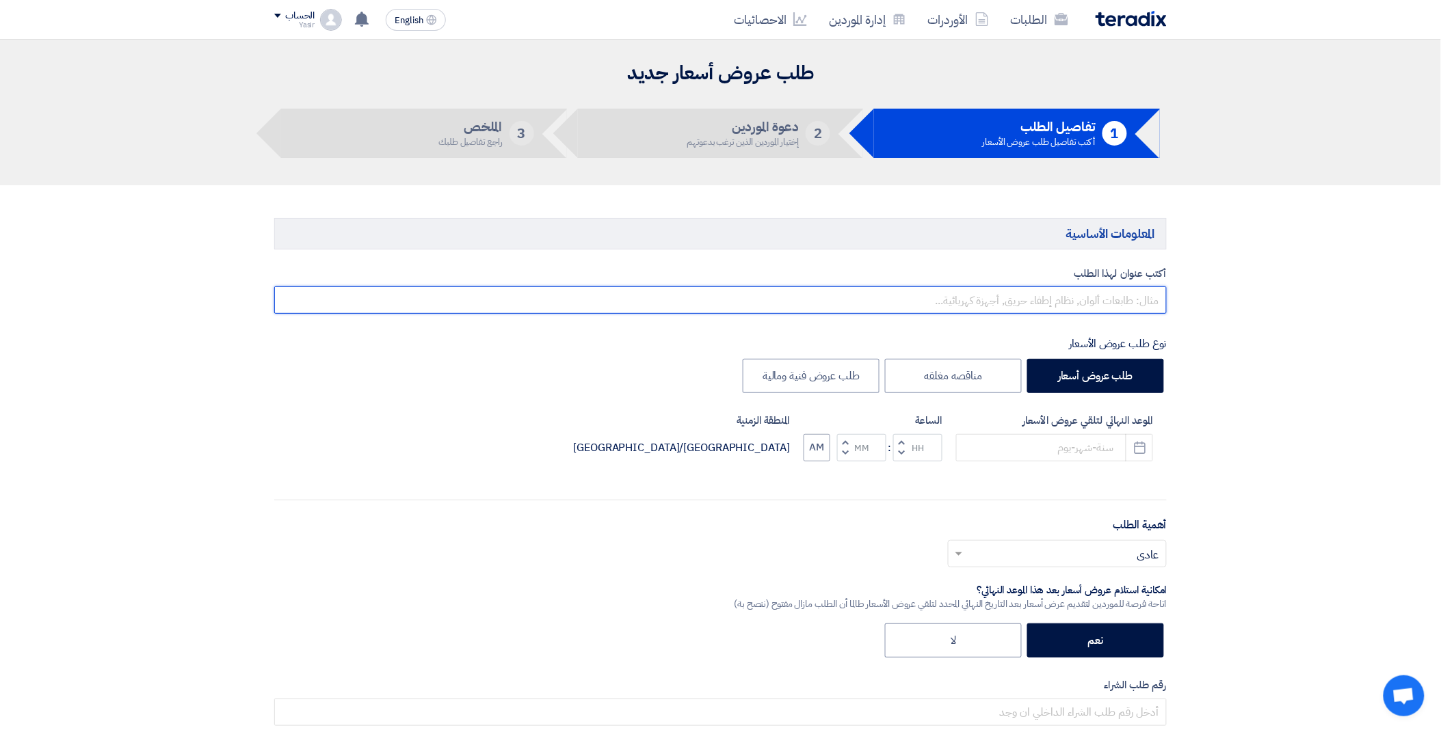
click at [1001, 297] on input "text" at bounding box center [720, 300] width 892 height 27
paste input "8100016250"
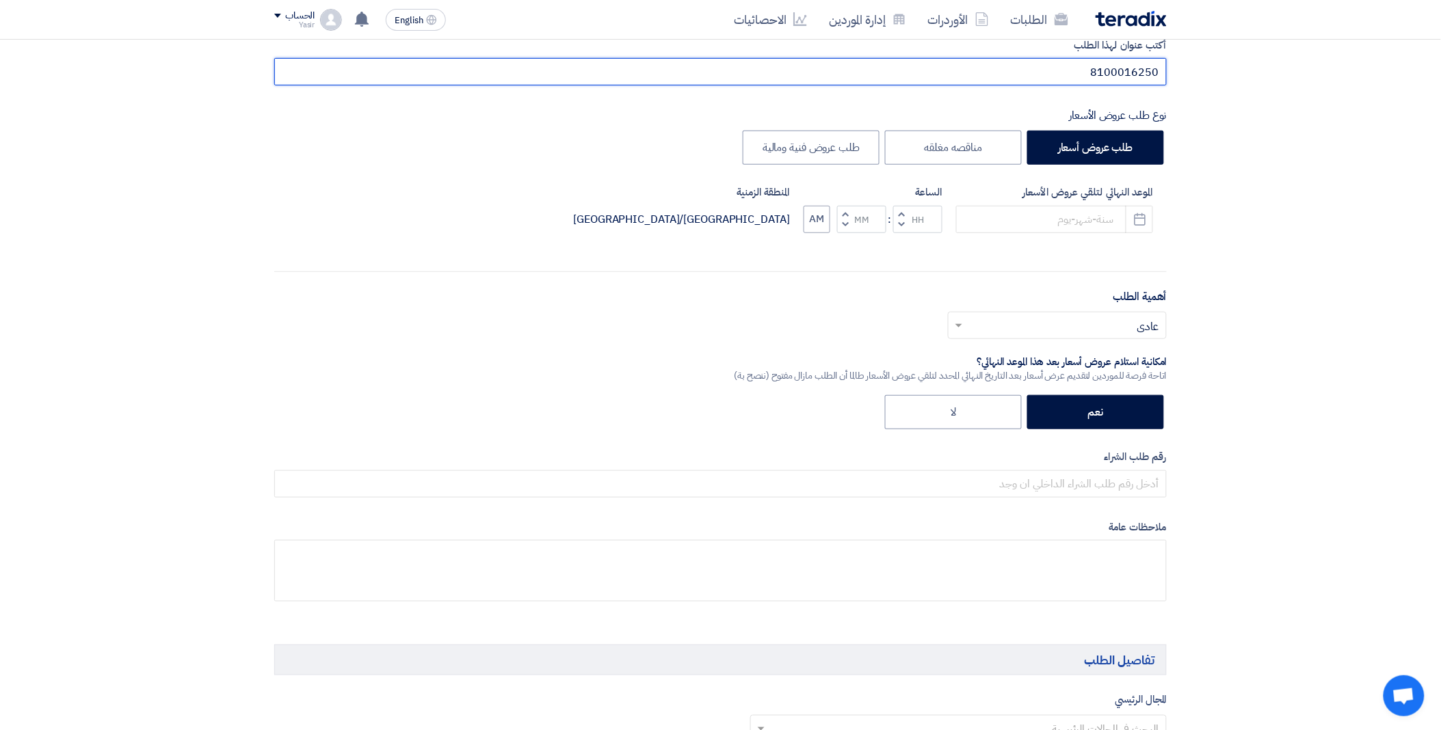
scroll to position [304, 0]
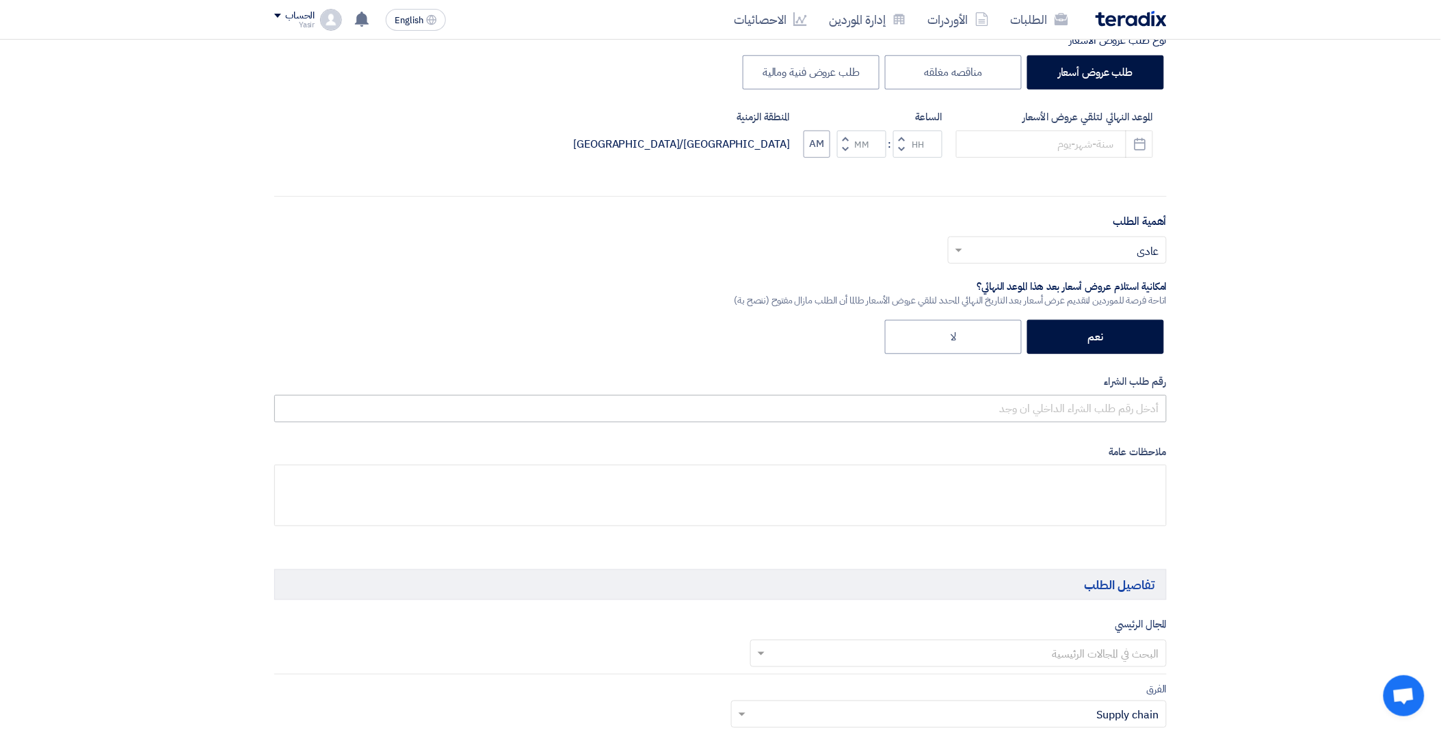
type input "8100016250"
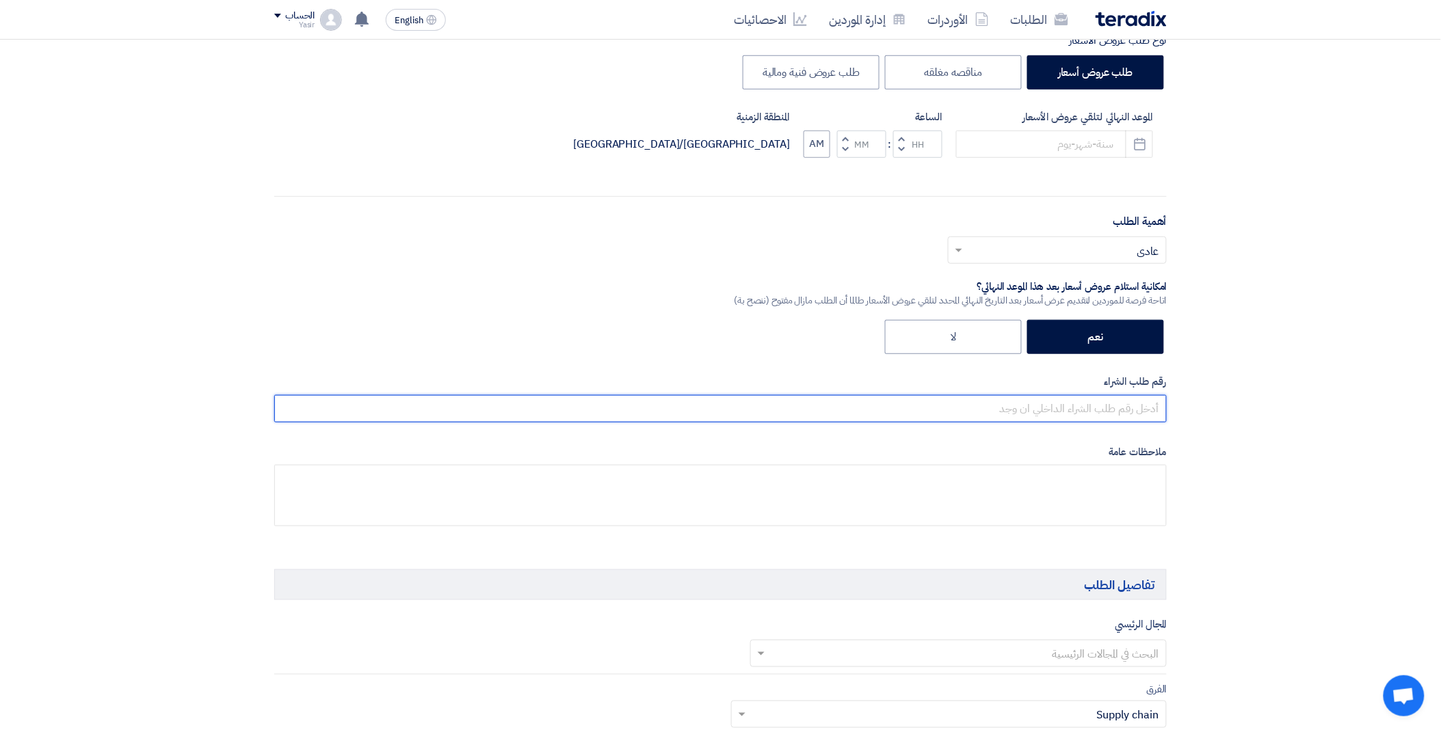
click at [1012, 402] on input "text" at bounding box center [720, 408] width 892 height 27
paste input "8100016250"
type input "8100016250"
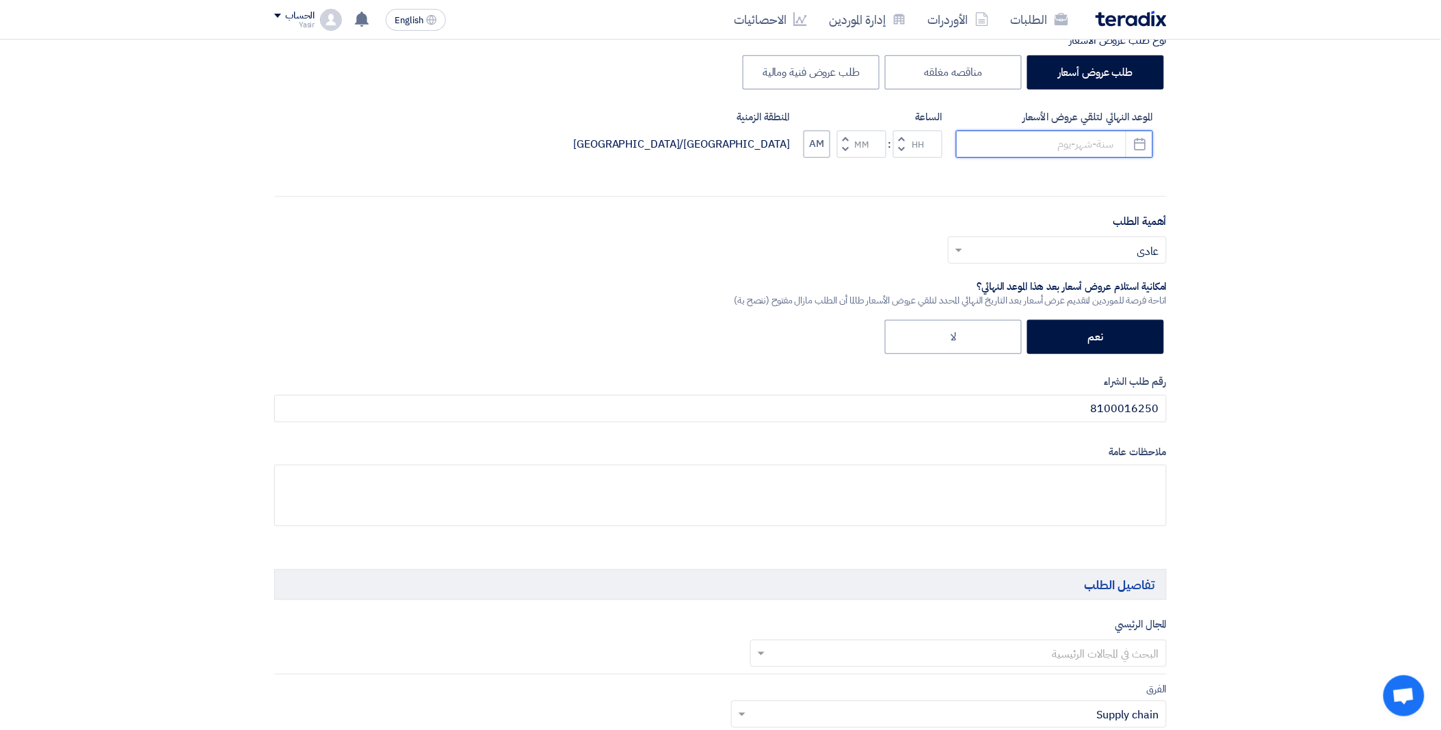
click at [1008, 137] on input at bounding box center [1054, 144] width 197 height 27
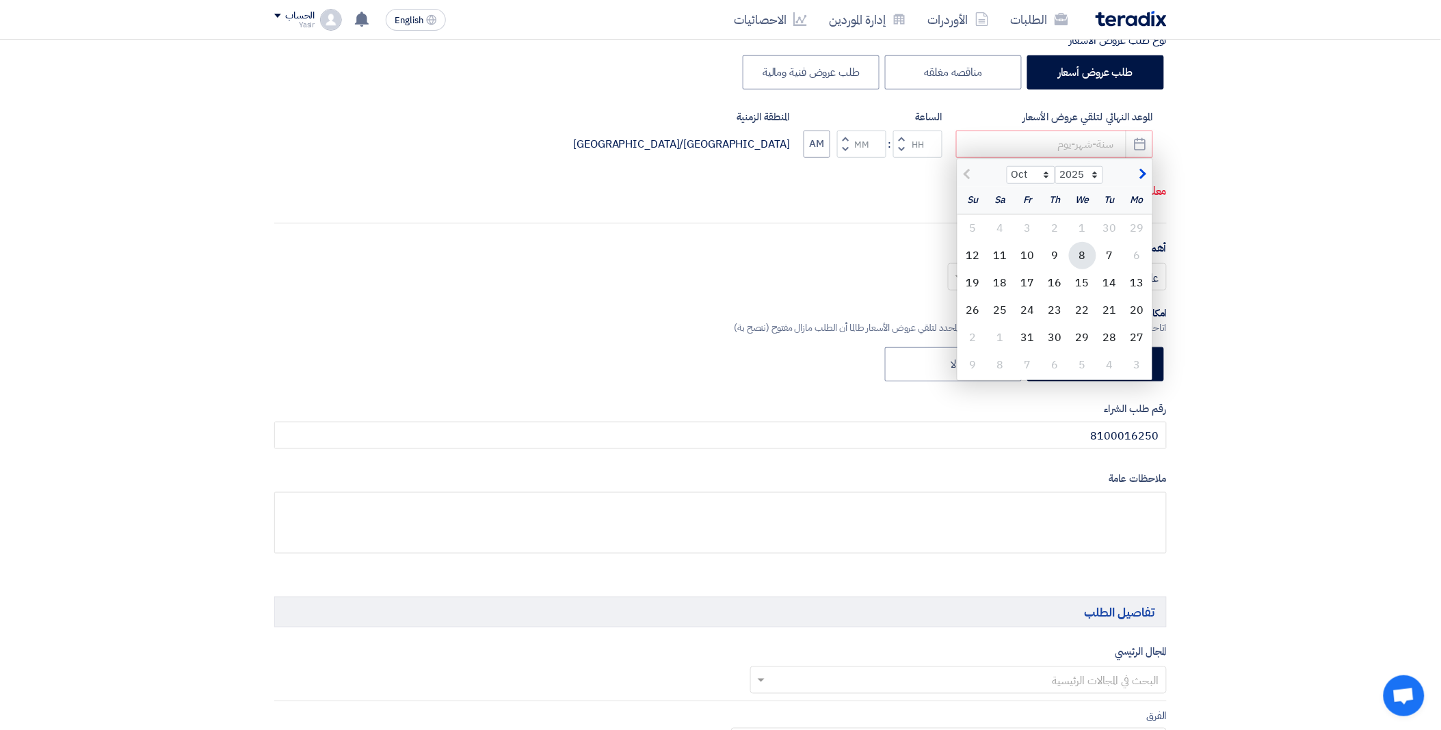
click at [1078, 254] on div "8" at bounding box center [1082, 255] width 27 height 27
type input "[DATE]"
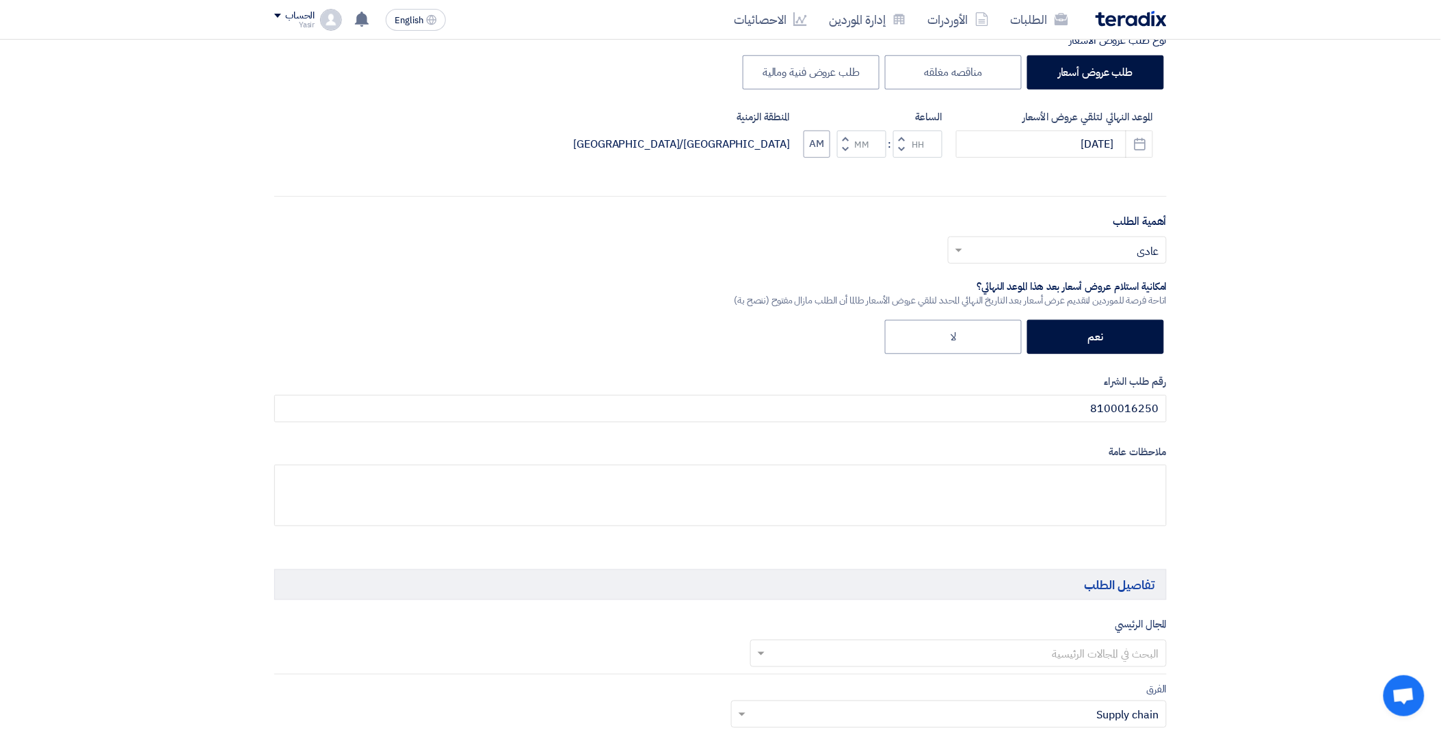
click at [899, 146] on span "button" at bounding box center [901, 149] width 5 height 10
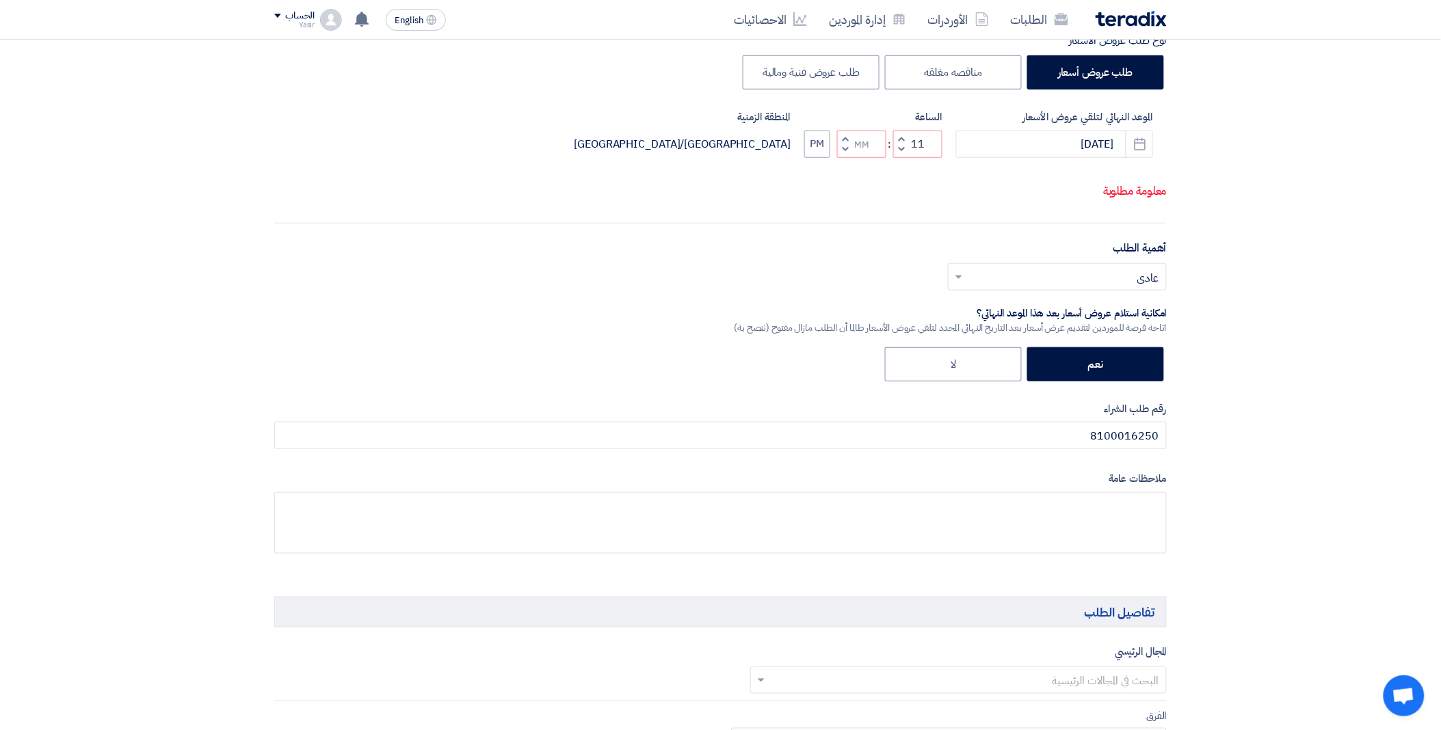
click at [842, 156] on button "Decrement minutes" at bounding box center [845, 149] width 16 height 17
type input "10"
type input "59"
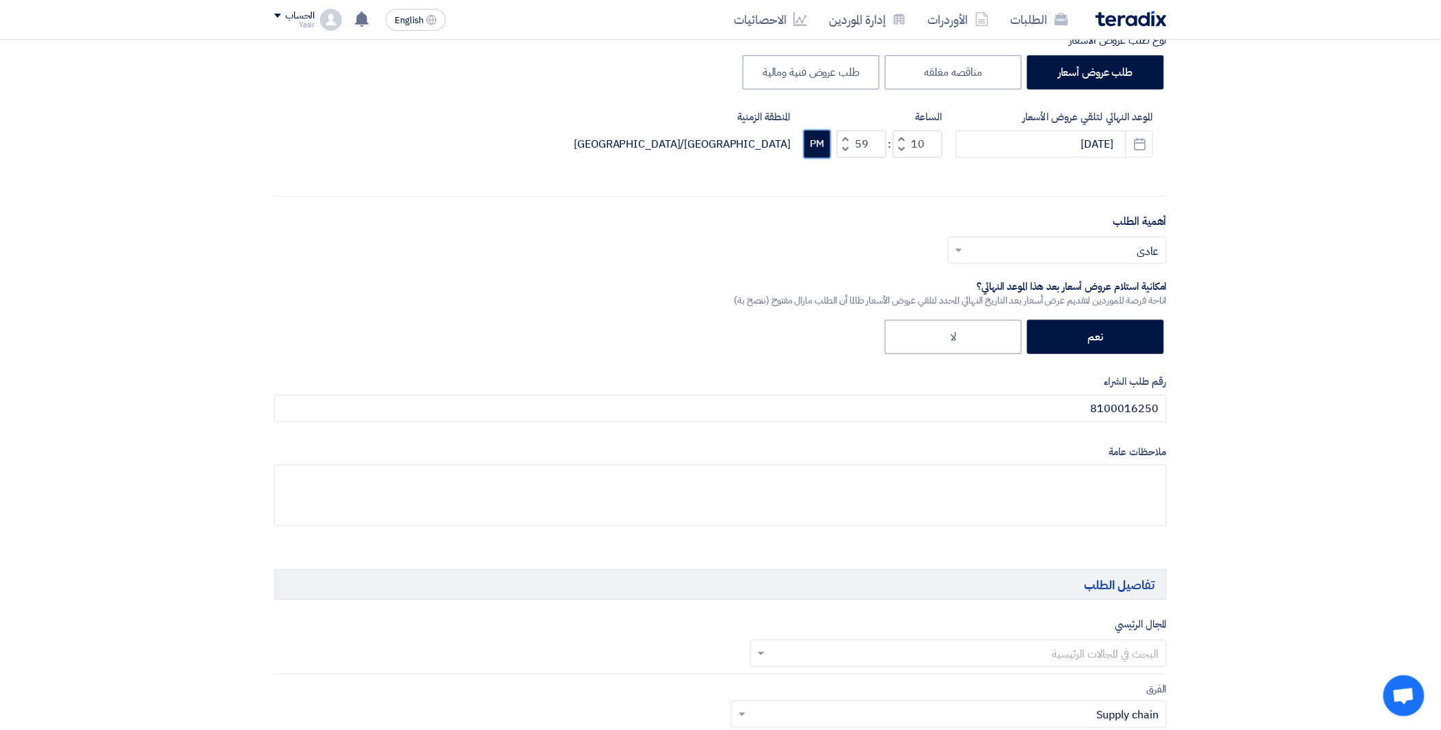
click at [815, 149] on button "PM" at bounding box center [817, 144] width 26 height 27
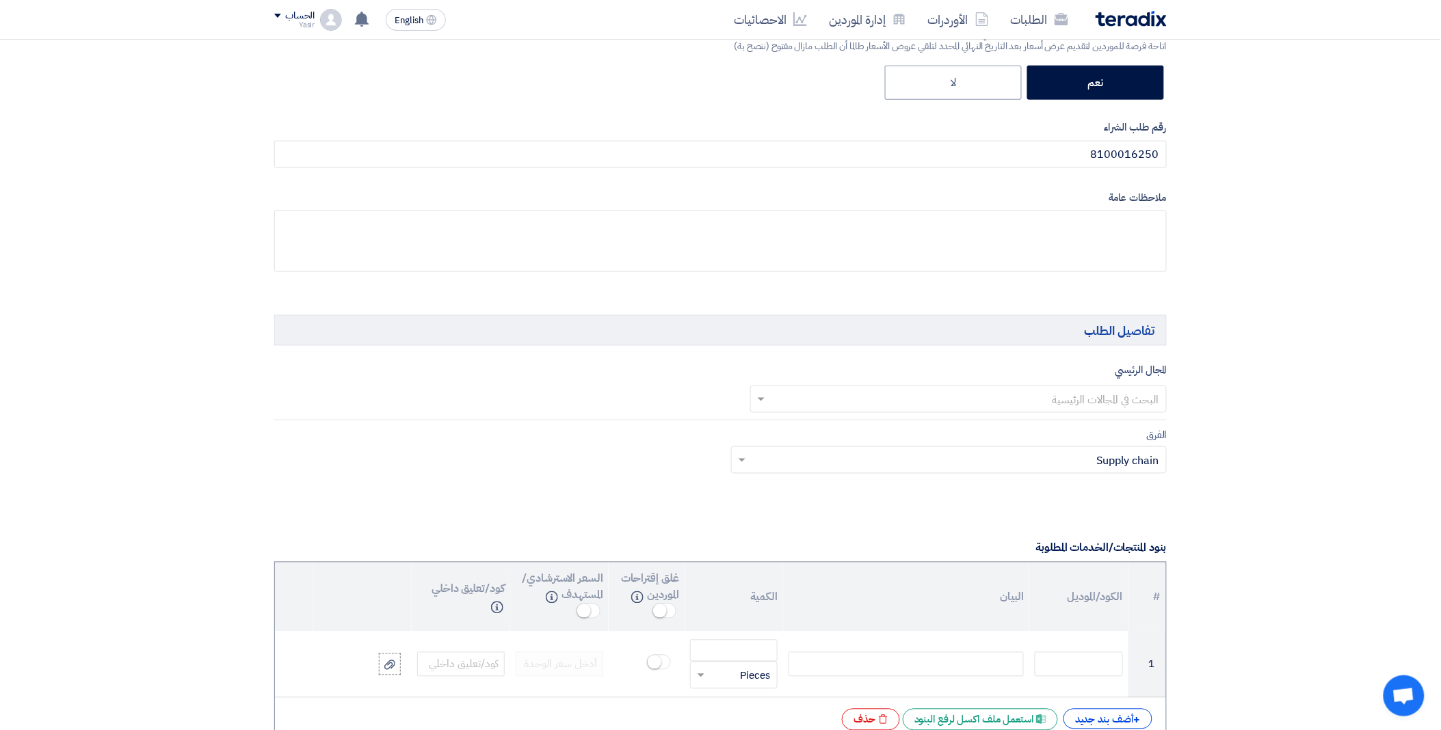
scroll to position [607, 0]
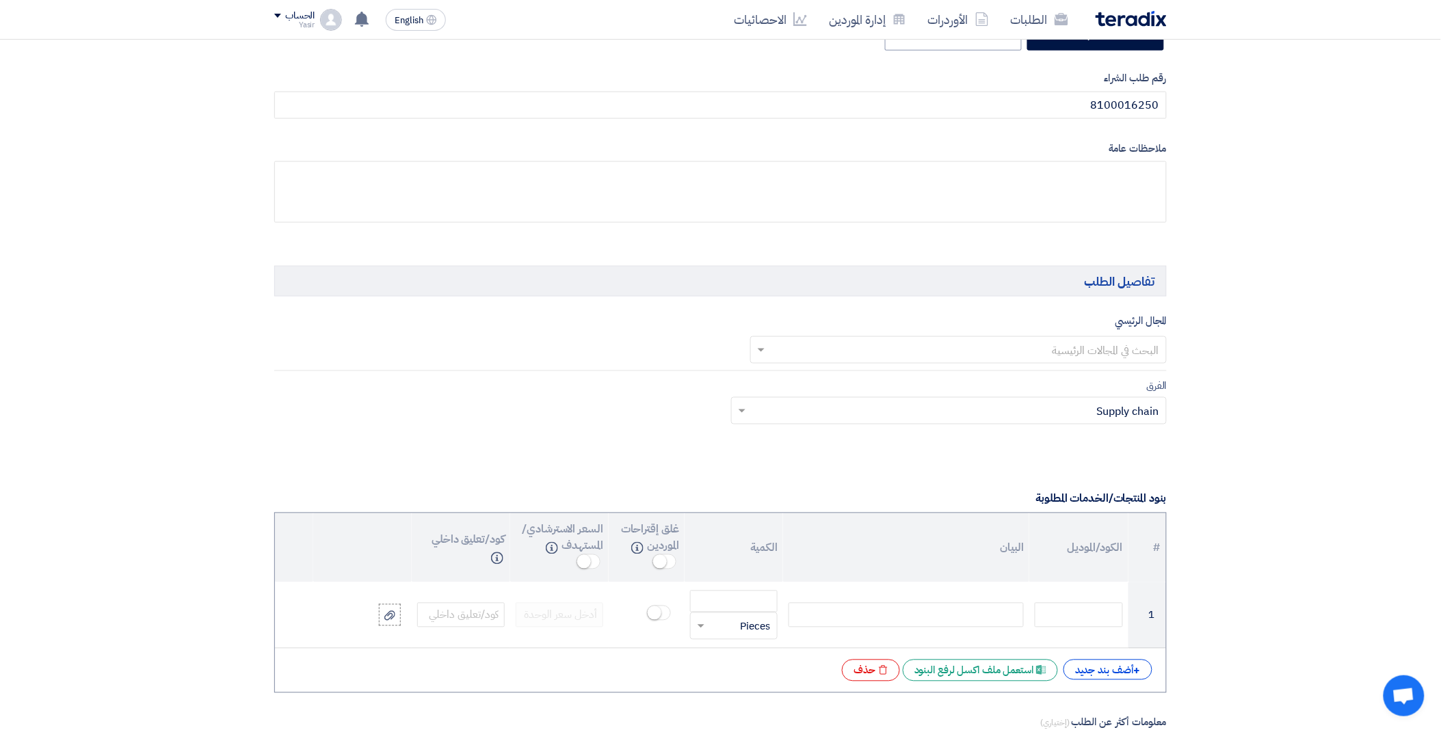
click at [1033, 349] on input "text" at bounding box center [966, 351] width 390 height 23
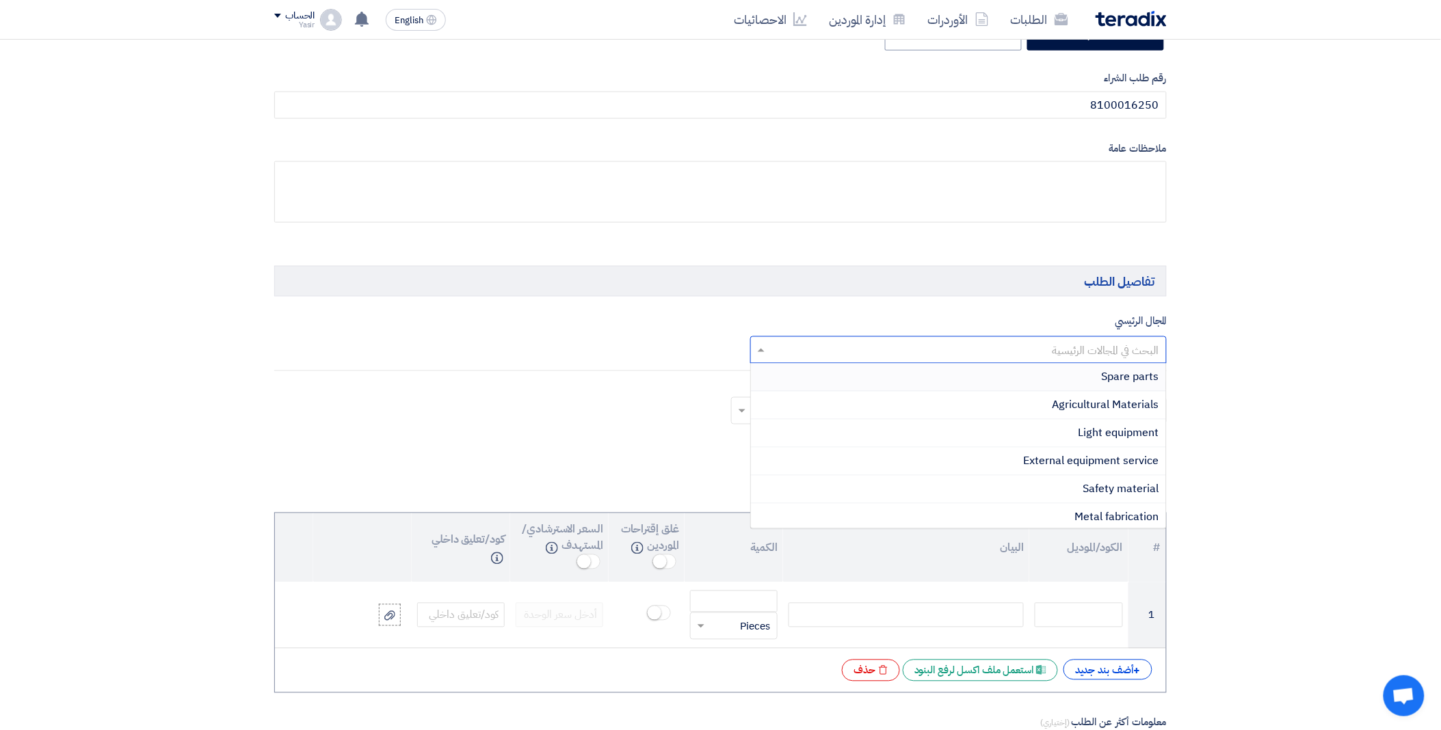
click at [1103, 373] on span "Spare parts" at bounding box center [1130, 377] width 57 height 16
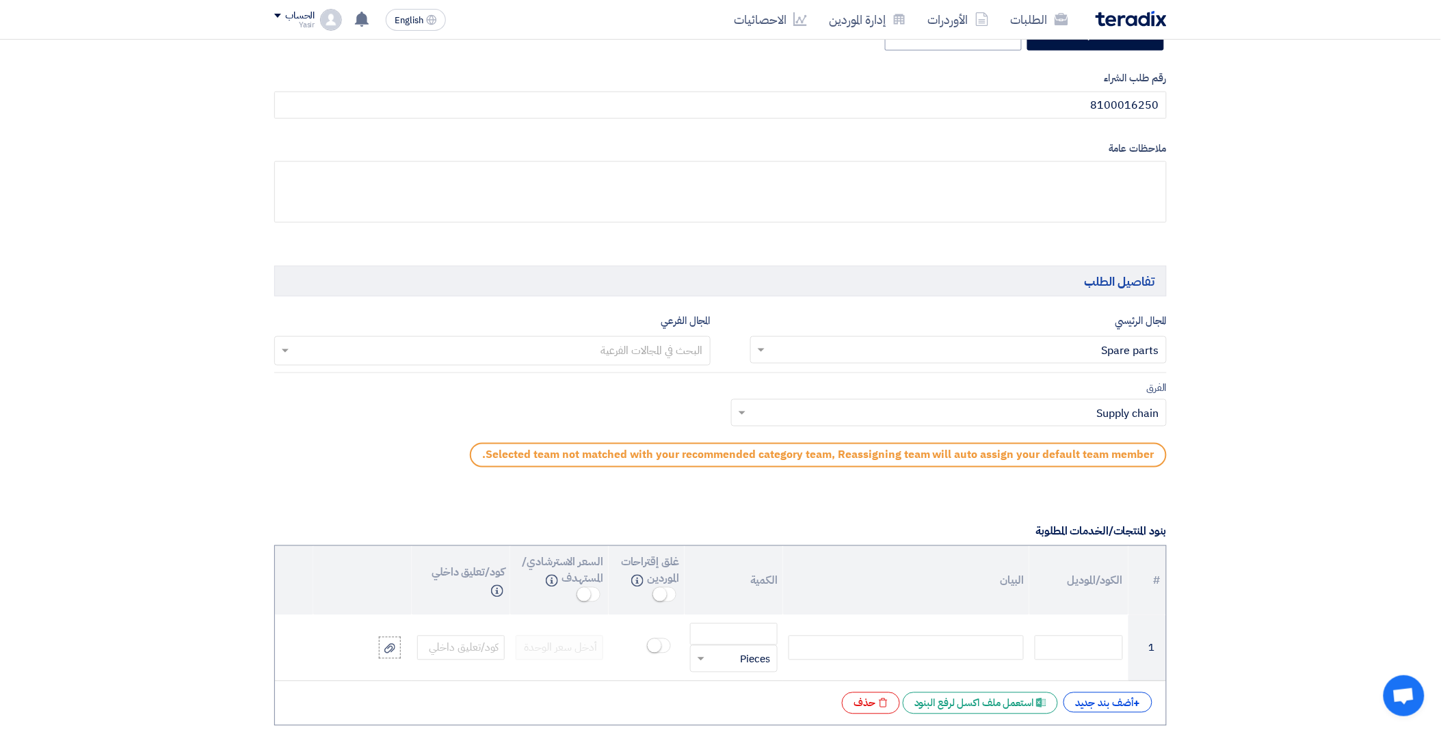
click at [590, 350] on input "text" at bounding box center [491, 352] width 423 height 23
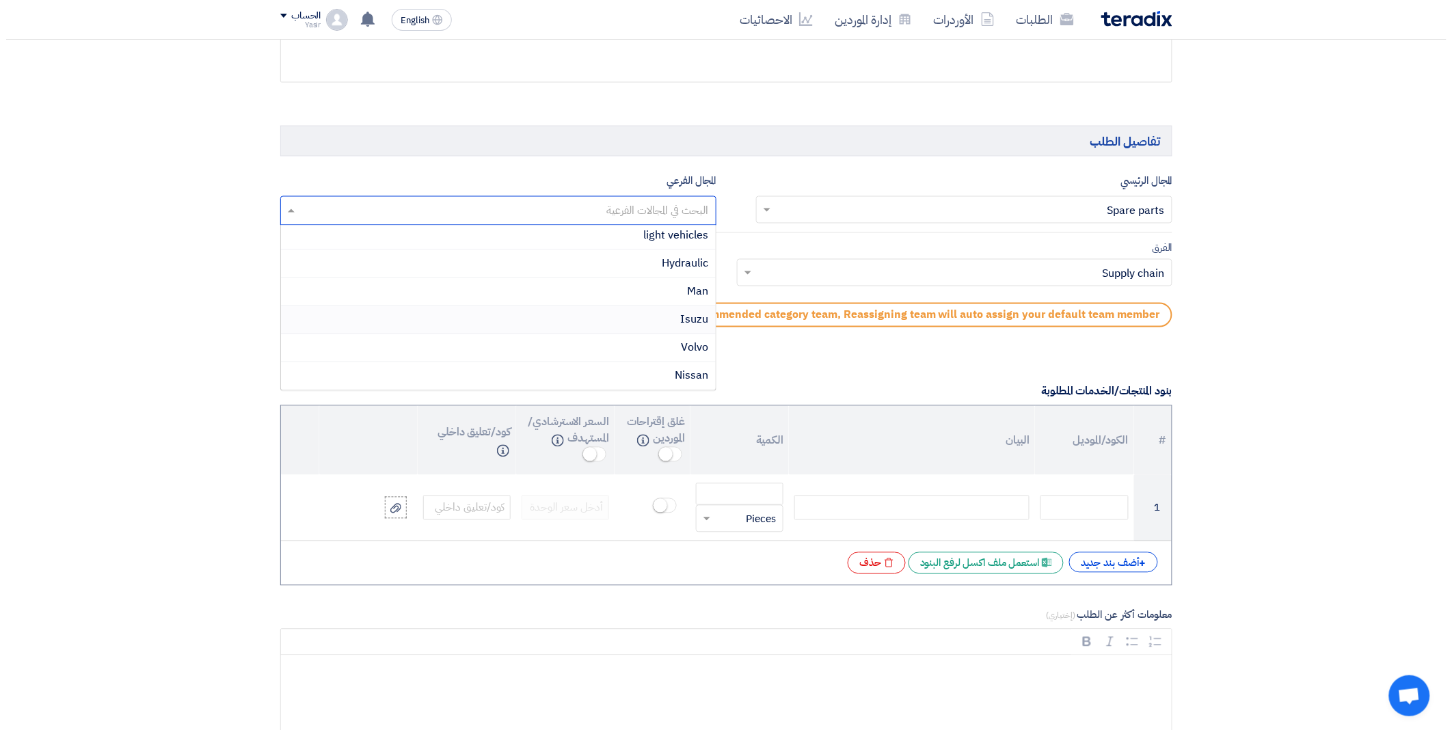
scroll to position [760, 0]
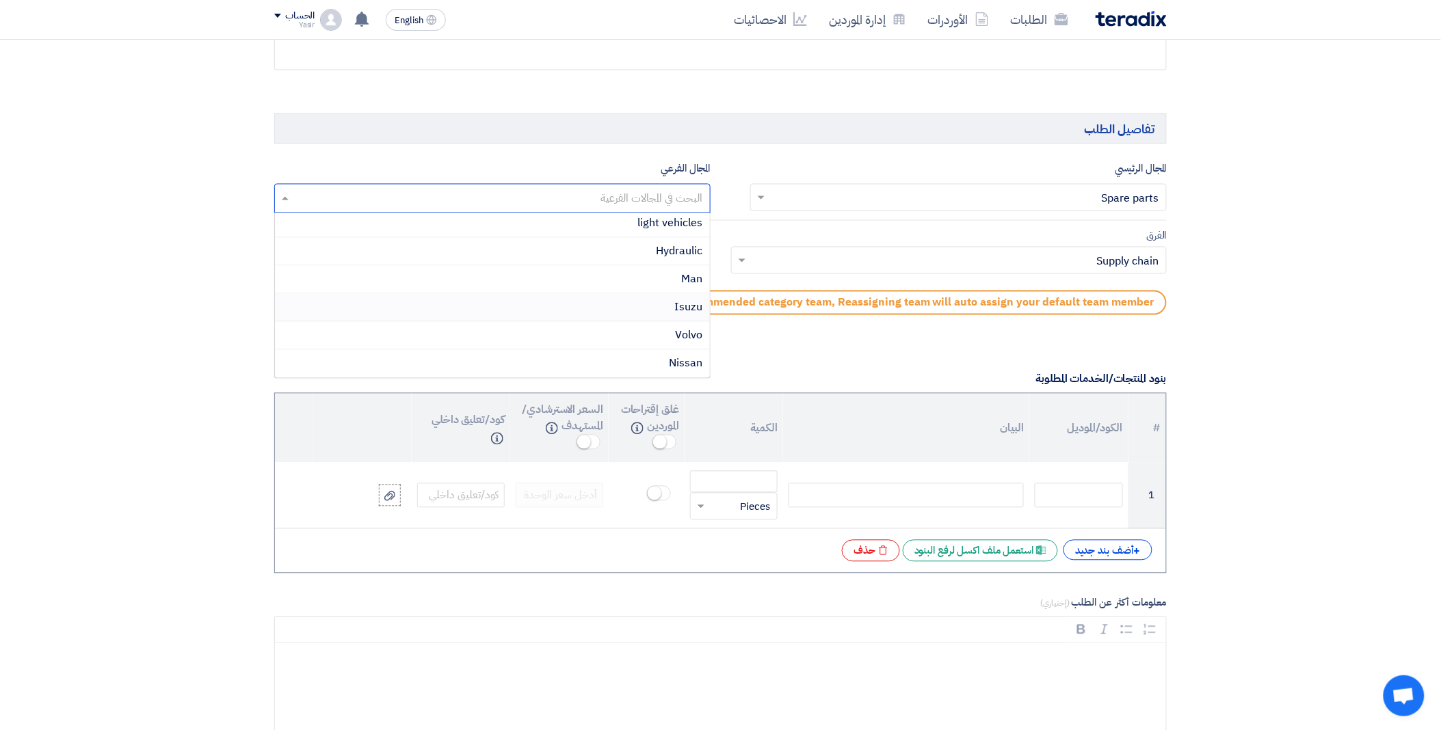
click at [624, 308] on div "Isuzu" at bounding box center [492, 308] width 435 height 28
click at [754, 263] on input "text" at bounding box center [956, 262] width 409 height 23
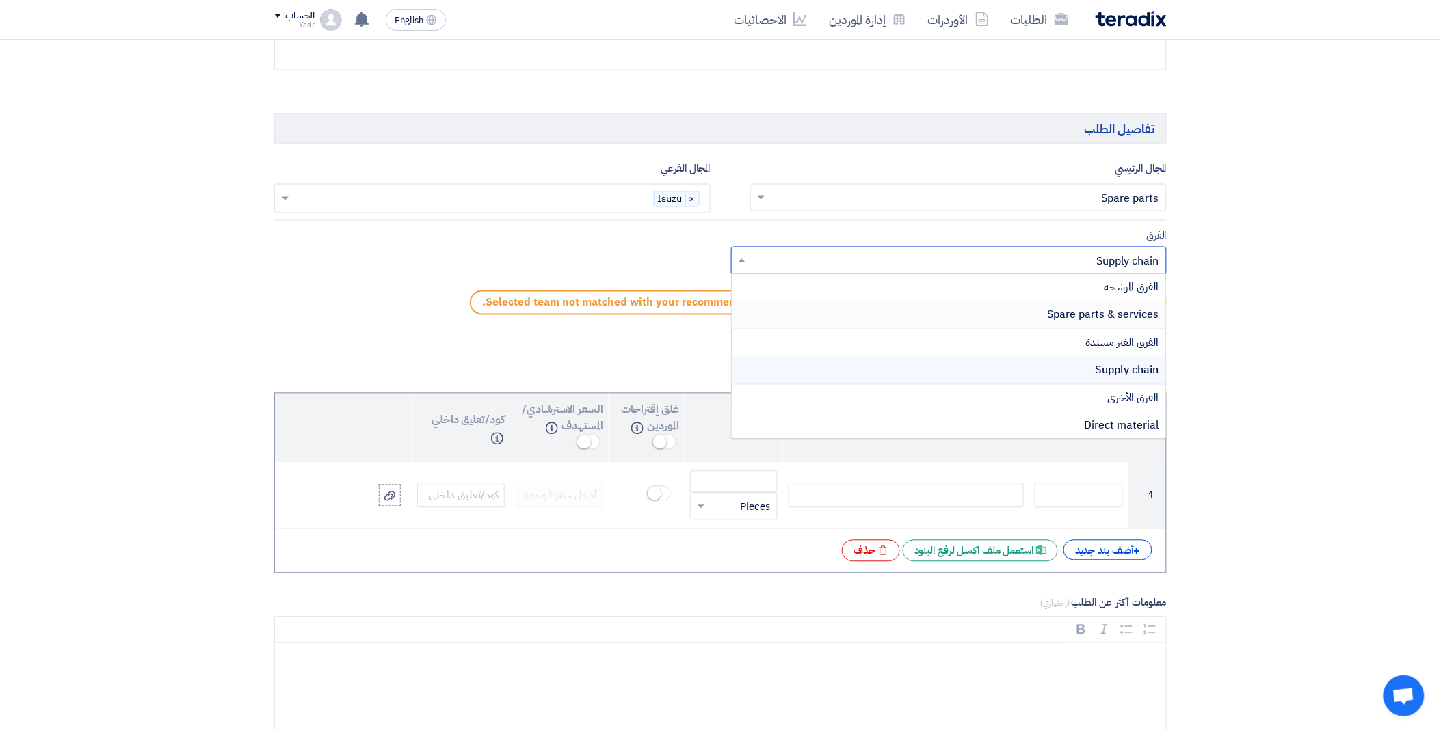
click at [923, 311] on div "Spare parts & services" at bounding box center [949, 316] width 435 height 28
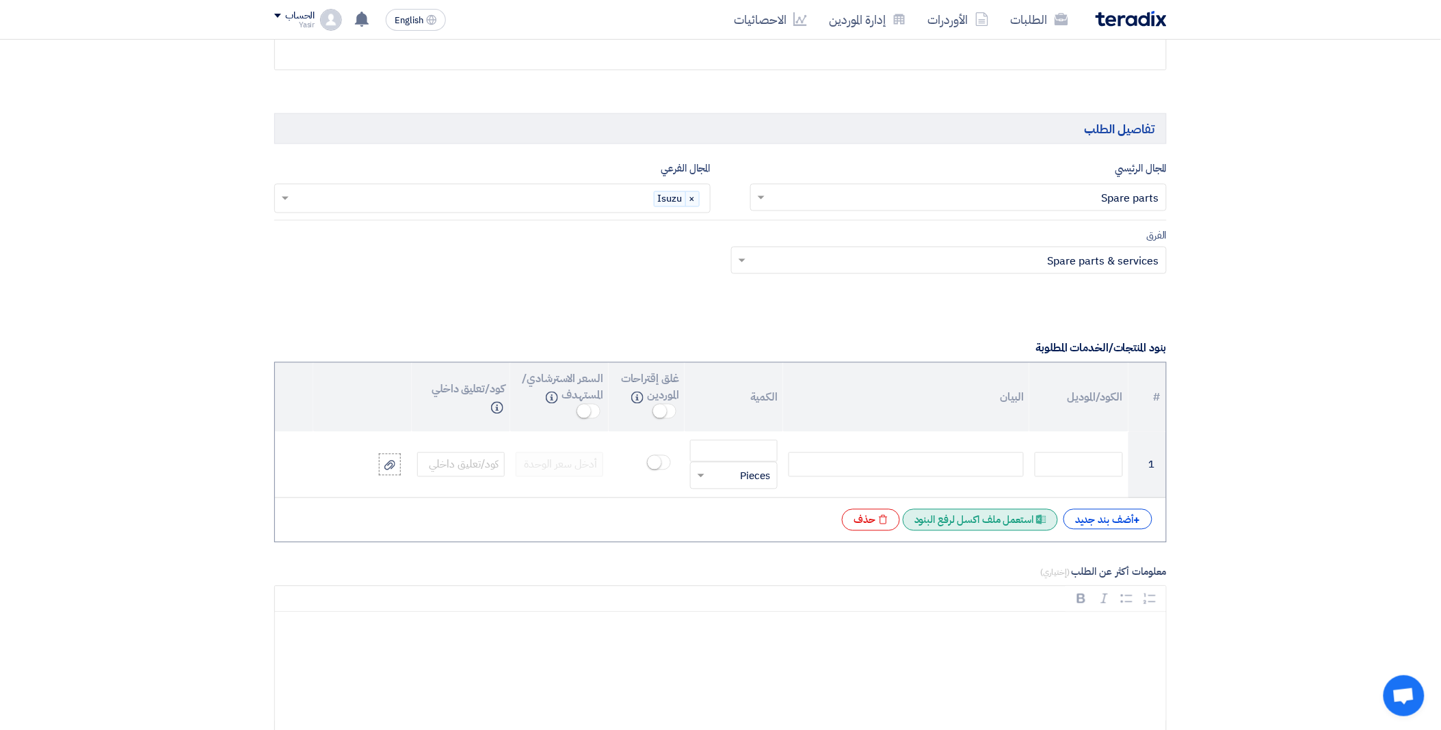
click at [1005, 517] on div "Excel file استعمل ملف اكسل لرفع البنود" at bounding box center [980, 520] width 155 height 22
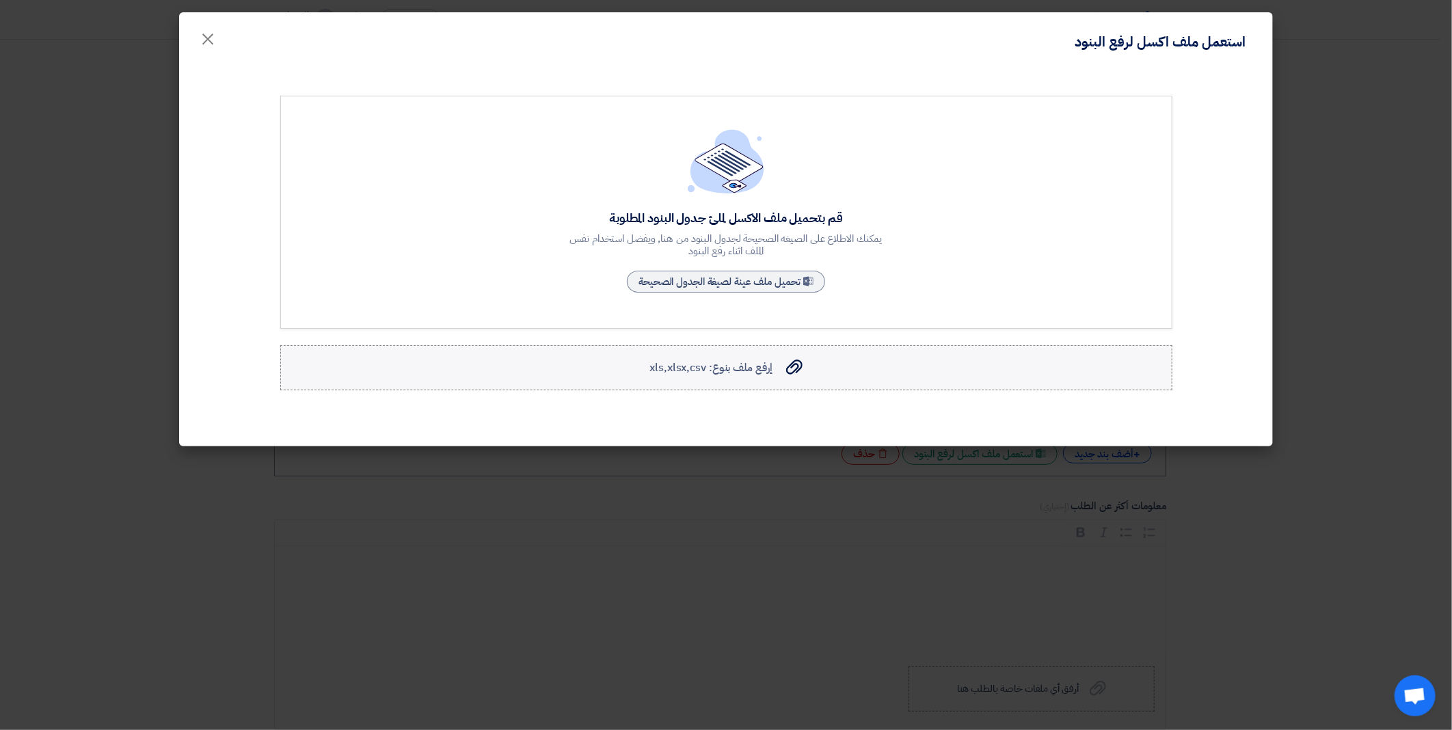
click at [743, 373] on span "إرفع ملف بنوع: xls,xlsx,csv" at bounding box center [711, 368] width 122 height 16
click at [0, 0] on input "إرفع ملف بنوع: xls,xlsx,csv إرفع ملف بنوع: xls,xlsx,csv" at bounding box center [0, 0] width 0 height 0
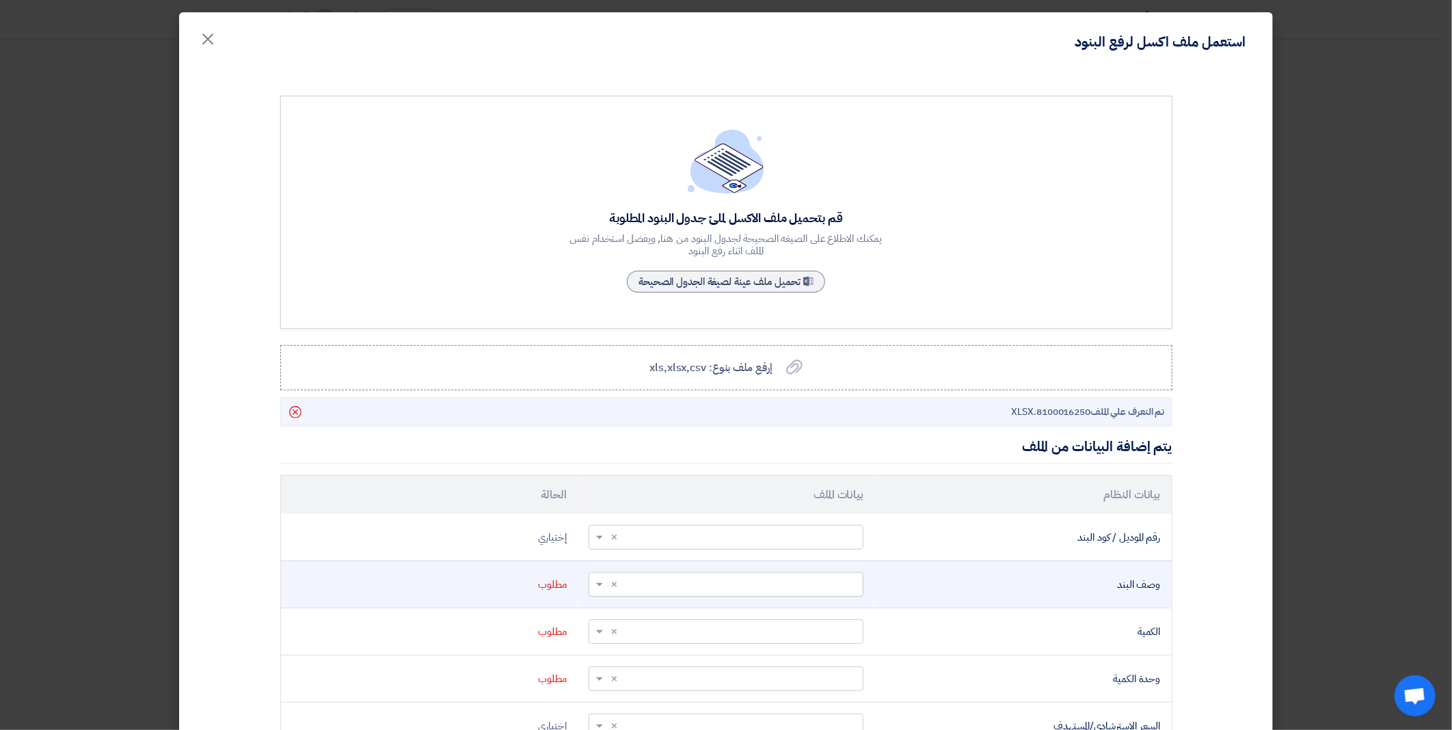
click at [604, 582] on span at bounding box center [597, 585] width 17 height 16
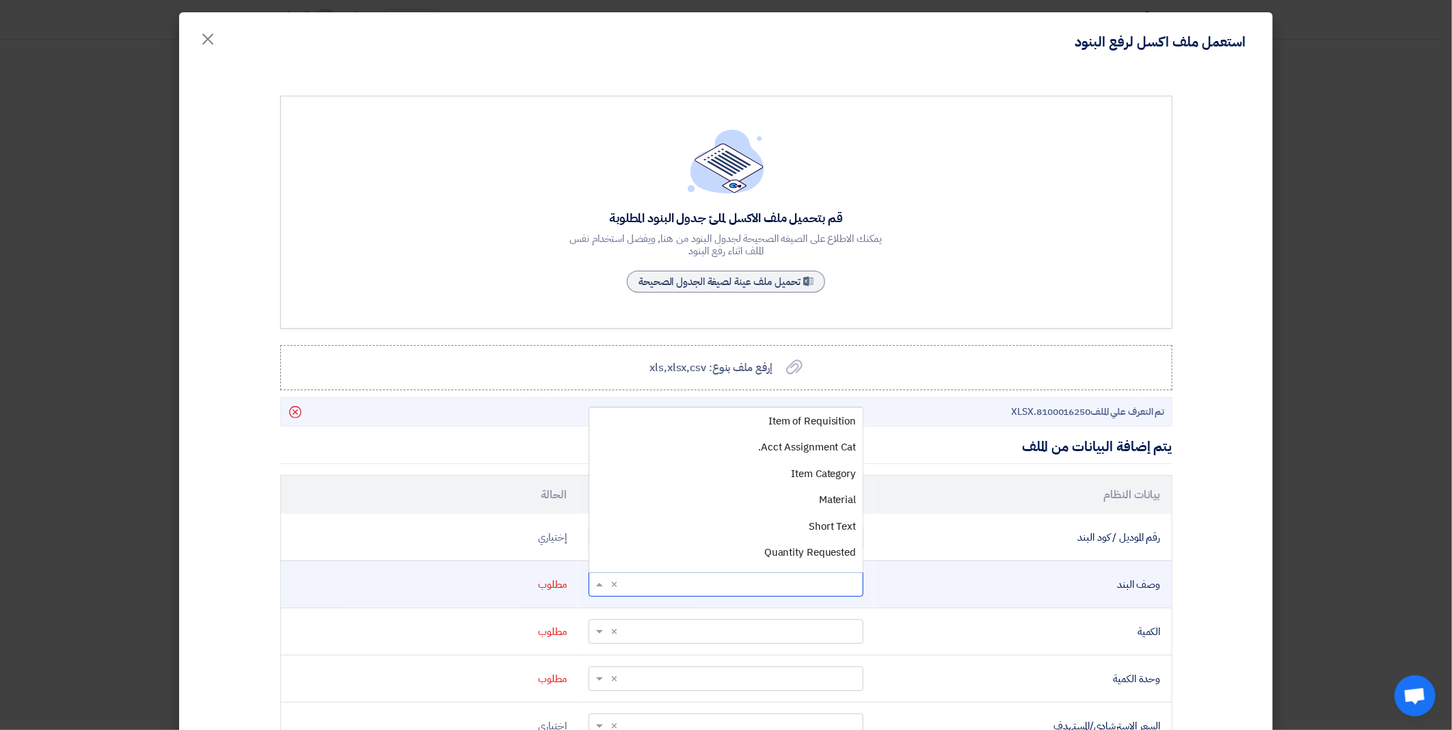
scroll to position [76, 0]
click at [744, 499] on div "Short Text" at bounding box center [726, 503] width 274 height 27
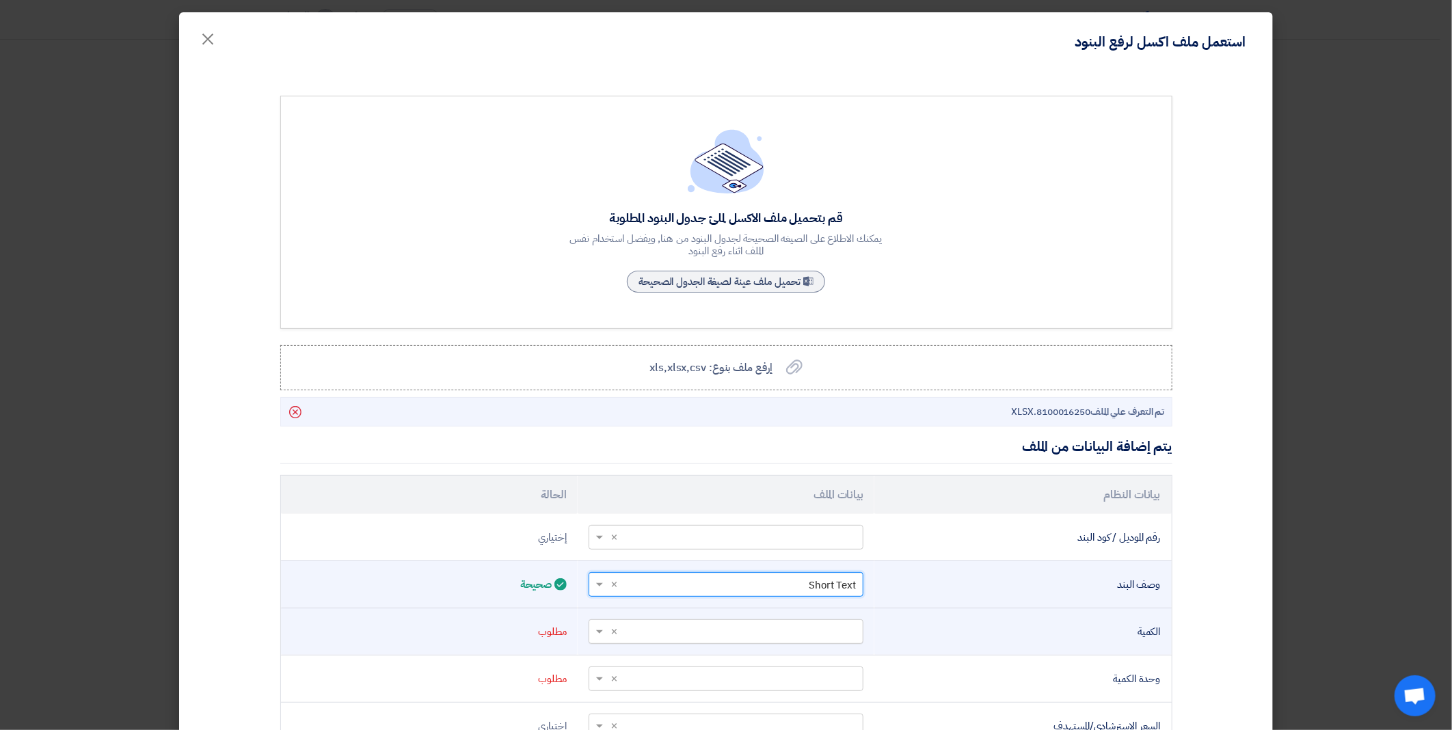
click at [602, 626] on span at bounding box center [597, 632] width 17 height 16
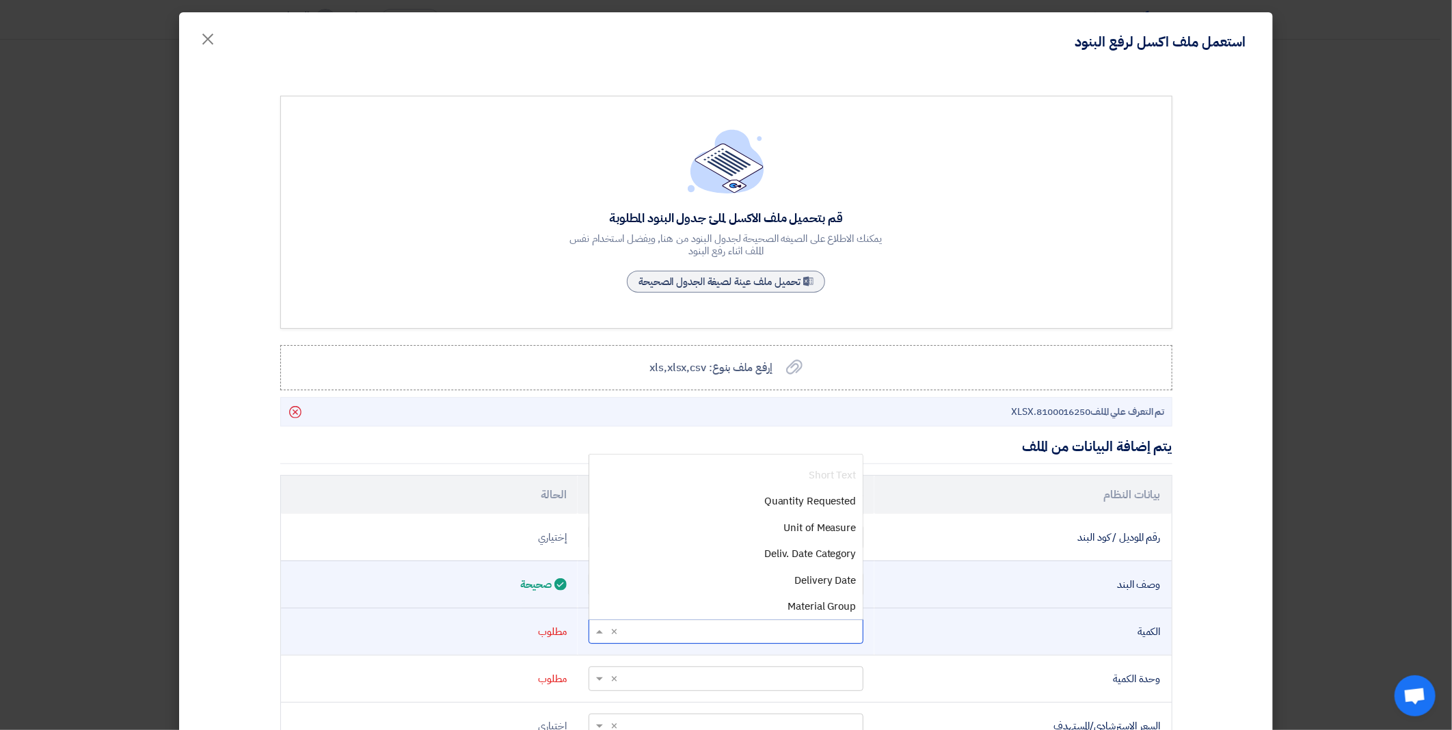
scroll to position [152, 0]
click at [722, 506] on div "Quantity Requested" at bounding box center [726, 500] width 274 height 27
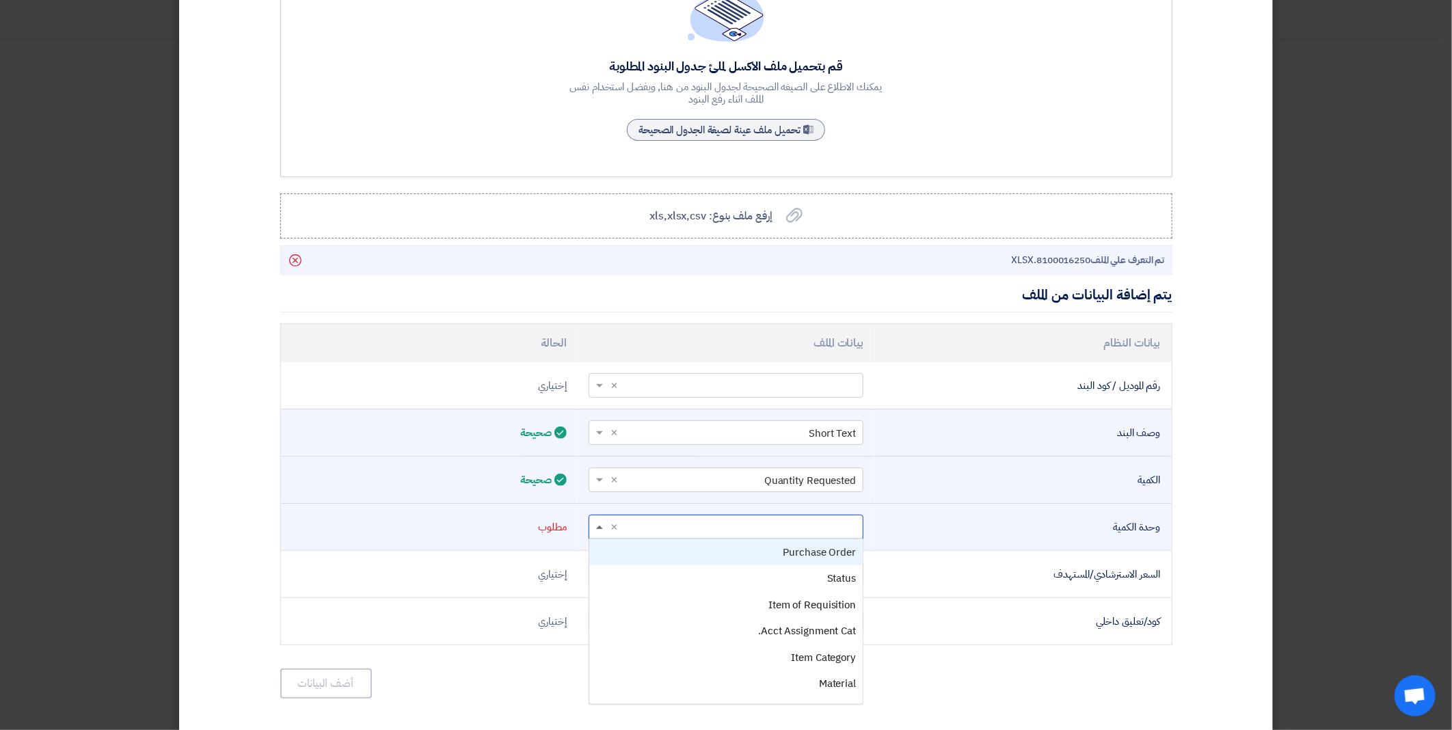
click at [603, 524] on span at bounding box center [597, 528] width 17 height 16
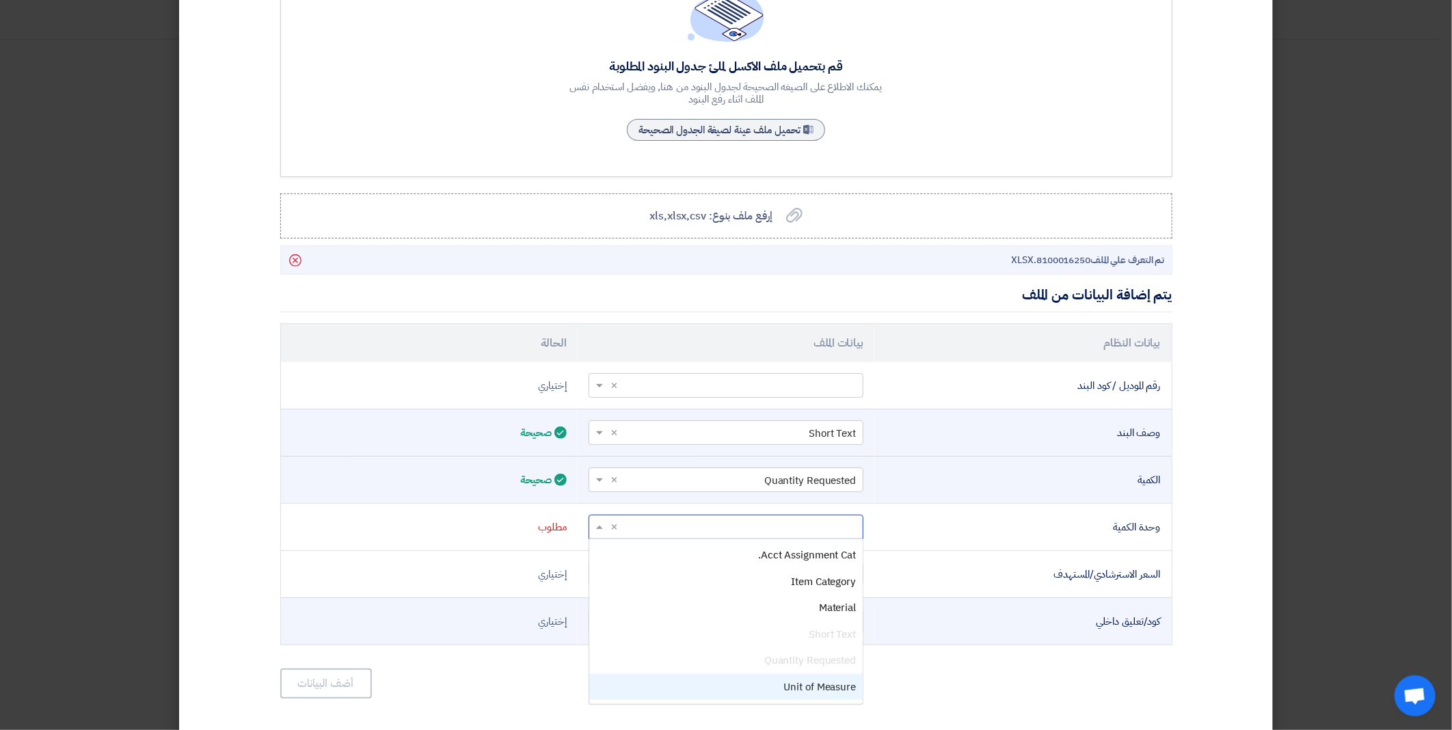
drag, startPoint x: 757, startPoint y: 678, endPoint x: 687, endPoint y: 633, distance: 83.1
click at [756, 678] on div "Unit of Measure" at bounding box center [726, 687] width 274 height 27
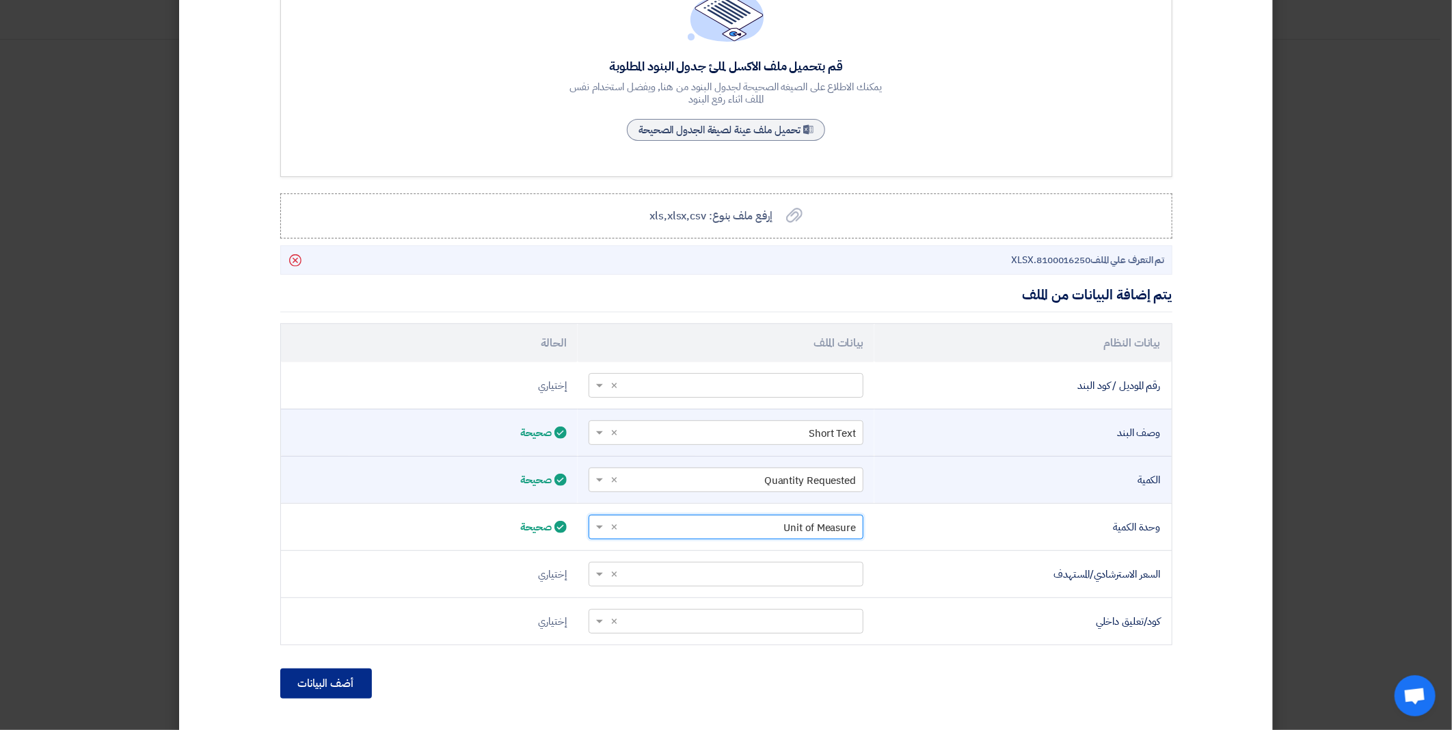
click at [346, 686] on button "أضف البيانات" at bounding box center [326, 684] width 92 height 30
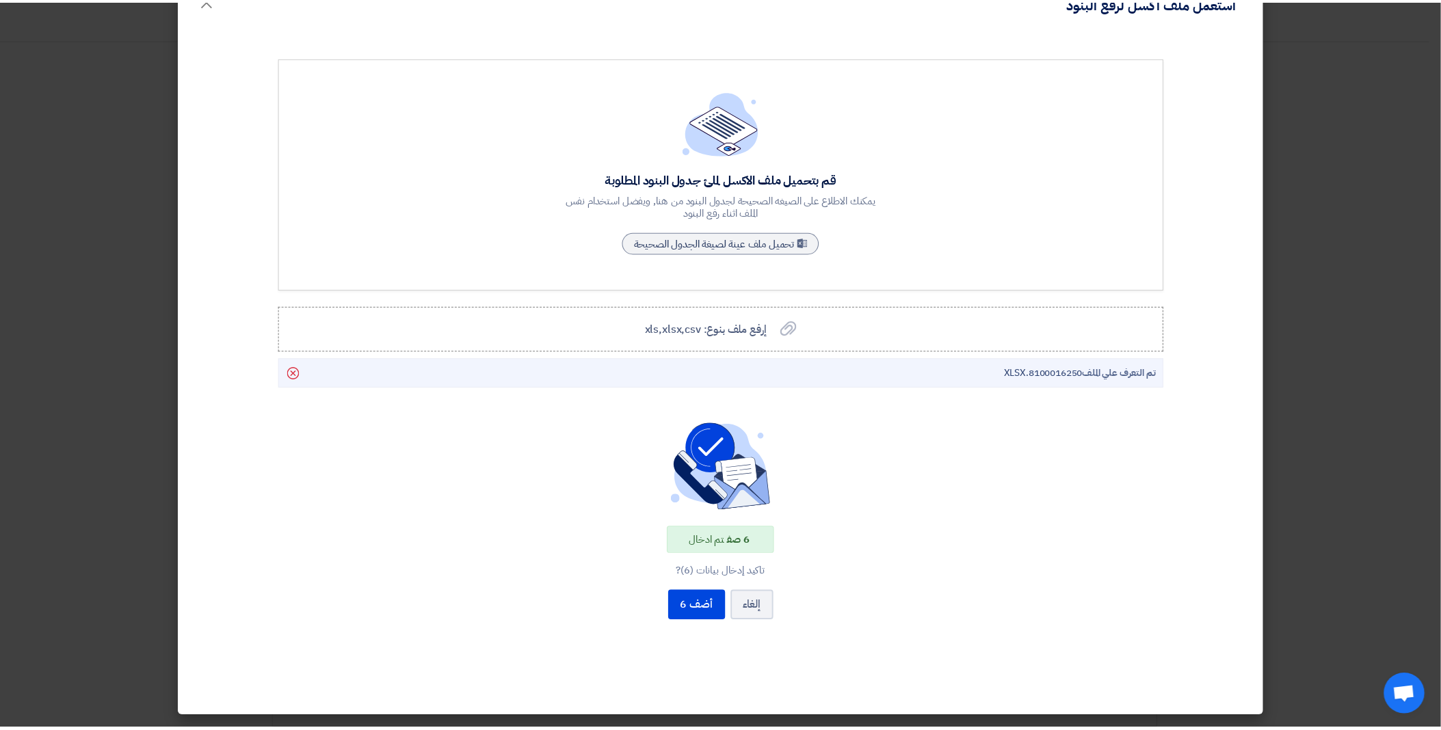
scroll to position [36, 0]
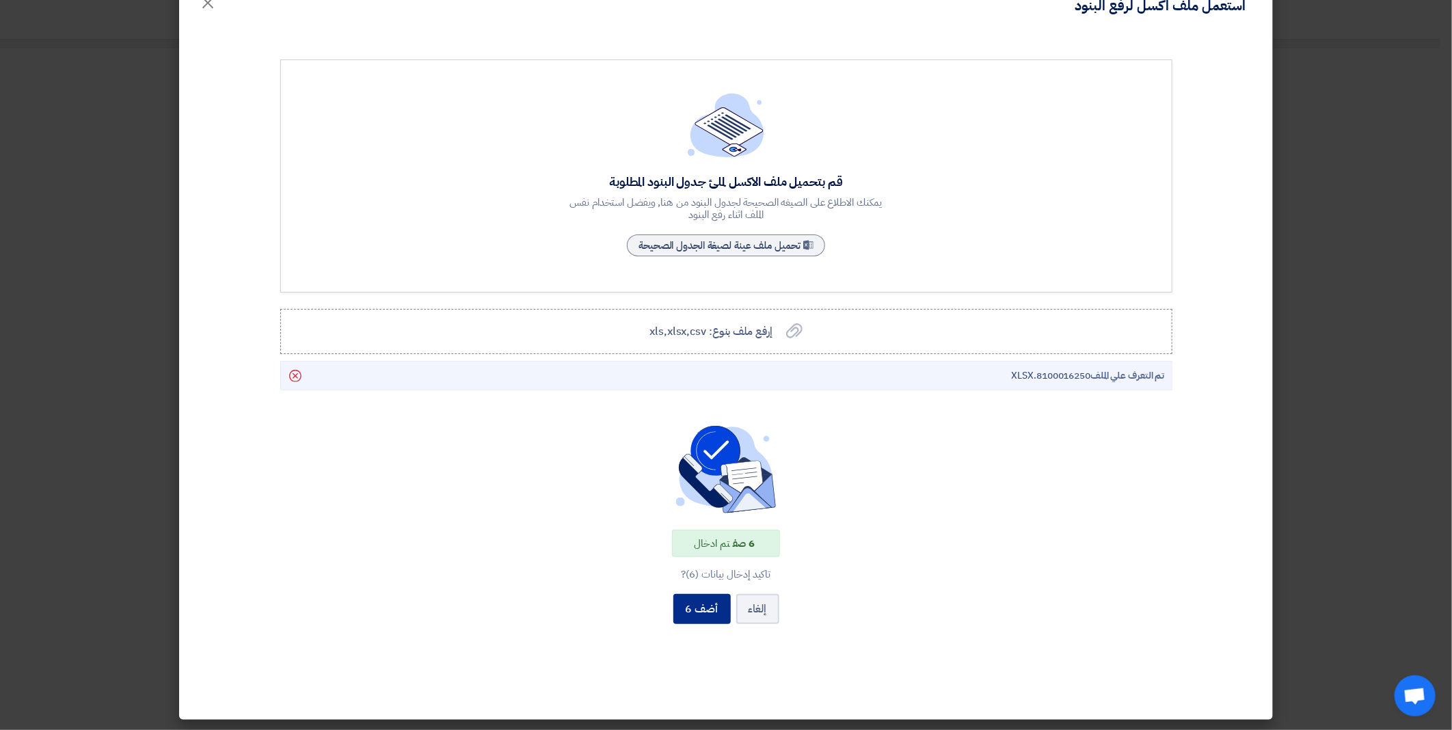
click at [702, 605] on button "أضف 6" at bounding box center [702, 609] width 57 height 30
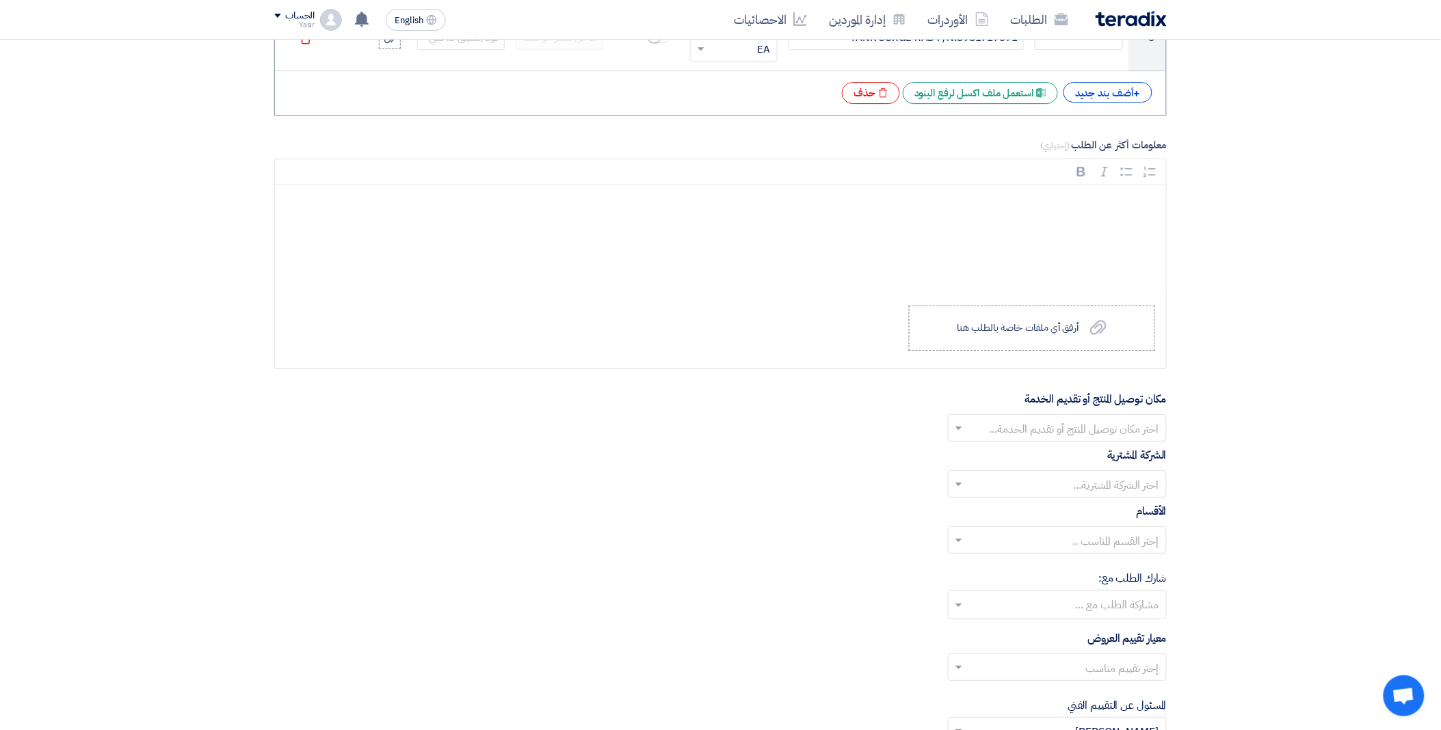
scroll to position [1656, 0]
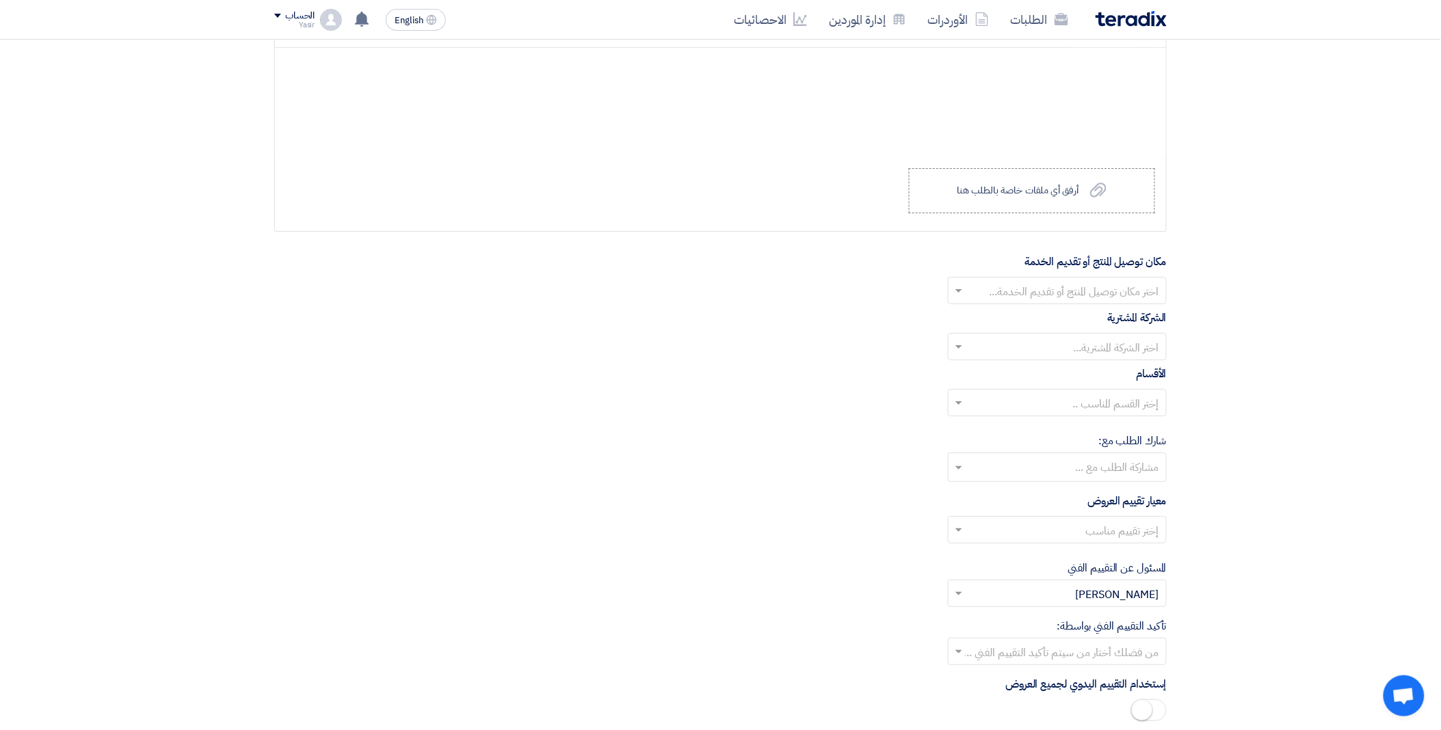
click at [975, 293] on input "text" at bounding box center [1064, 292] width 191 height 23
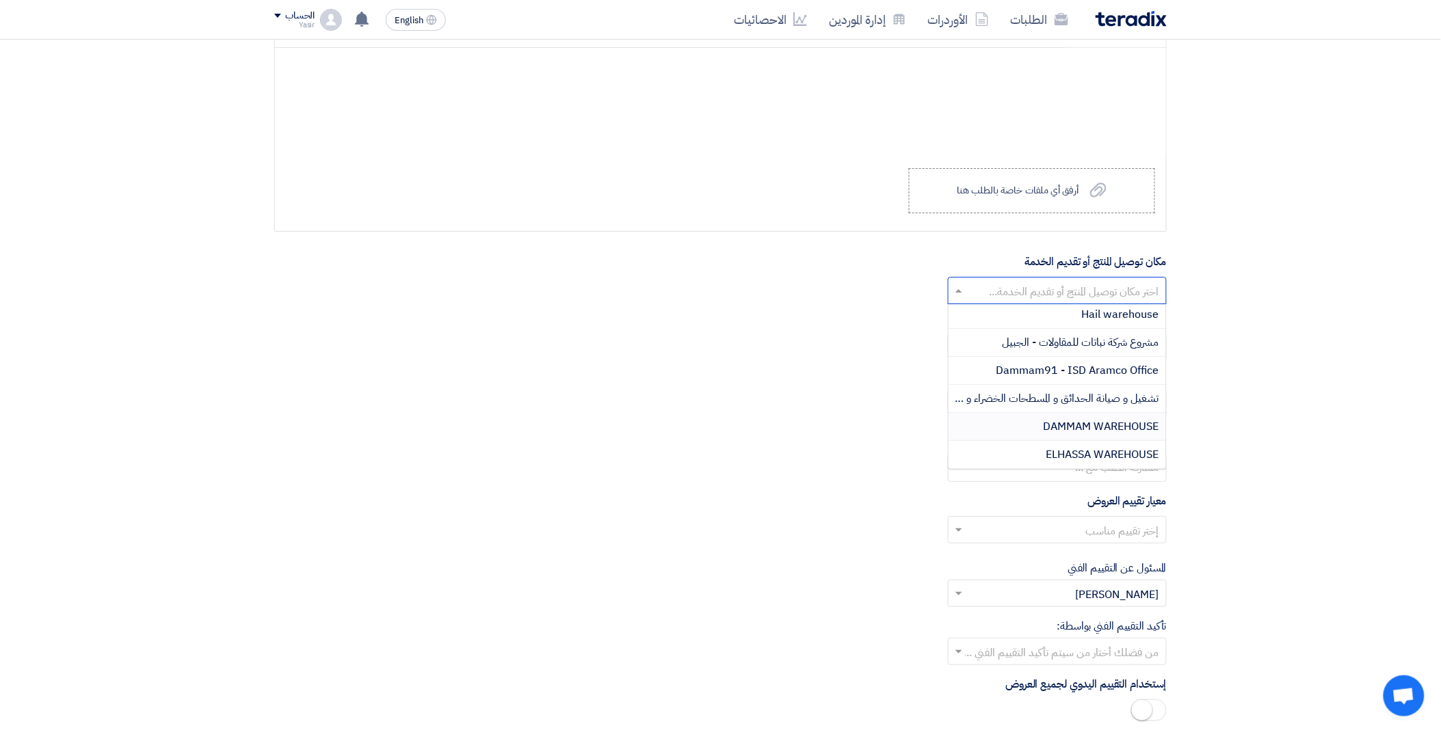
scroll to position [304, 0]
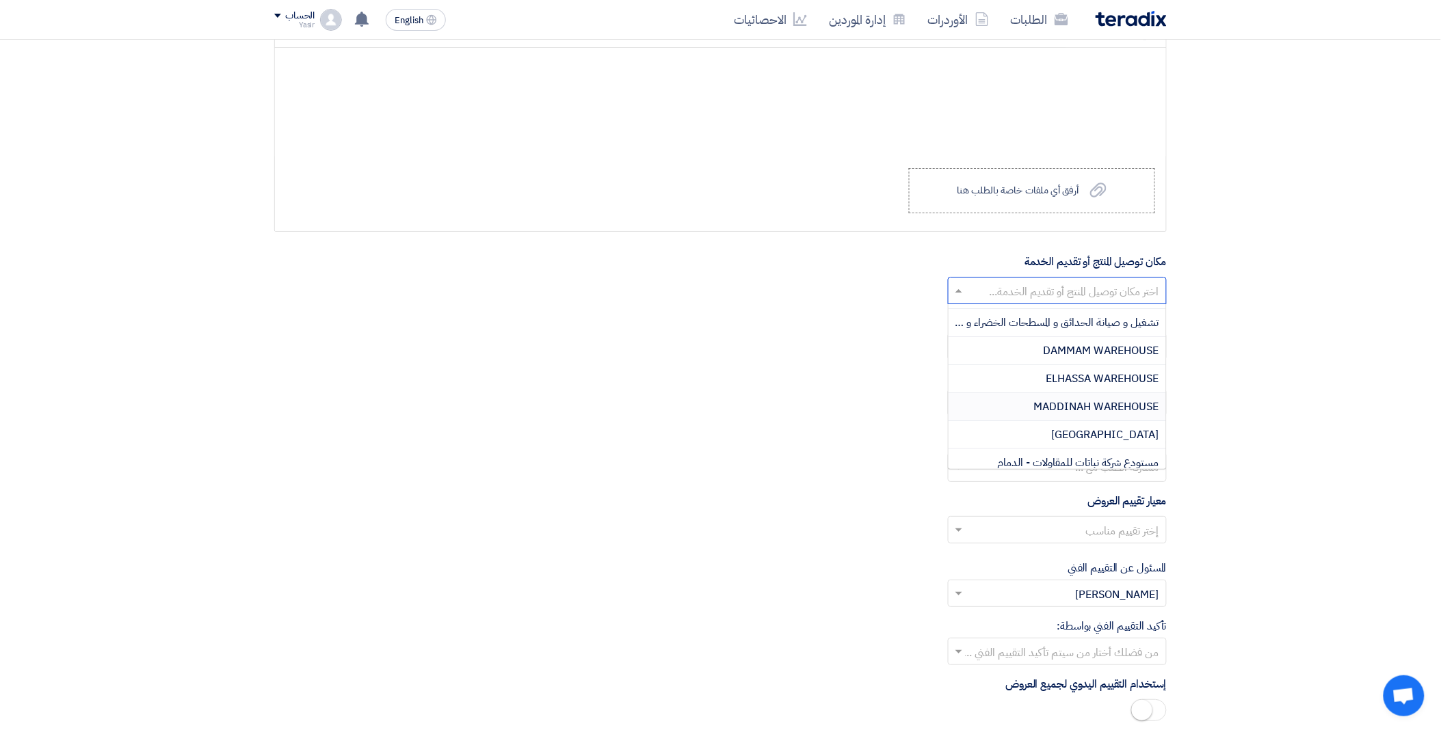
click at [1036, 407] on span "MADDINAH WAREHOUSE" at bounding box center [1096, 407] width 125 height 16
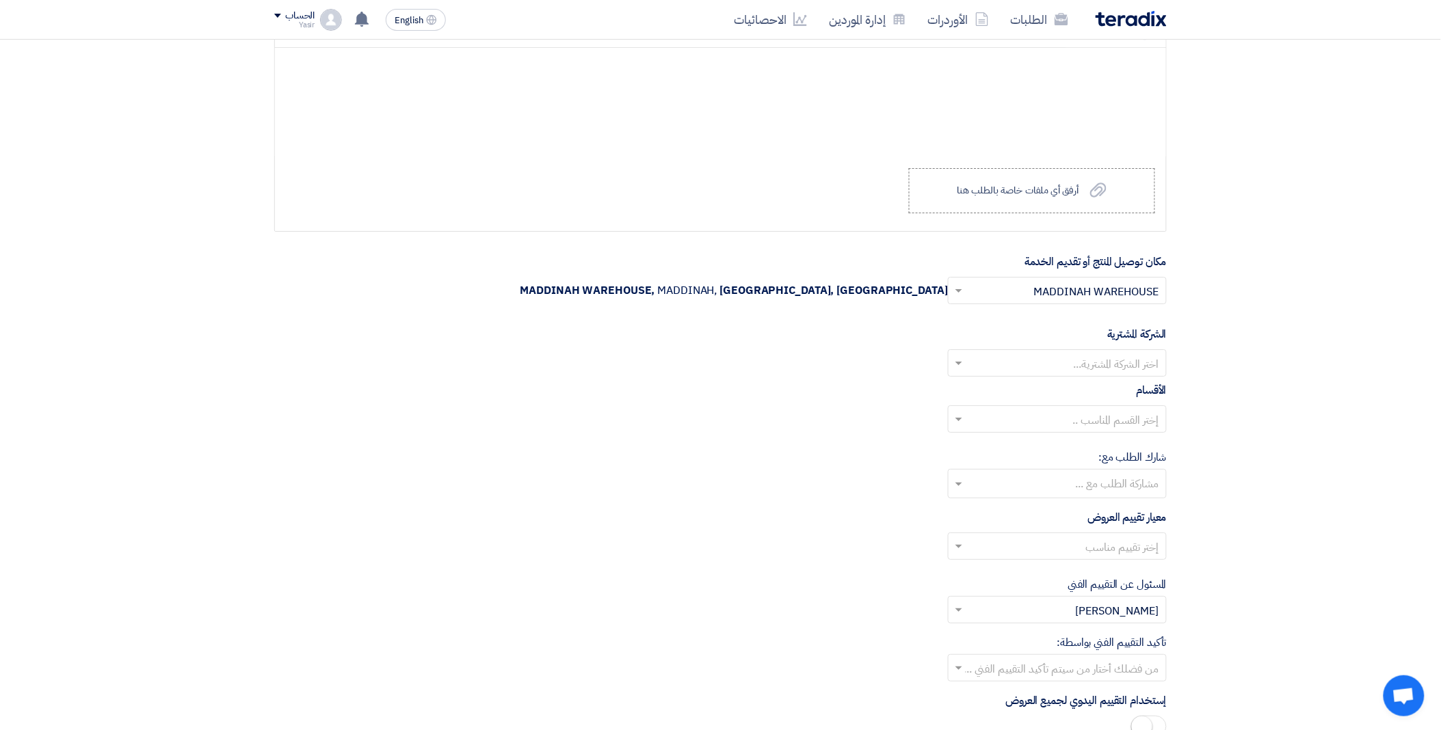
click at [987, 364] on input "text" at bounding box center [1064, 365] width 191 height 23
click at [1027, 387] on div "Nabatat for contracting" at bounding box center [1056, 391] width 217 height 28
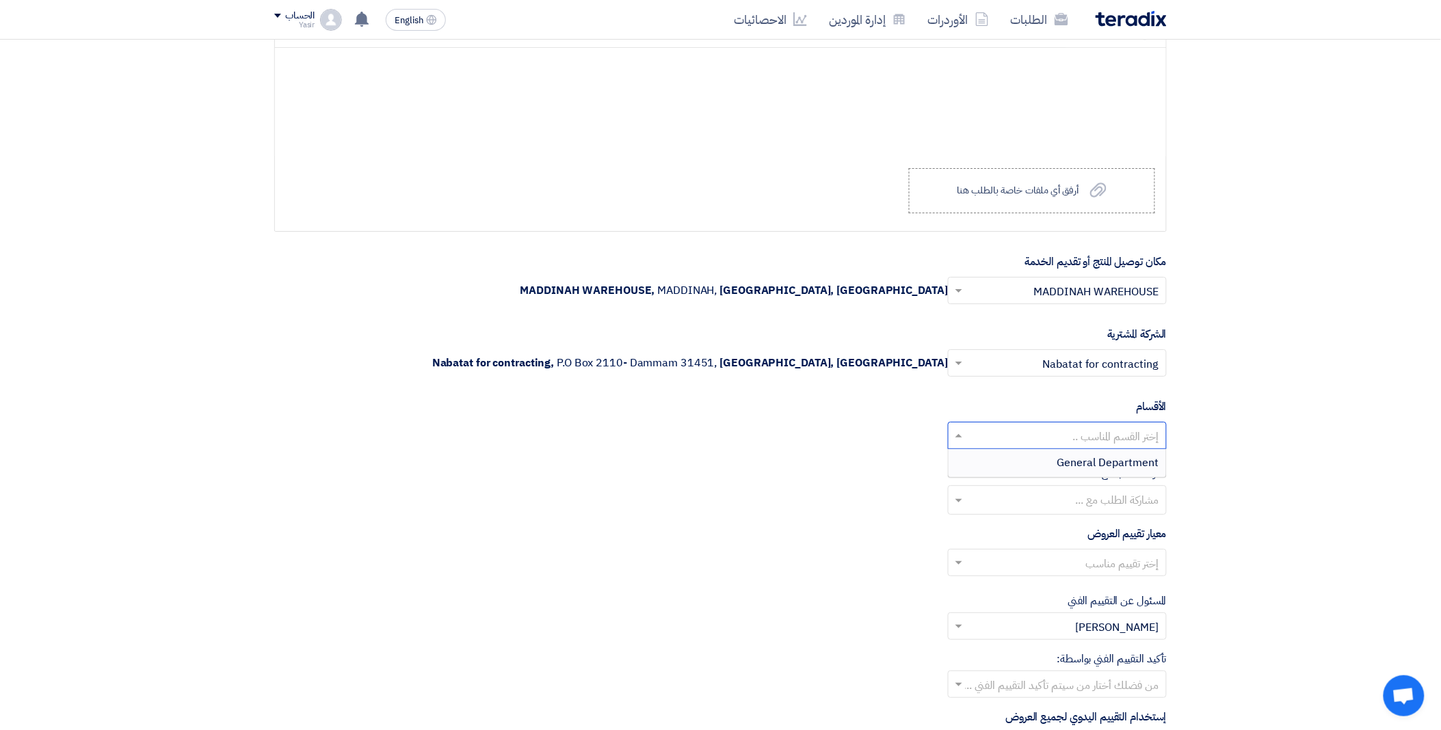
click at [1012, 436] on input "text" at bounding box center [1064, 437] width 191 height 23
click at [1054, 459] on div "General Department" at bounding box center [1056, 462] width 217 height 27
click at [976, 568] on input "text" at bounding box center [1064, 564] width 191 height 23
click at [1013, 611] on div "spare parts long term" at bounding box center [1056, 617] width 217 height 27
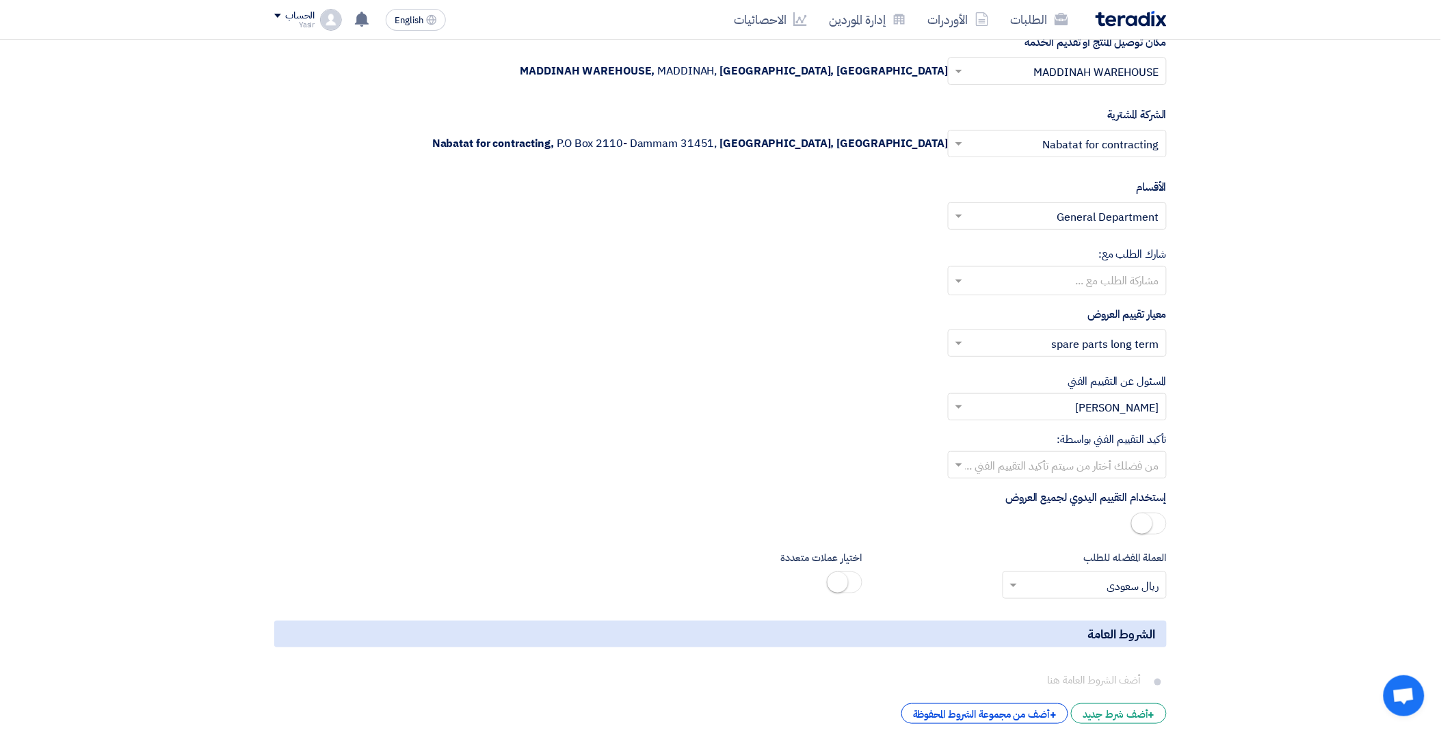
scroll to position [1884, 0]
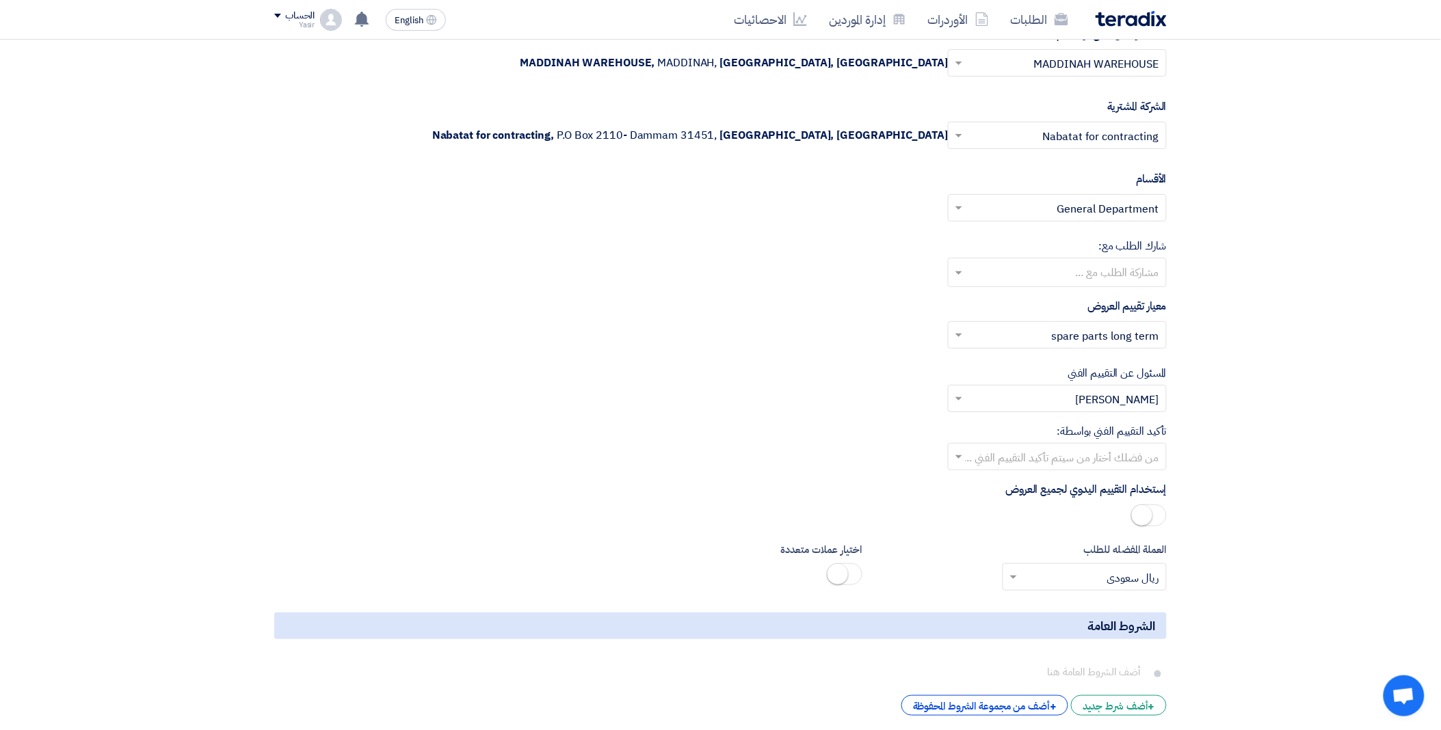
click at [998, 459] on input "text" at bounding box center [1064, 458] width 191 height 23
drag, startPoint x: 1061, startPoint y: 564, endPoint x: 958, endPoint y: 441, distance: 160.2
click at [1057, 563] on div "[PERSON_NAME]" at bounding box center [1056, 568] width 217 height 27
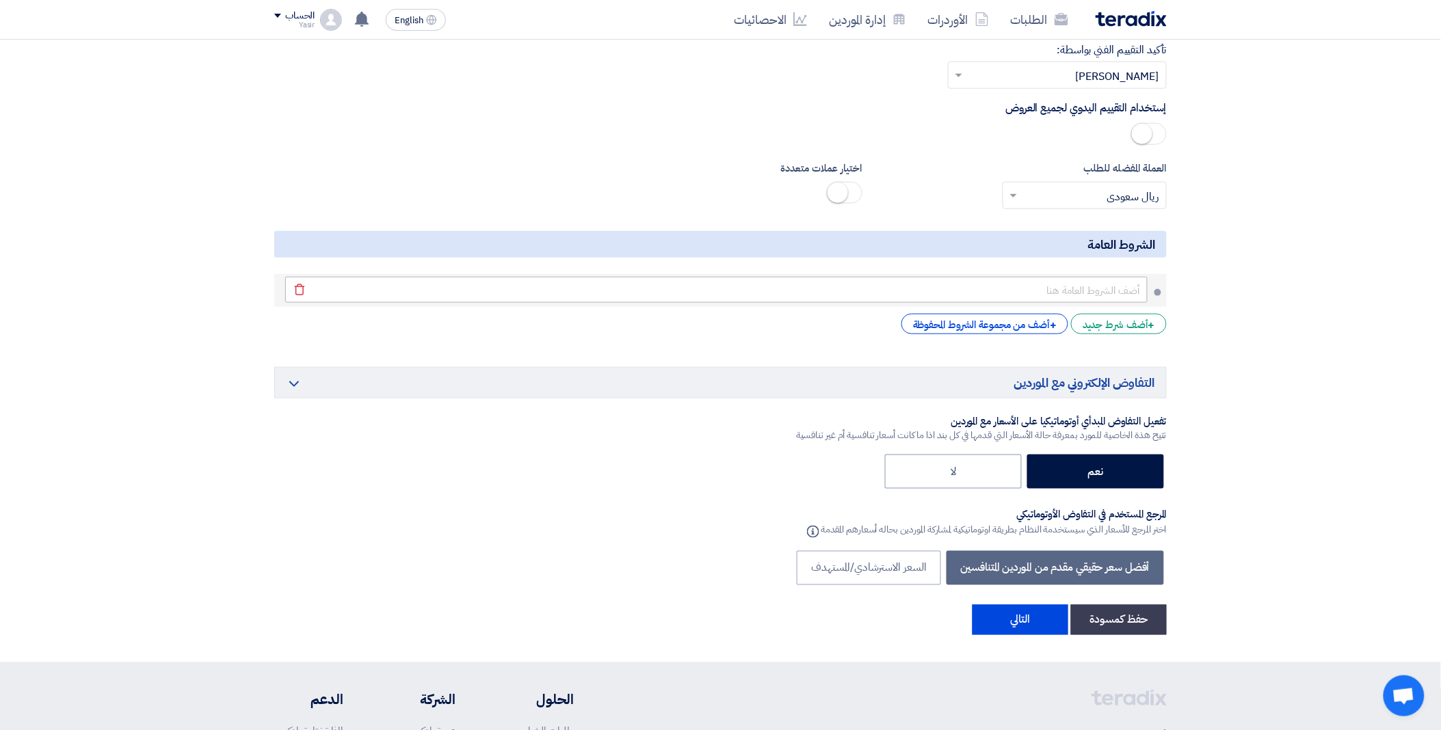
scroll to position [2416, 0]
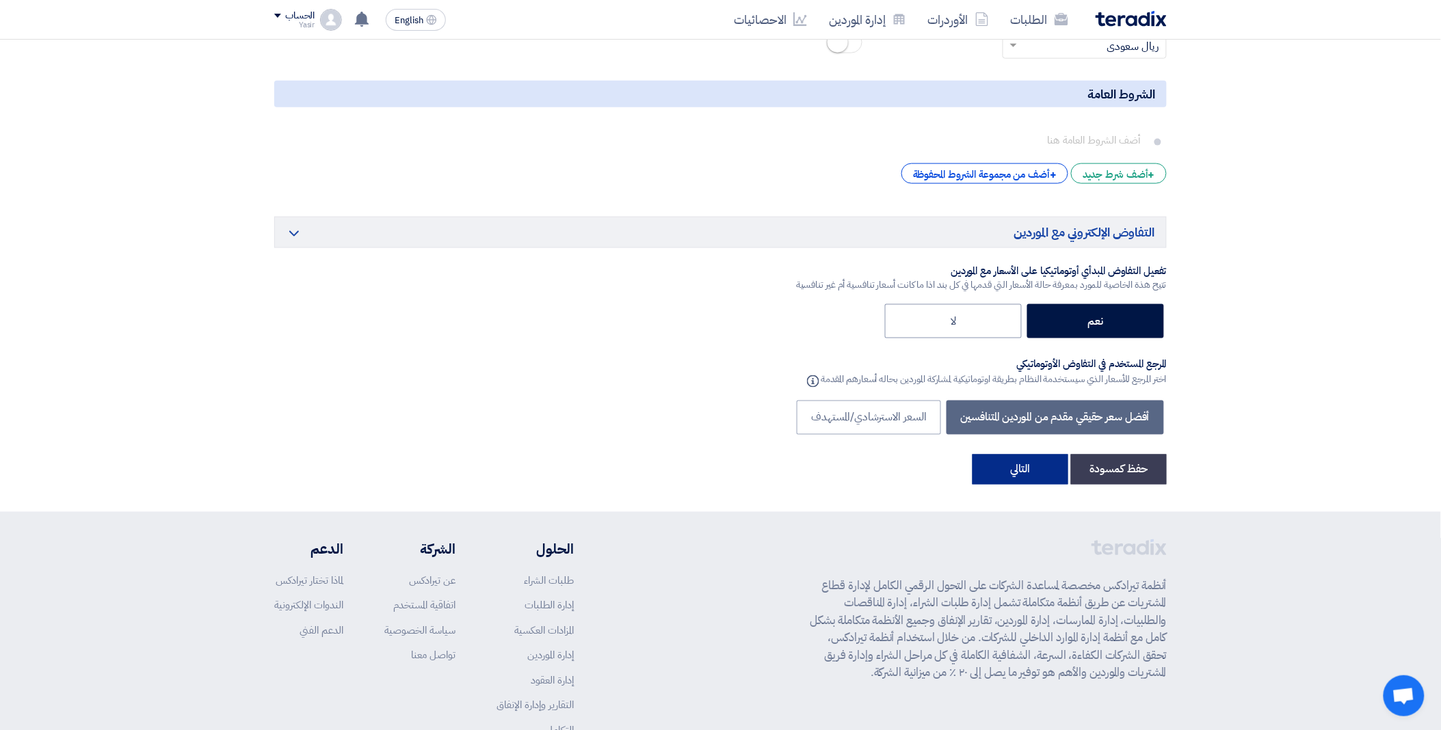
click at [1028, 475] on button "التالي" at bounding box center [1020, 470] width 96 height 30
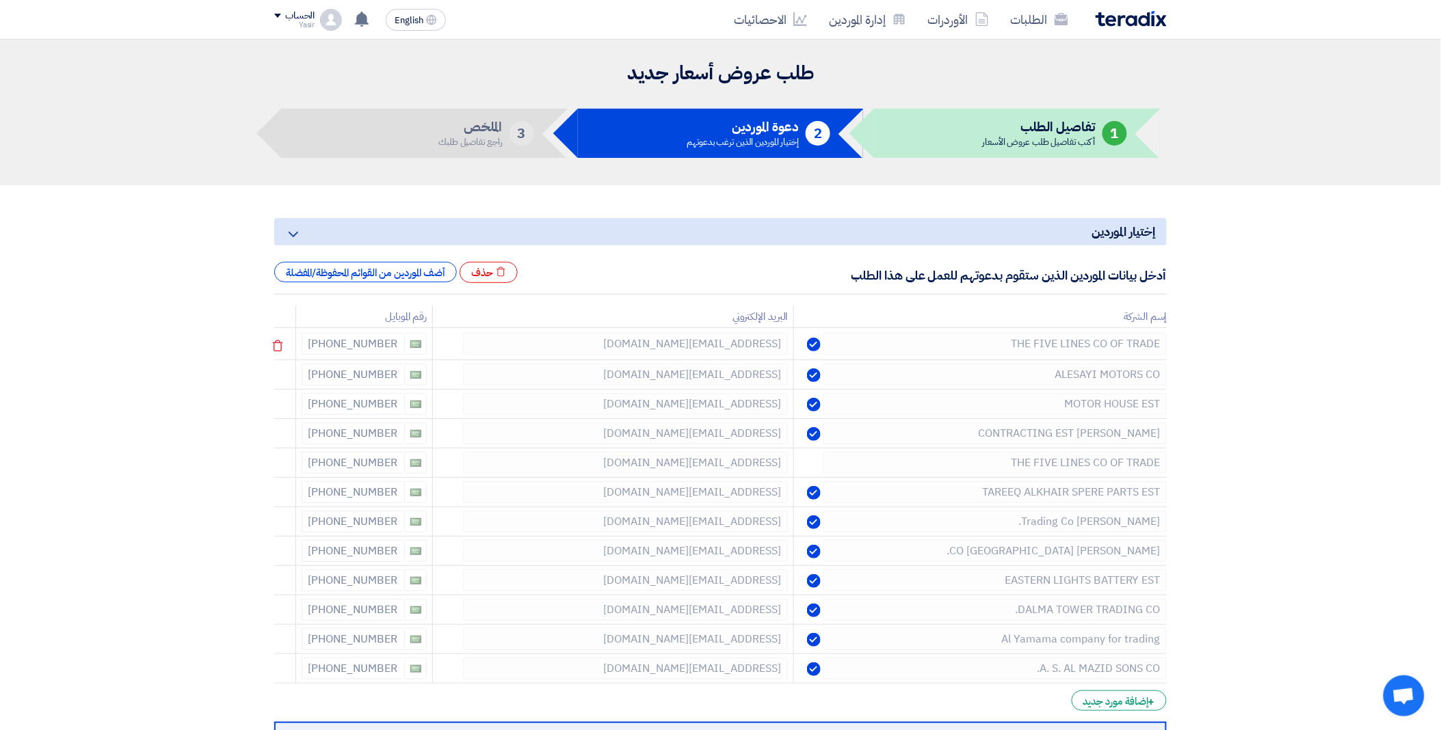
click at [274, 337] on icon at bounding box center [277, 345] width 23 height 23
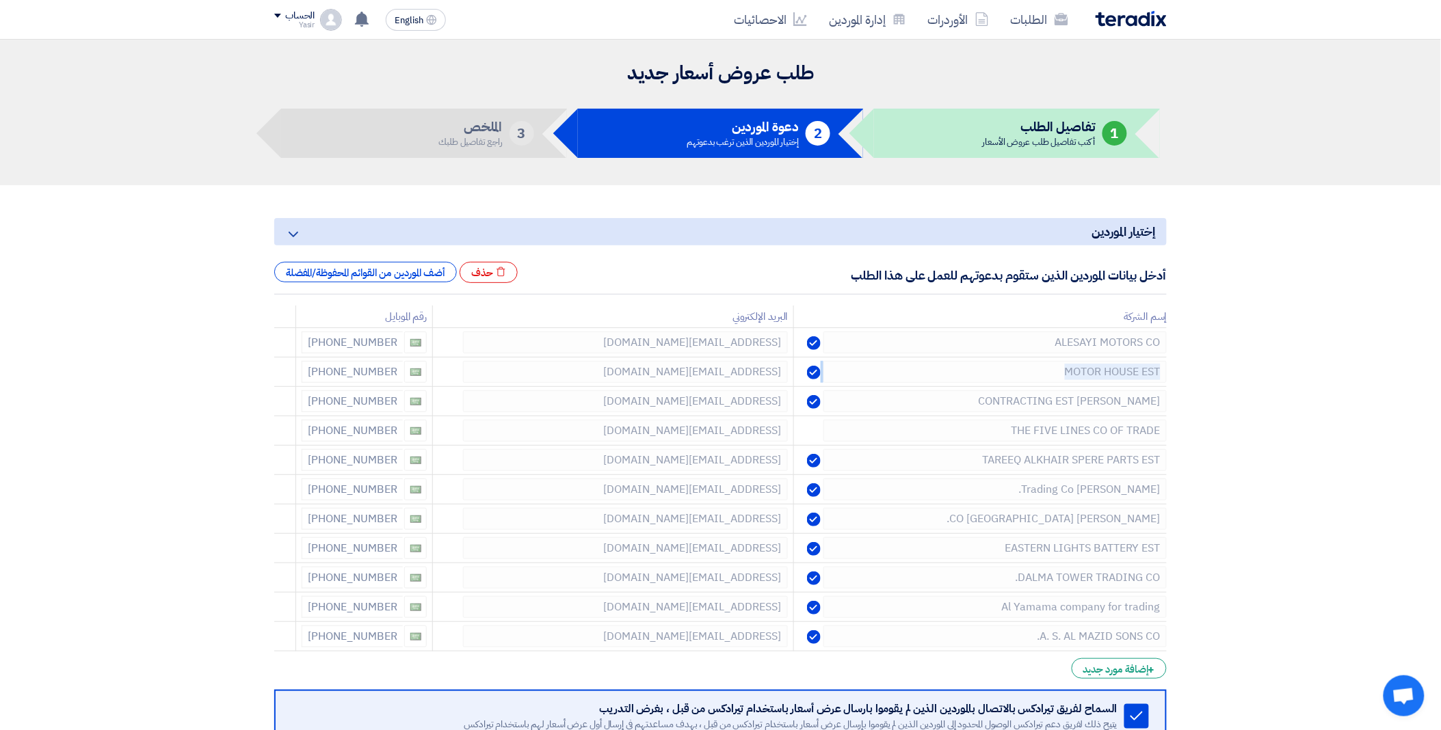
click at [0, 0] on icon at bounding box center [0, 0] width 0 height 0
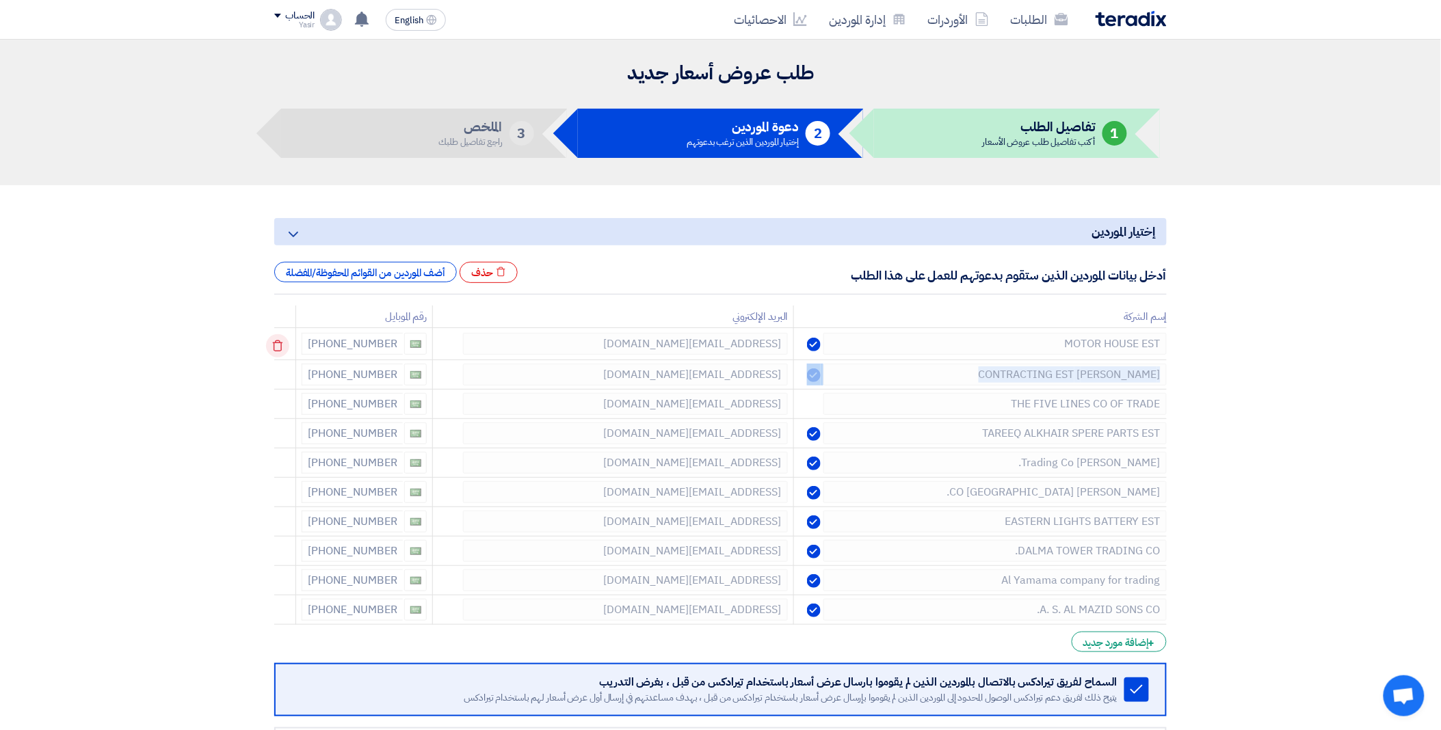
click at [274, 337] on icon at bounding box center [277, 345] width 23 height 23
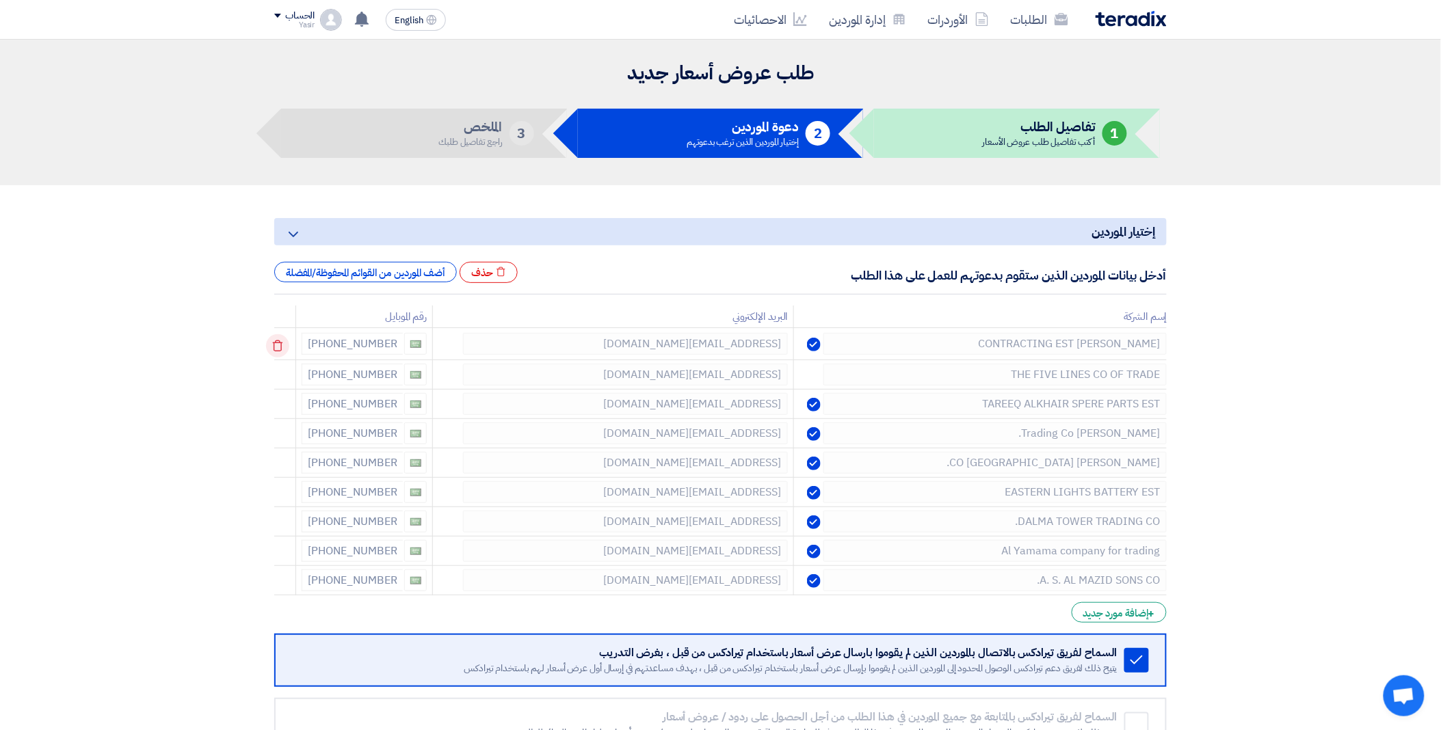
click at [274, 337] on icon at bounding box center [277, 345] width 23 height 23
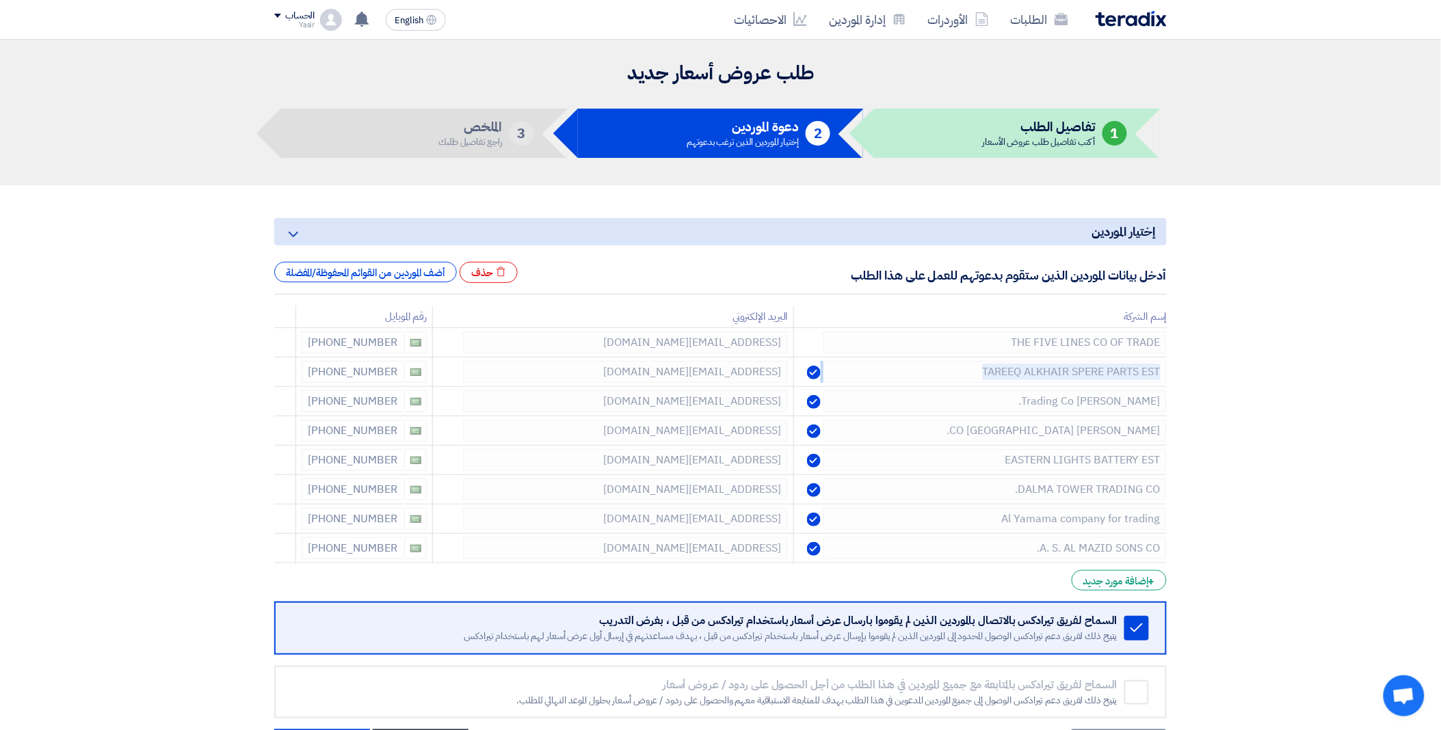
click at [0, 0] on icon at bounding box center [0, 0] width 0 height 0
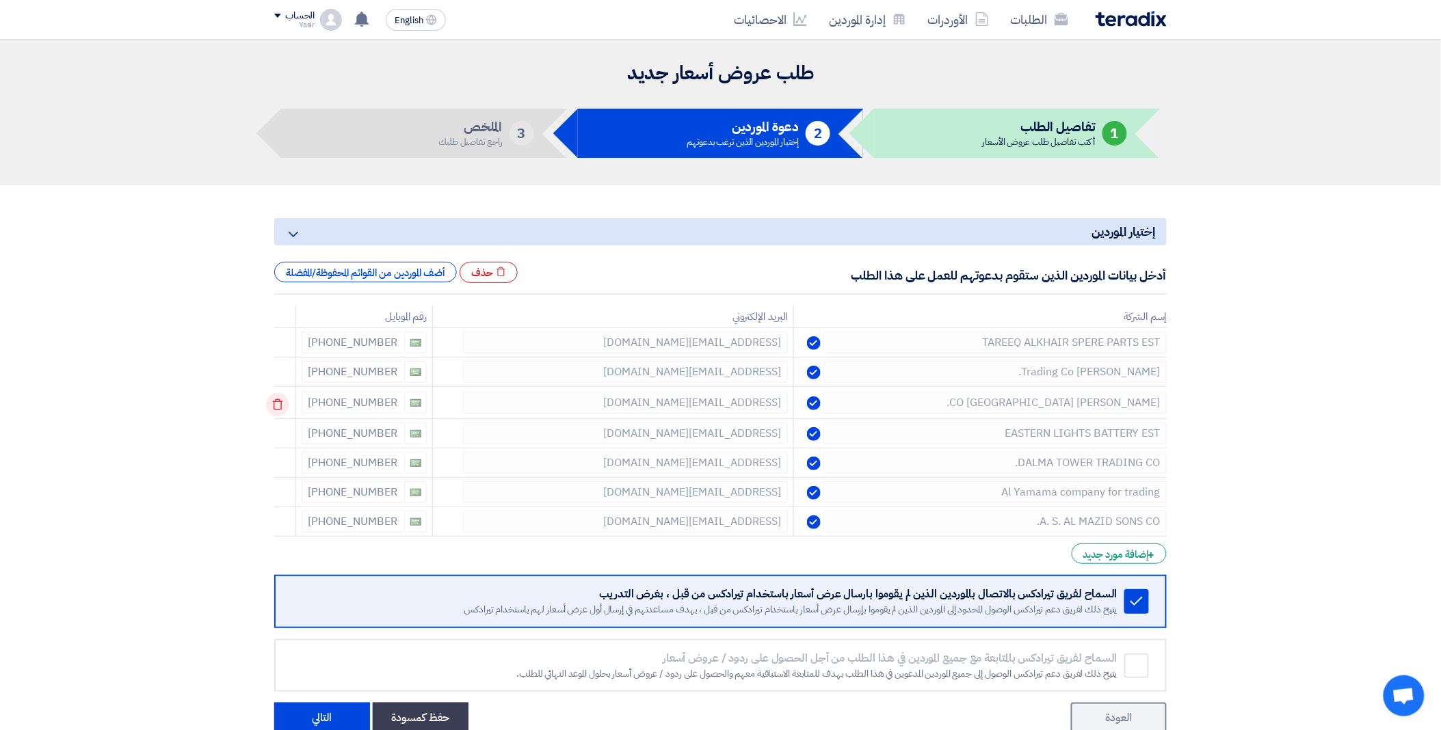
drag, startPoint x: 274, startPoint y: 337, endPoint x: 279, endPoint y: 400, distance: 63.1
click at [279, 400] on td at bounding box center [285, 403] width 22 height 32
click at [279, 400] on use at bounding box center [278, 405] width 10 height 12
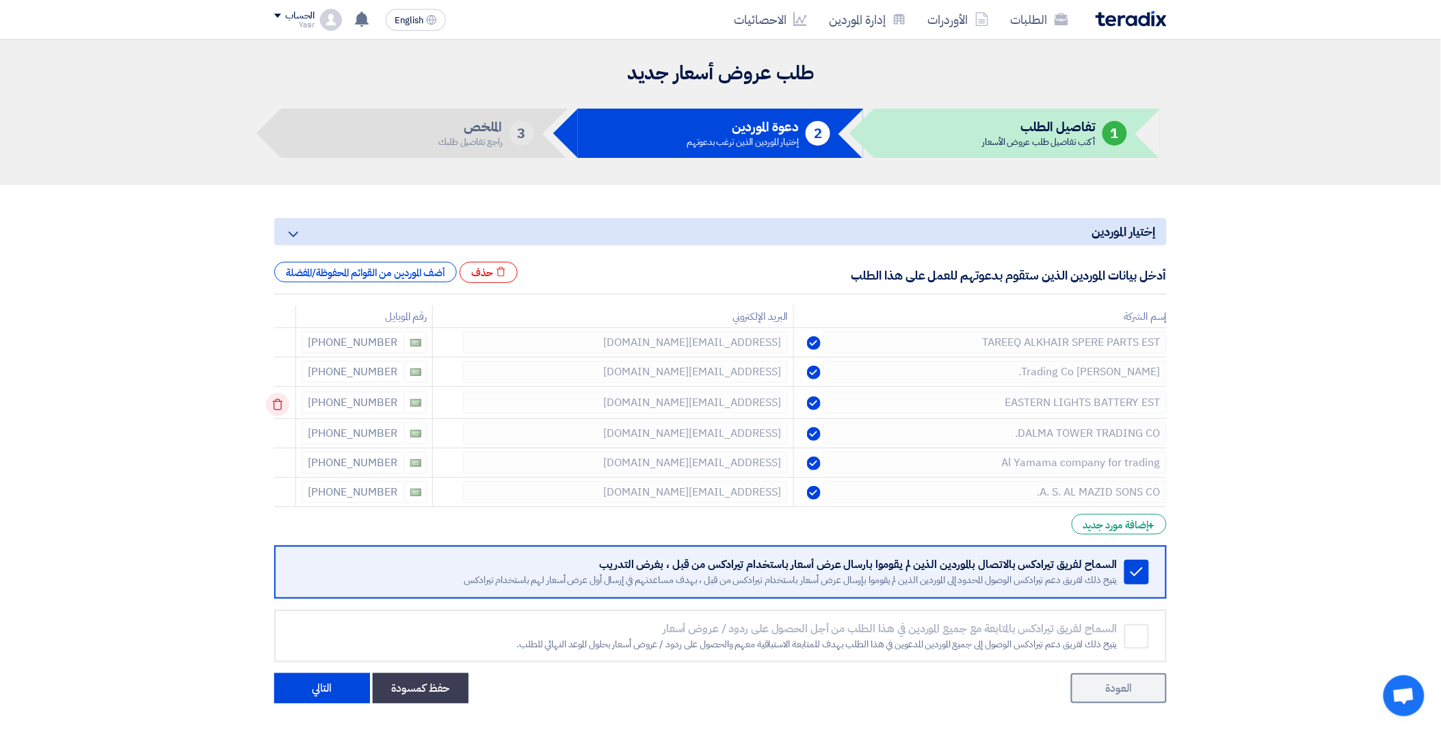
click at [279, 400] on use at bounding box center [278, 405] width 10 height 12
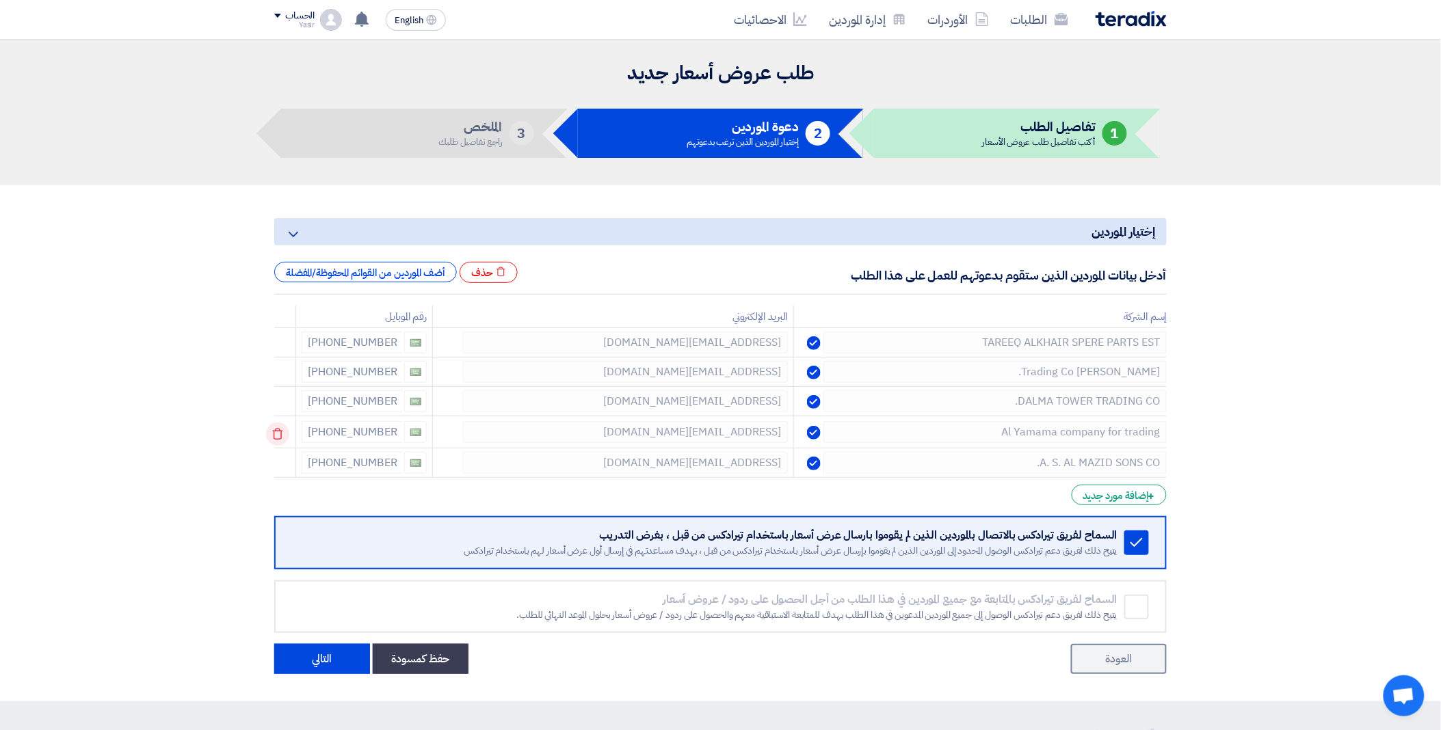
click at [283, 433] on use at bounding box center [278, 435] width 10 height 12
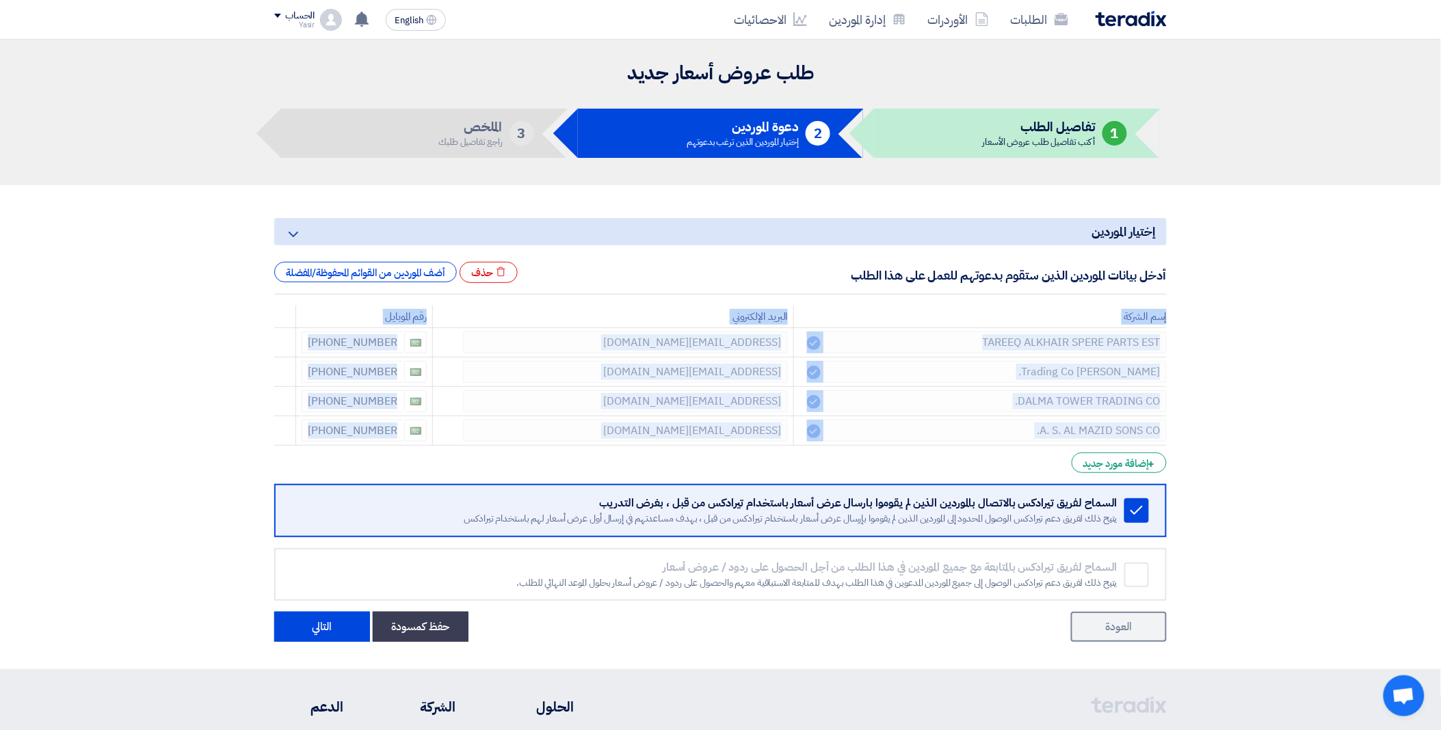
click at [0, 0] on use at bounding box center [0, 0] width 0 height 0
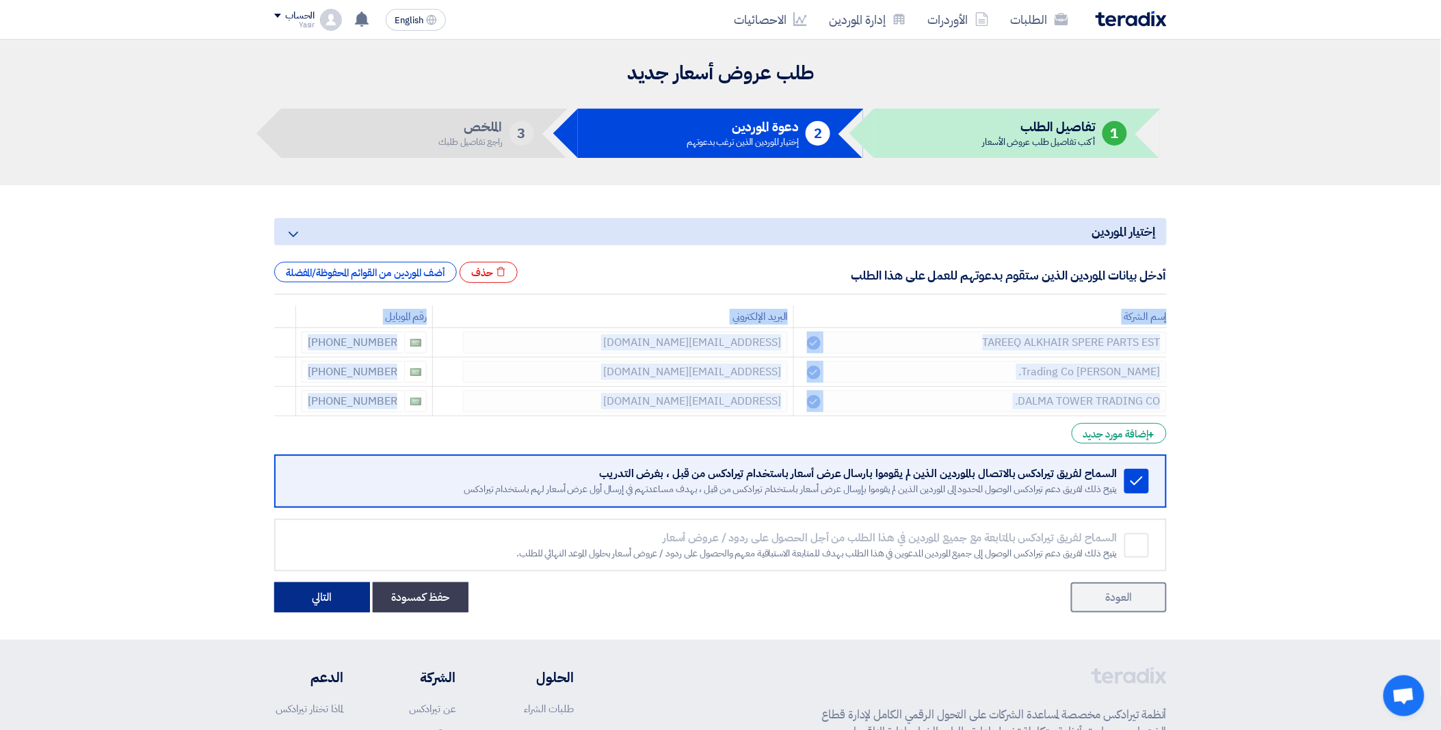
click at [320, 593] on button "التالي" at bounding box center [322, 598] width 96 height 30
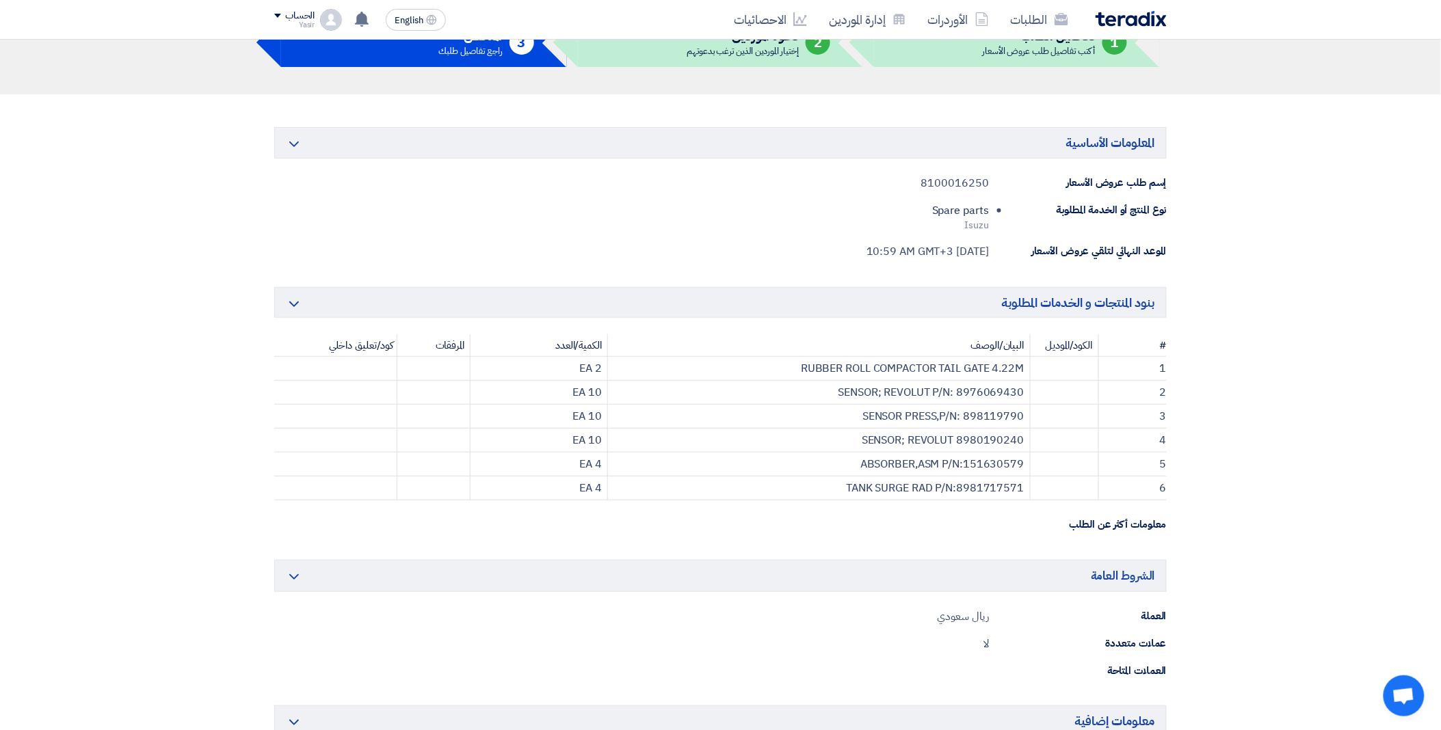
scroll to position [455, 0]
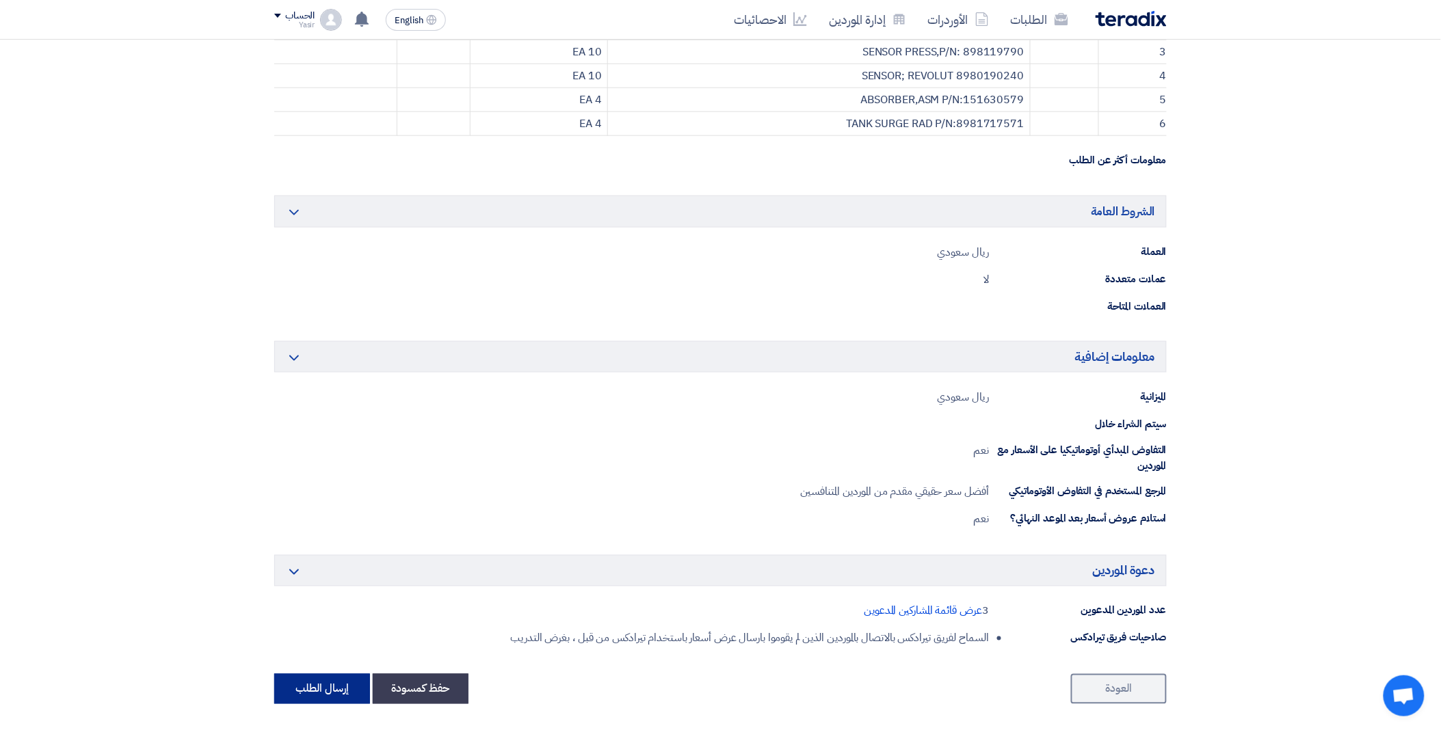
click at [316, 686] on button "إرسال الطلب" at bounding box center [322, 689] width 96 height 30
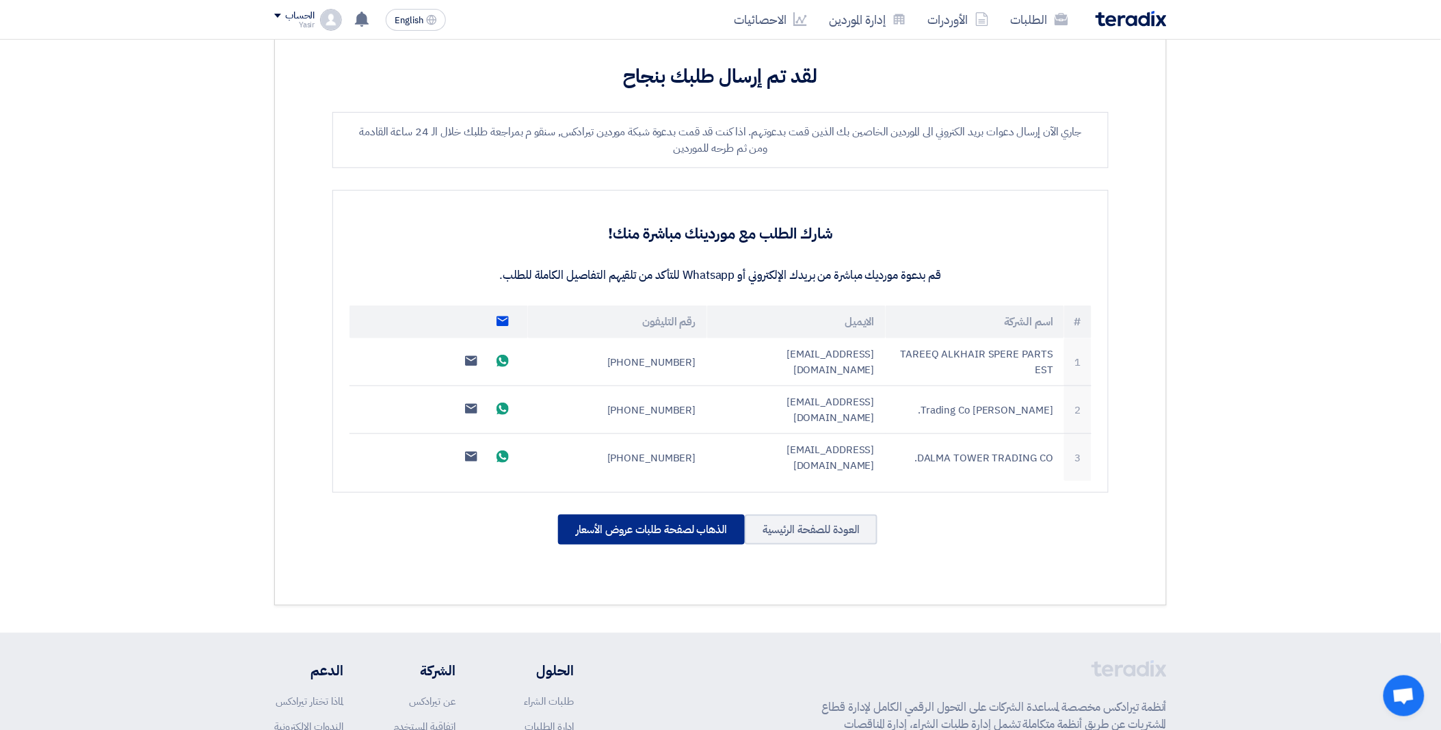
scroll to position [228, 0]
click at [659, 513] on div "الذهاب لصفحة طلبات عروض الأسعار" at bounding box center [651, 528] width 187 height 30
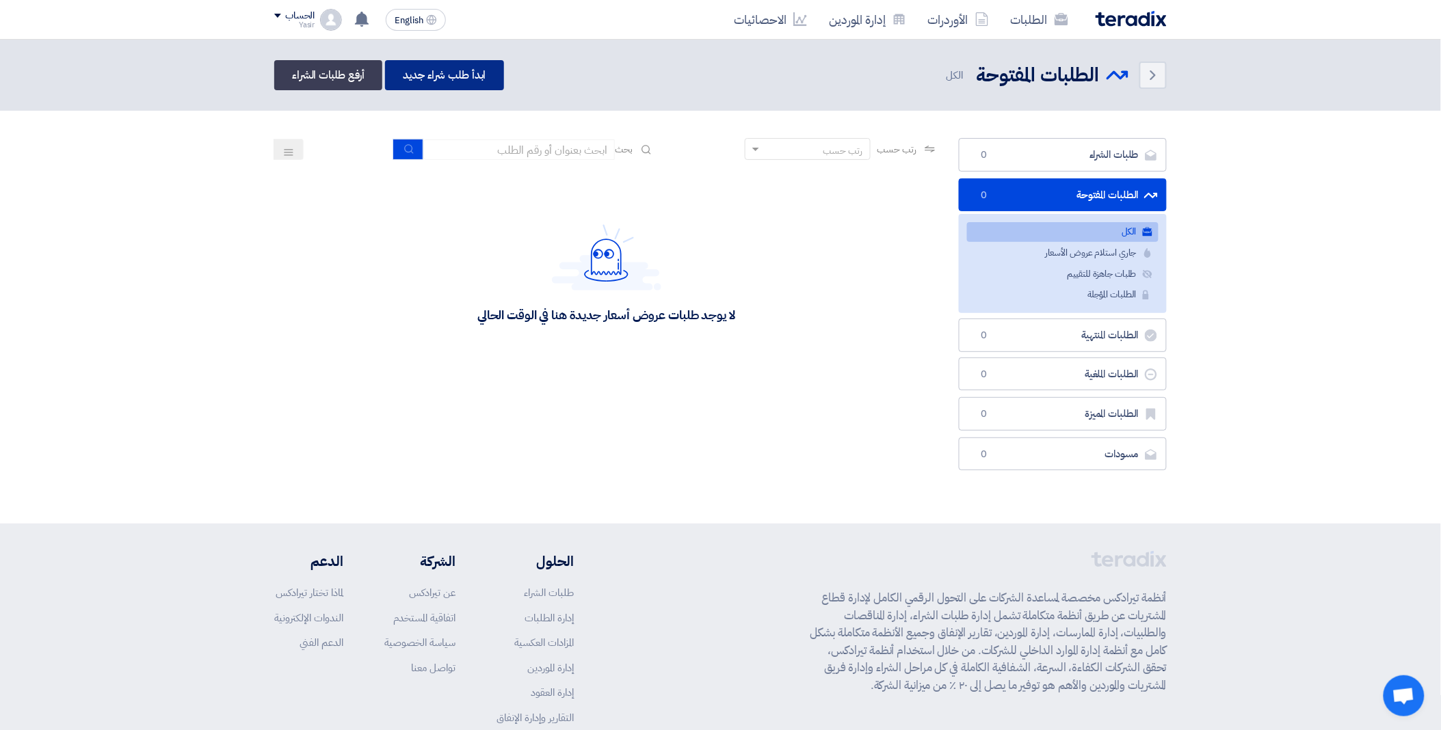
click at [446, 72] on link "ابدأ طلب شراء جديد" at bounding box center [444, 75] width 118 height 30
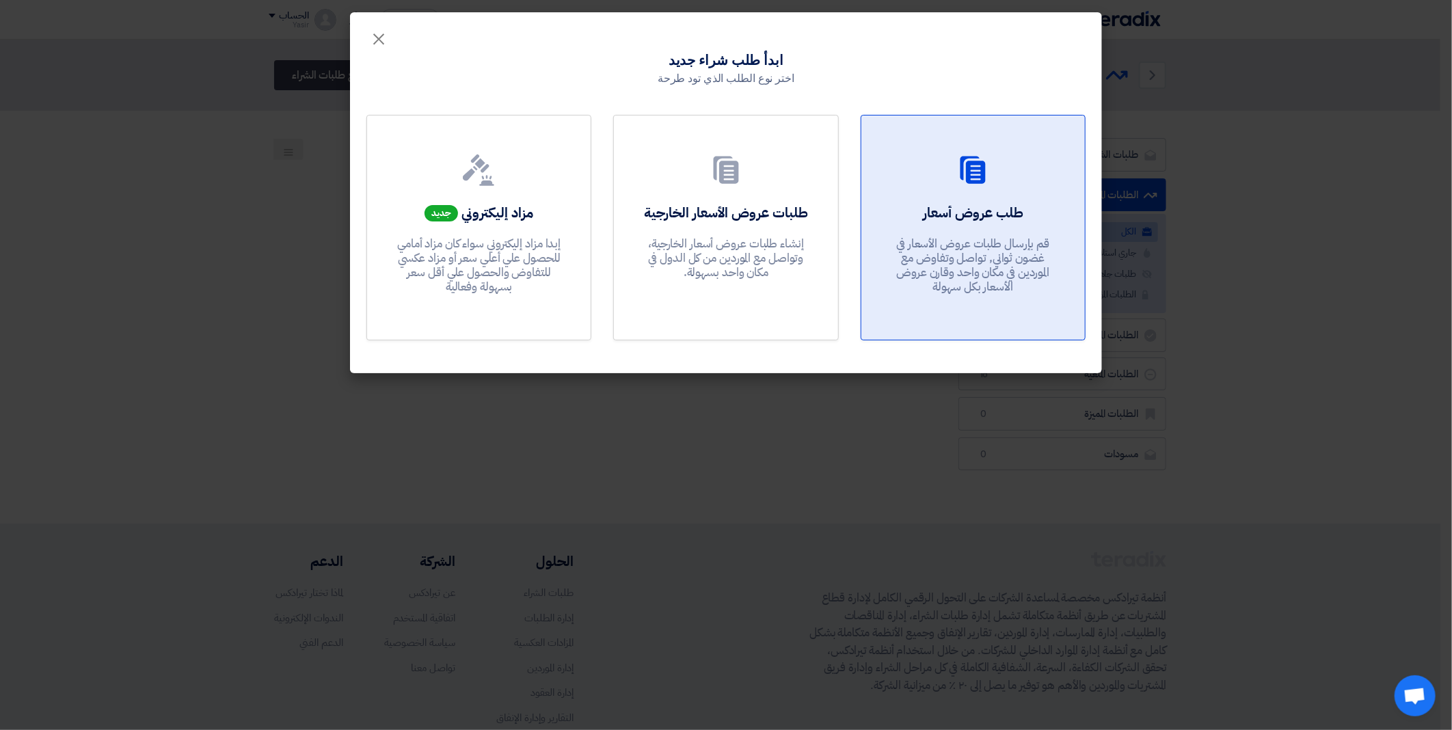
click at [948, 204] on h2 "طلب عروض أسعار" at bounding box center [973, 212] width 101 height 19
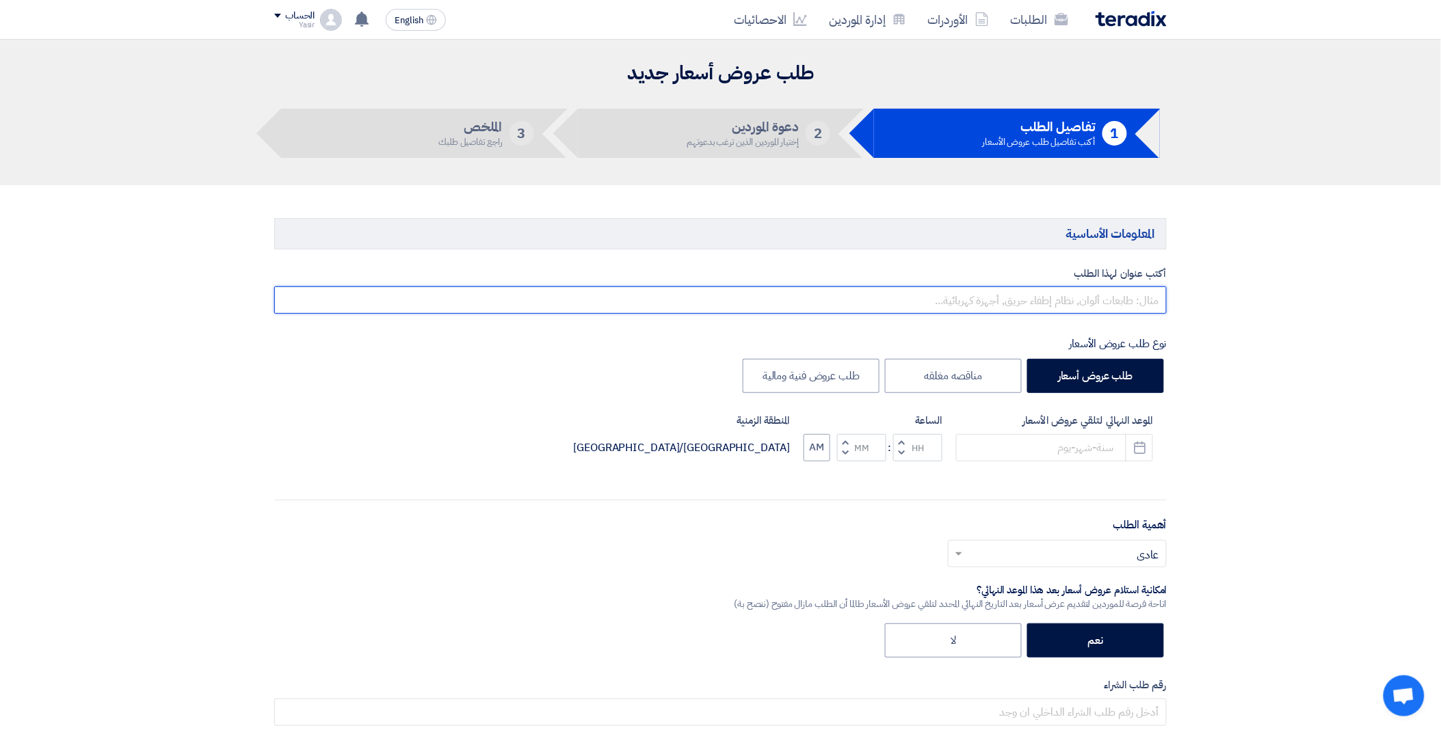
click at [988, 297] on input "text" at bounding box center [720, 300] width 892 height 27
paste input "8100016262"
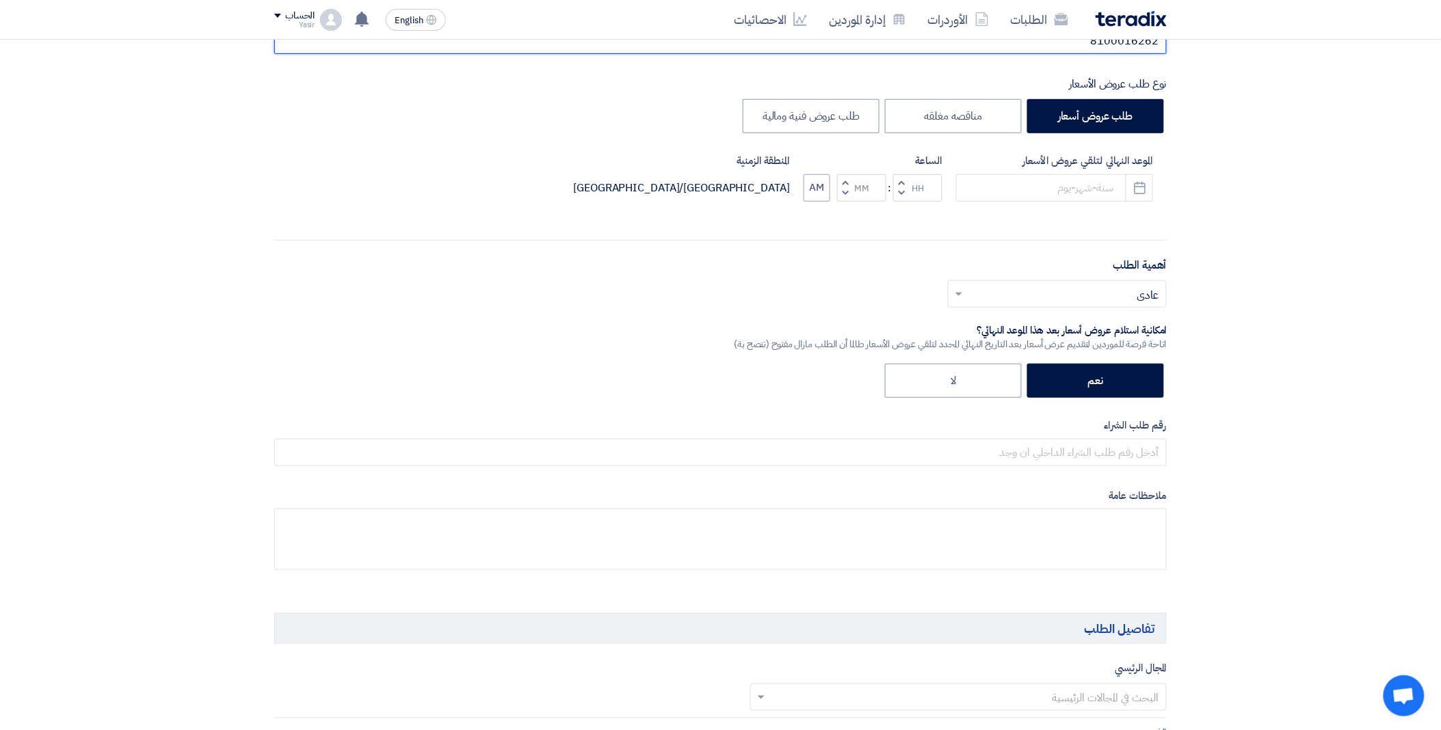
scroll to position [304, 0]
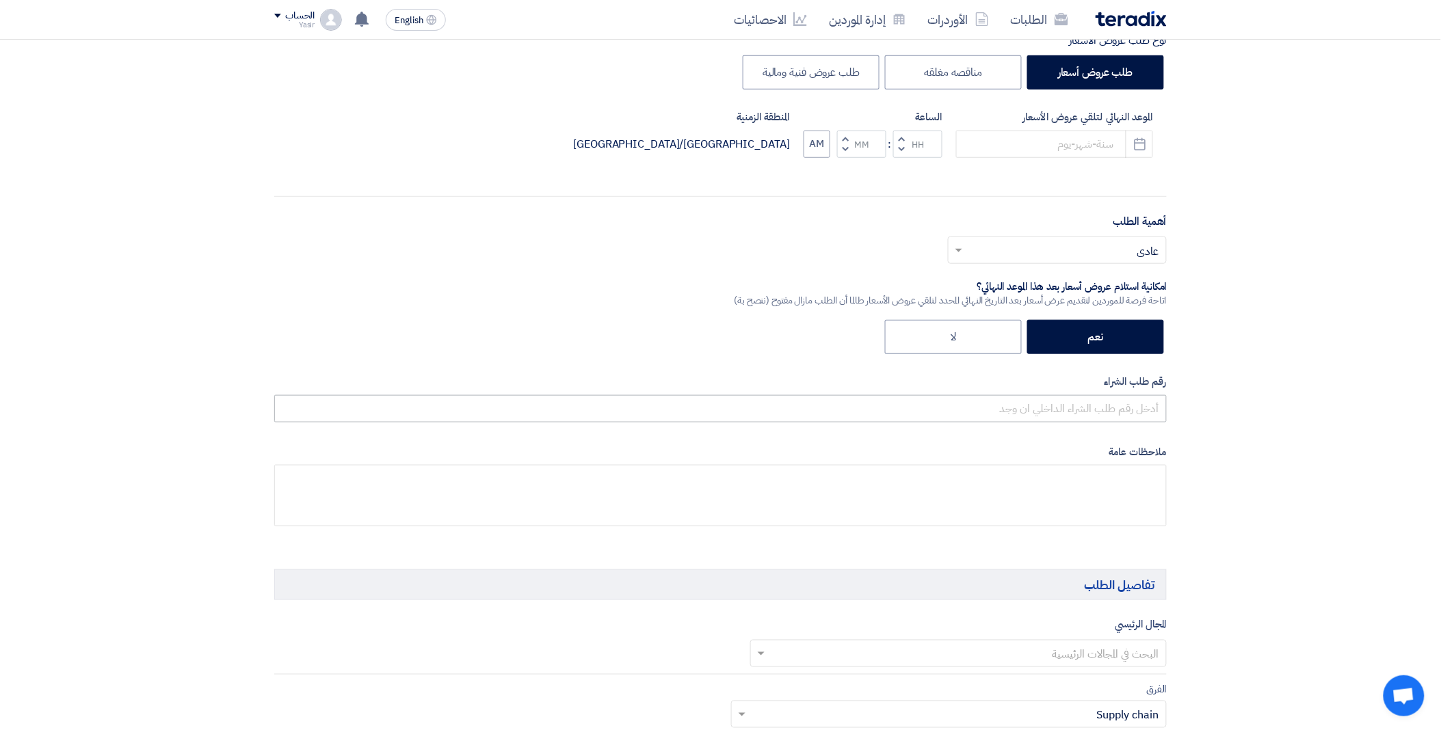
type input "8100016262"
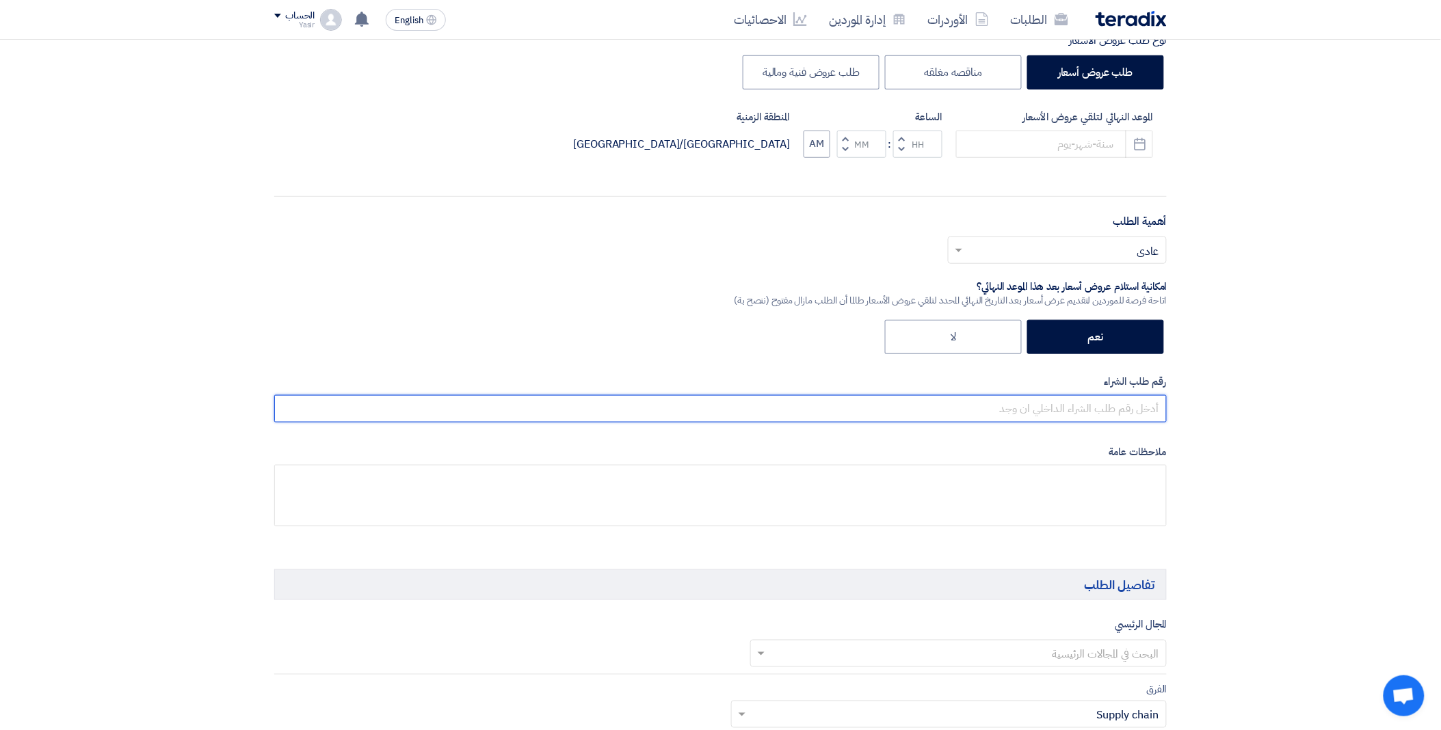
click at [1019, 402] on input "text" at bounding box center [720, 408] width 892 height 27
paste input "8100016262"
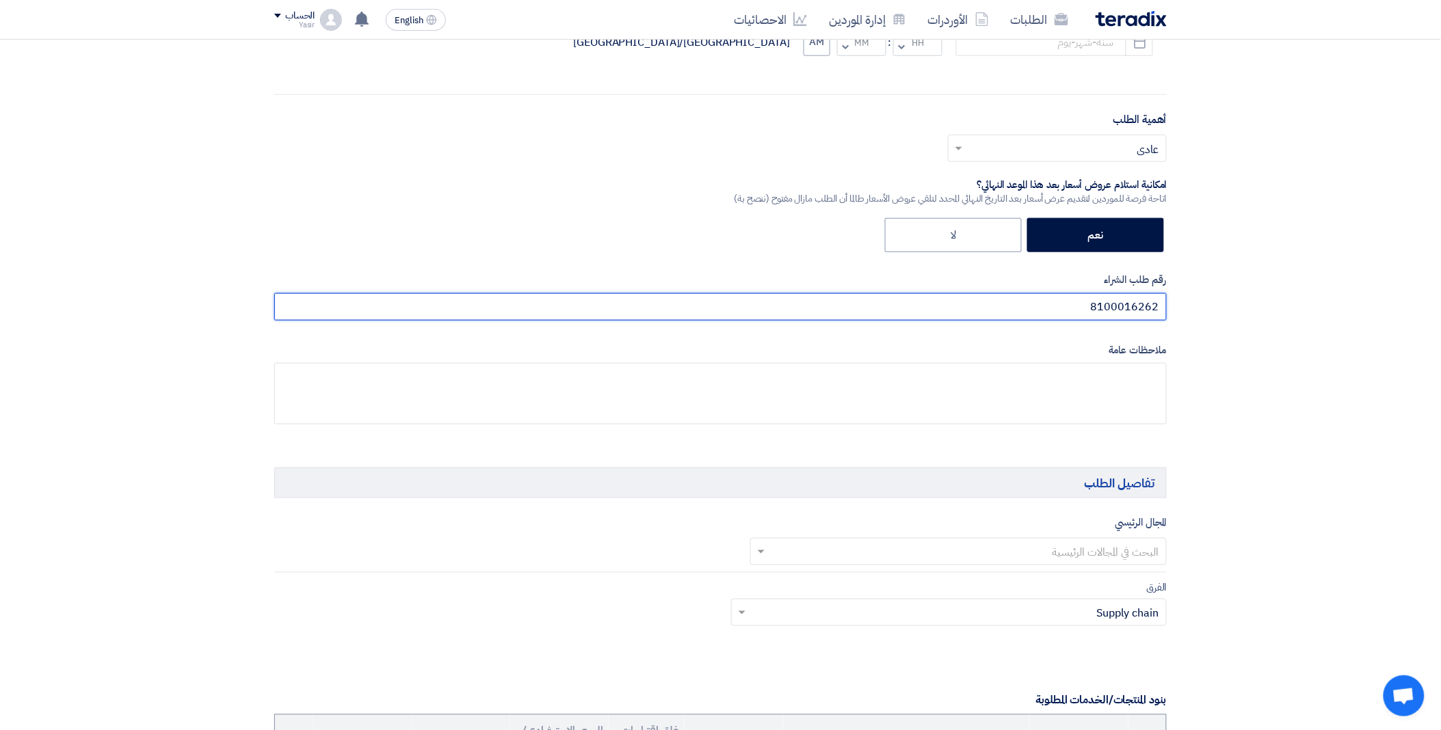
scroll to position [455, 0]
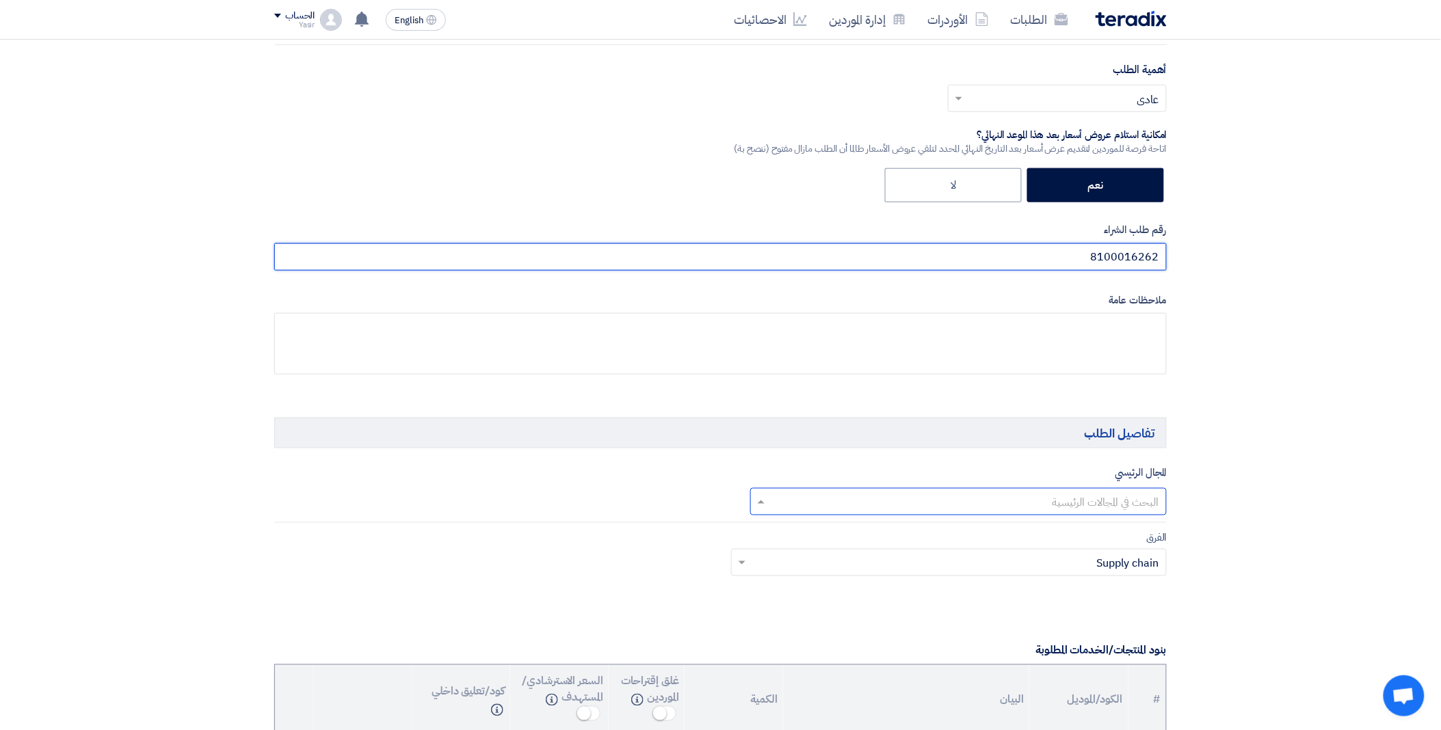
click at [1002, 494] on input "text" at bounding box center [966, 503] width 390 height 23
type input "8100016262"
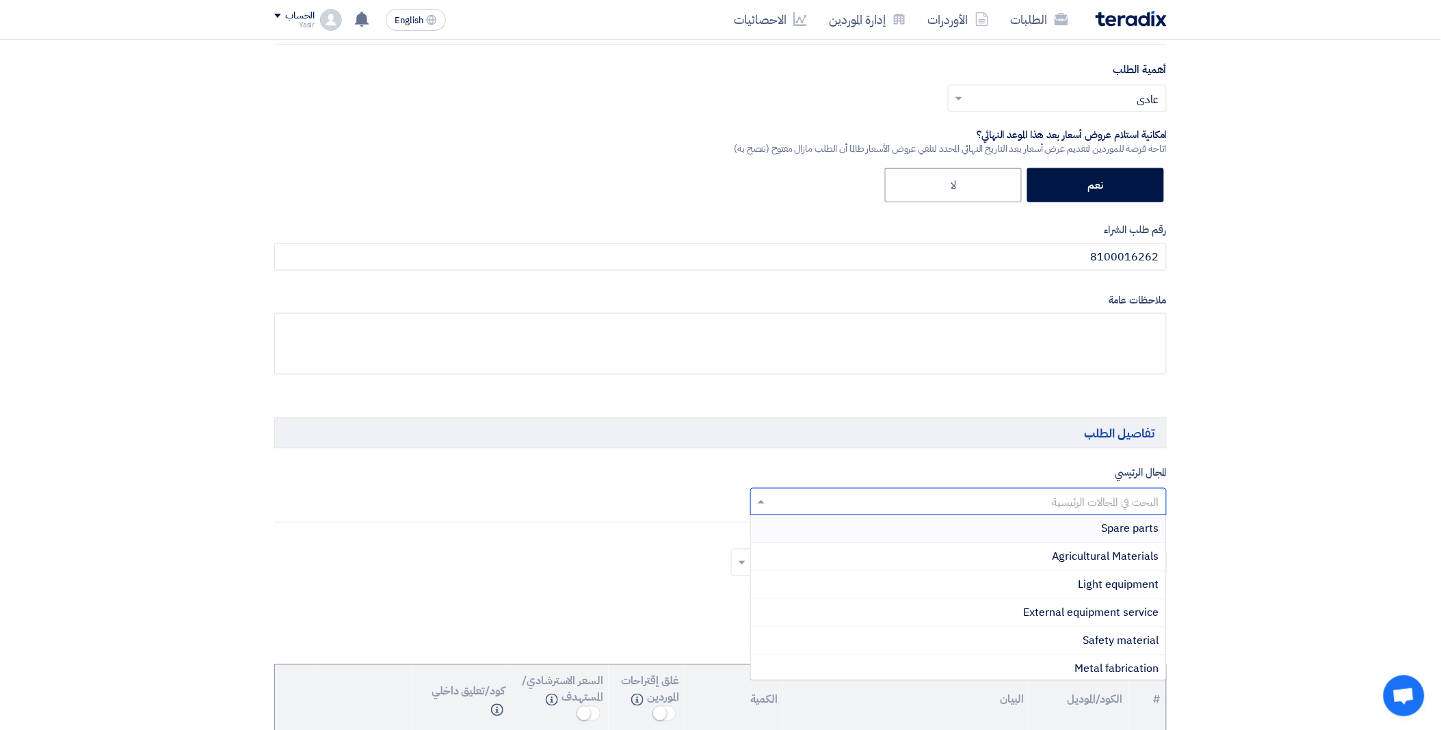
click at [1055, 521] on div "Spare parts" at bounding box center [959, 530] width 416 height 28
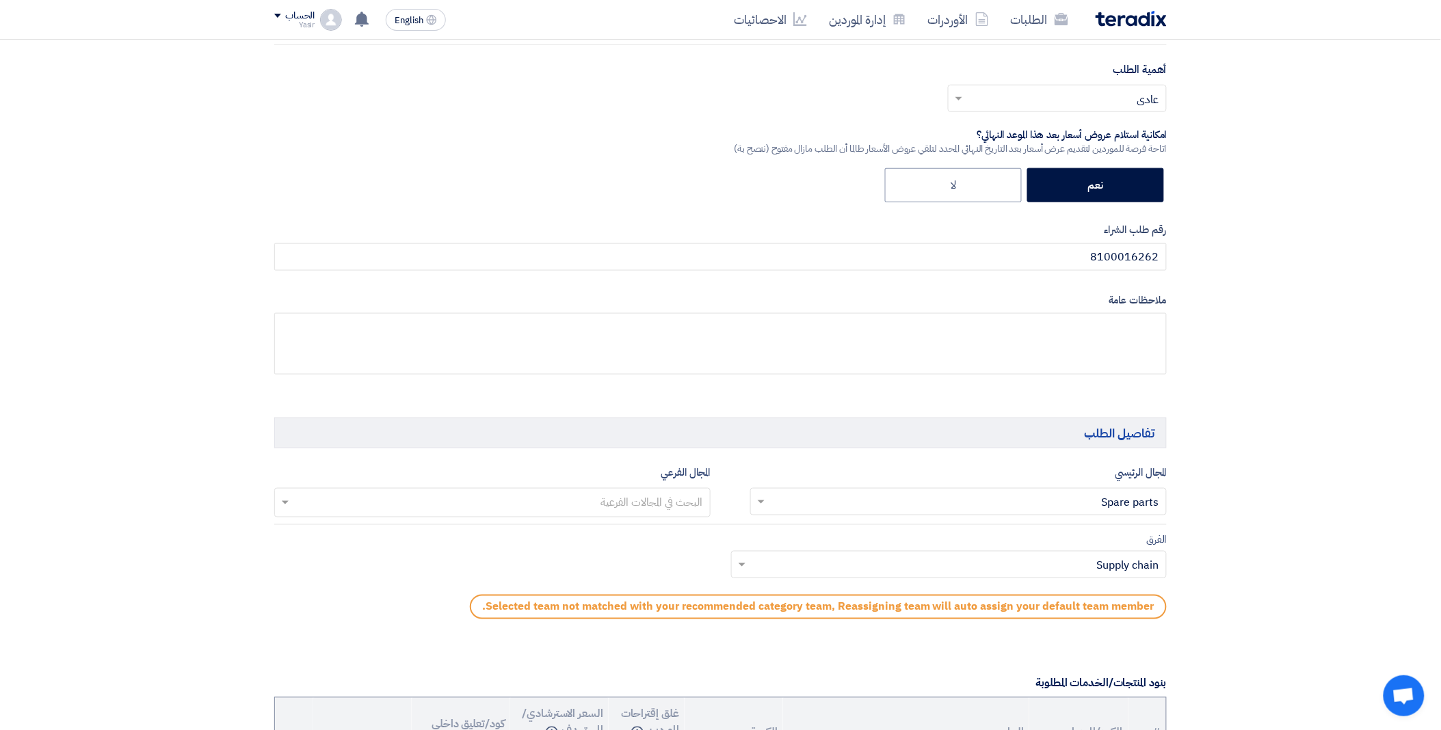
click at [569, 500] on input "text" at bounding box center [491, 504] width 423 height 23
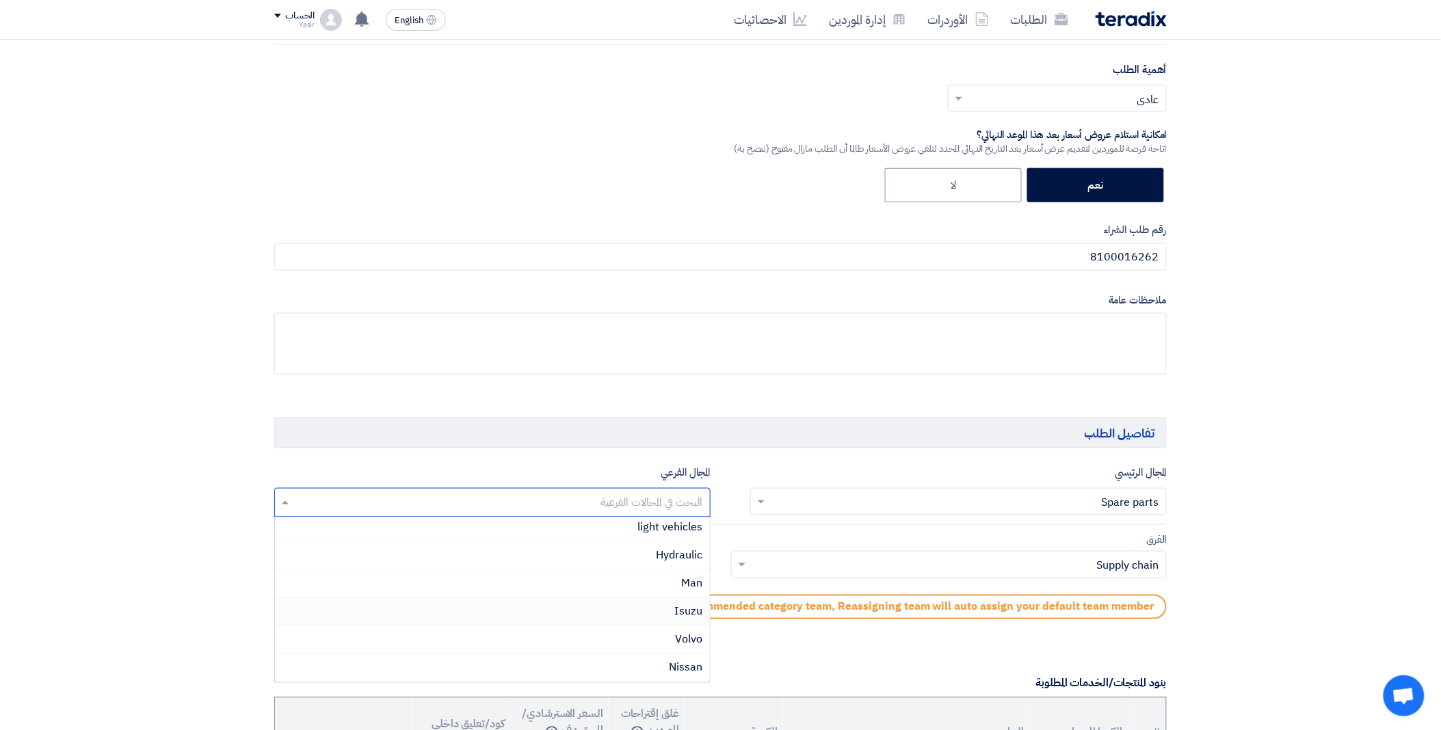
click at [616, 622] on div "Isuzu" at bounding box center [492, 612] width 435 height 28
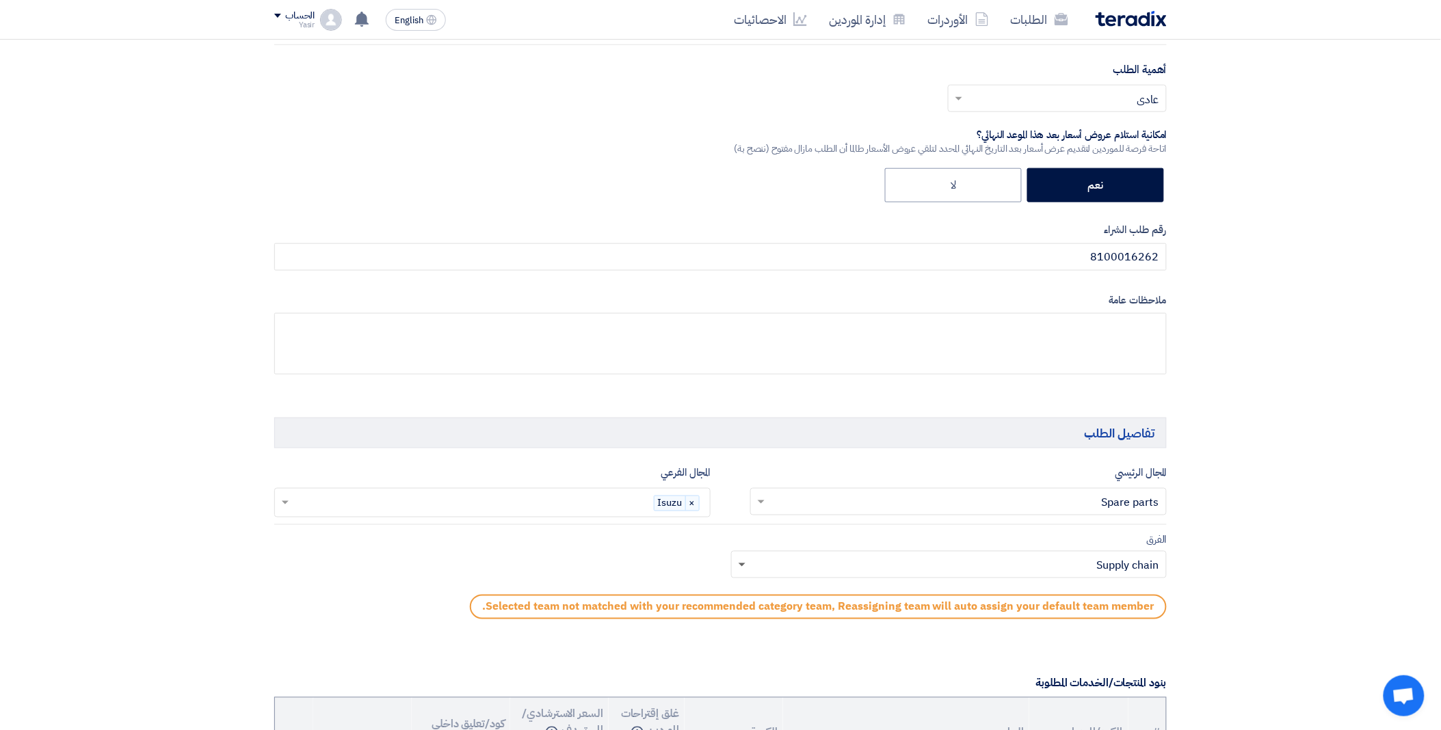
click at [741, 566] on span at bounding box center [742, 565] width 7 height 5
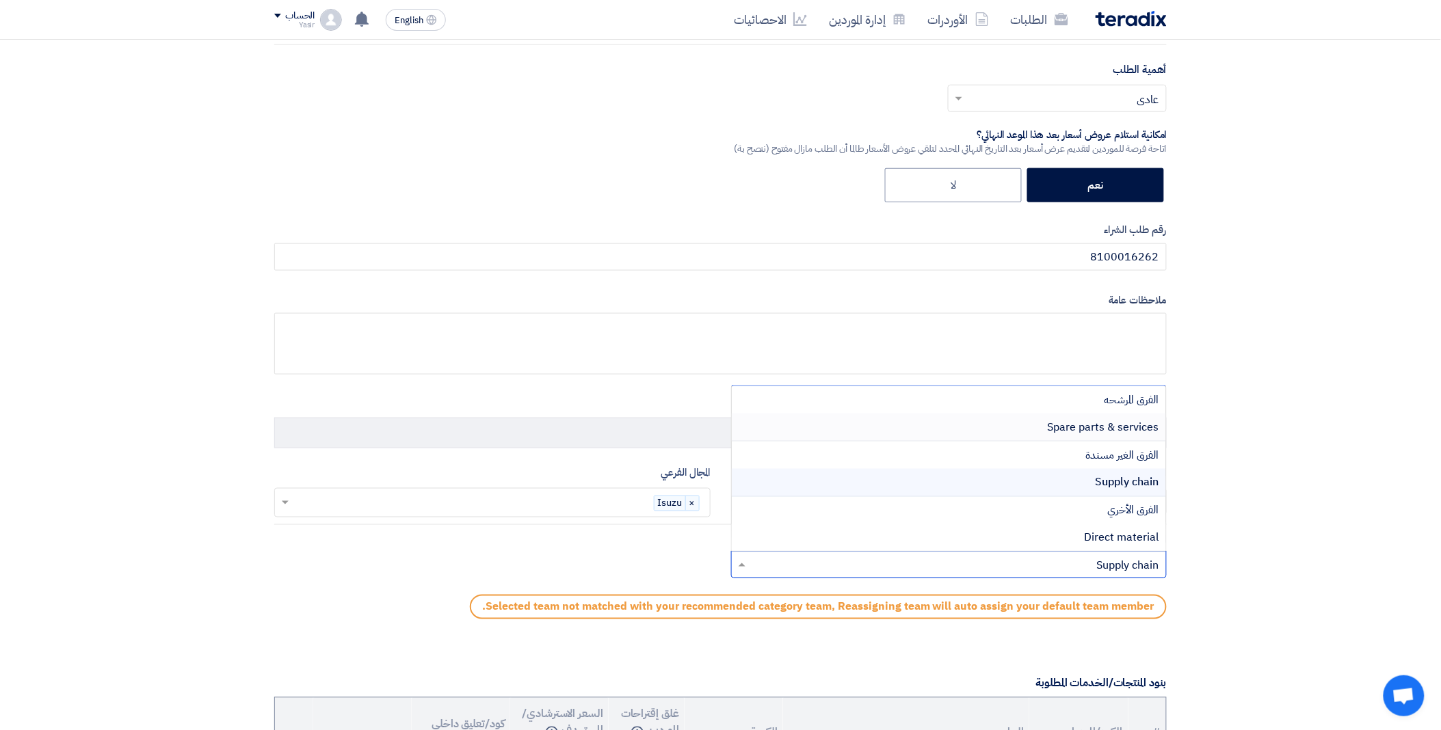
click at [935, 435] on div "Spare parts & services" at bounding box center [949, 428] width 435 height 28
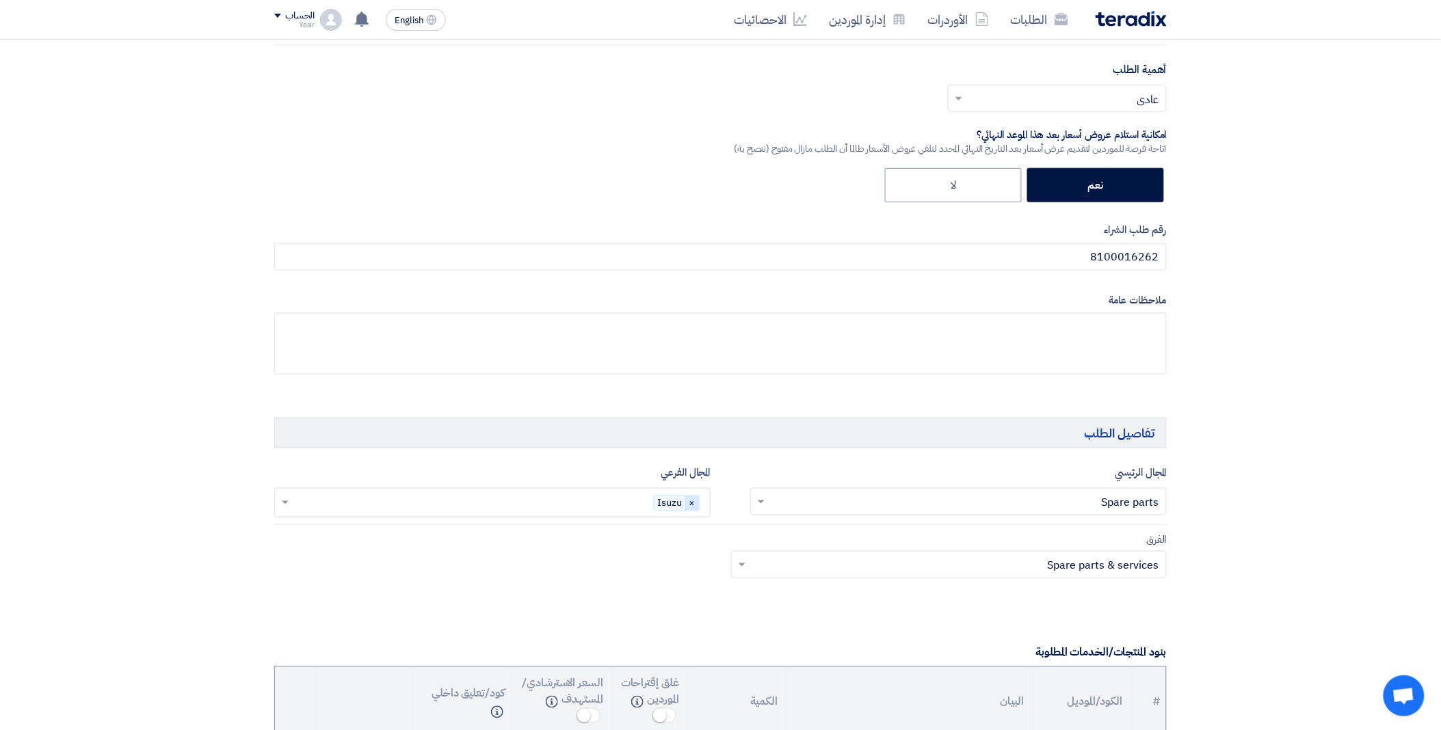
click at [689, 503] on span "×" at bounding box center [692, 503] width 14 height 15
click at [281, 496] on input "text" at bounding box center [491, 504] width 423 height 23
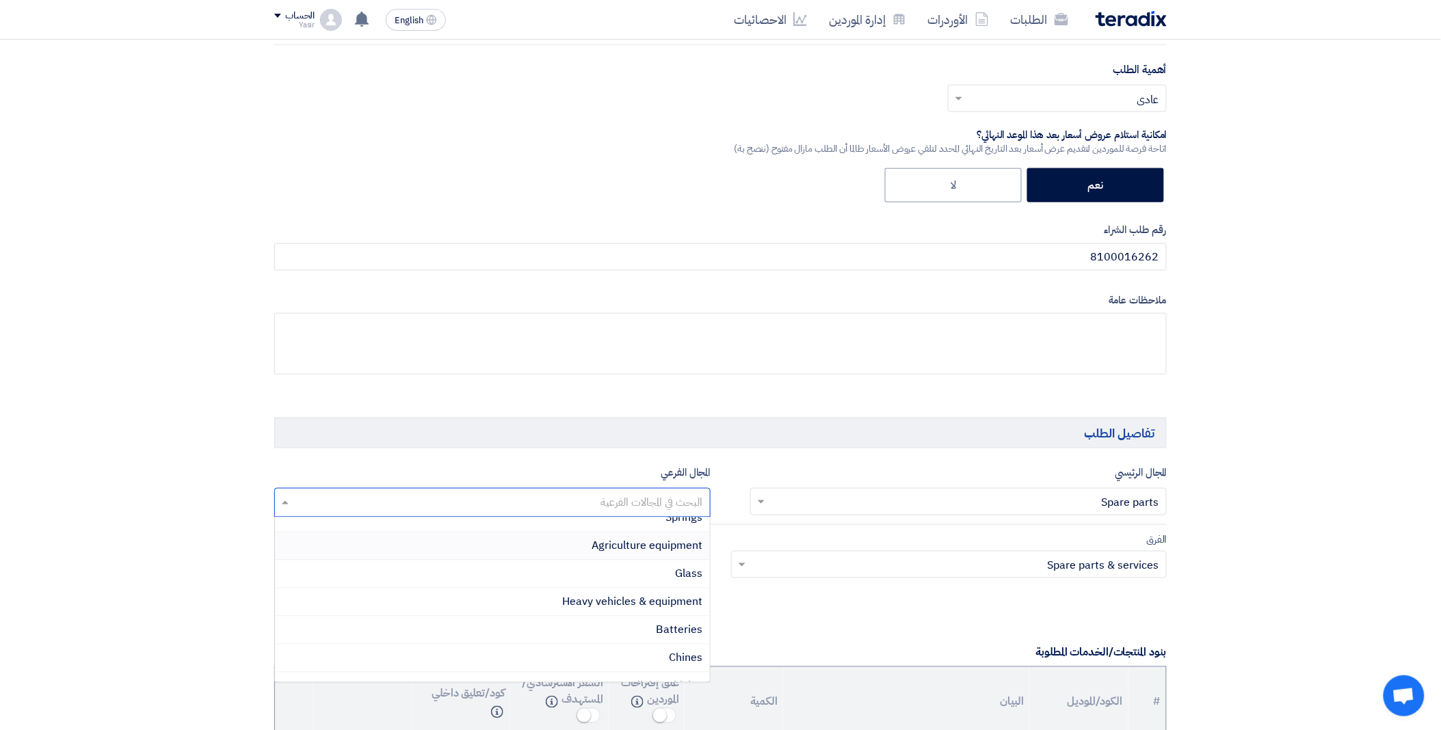
scroll to position [152, 0]
click at [546, 579] on div "Heavy vehicles & equipment" at bounding box center [492, 576] width 435 height 28
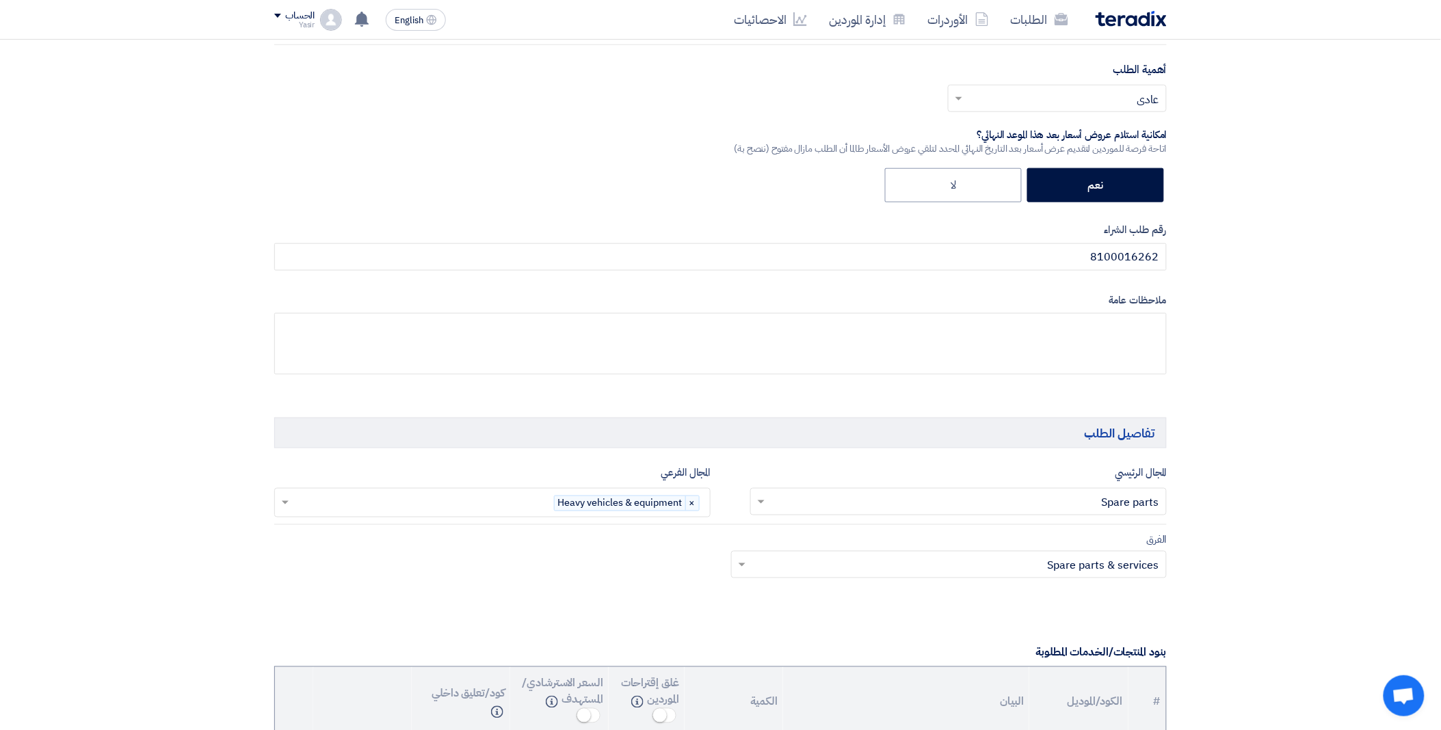
click at [780, 564] on input "text" at bounding box center [956, 566] width 409 height 23
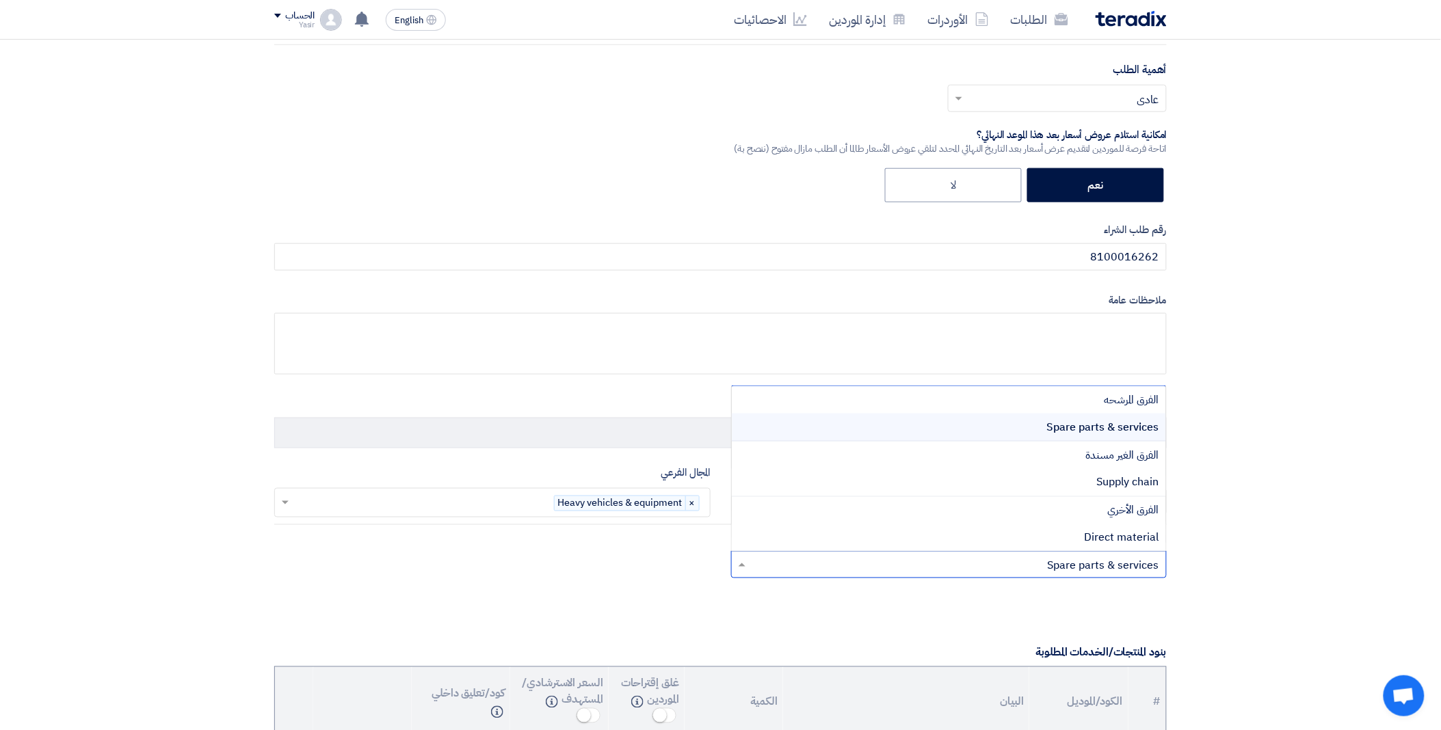
click at [953, 425] on div "Spare parts & services" at bounding box center [949, 428] width 435 height 28
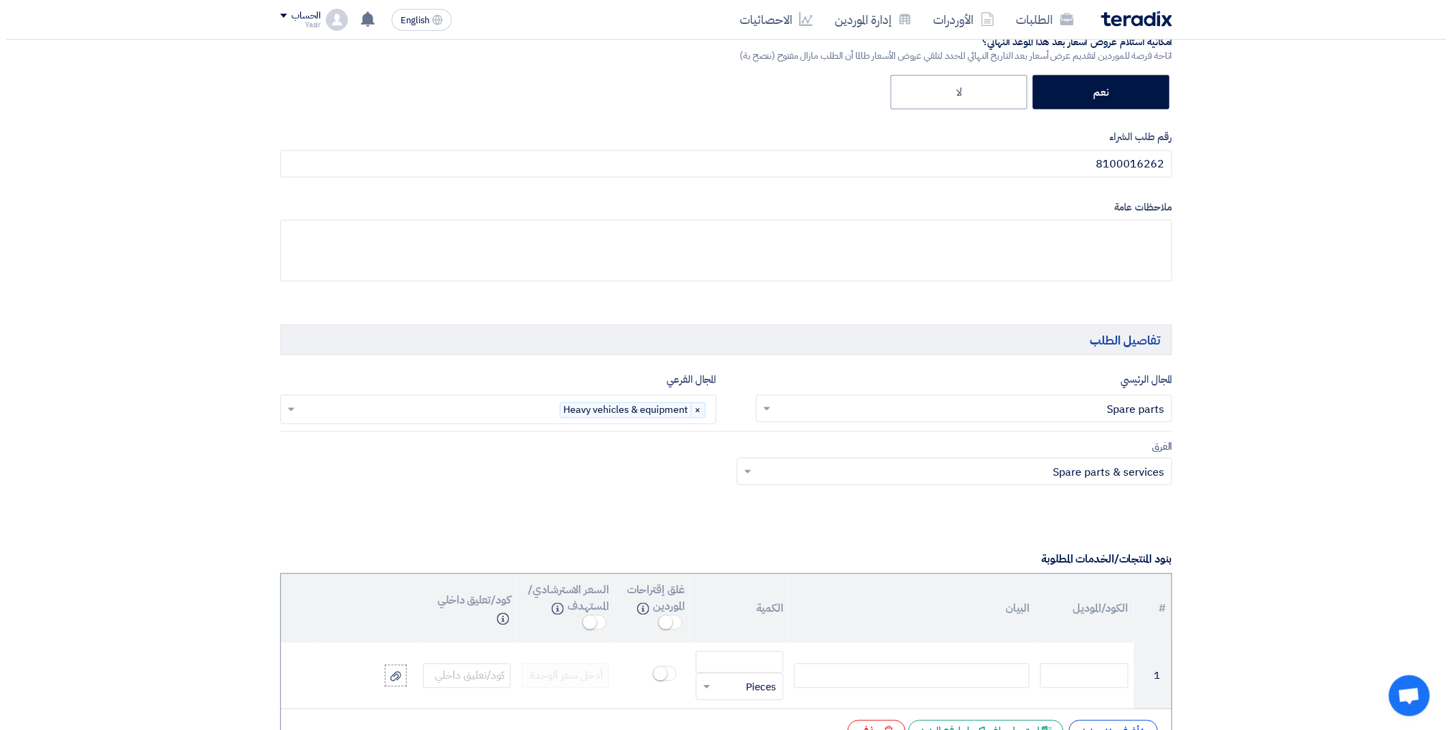
scroll to position [760, 0]
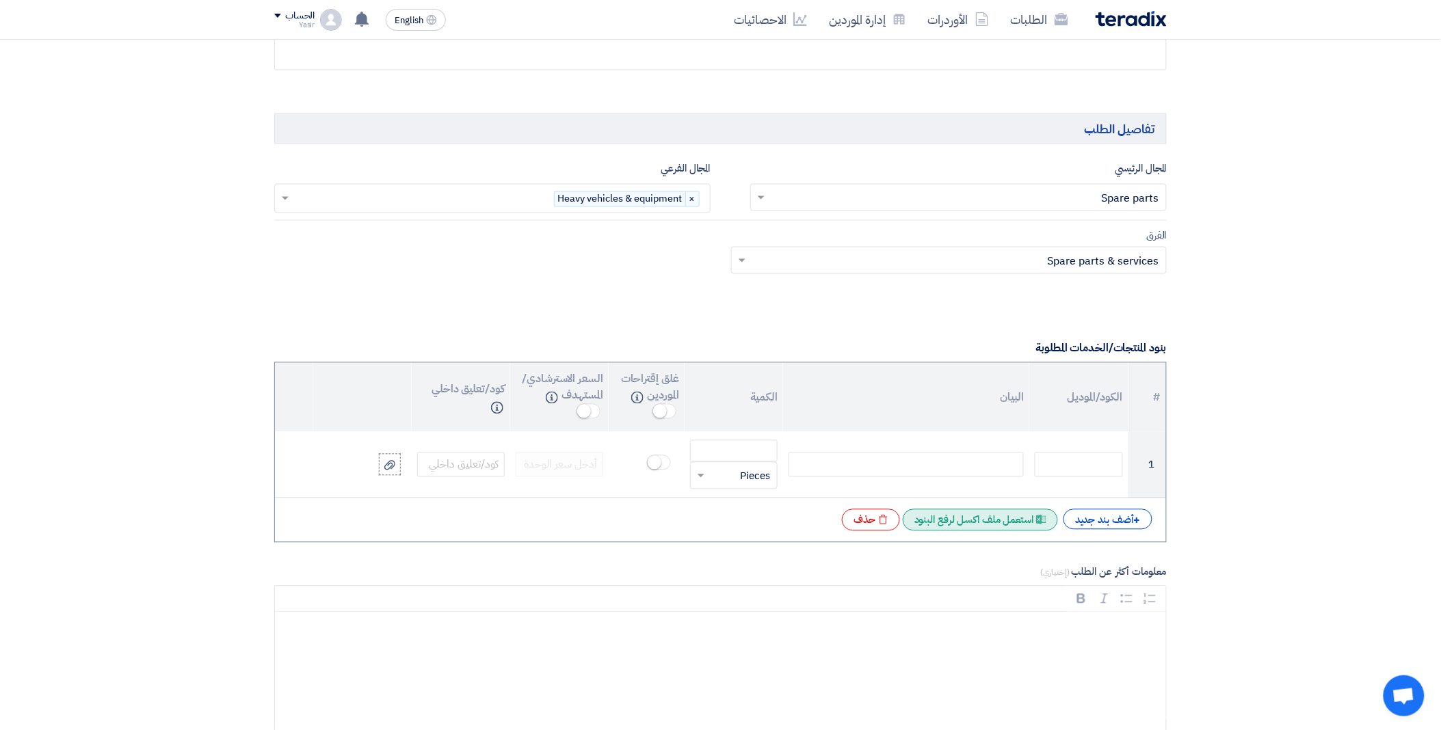
click at [989, 525] on div "Excel file استعمل ملف اكسل لرفع البنود" at bounding box center [980, 520] width 155 height 22
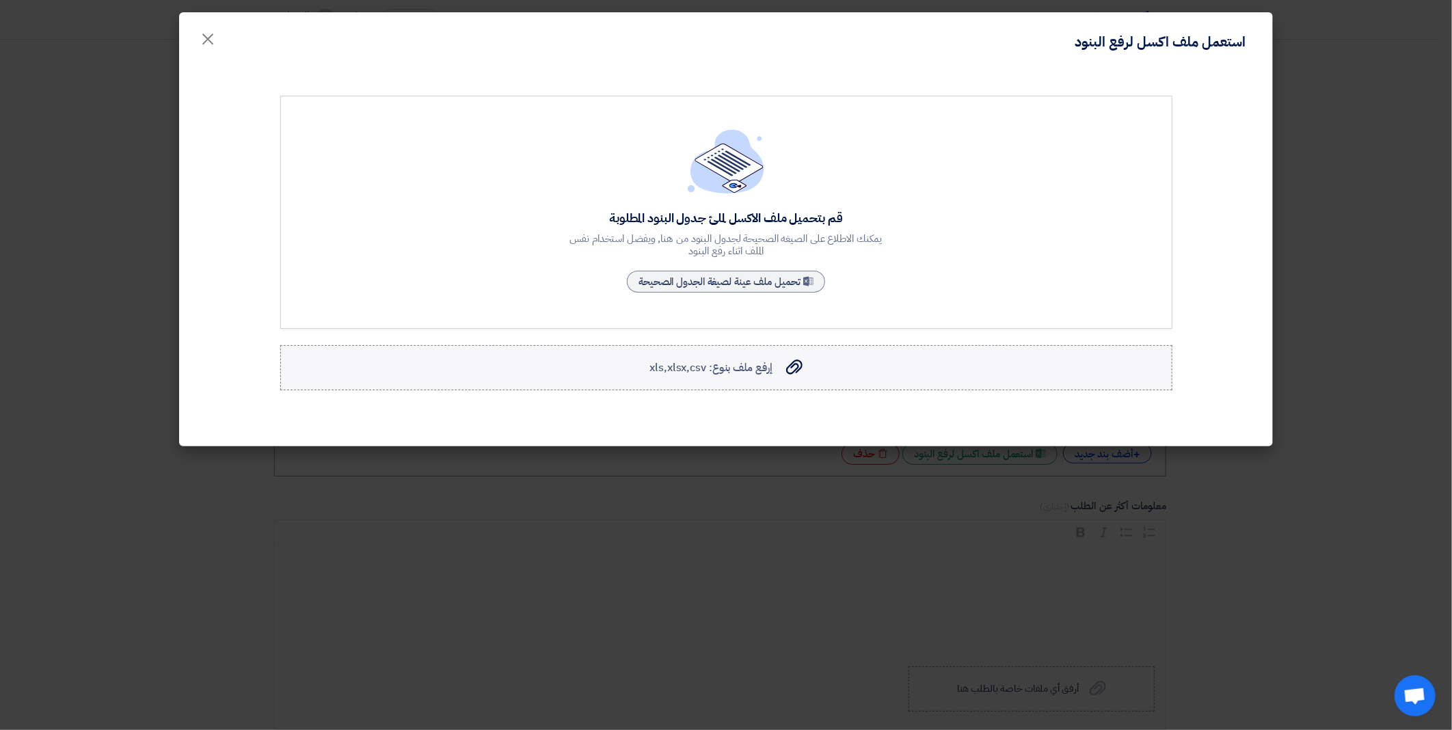
click at [750, 367] on span "إرفع ملف بنوع: xls,xlsx,csv" at bounding box center [711, 368] width 122 height 16
click at [0, 0] on input "إرفع ملف بنوع: xls,xlsx,csv إرفع ملف بنوع: xls,xlsx,csv" at bounding box center [0, 0] width 0 height 0
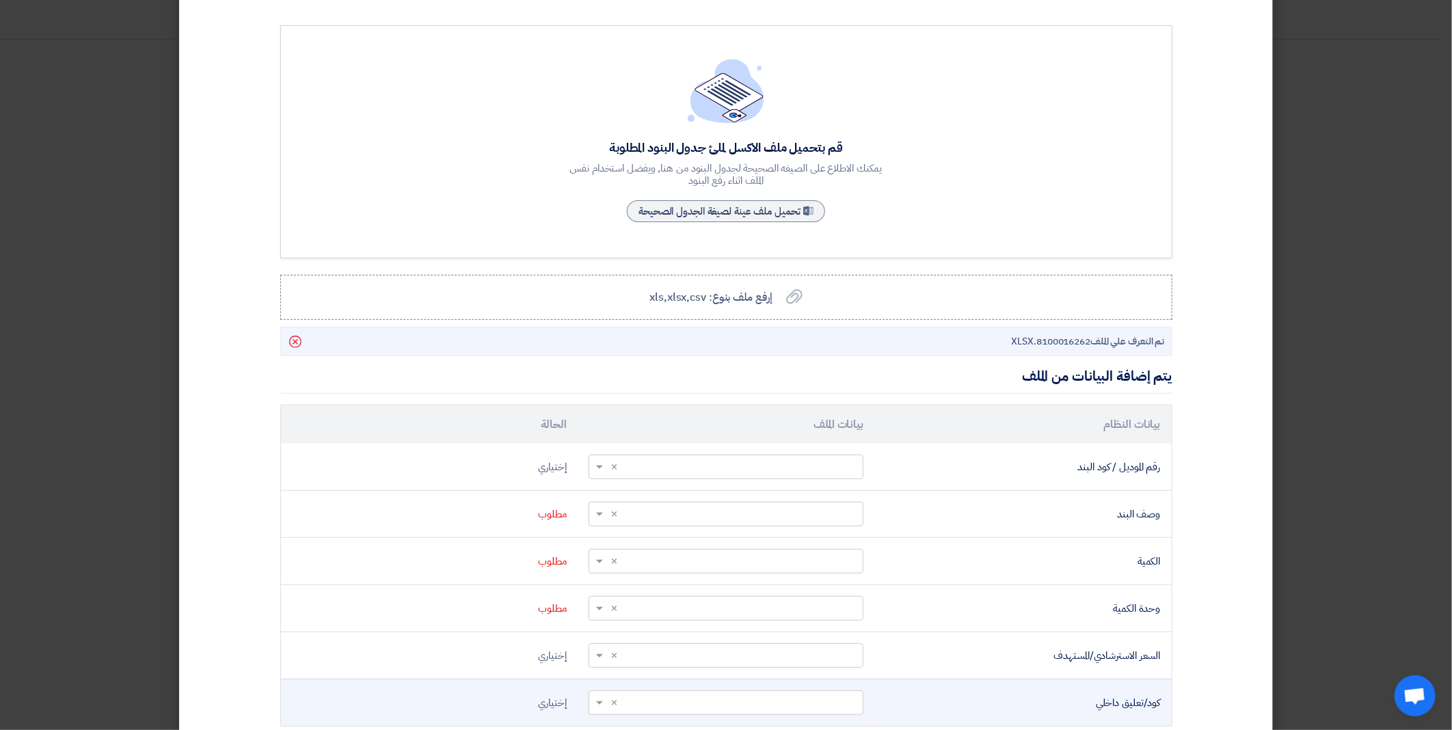
scroll to position [181, 0]
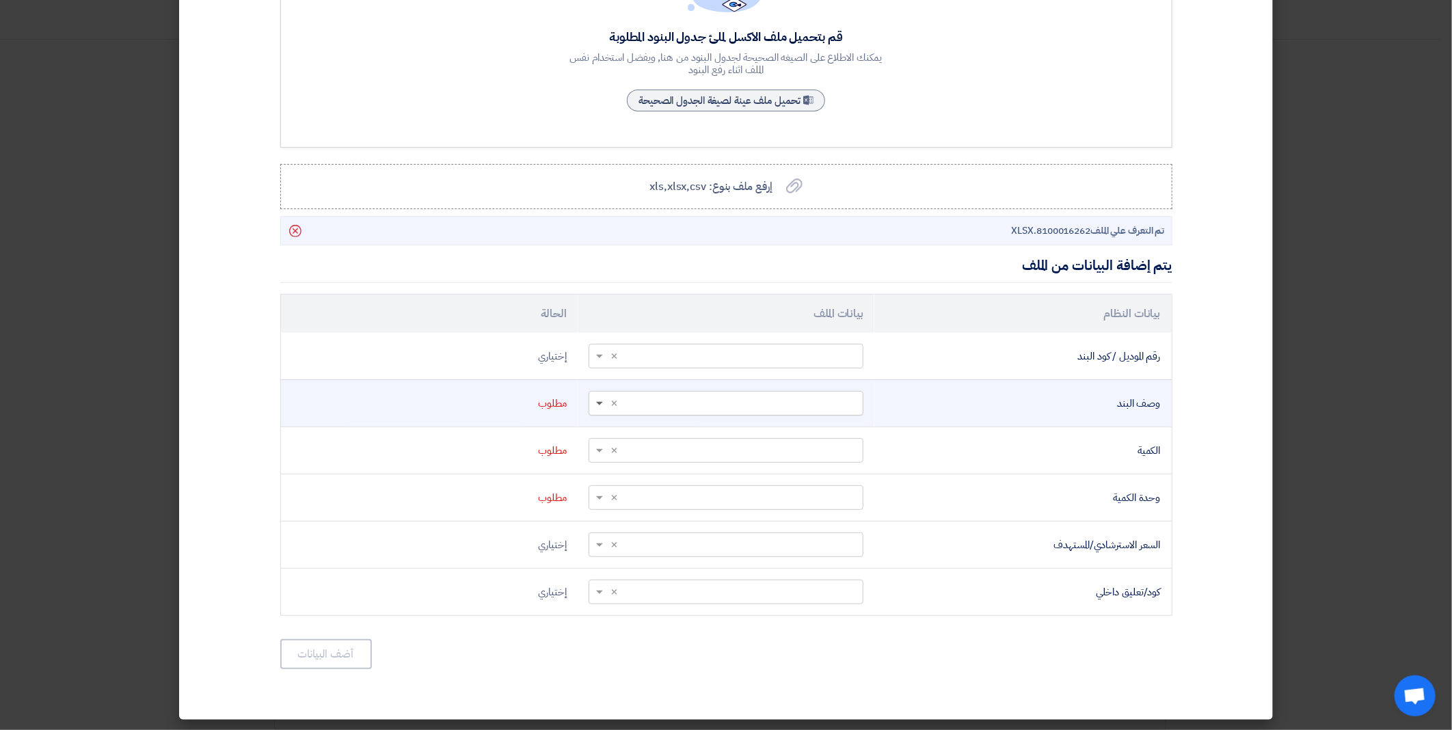
click at [603, 402] on span at bounding box center [599, 404] width 7 height 5
click at [755, 510] on div "Short Text" at bounding box center [726, 511] width 274 height 27
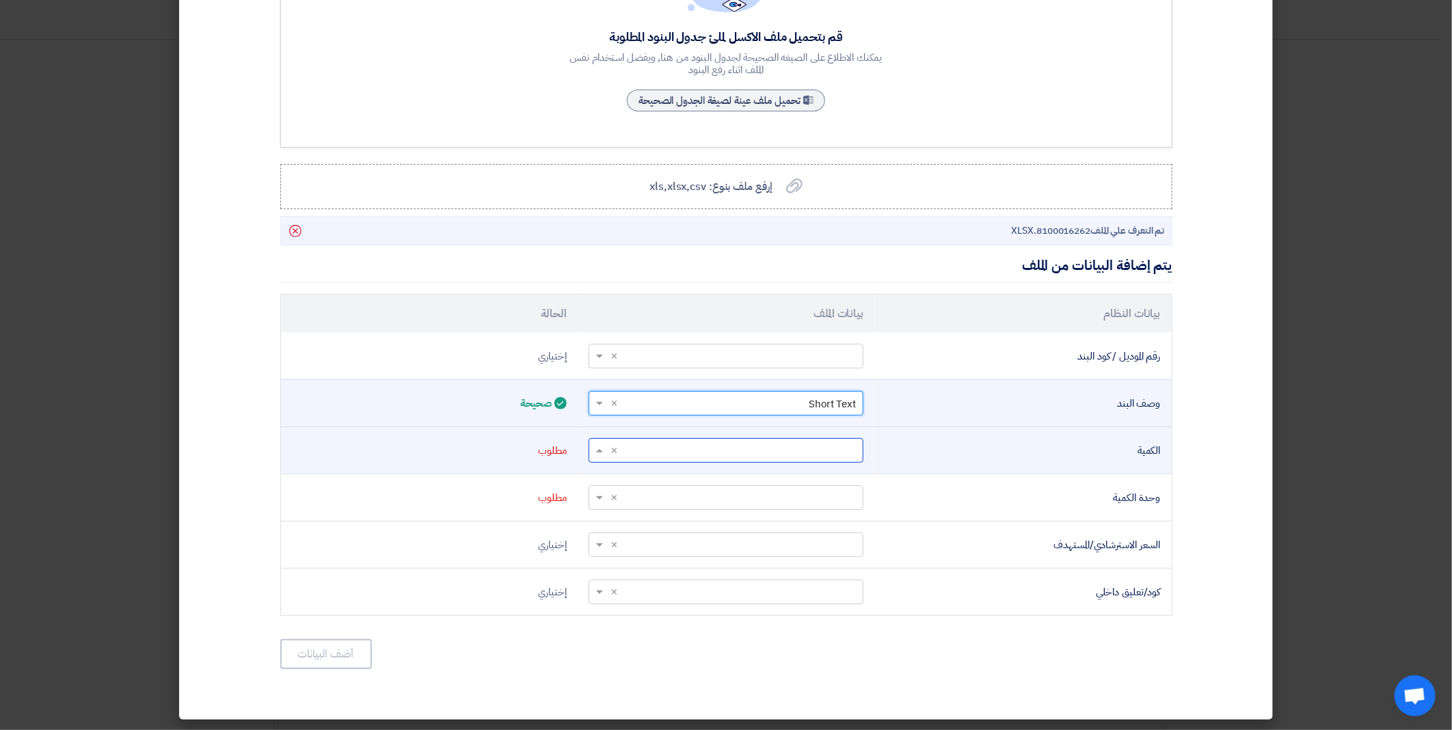
click at [598, 448] on span at bounding box center [597, 451] width 17 height 16
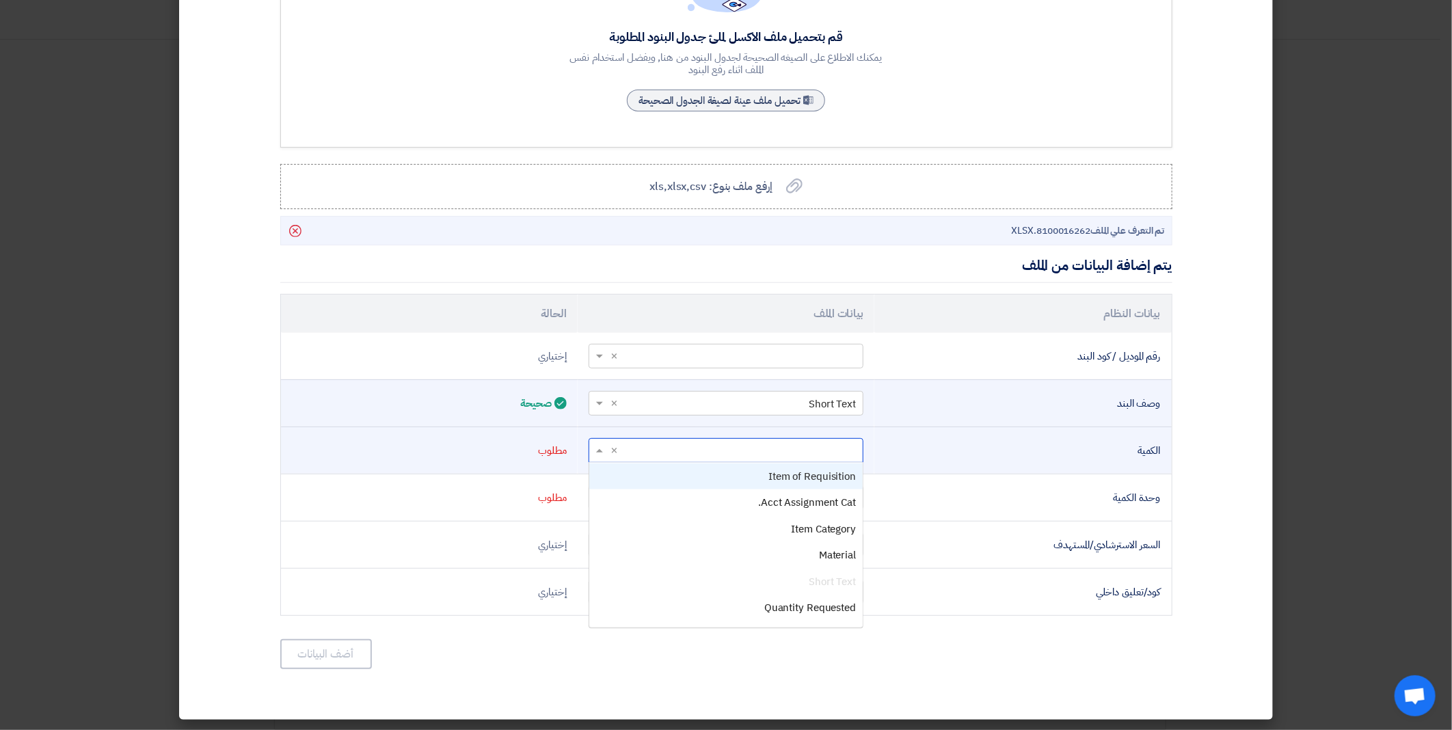
scroll to position [152, 0]
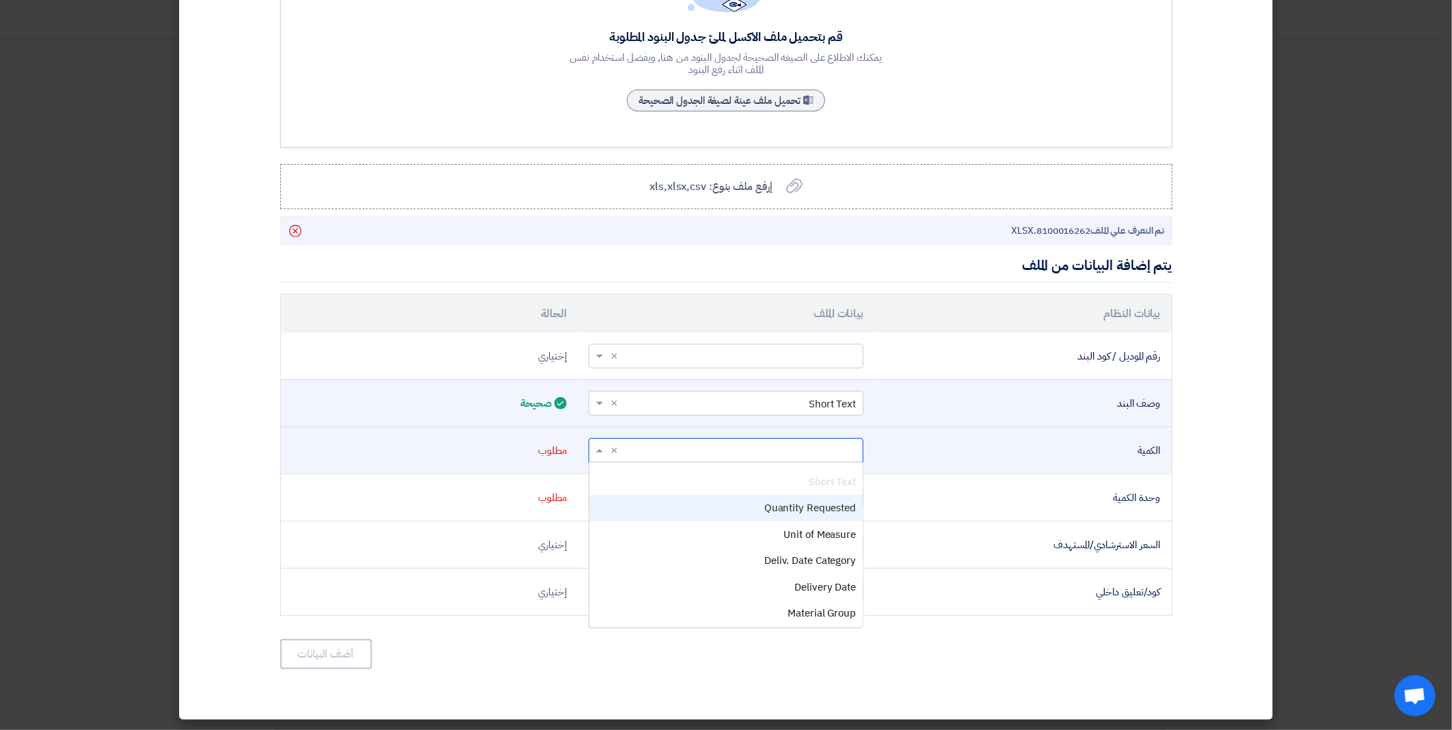
click at [749, 503] on div "Quantity Requested" at bounding box center [726, 508] width 274 height 27
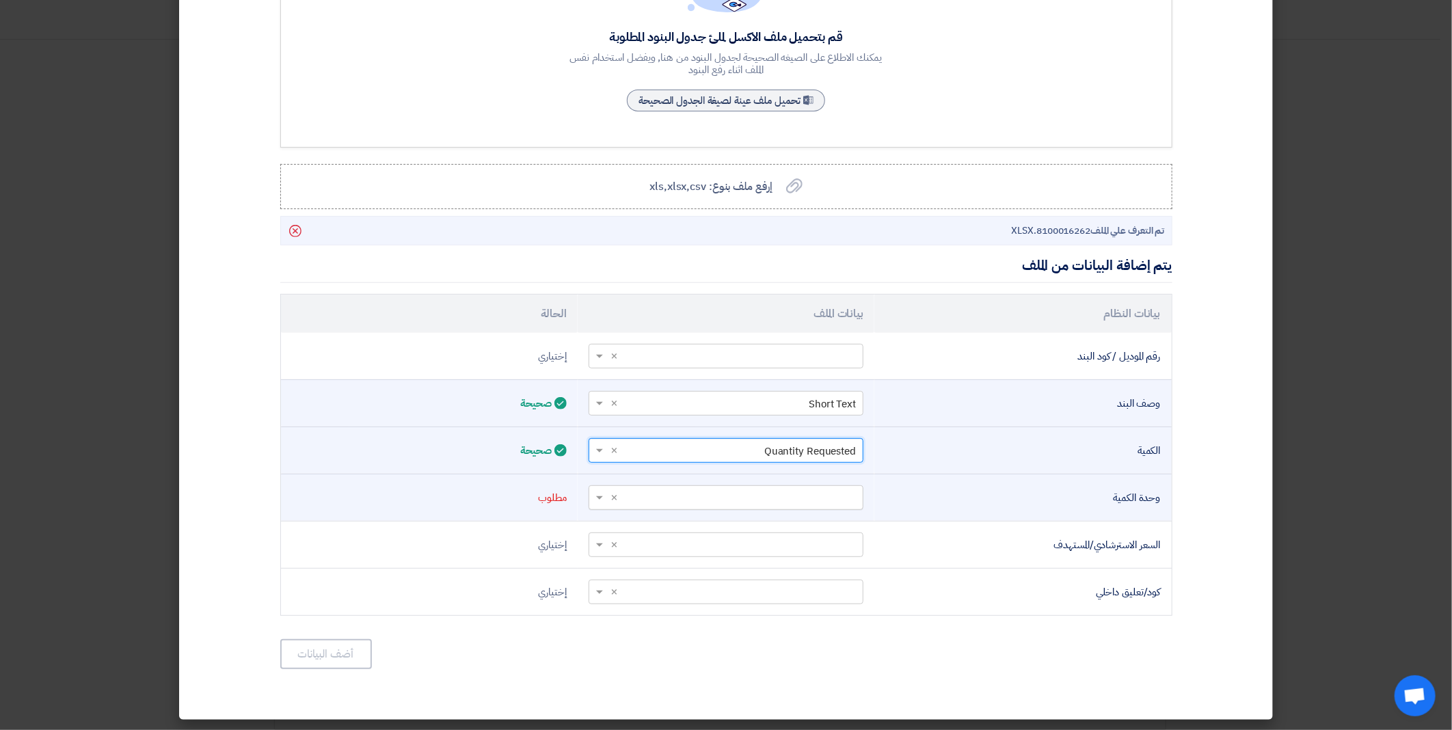
click at [604, 494] on span at bounding box center [597, 498] width 17 height 16
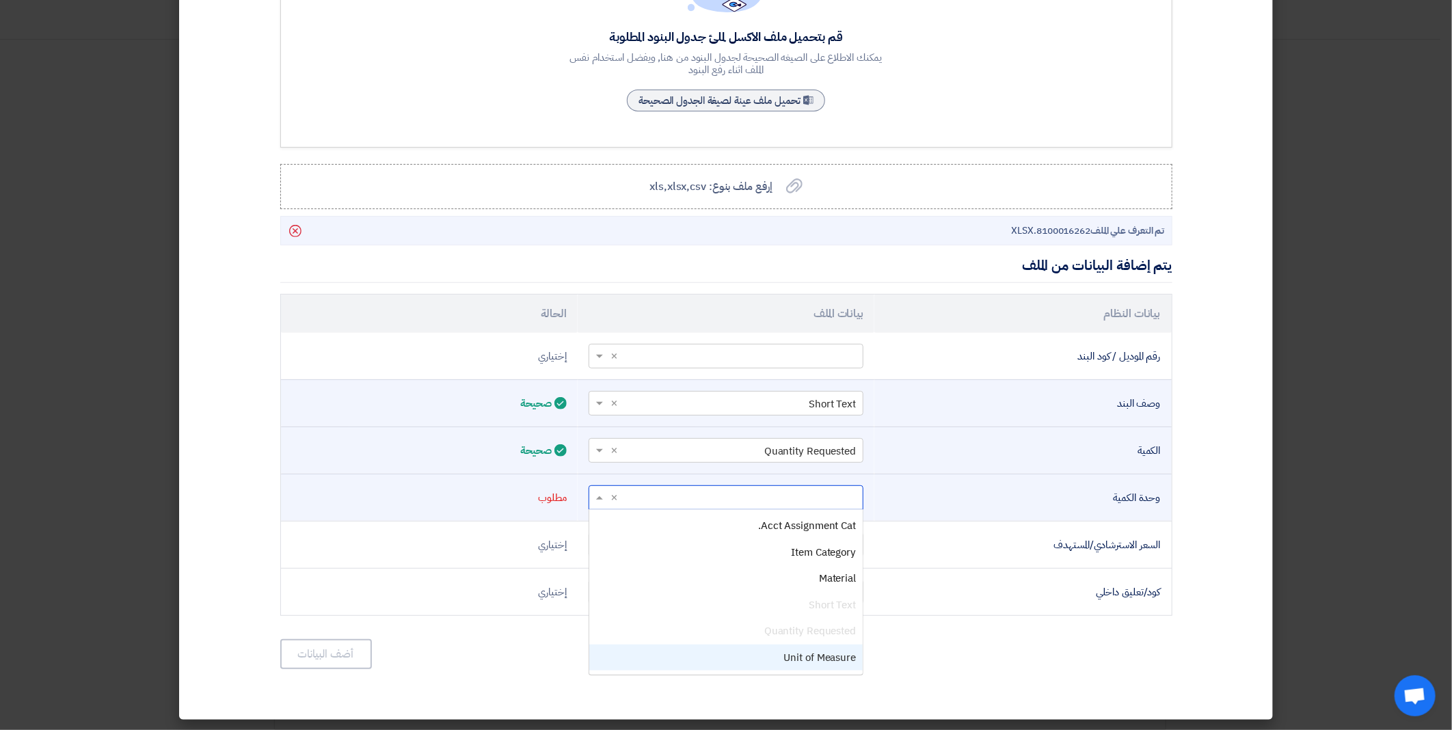
click at [752, 650] on div "Unit of Measure" at bounding box center [726, 658] width 274 height 27
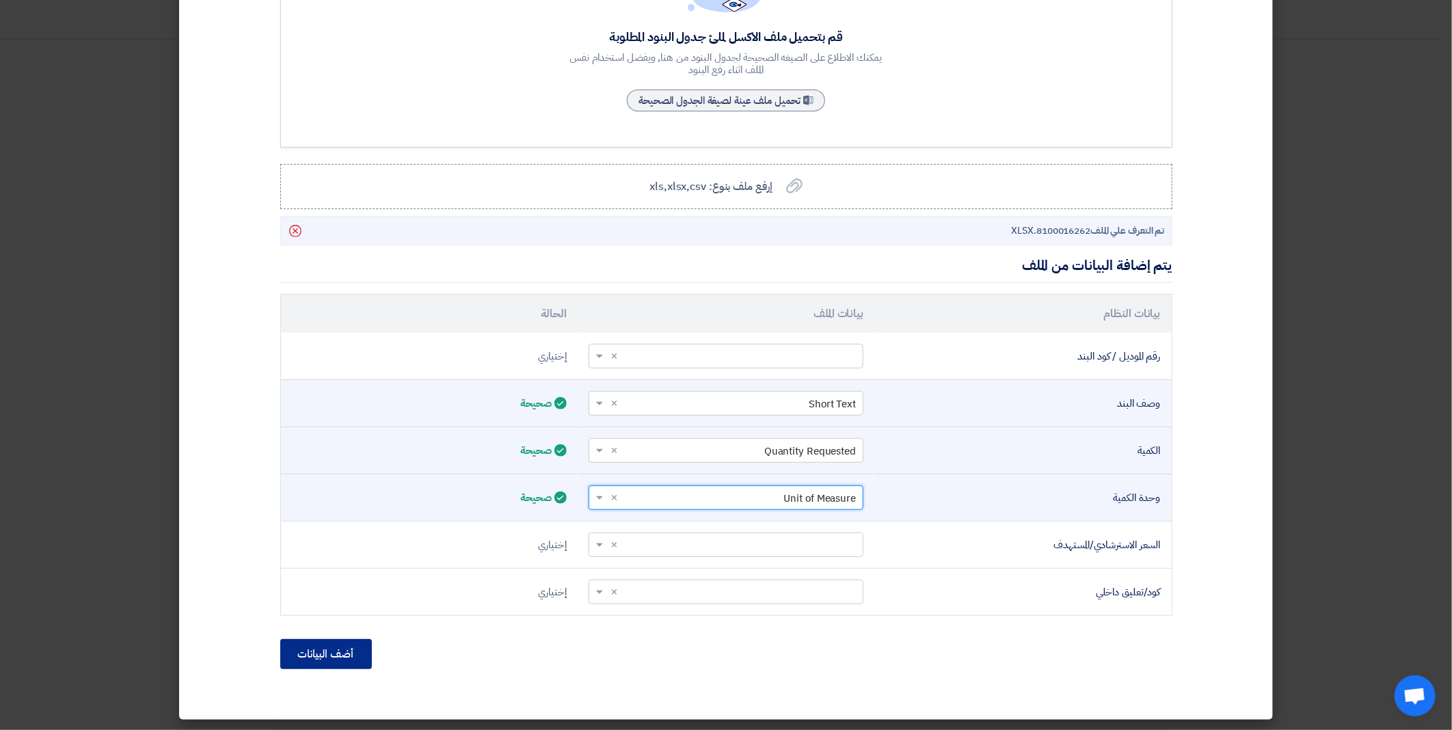
click at [337, 650] on button "أضف البيانات" at bounding box center [326, 654] width 92 height 30
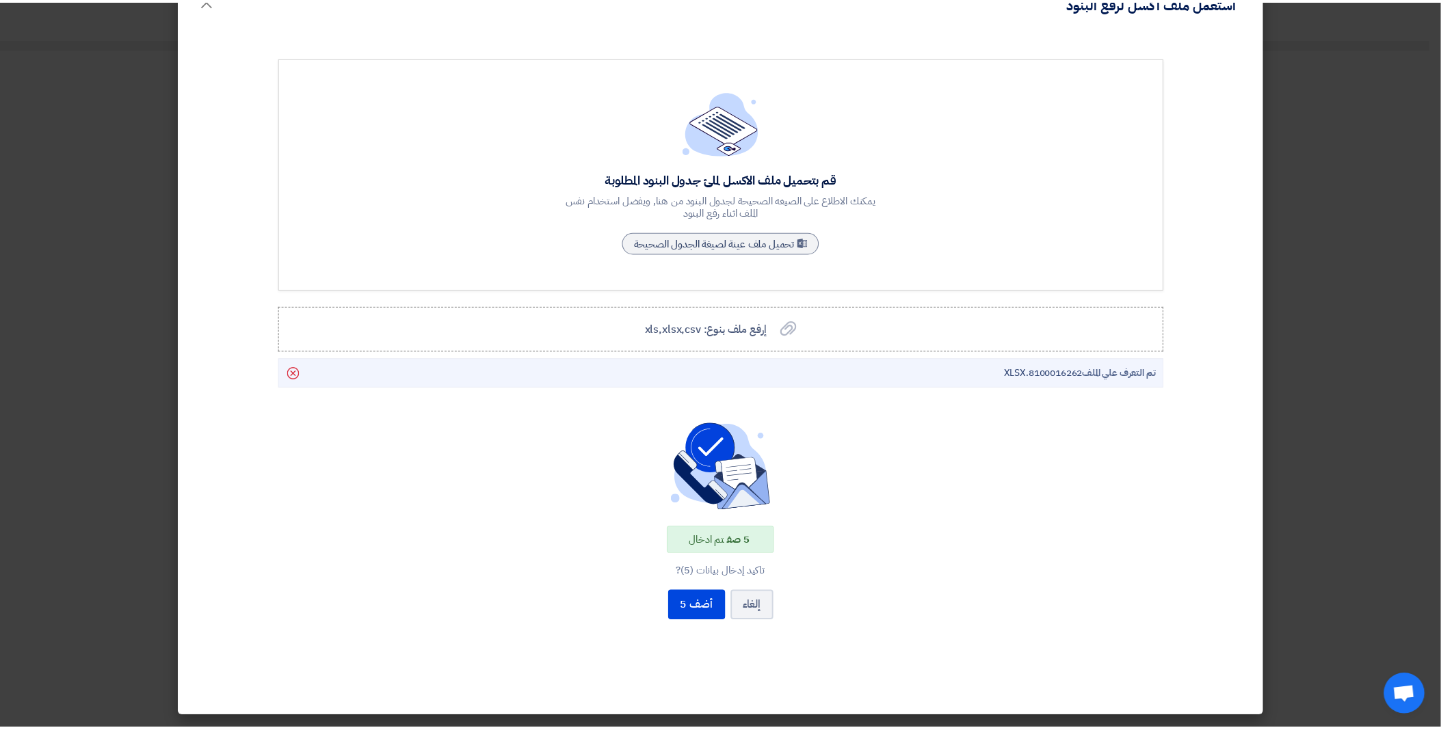
scroll to position [36, 0]
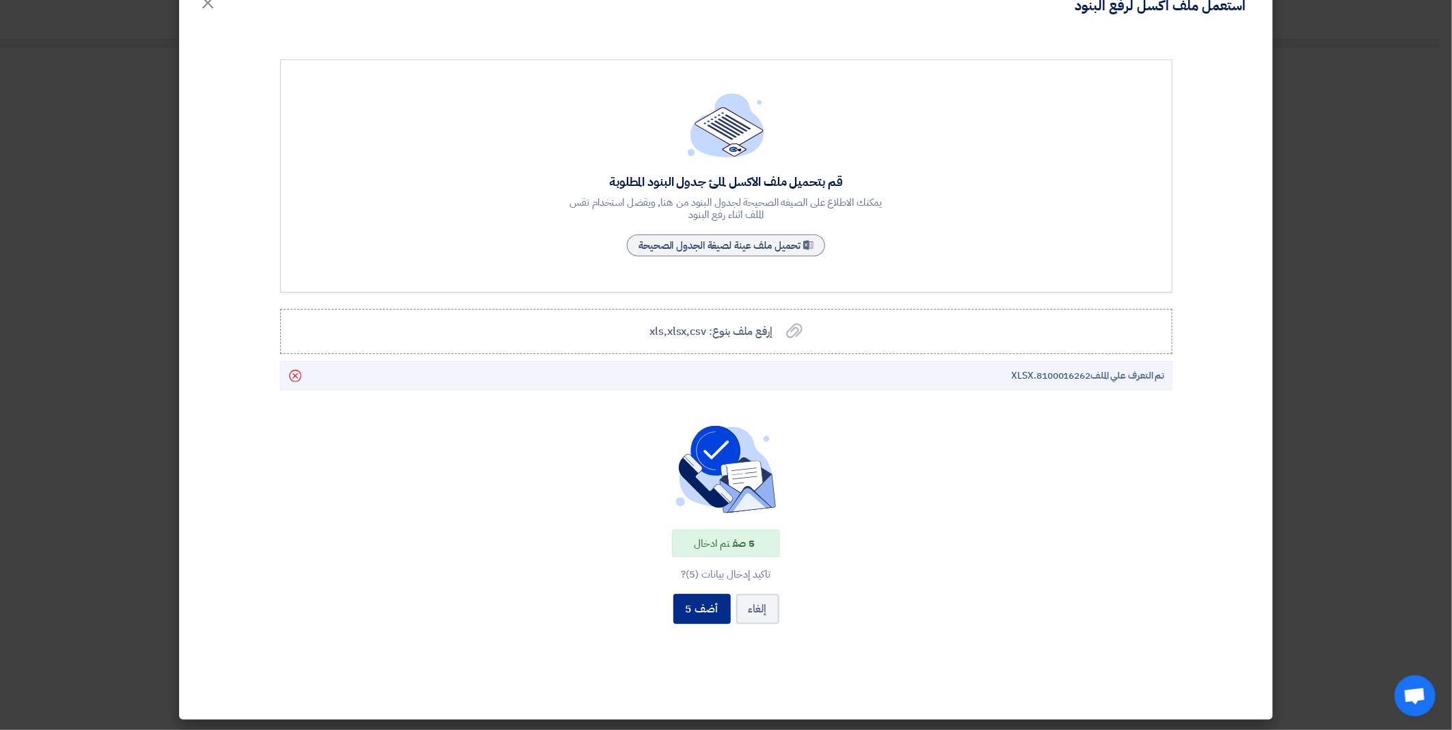
click at [707, 616] on button "أضف 5" at bounding box center [702, 609] width 57 height 30
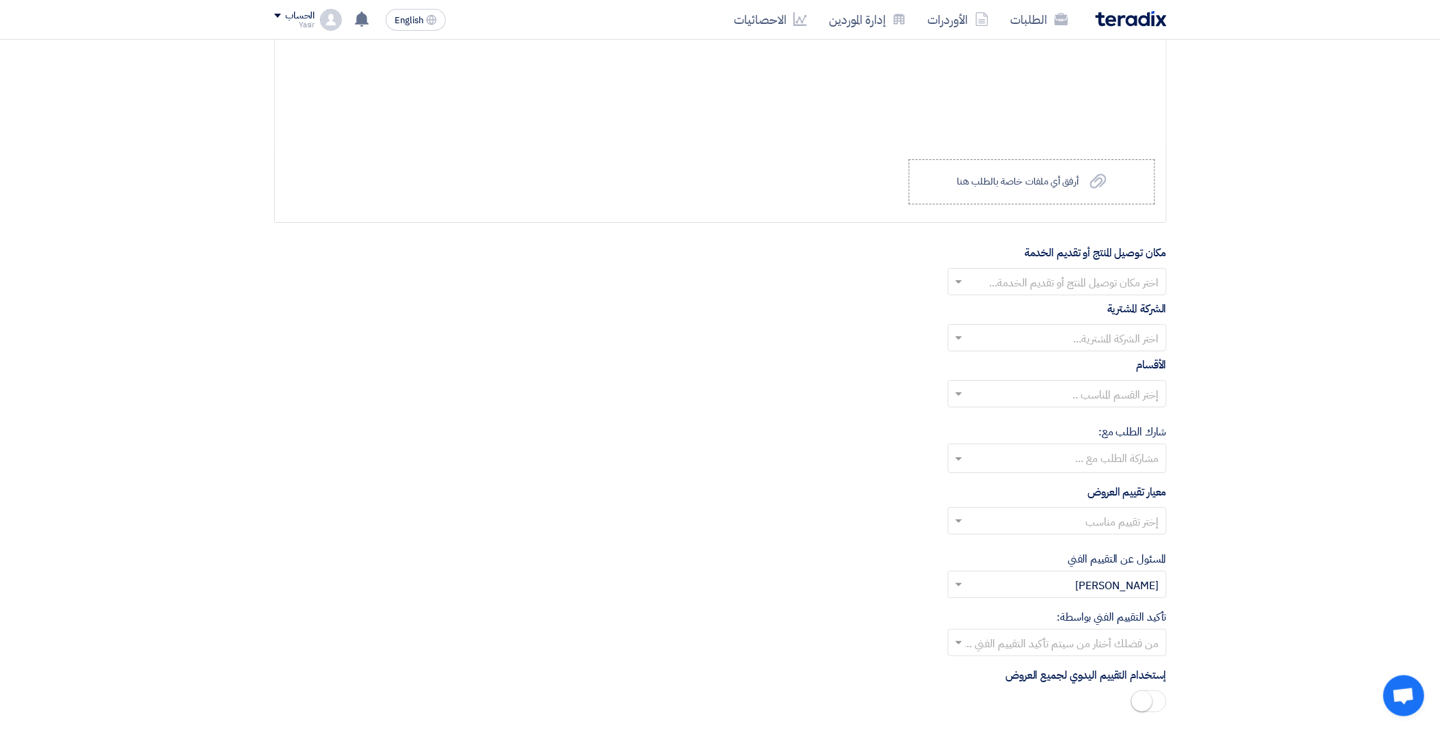
scroll to position [1732, 0]
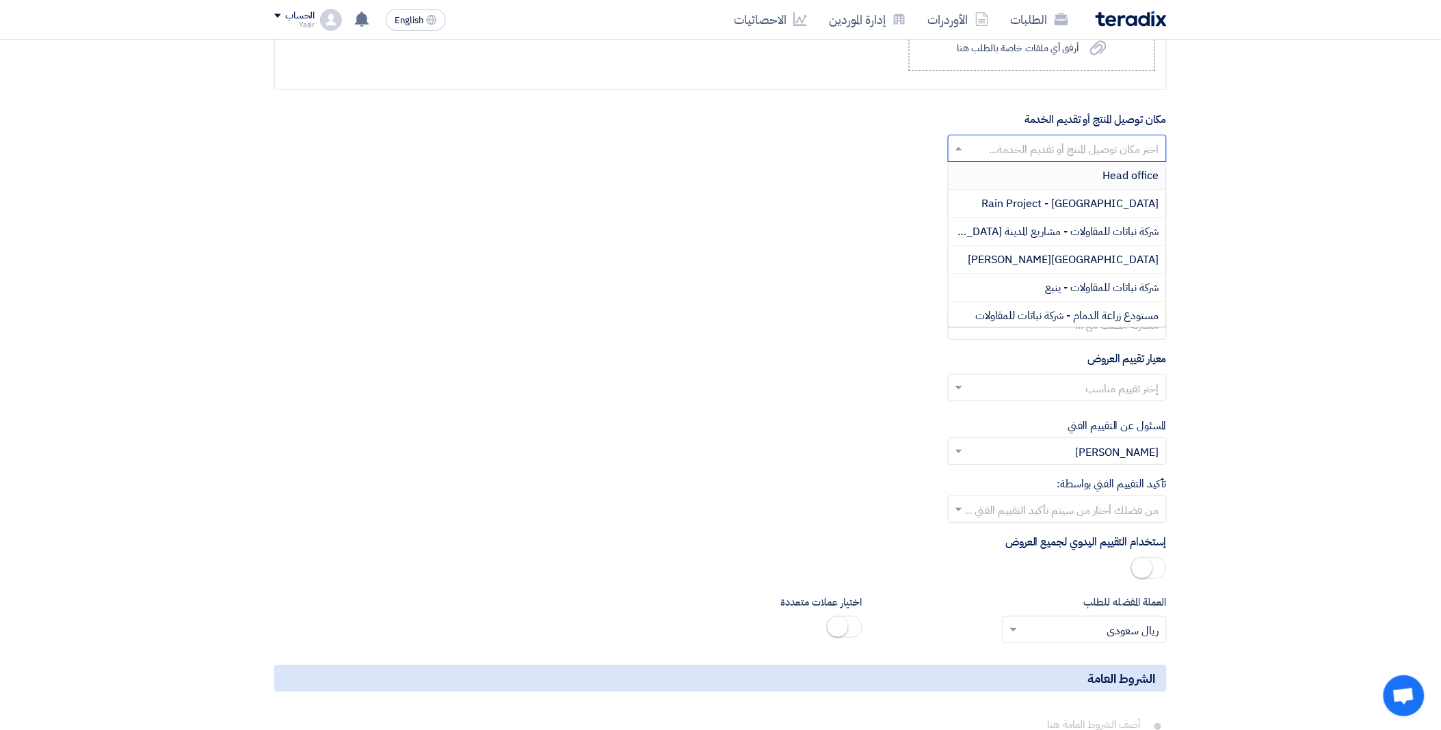
click at [972, 152] on input "text" at bounding box center [1064, 150] width 191 height 23
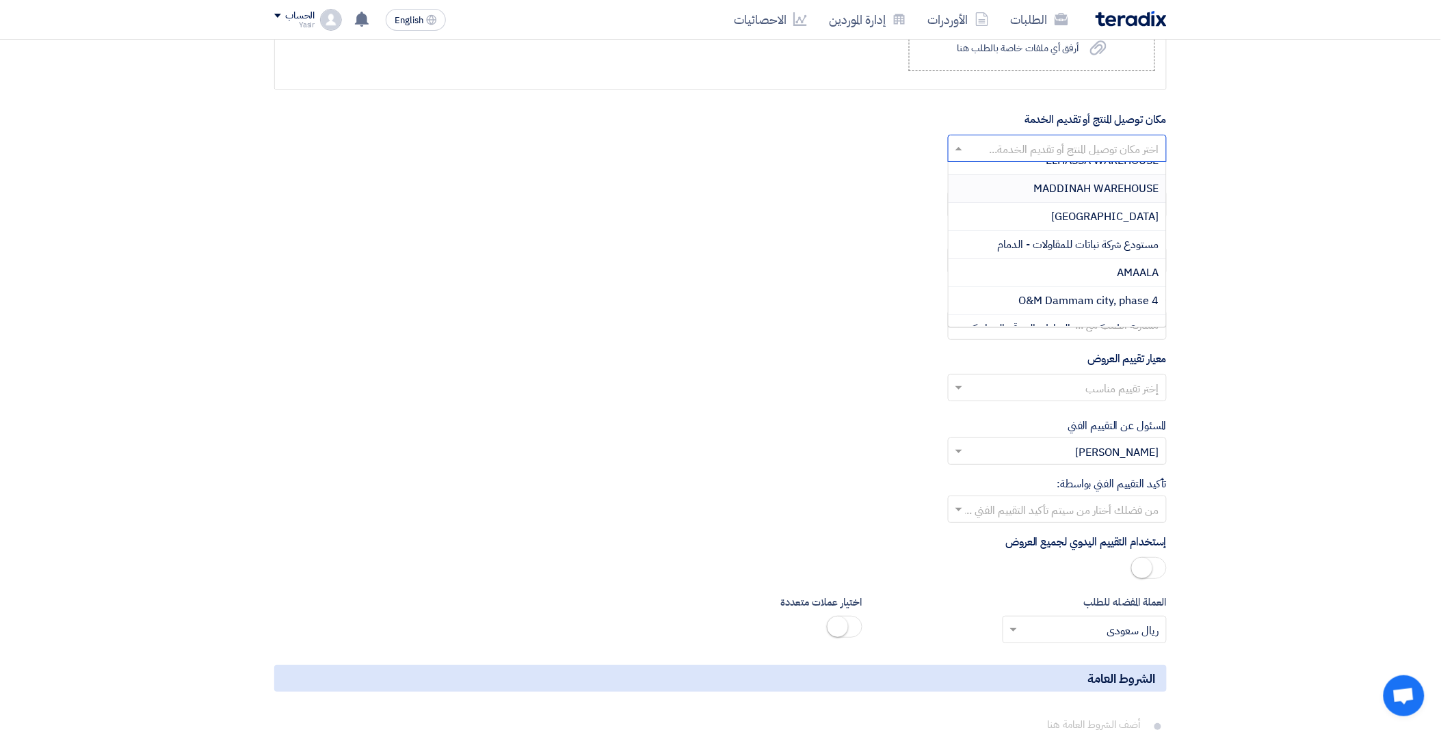
click at [1048, 196] on span "MADDINAH WAREHOUSE" at bounding box center [1096, 189] width 125 height 16
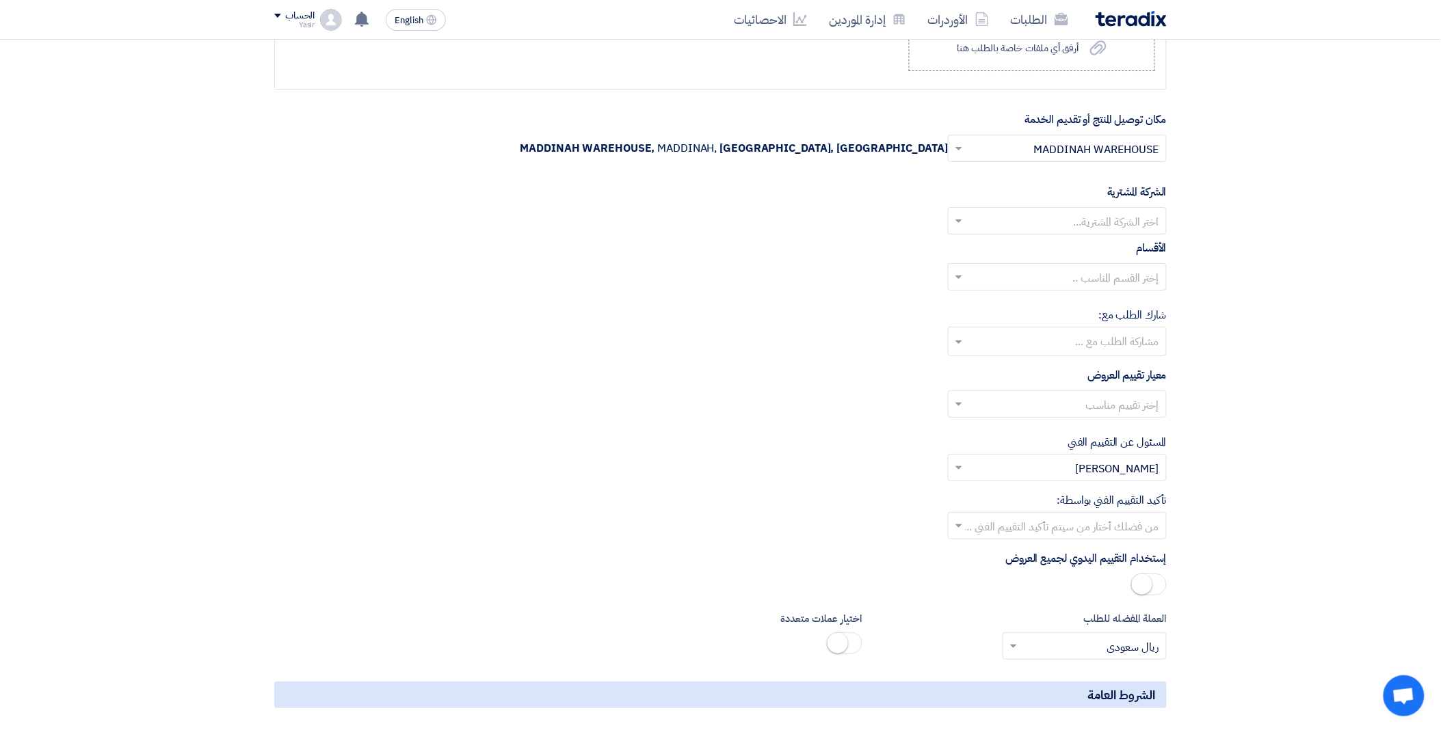
click at [1015, 217] on input "text" at bounding box center [1064, 222] width 191 height 23
click at [1061, 245] on span "Nabatat for contracting" at bounding box center [1101, 248] width 116 height 16
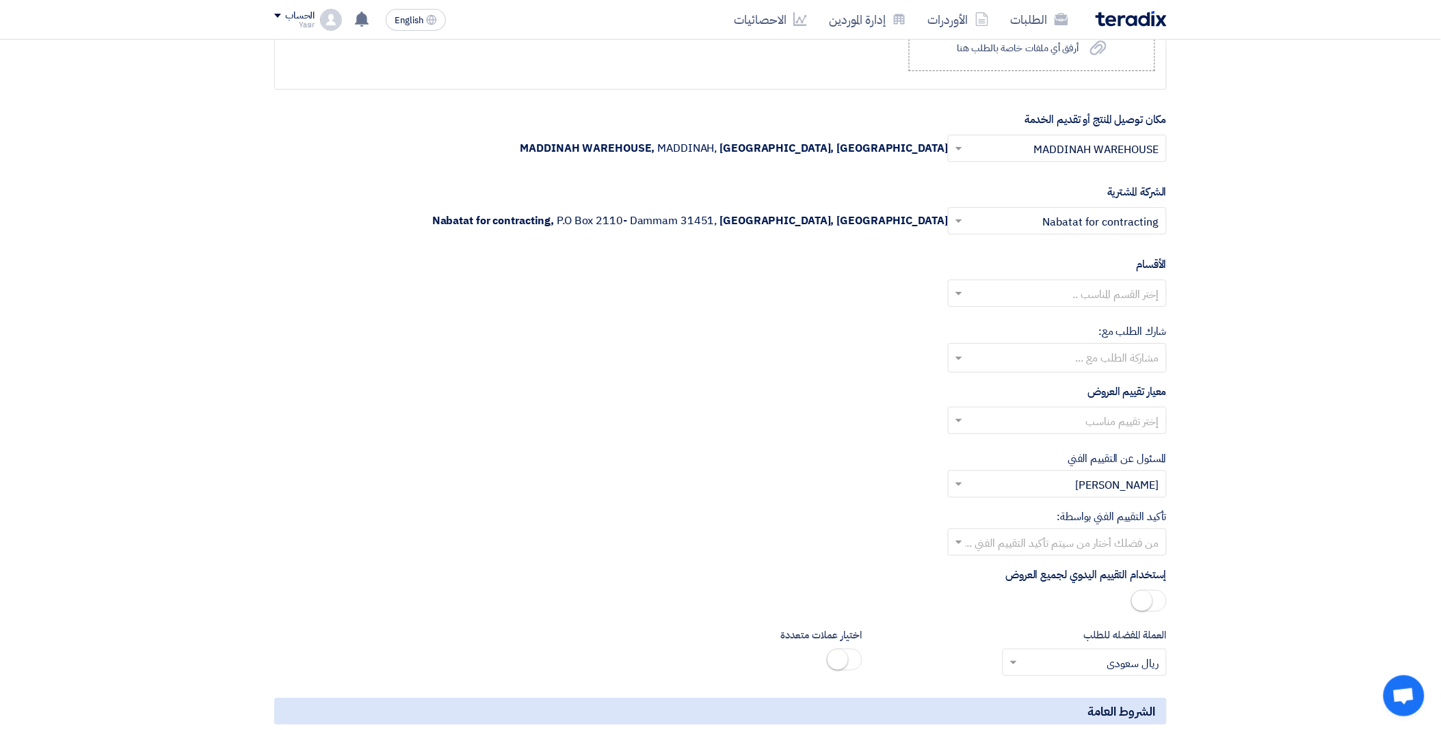
click at [974, 301] on input "text" at bounding box center [1064, 295] width 191 height 23
click at [1055, 324] on div "General Department" at bounding box center [1056, 320] width 217 height 27
click at [1006, 431] on input "text" at bounding box center [1064, 422] width 191 height 23
click at [1055, 474] on span "spare parts long term" at bounding box center [1105, 476] width 107 height 16
drag, startPoint x: 1010, startPoint y: 548, endPoint x: 1023, endPoint y: 556, distance: 15.0
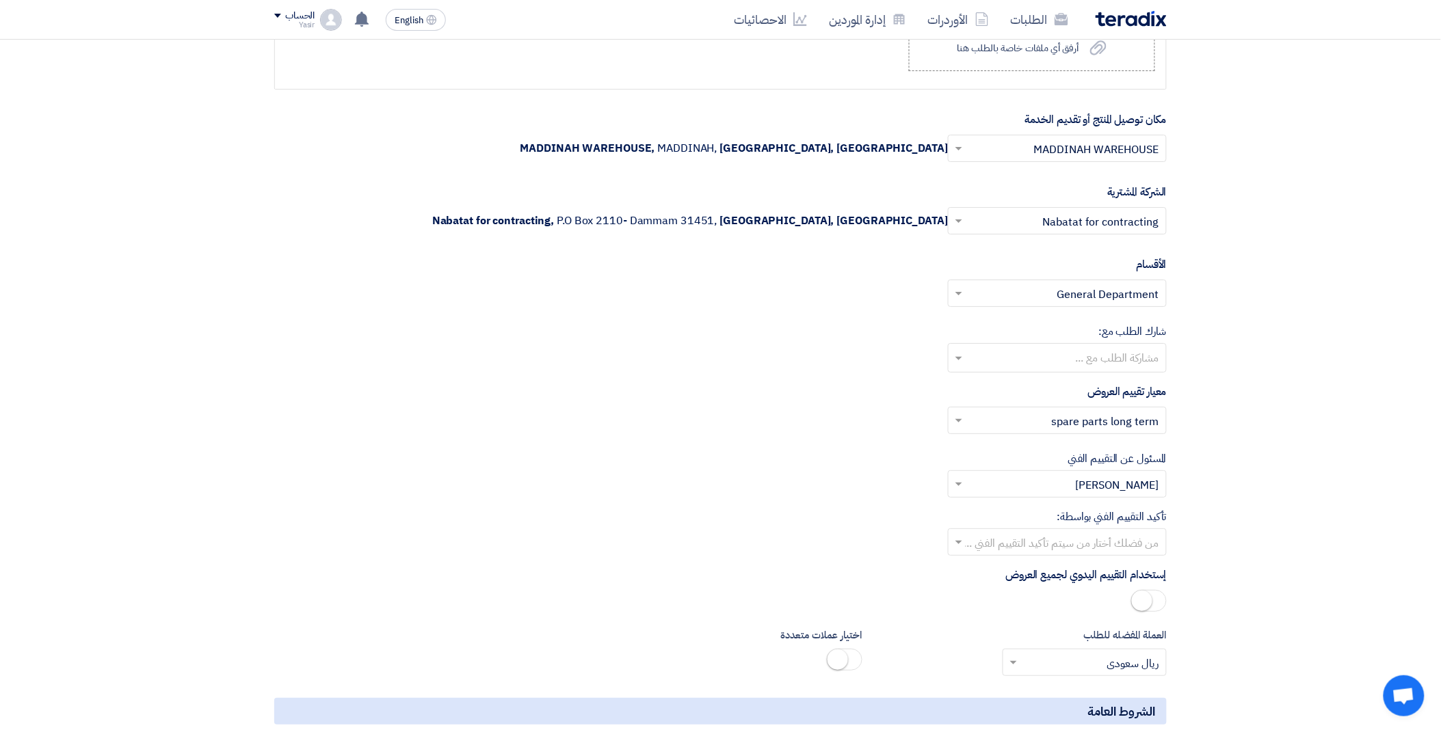
click at [1009, 548] on input "text" at bounding box center [1064, 544] width 191 height 23
drag, startPoint x: 1043, startPoint y: 646, endPoint x: 899, endPoint y: 548, distance: 173.9
click at [1042, 646] on div "[PERSON_NAME]" at bounding box center [1056, 653] width 217 height 27
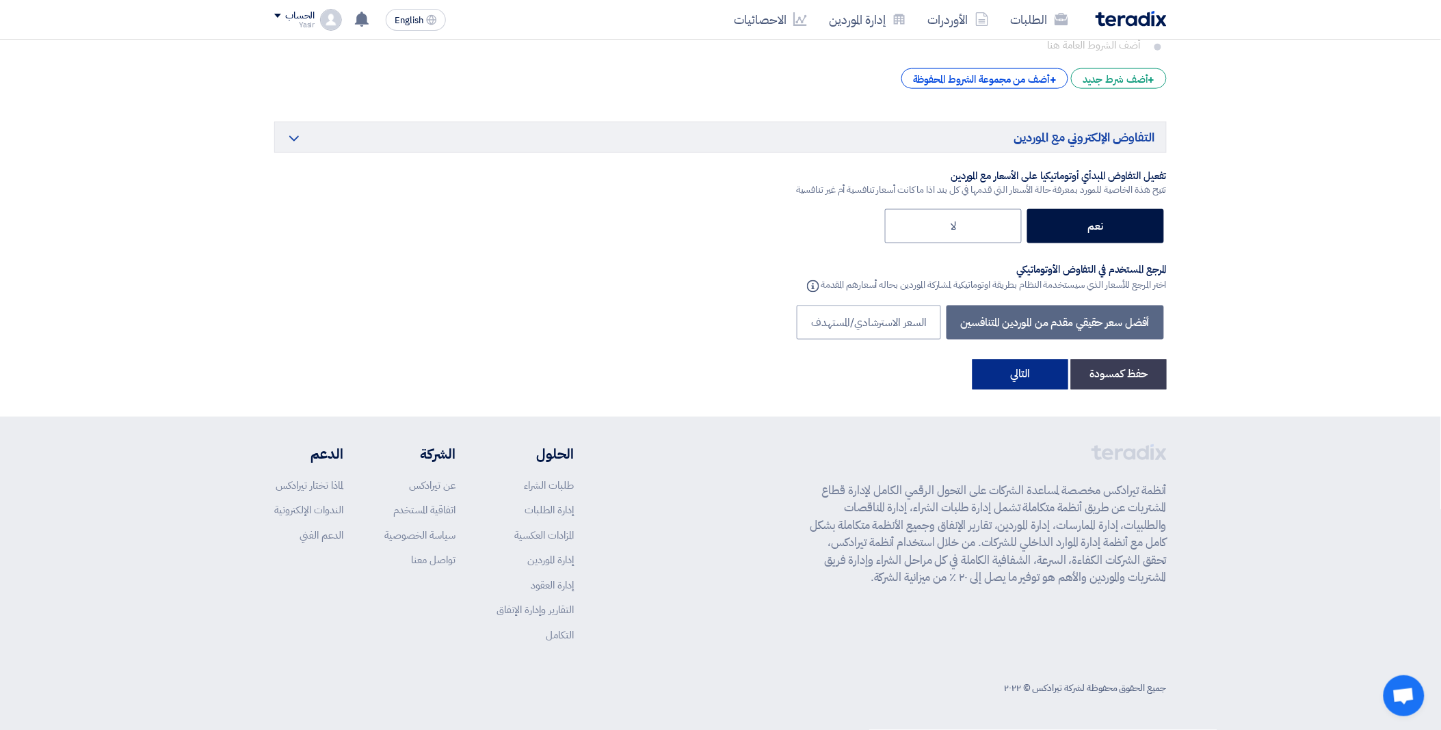
click at [1029, 376] on button "التالي" at bounding box center [1020, 375] width 96 height 30
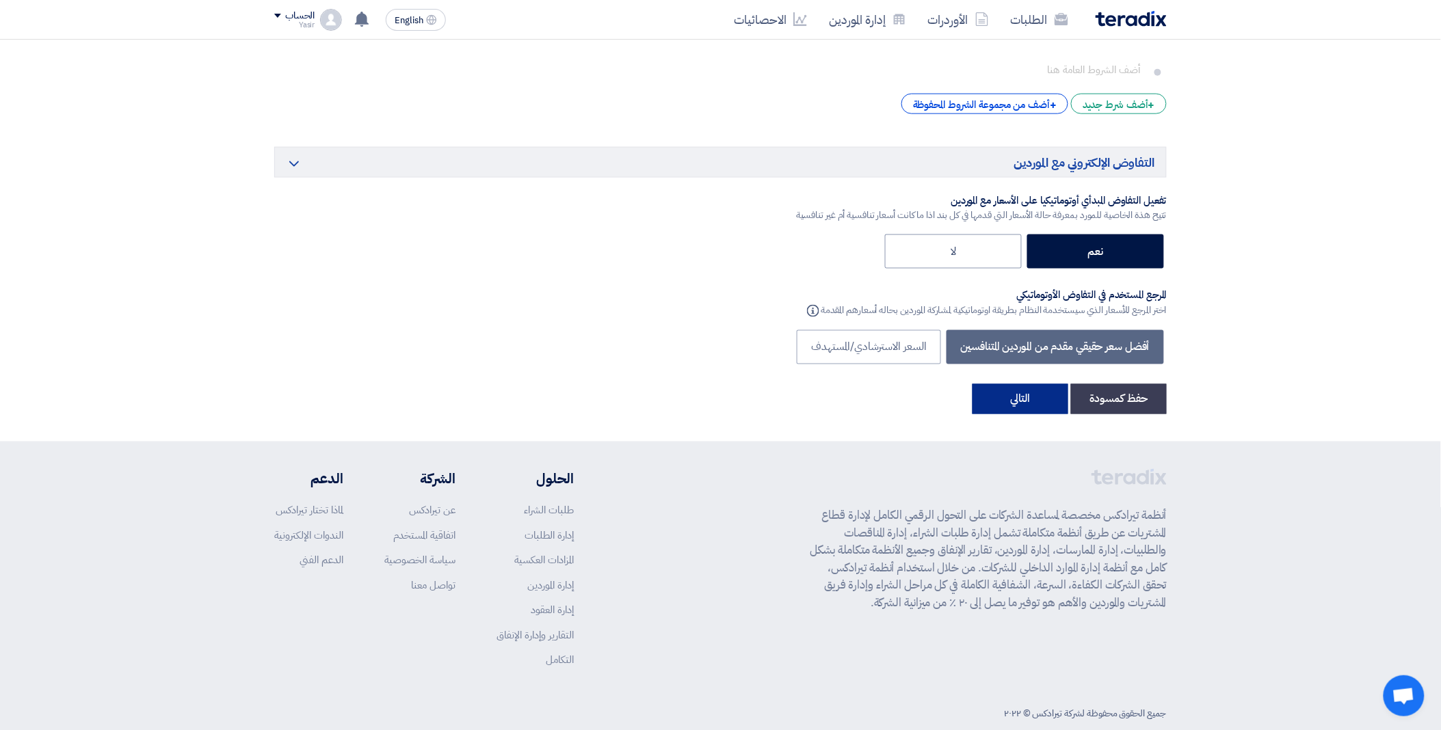
scroll to position [205, 0]
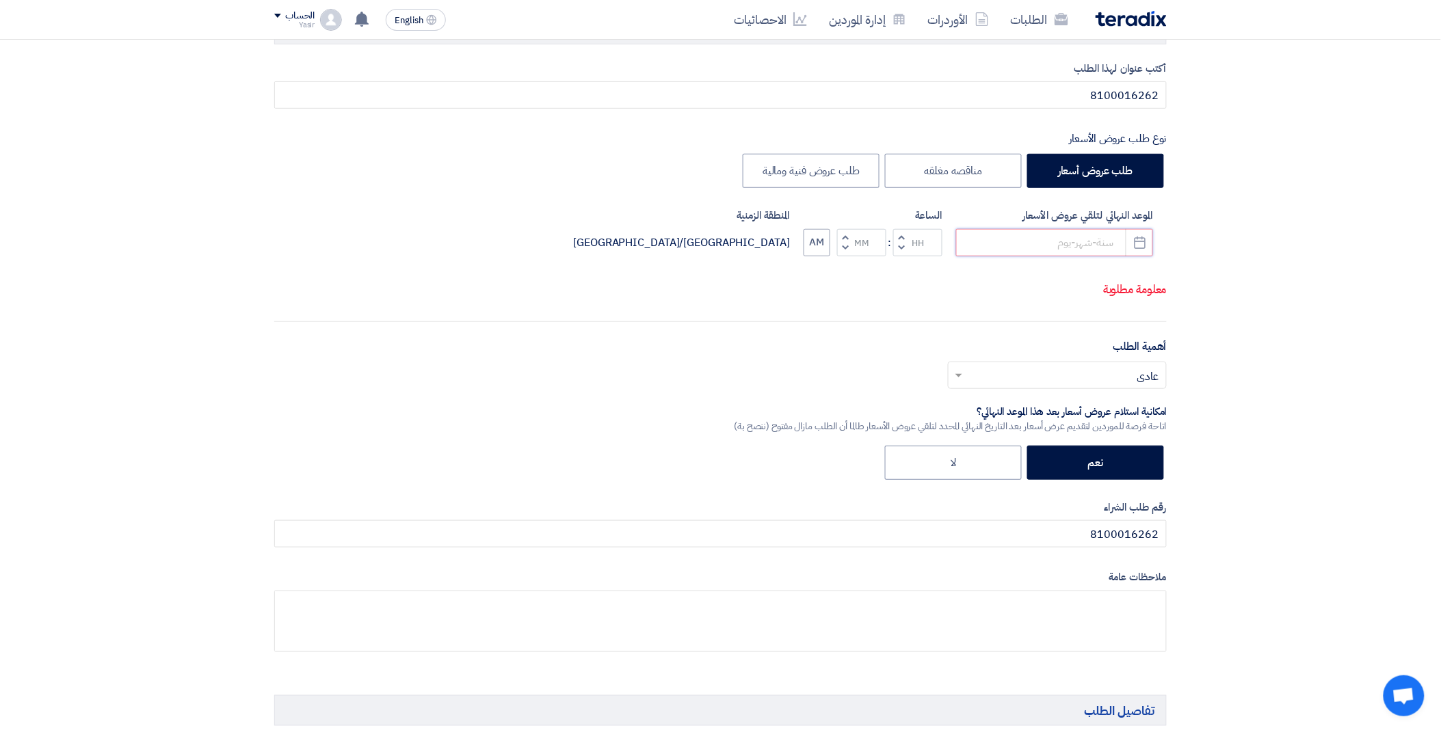
click at [1054, 231] on input at bounding box center [1054, 242] width 197 height 27
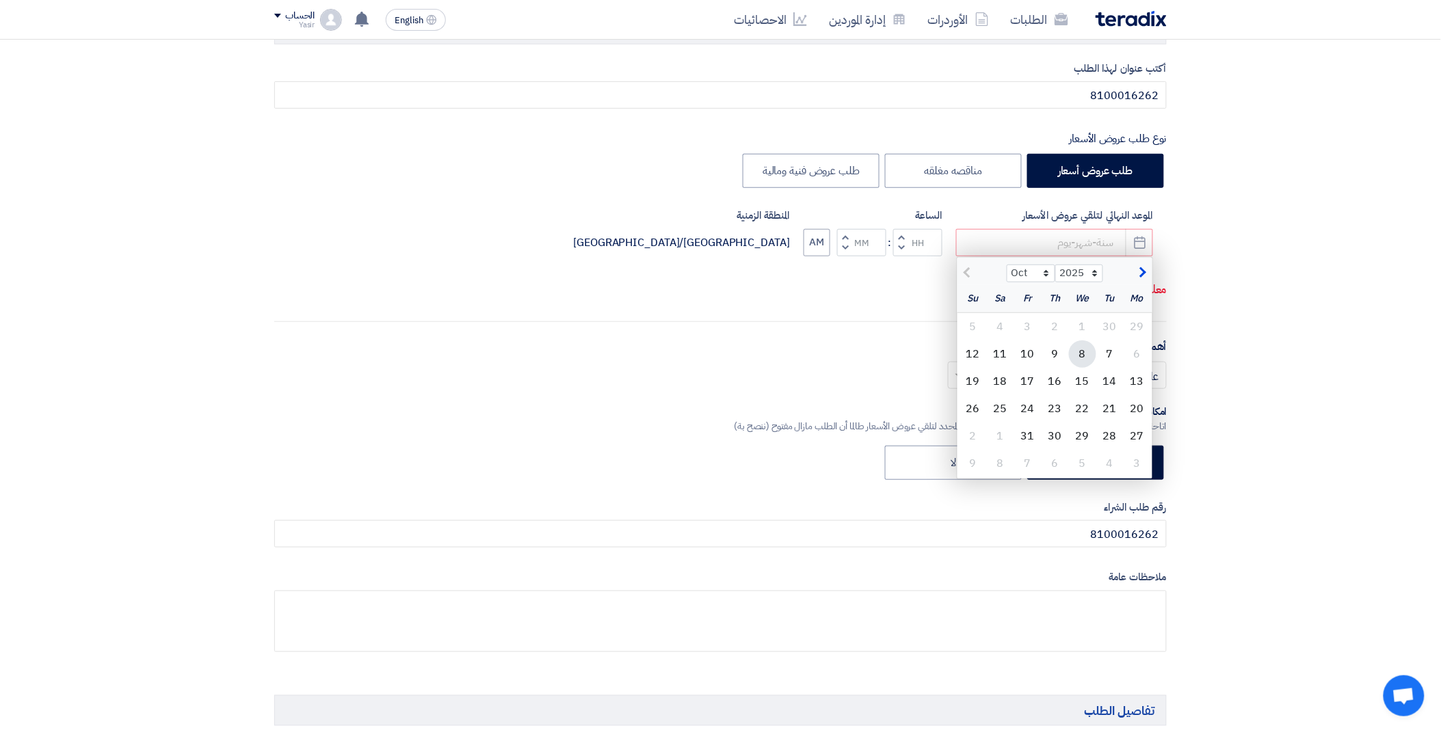
click at [1078, 360] on div "8" at bounding box center [1082, 354] width 27 height 27
type input "[DATE]"
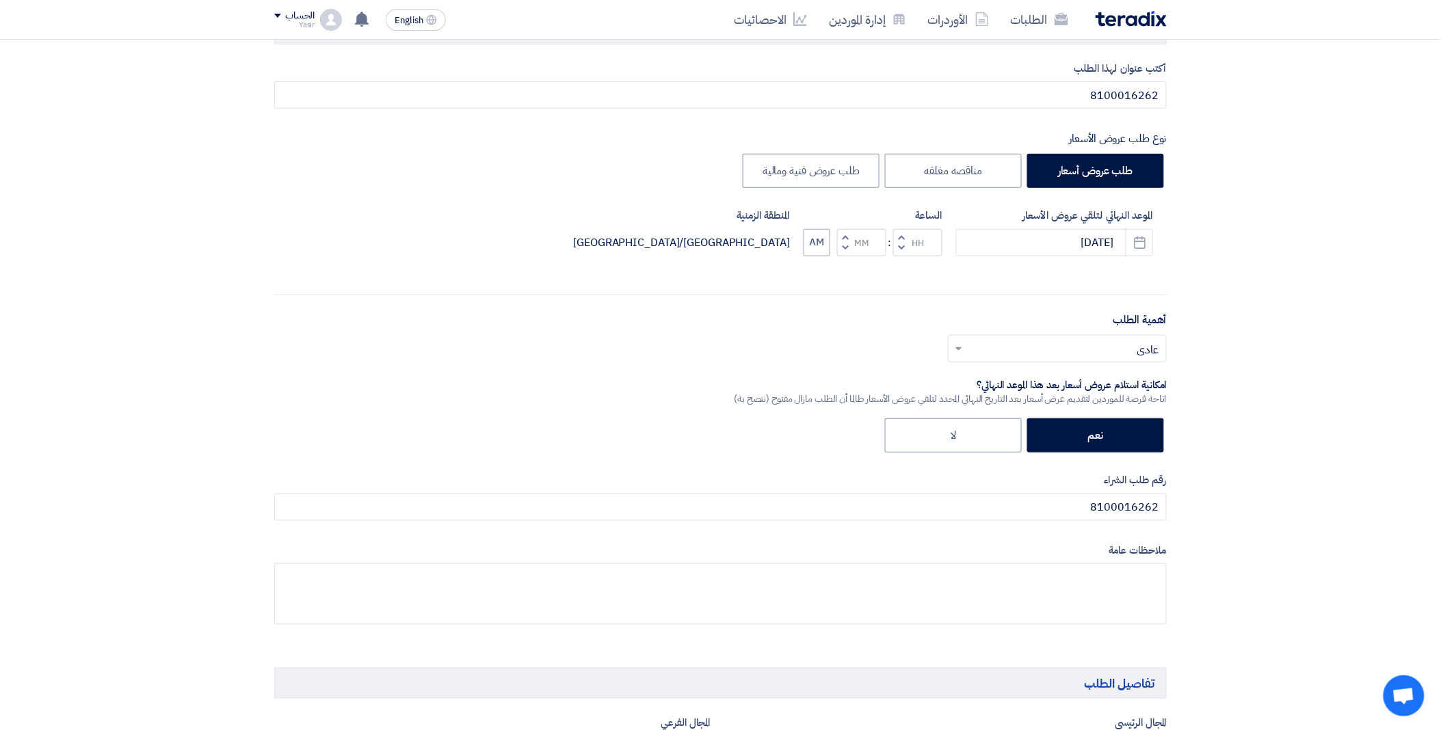
click at [901, 234] on span "button" at bounding box center [901, 237] width 5 height 10
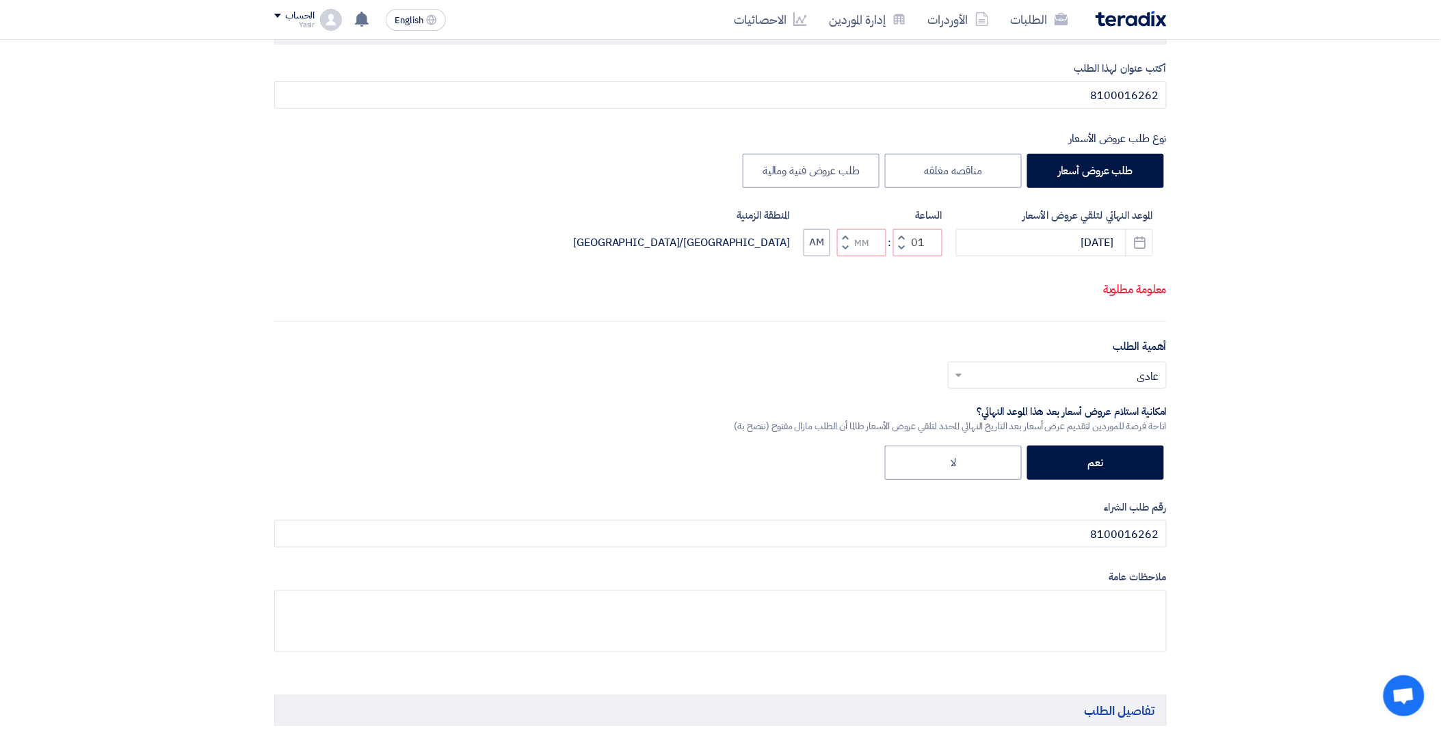
click at [901, 253] on span "button" at bounding box center [901, 248] width 5 height 10
click at [905, 256] on button "Decrement hours" at bounding box center [901, 247] width 16 height 17
type input "11"
click at [844, 242] on span "button" at bounding box center [845, 237] width 5 height 10
type input "01"
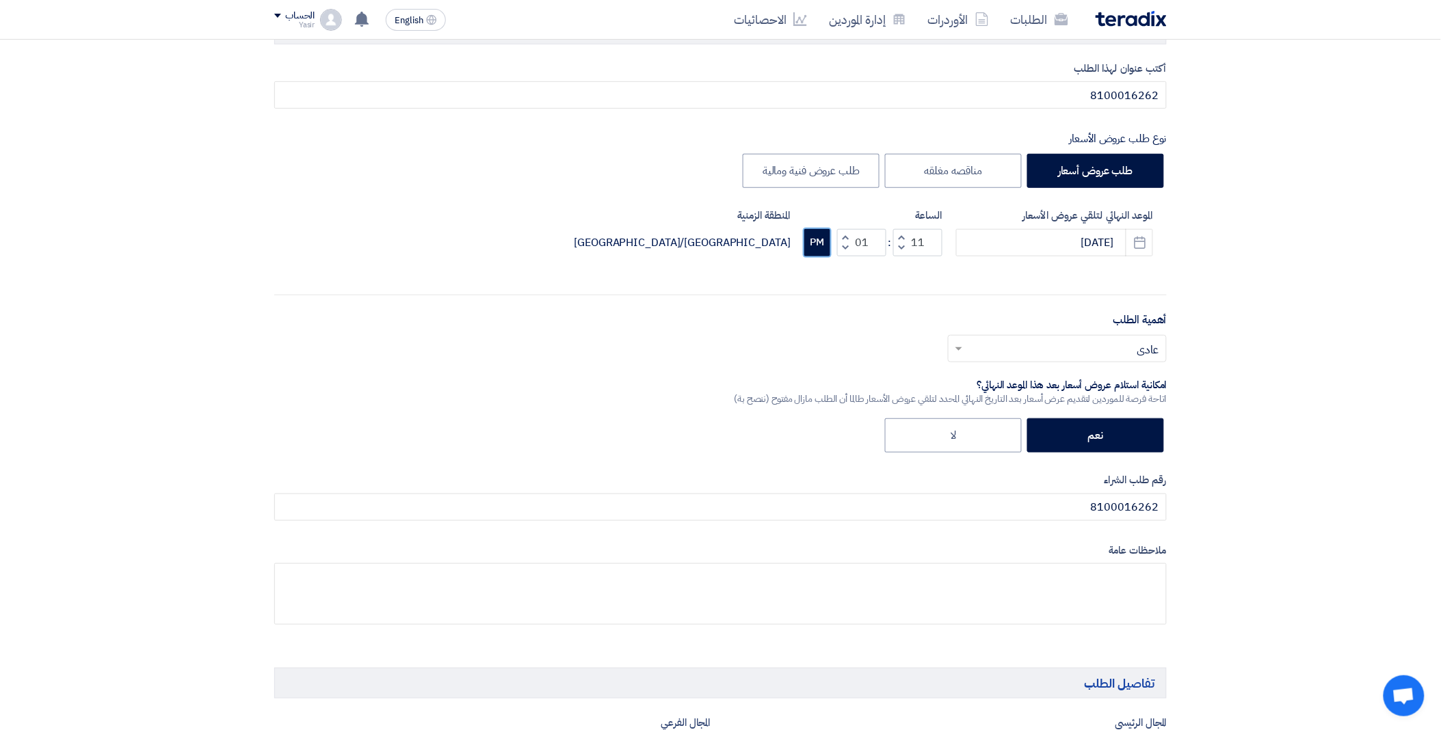
click at [818, 249] on button "PM" at bounding box center [817, 242] width 26 height 27
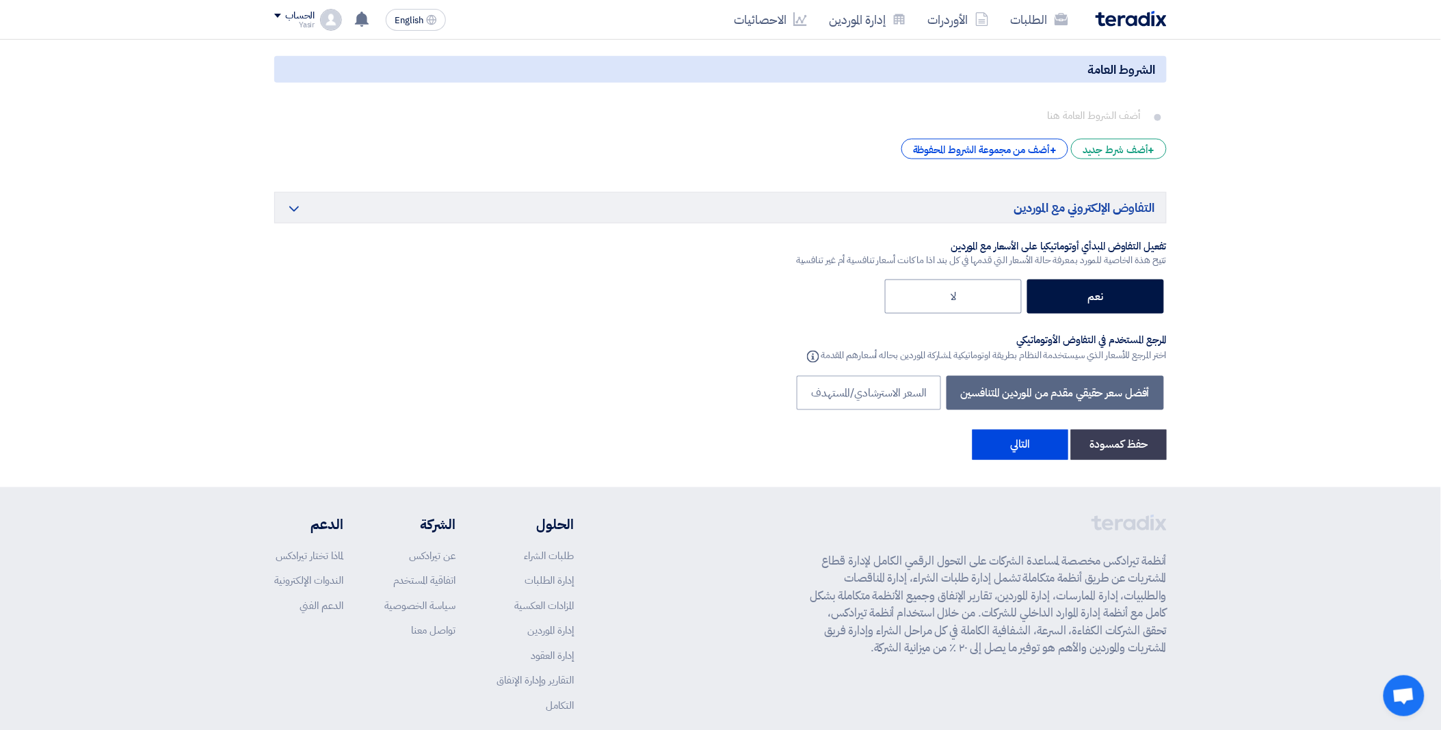
scroll to position [2447, 0]
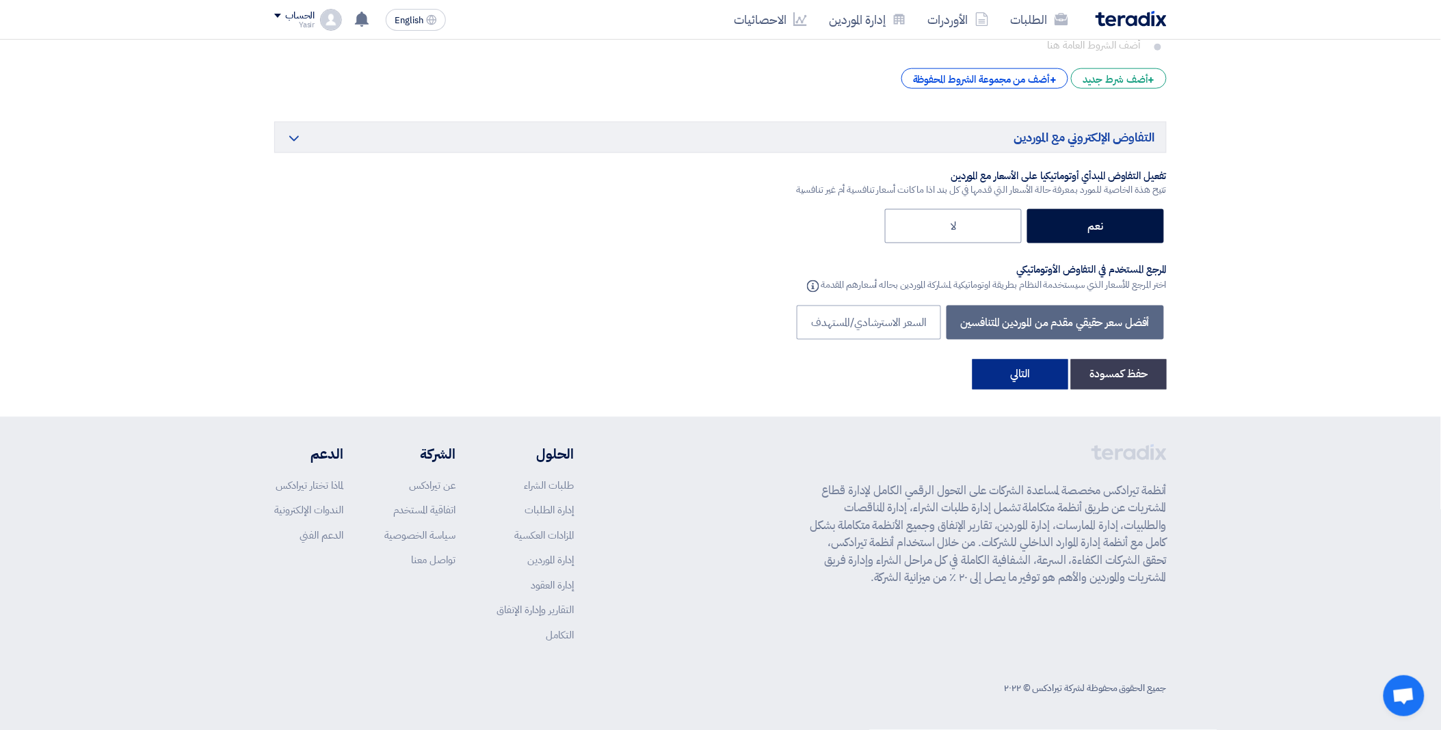
click at [1030, 373] on button "التالي" at bounding box center [1020, 375] width 96 height 30
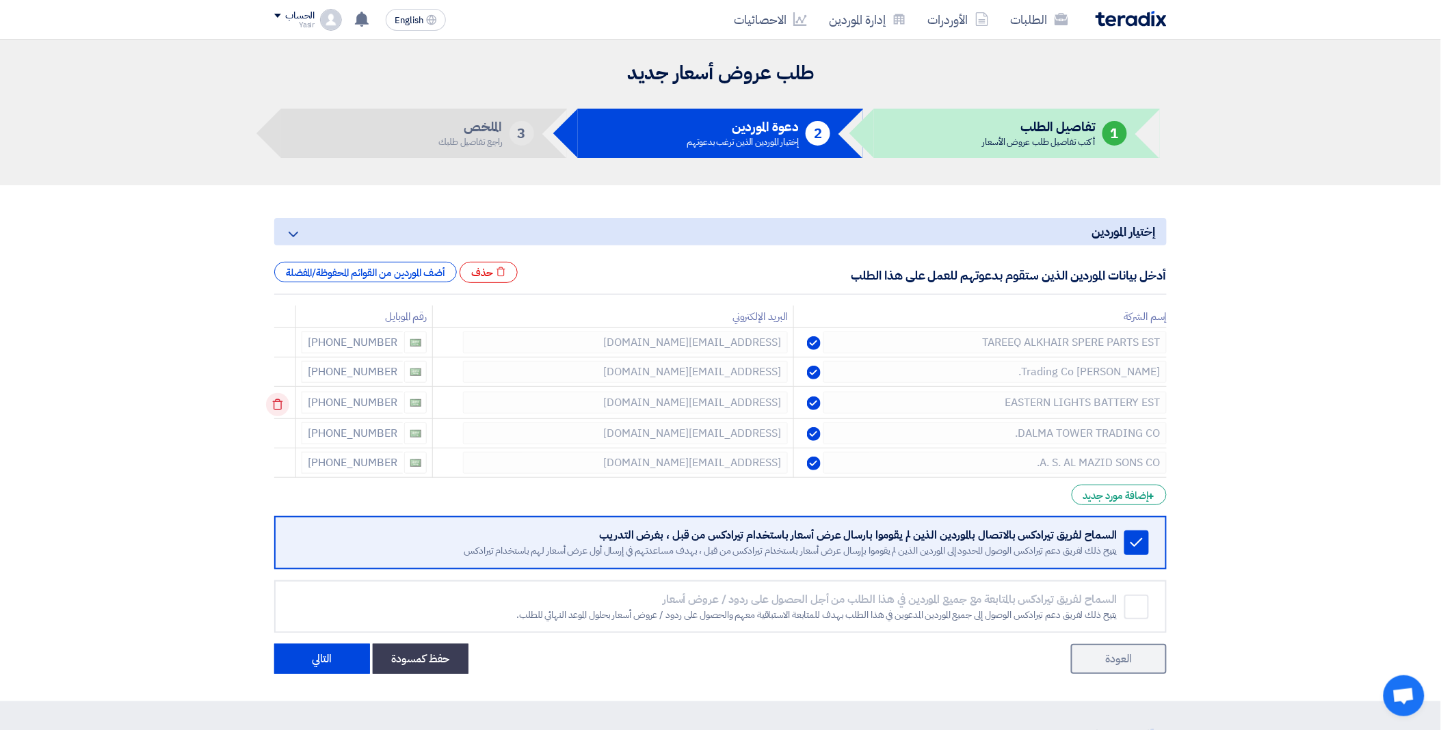
click at [282, 400] on use at bounding box center [278, 405] width 10 height 12
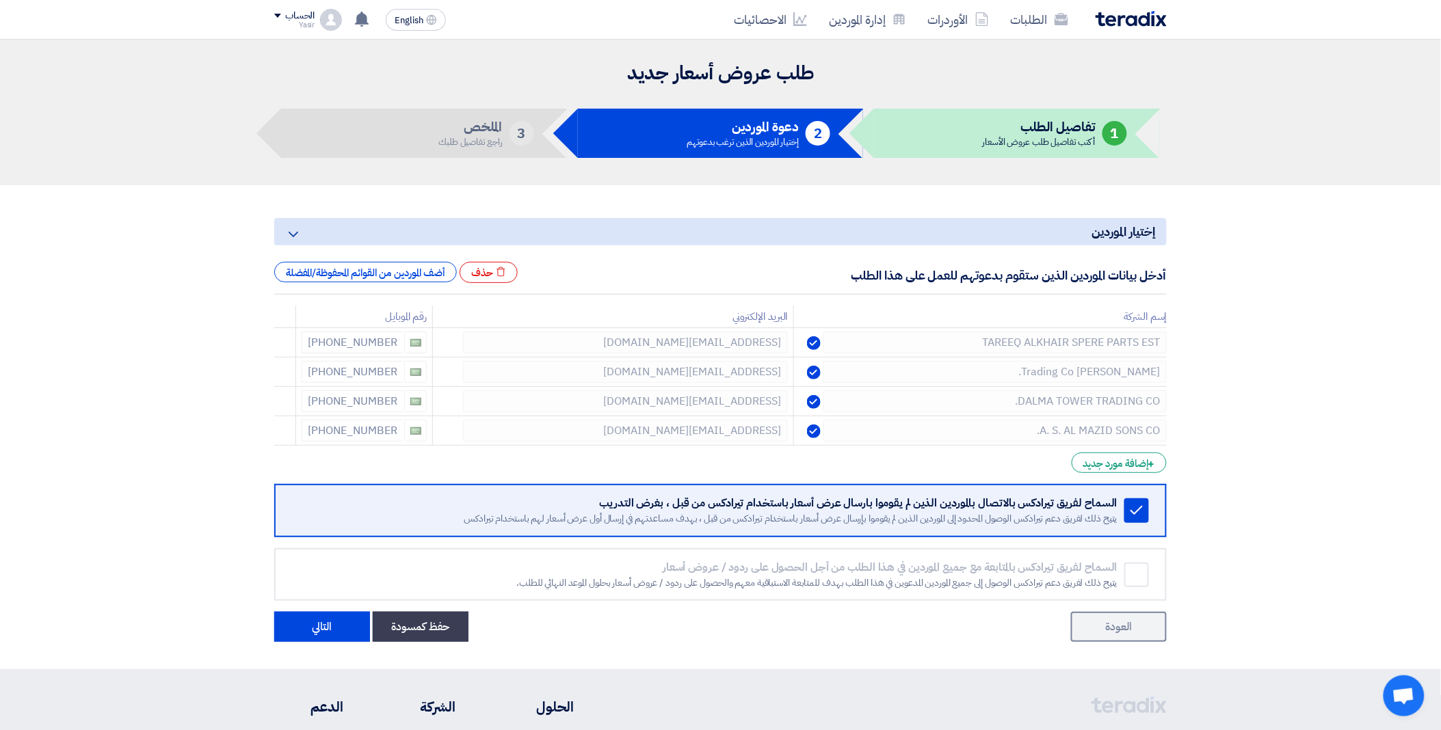
click at [0, 0] on use at bounding box center [0, 0] width 0 height 0
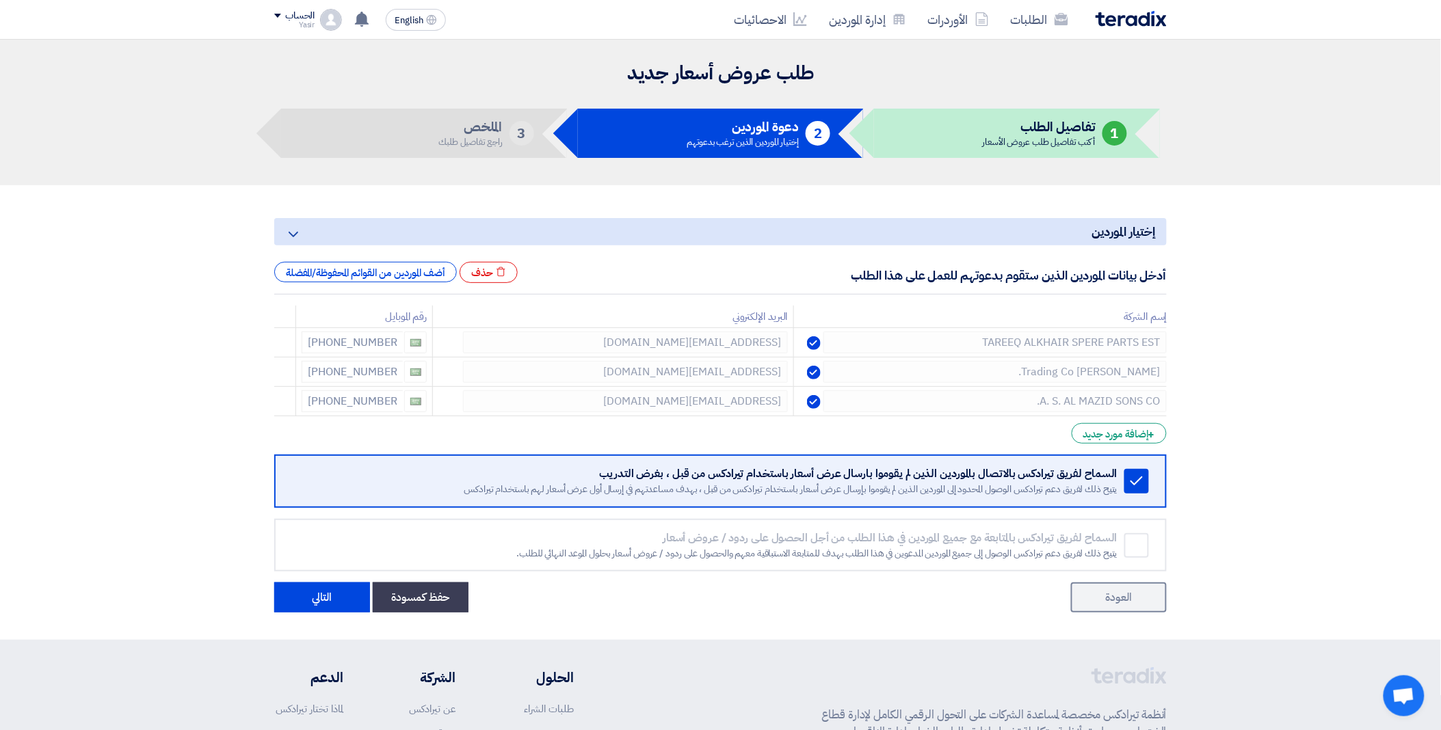
click at [0, 0] on use at bounding box center [0, 0] width 0 height 0
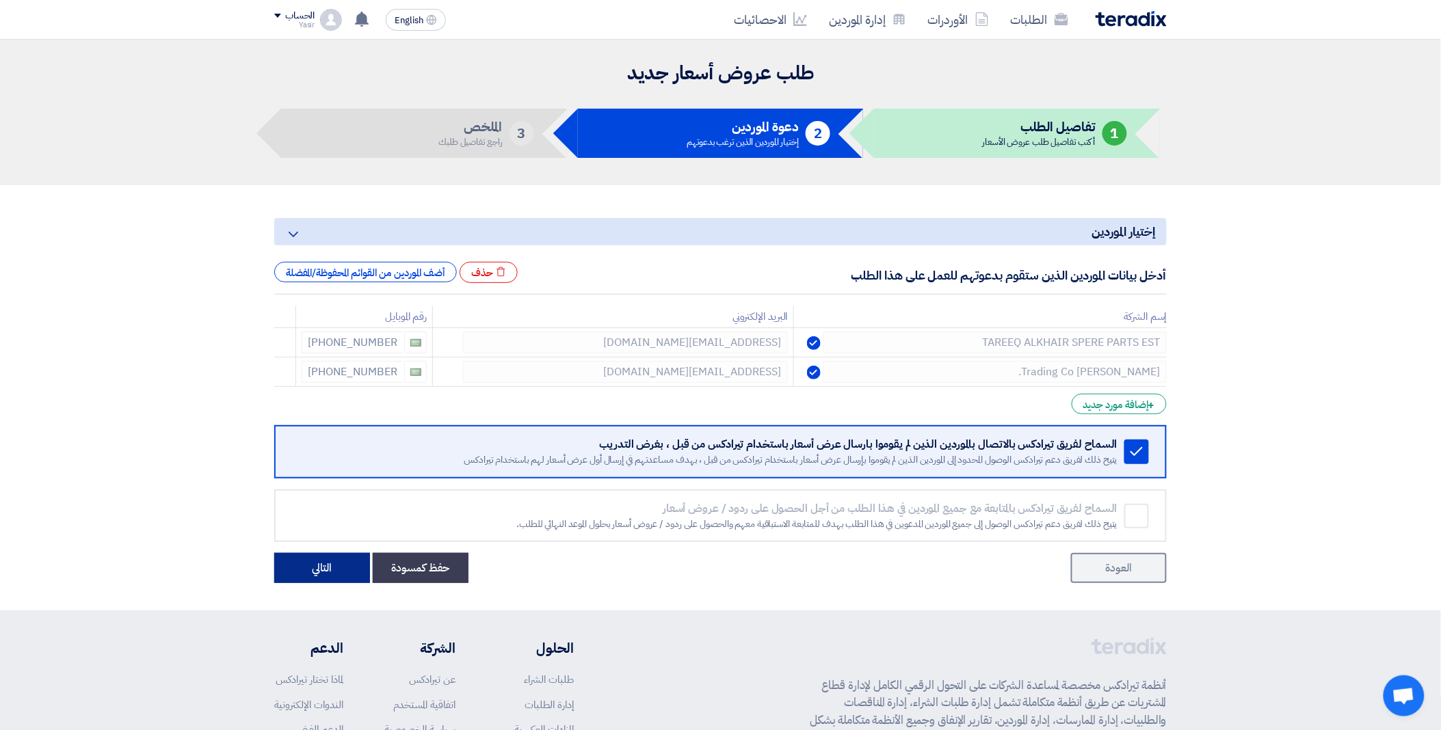
click at [349, 564] on button "التالي" at bounding box center [322, 568] width 96 height 30
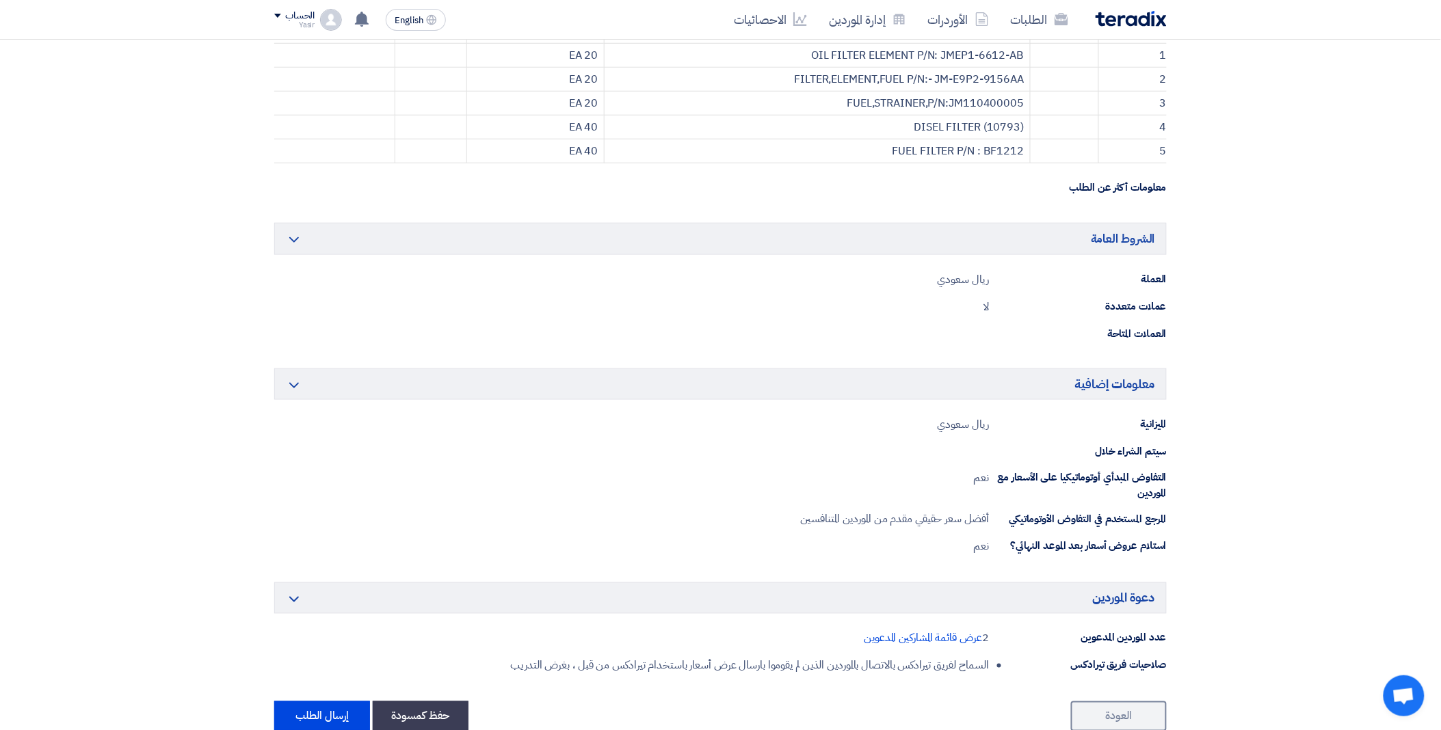
scroll to position [684, 0]
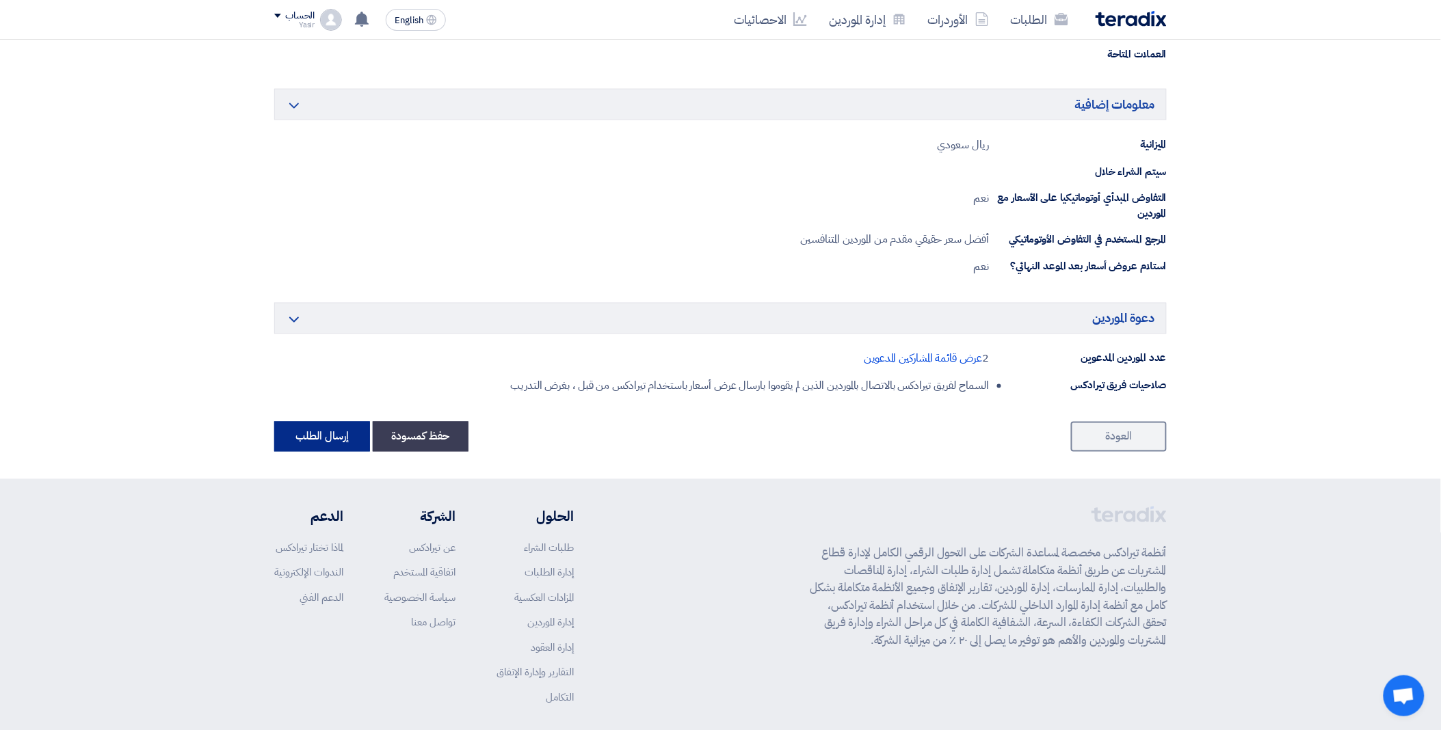
click at [324, 438] on button "إرسال الطلب" at bounding box center [322, 437] width 96 height 30
